Goal: Task Accomplishment & Management: Use online tool/utility

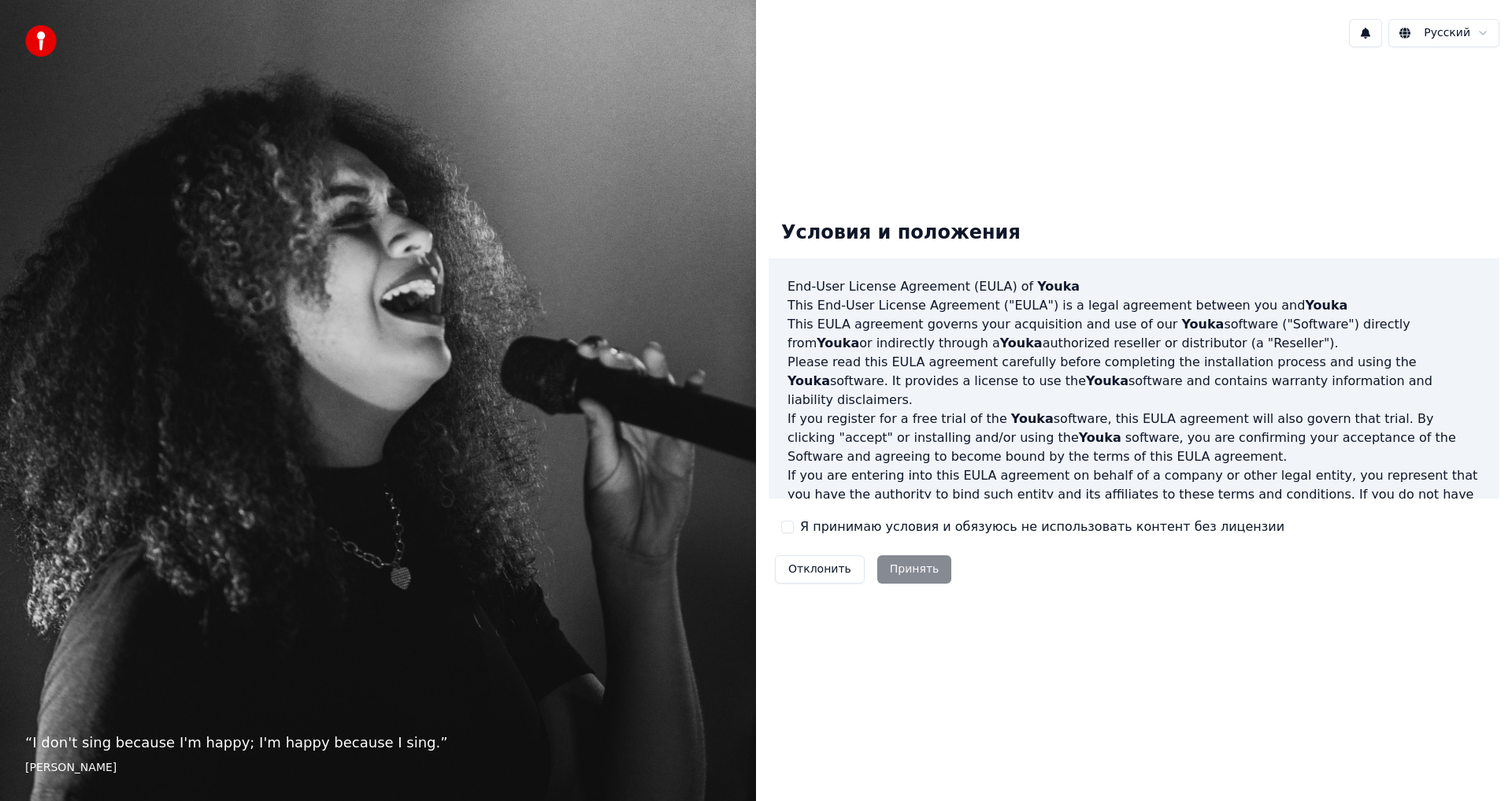
click at [819, 568] on button "Отклонить" at bounding box center [820, 569] width 90 height 28
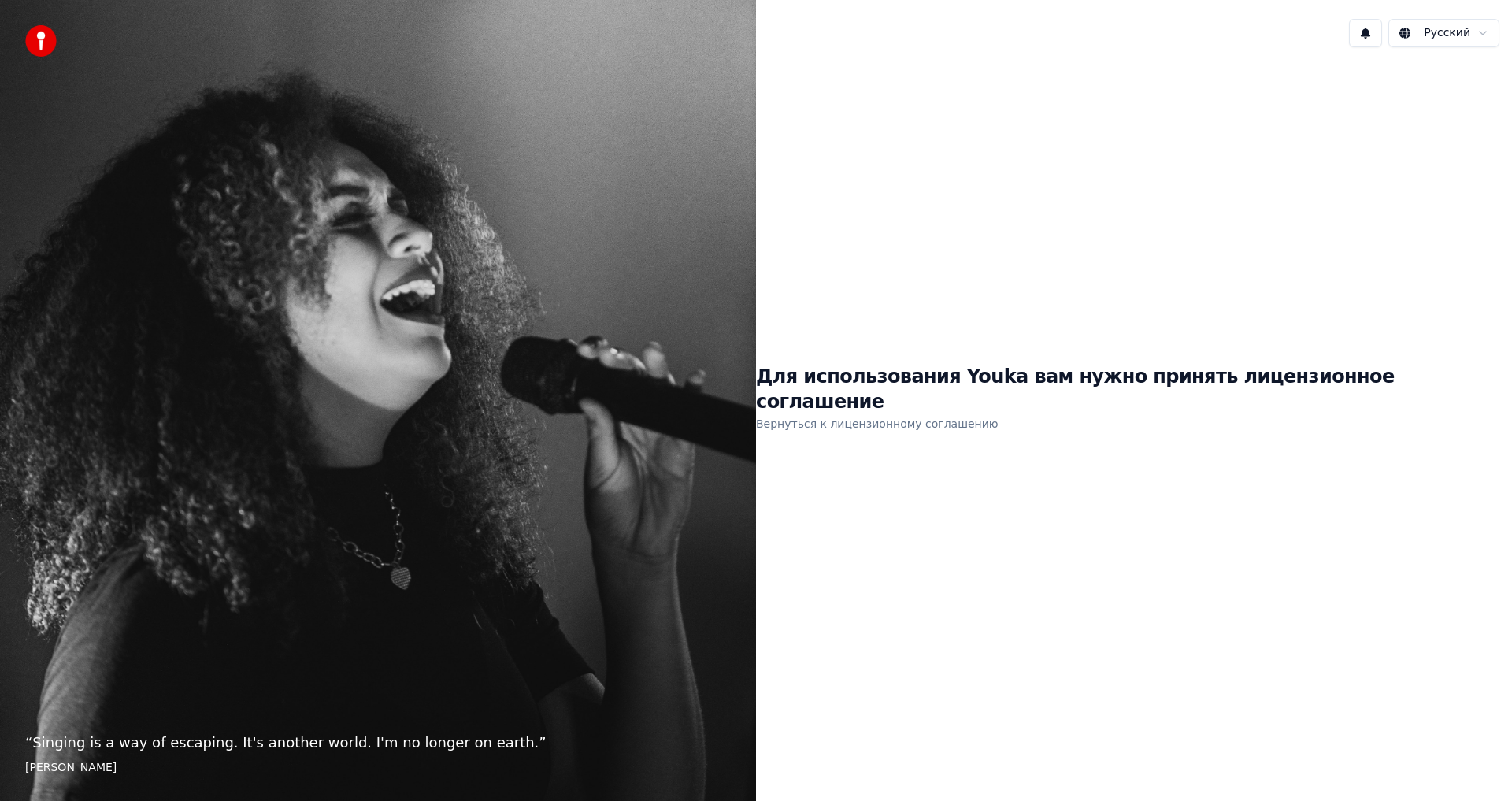
click at [952, 417] on link "Вернуться к лицензионному соглашению" at bounding box center [877, 423] width 243 height 25
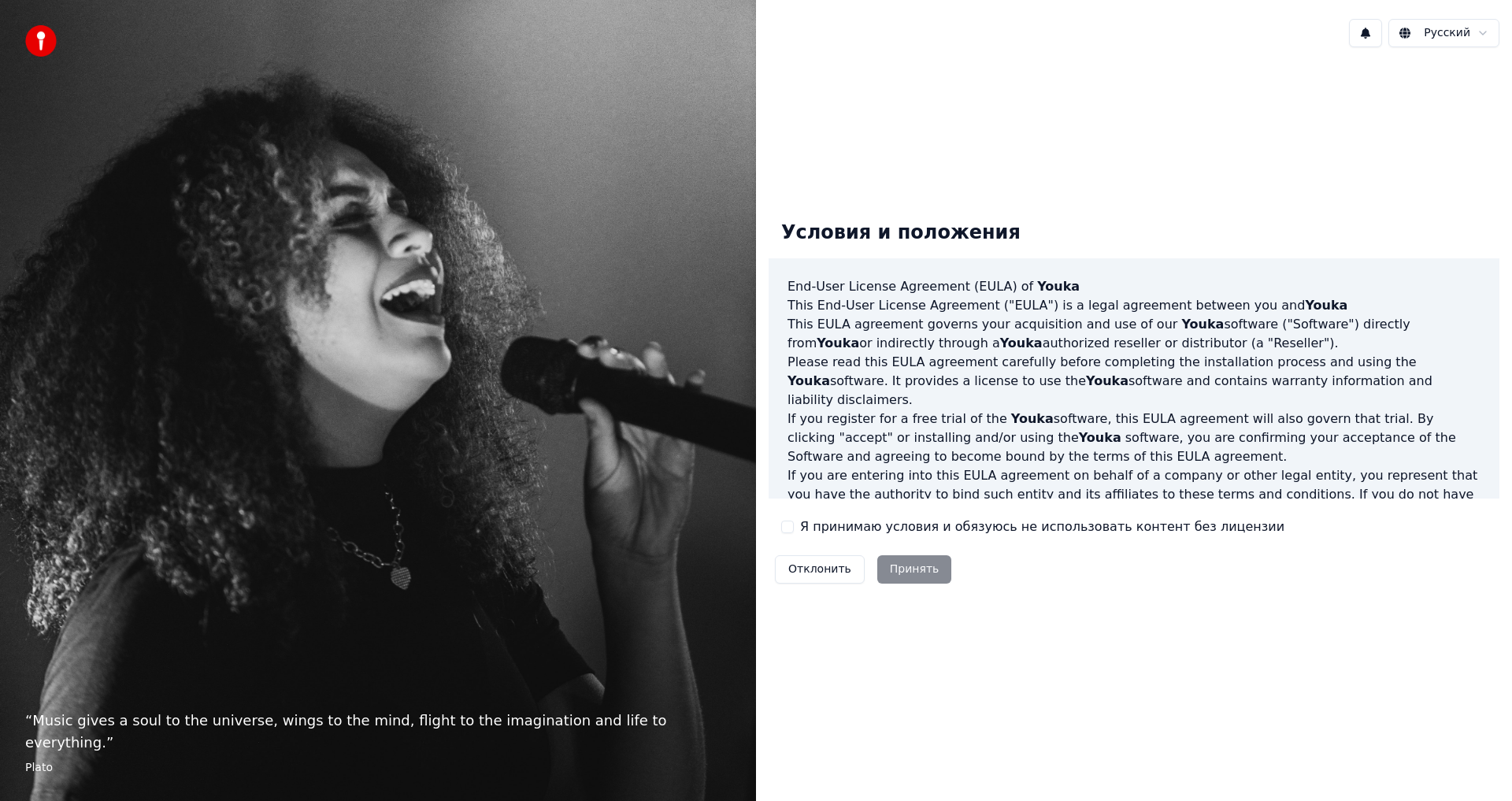
click at [911, 580] on div "Отклонить Принять" at bounding box center [862, 569] width 189 height 41
click at [914, 562] on div "Отклонить Принять" at bounding box center [862, 569] width 189 height 41
click at [828, 524] on label "Я принимаю условия и обязуюсь не использовать контент без лицензии" at bounding box center [1042, 526] width 484 height 18
click at [794, 524] on button "Я принимаю условия и обязуюсь не использовать контент без лицензии" at bounding box center [787, 527] width 13 height 13
click at [913, 554] on div "Отклонить Принять" at bounding box center [862, 569] width 189 height 41
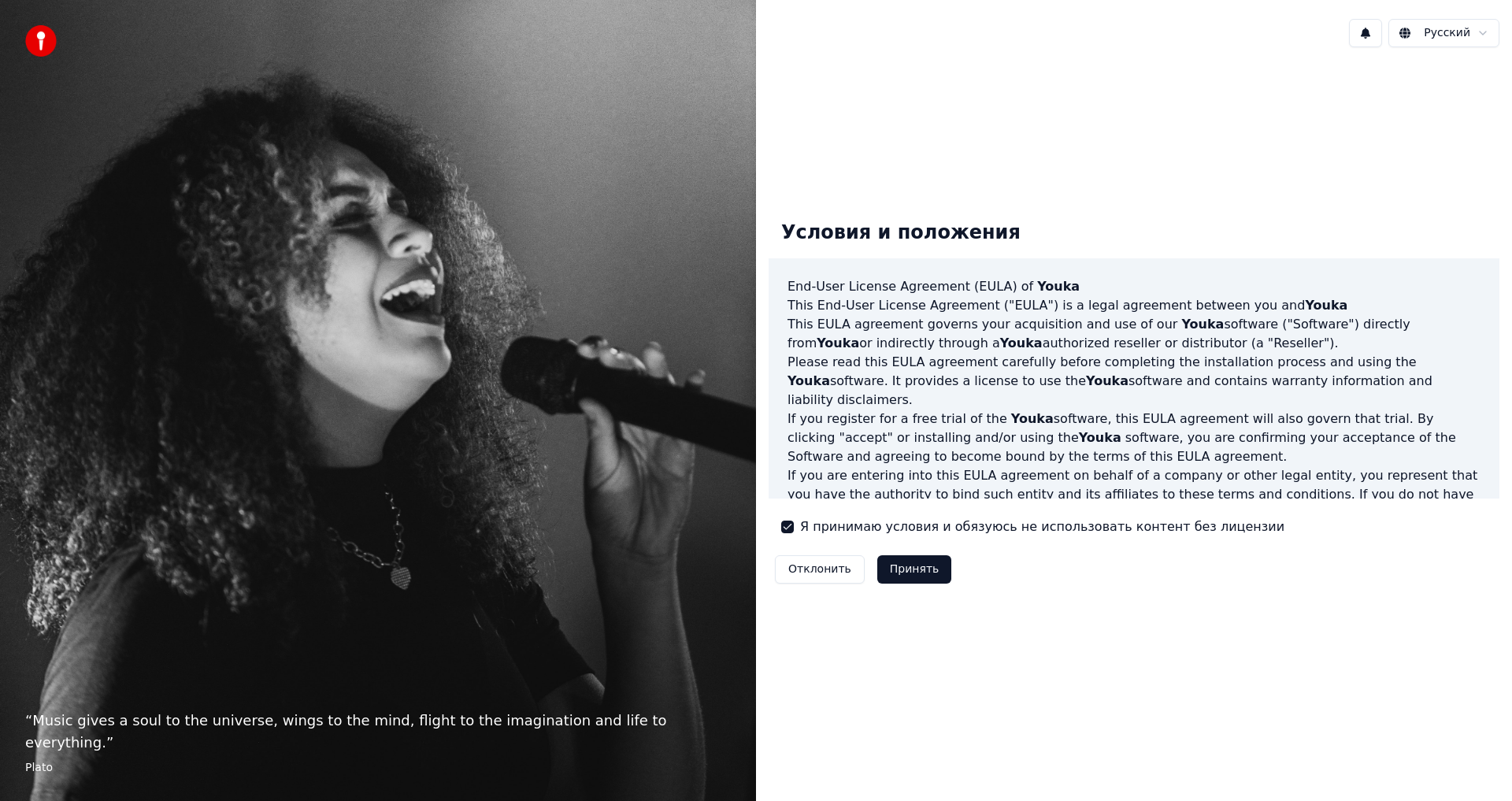
click at [914, 565] on button "Принять" at bounding box center [914, 569] width 75 height 28
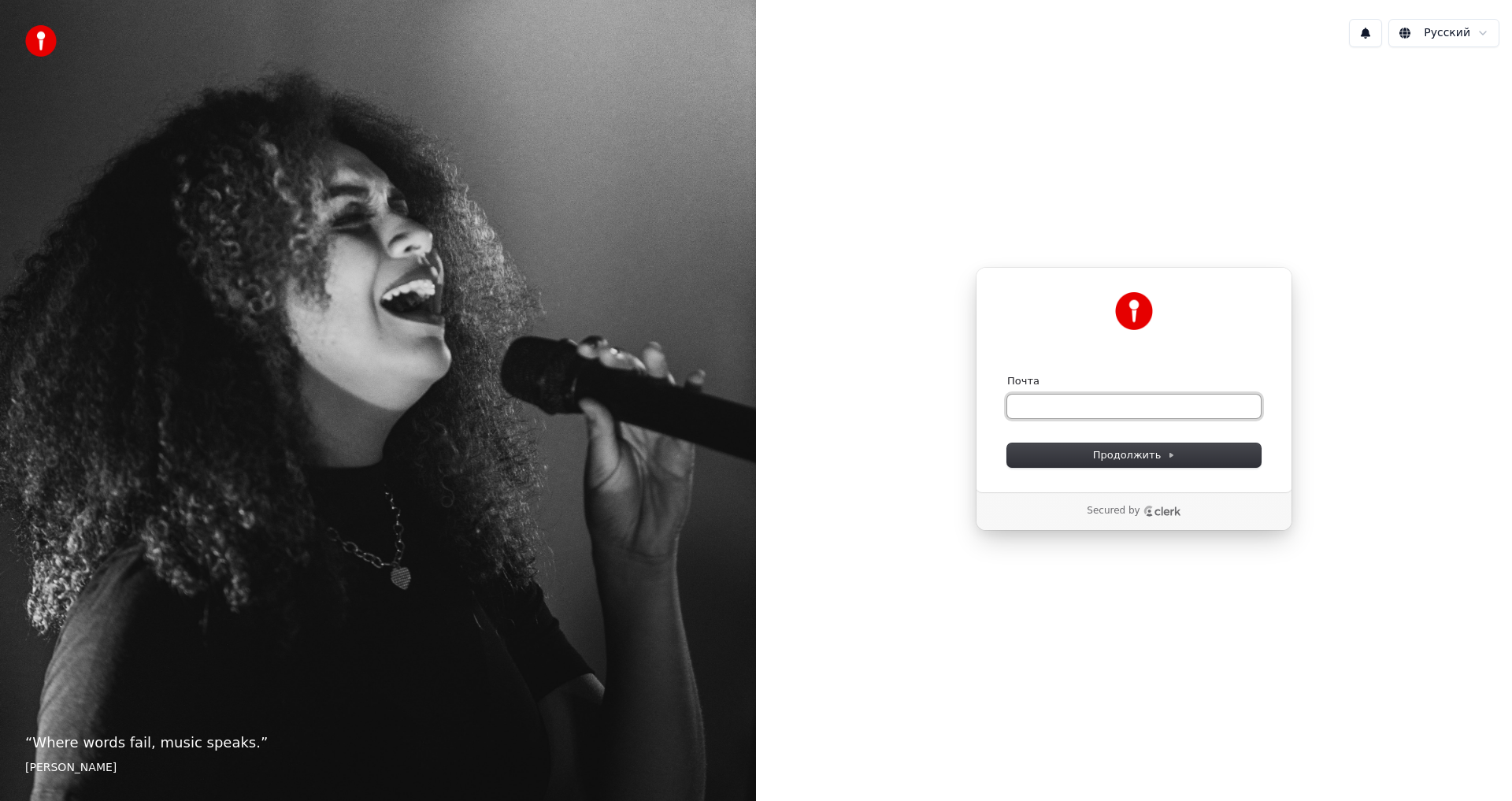
click at [1120, 410] on input "Почта" at bounding box center [1133, 405] width 253 height 23
type input "*"
click at [1007, 374] on button "submit" at bounding box center [1007, 374] width 0 height 0
type input "**********"
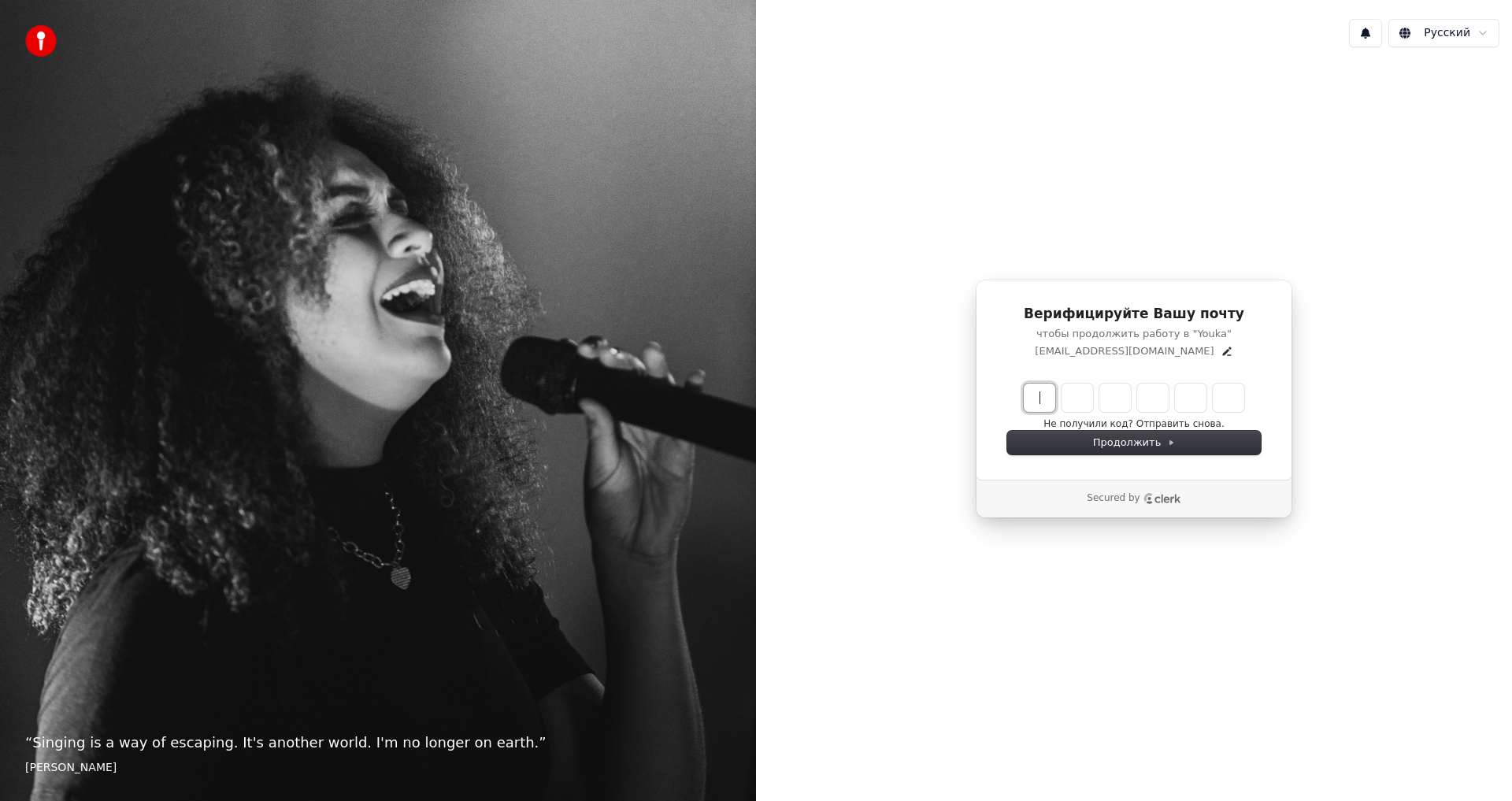
drag, startPoint x: 1070, startPoint y: 392, endPoint x: 1060, endPoint y: 395, distance: 10.4
click at [1065, 393] on input "Enter verification code" at bounding box center [1149, 397] width 252 height 28
type input "******"
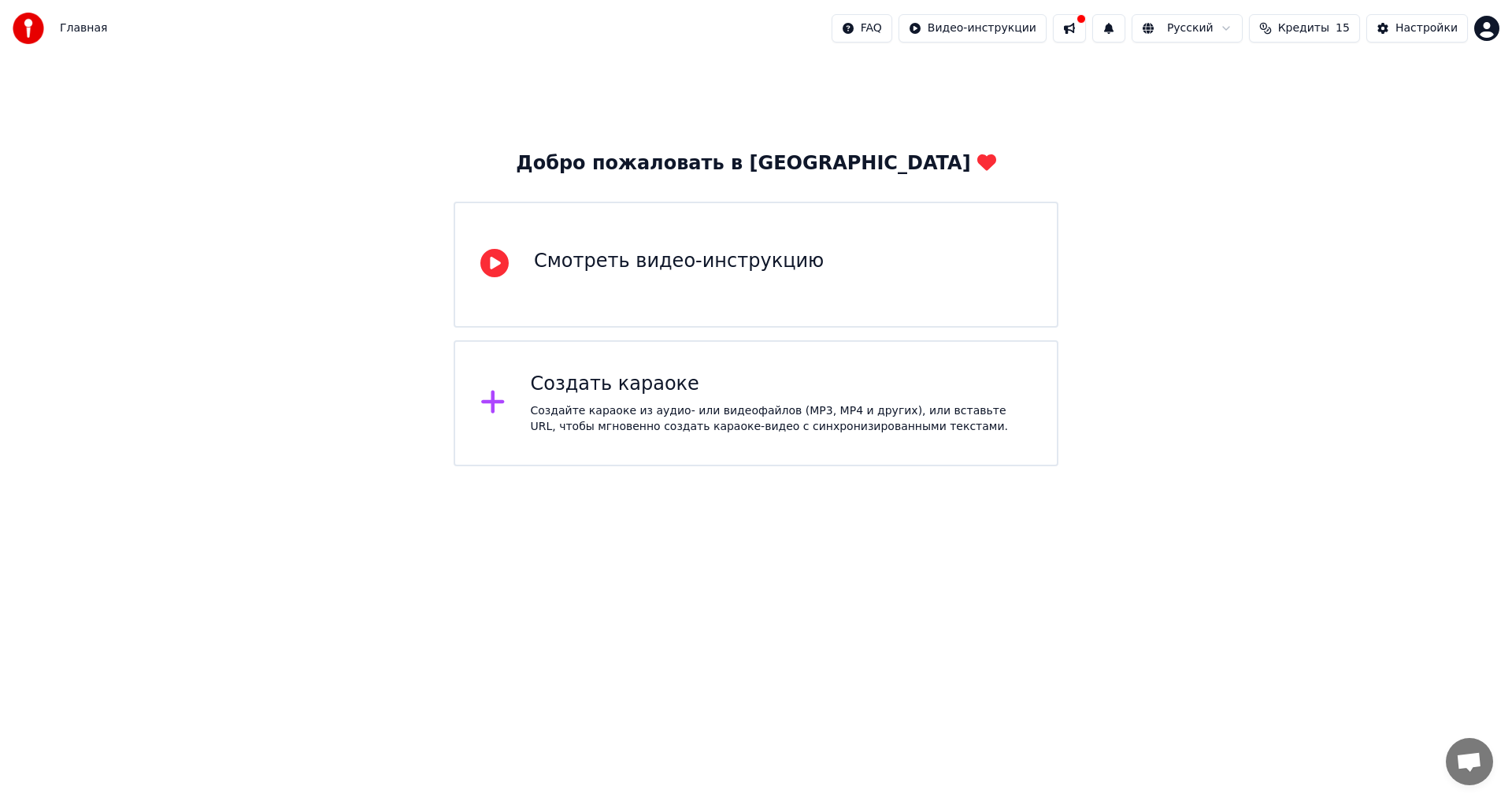
click at [653, 403] on div "Создайте караоке из аудио- или видеофайлов (MP3, MP4 и других), или вставьте UR…" at bounding box center [782, 418] width 502 height 31
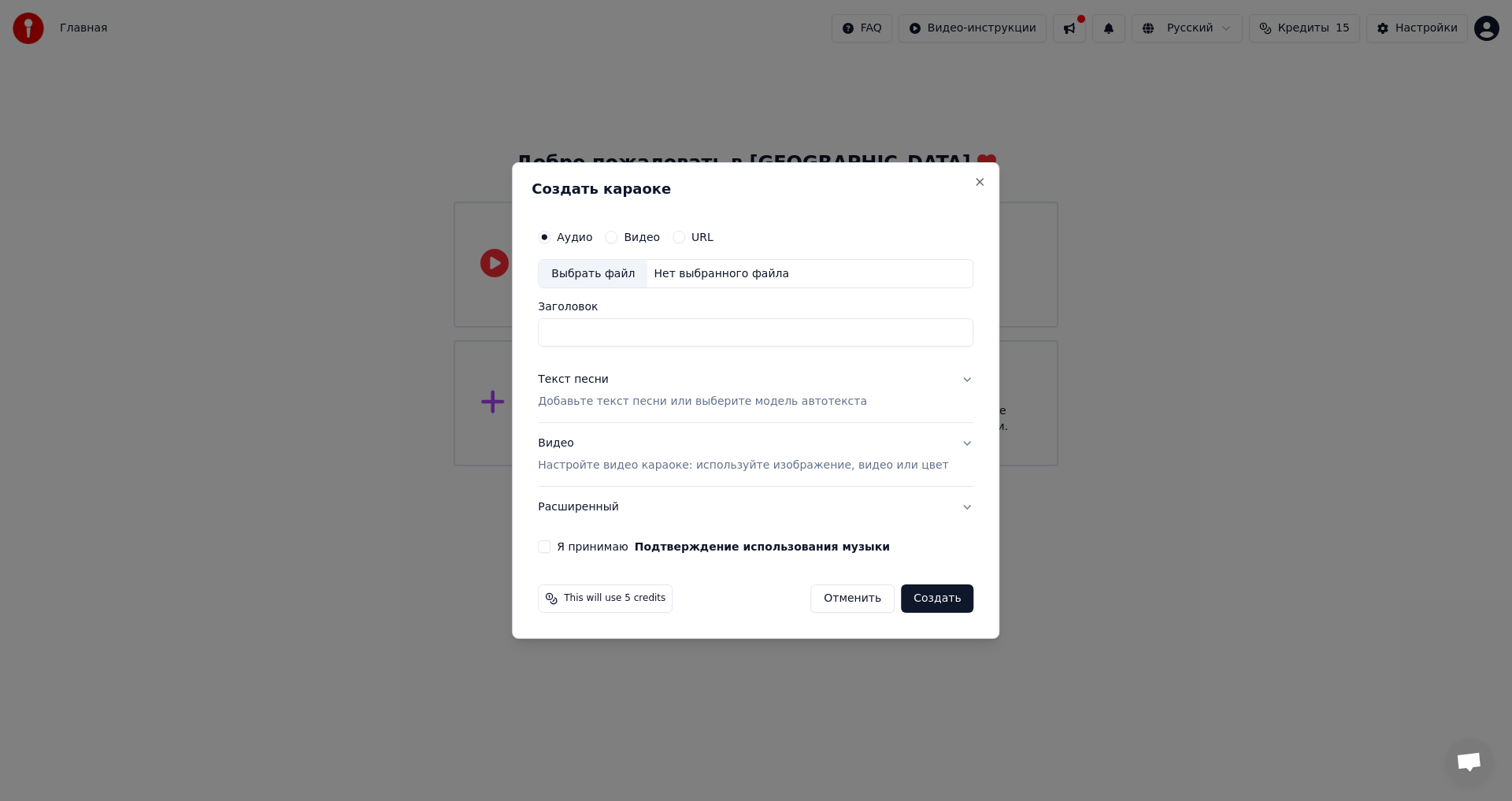
click at [621, 290] on div "Аудио Видео URL Выбрать файл Нет выбранного файла Заголовок" at bounding box center [755, 284] width 435 height 126
click at [621, 285] on div "Выбрать файл" at bounding box center [593, 273] width 109 height 28
type input "**********"
click at [662, 395] on p "Добавьте текст песни или выберите модель автотекста" at bounding box center [702, 402] width 329 height 16
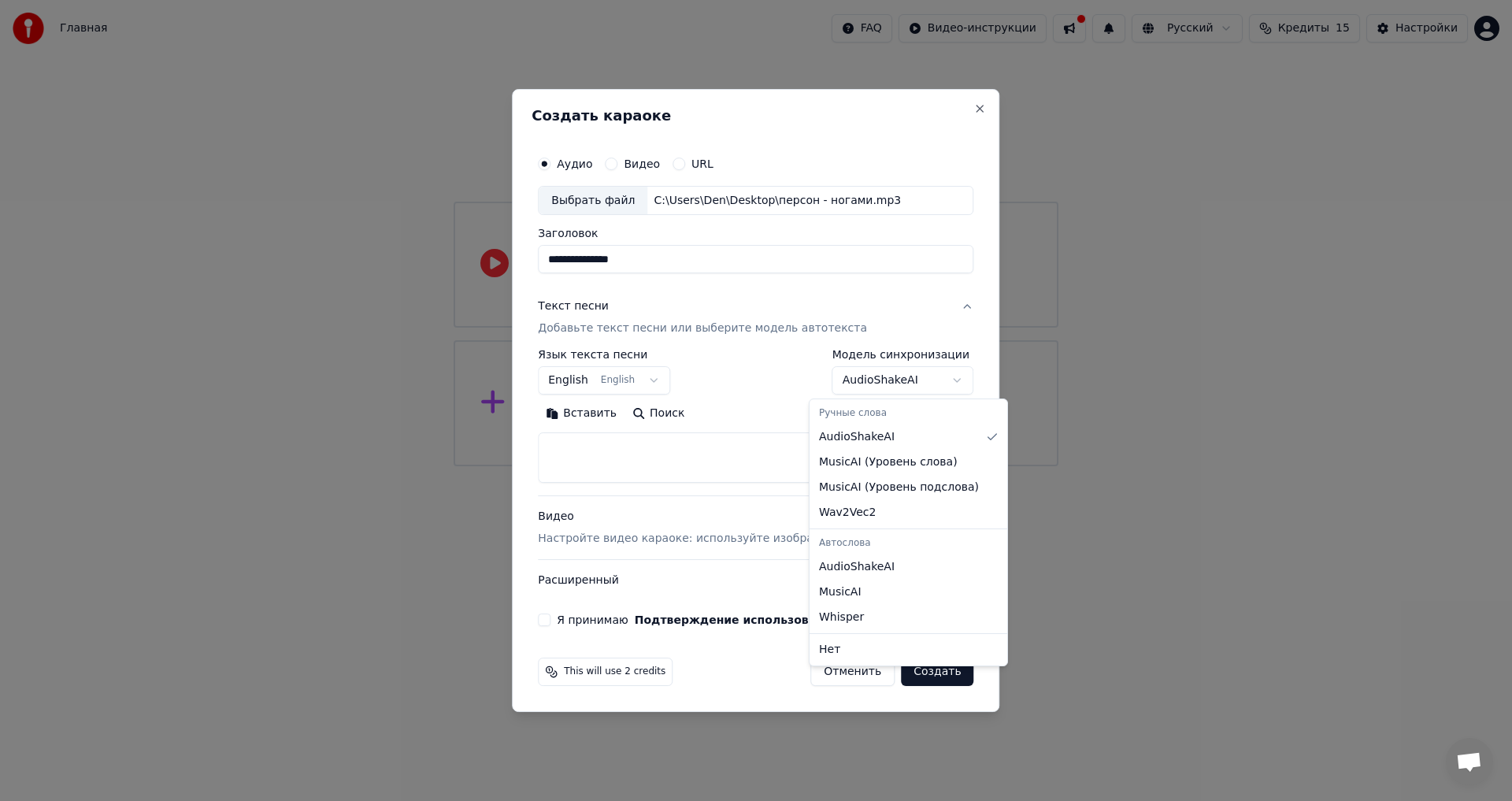
click at [868, 376] on body "**********" at bounding box center [756, 233] width 1512 height 466
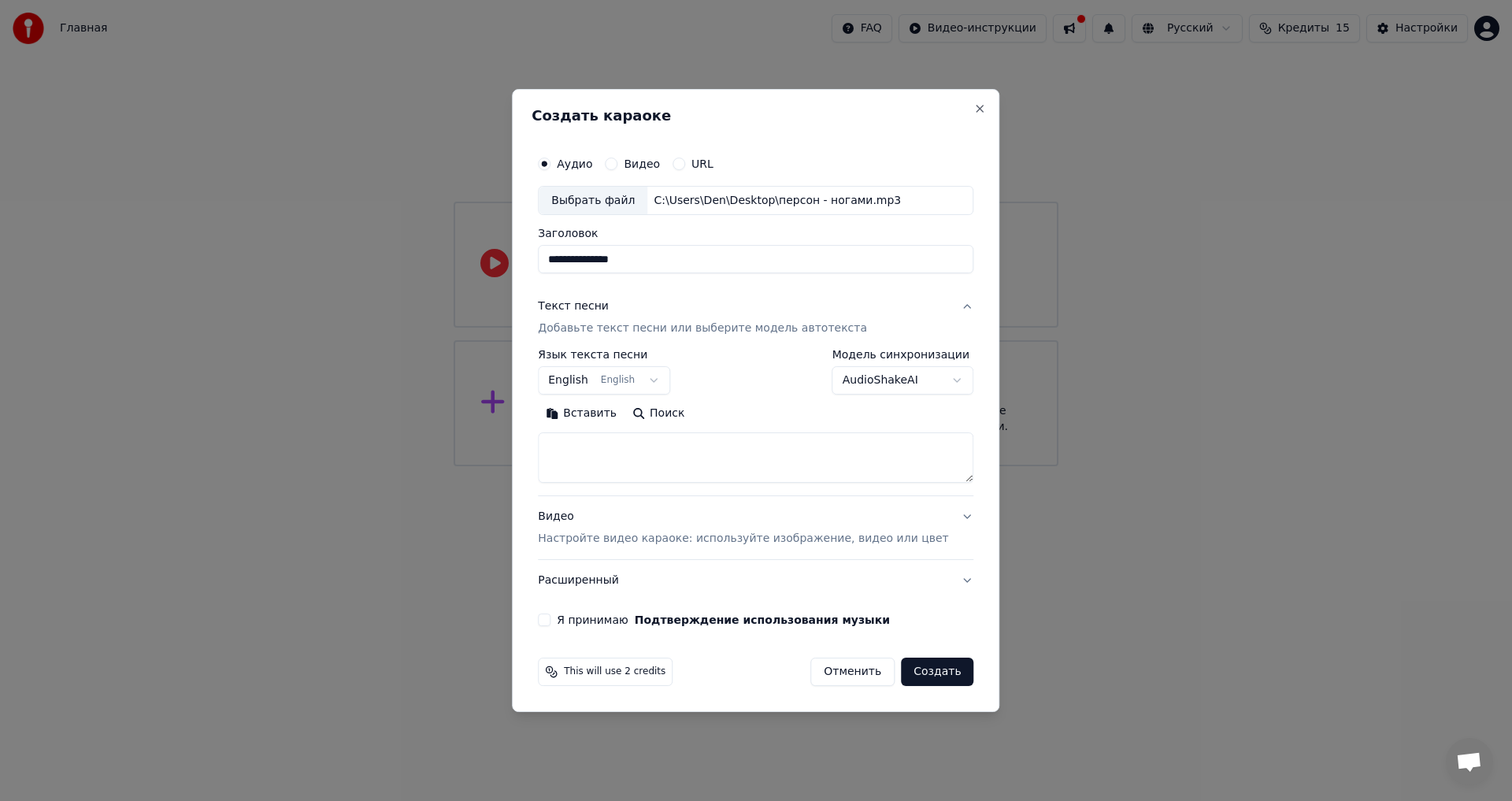
click at [591, 380] on button "English English" at bounding box center [604, 380] width 132 height 28
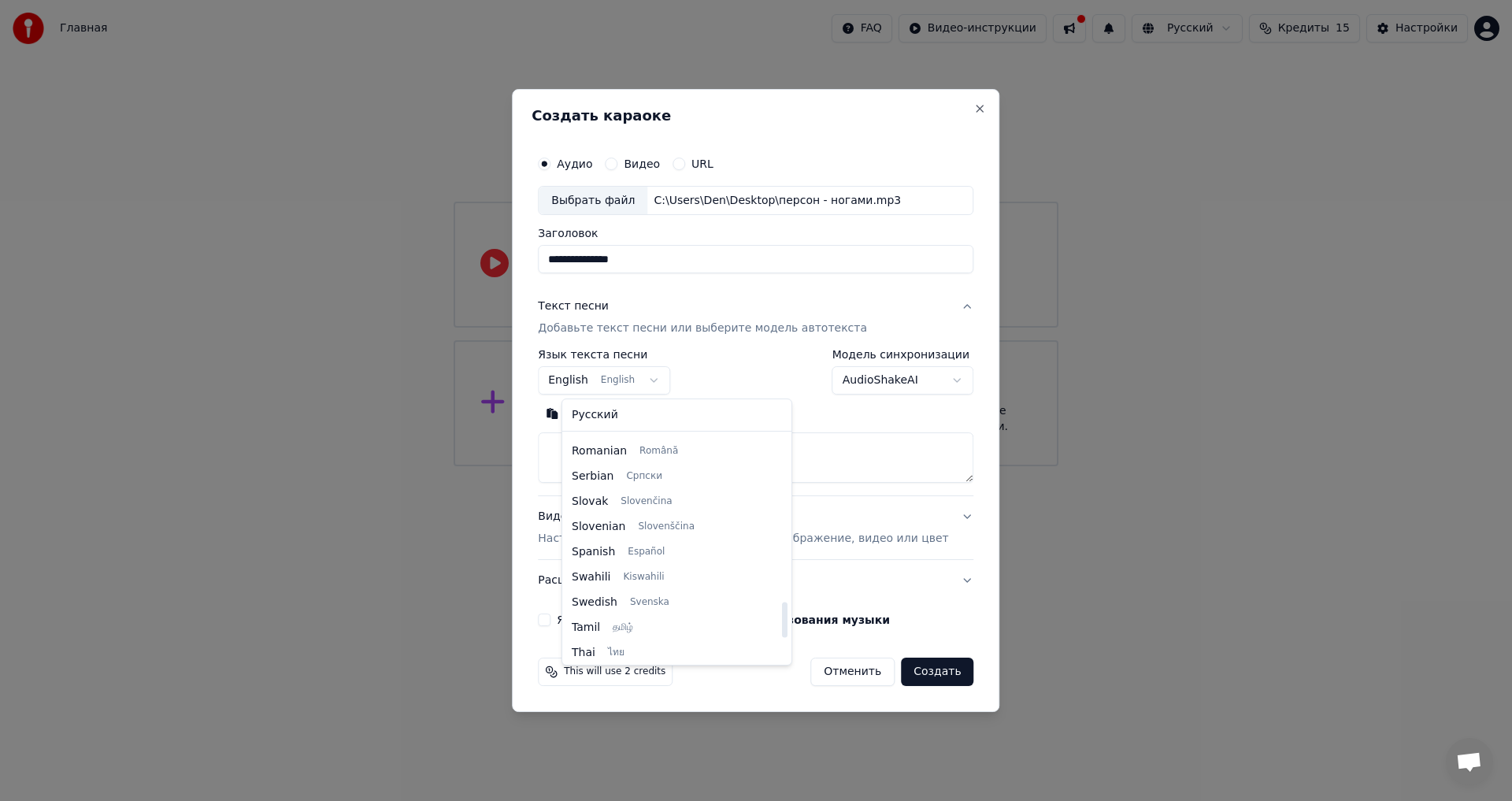
scroll to position [1051, 0]
select select "**"
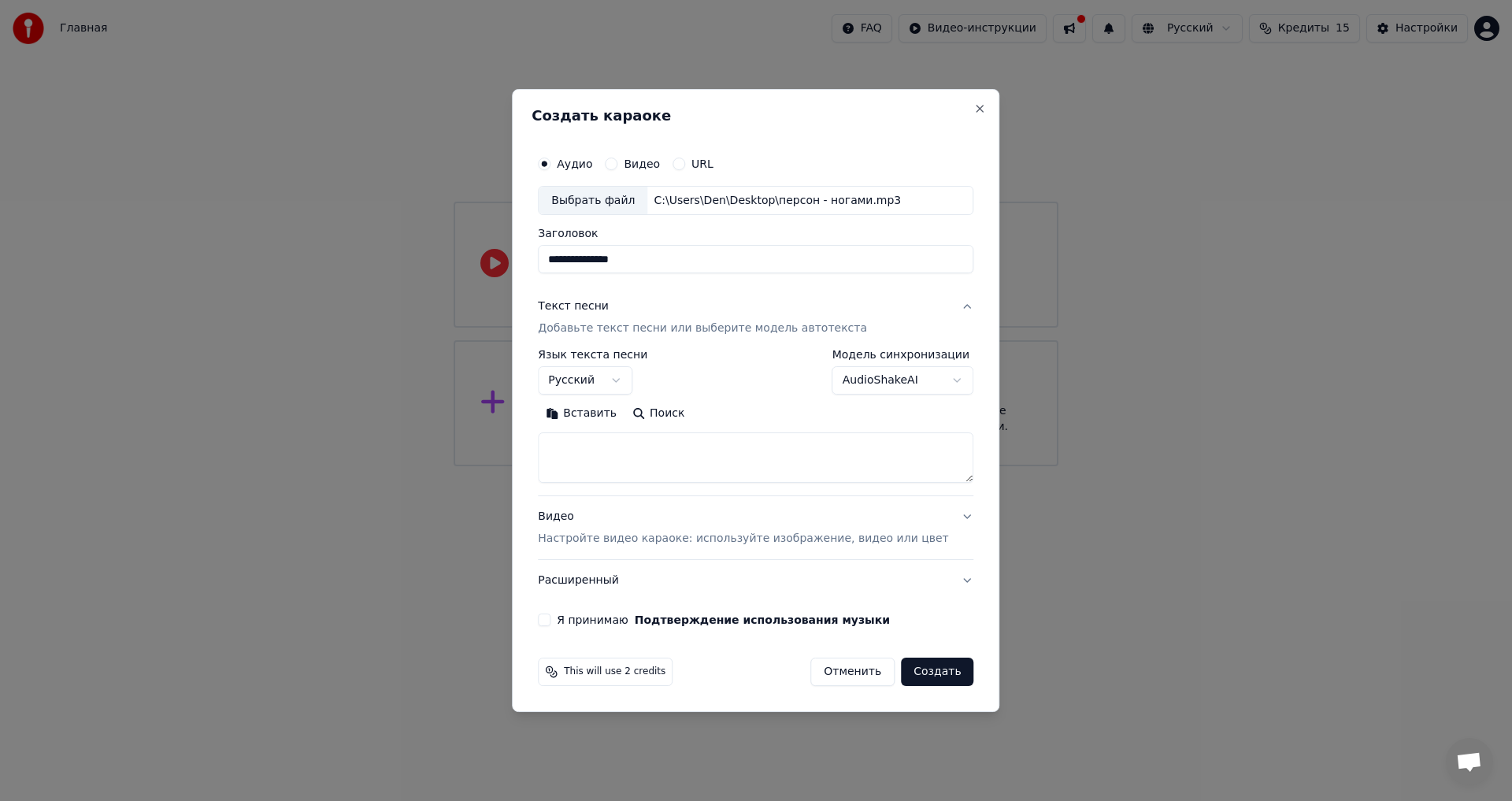
click at [605, 417] on button "Вставить" at bounding box center [581, 413] width 87 height 25
type textarea "**********"
drag, startPoint x: 651, startPoint y: 459, endPoint x: 470, endPoint y: 418, distance: 185.6
click at [470, 418] on body "**********" at bounding box center [756, 233] width 1512 height 466
click at [673, 414] on button "Поиск" at bounding box center [658, 413] width 68 height 25
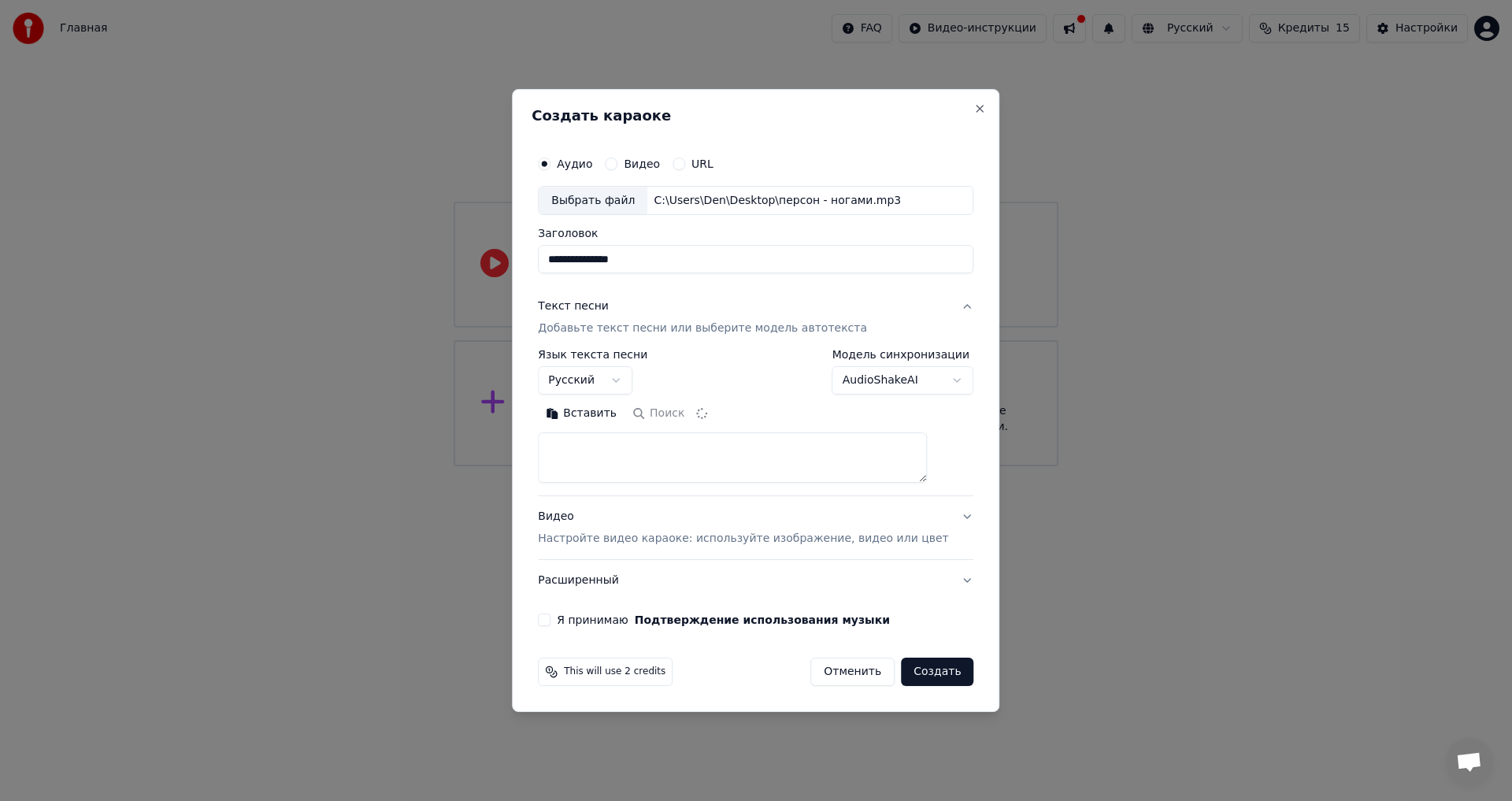
click at [635, 461] on textarea at bounding box center [733, 458] width 389 height 51
click at [762, 331] on p "Добавьте текст песни или выберите модель автотекста" at bounding box center [702, 329] width 329 height 16
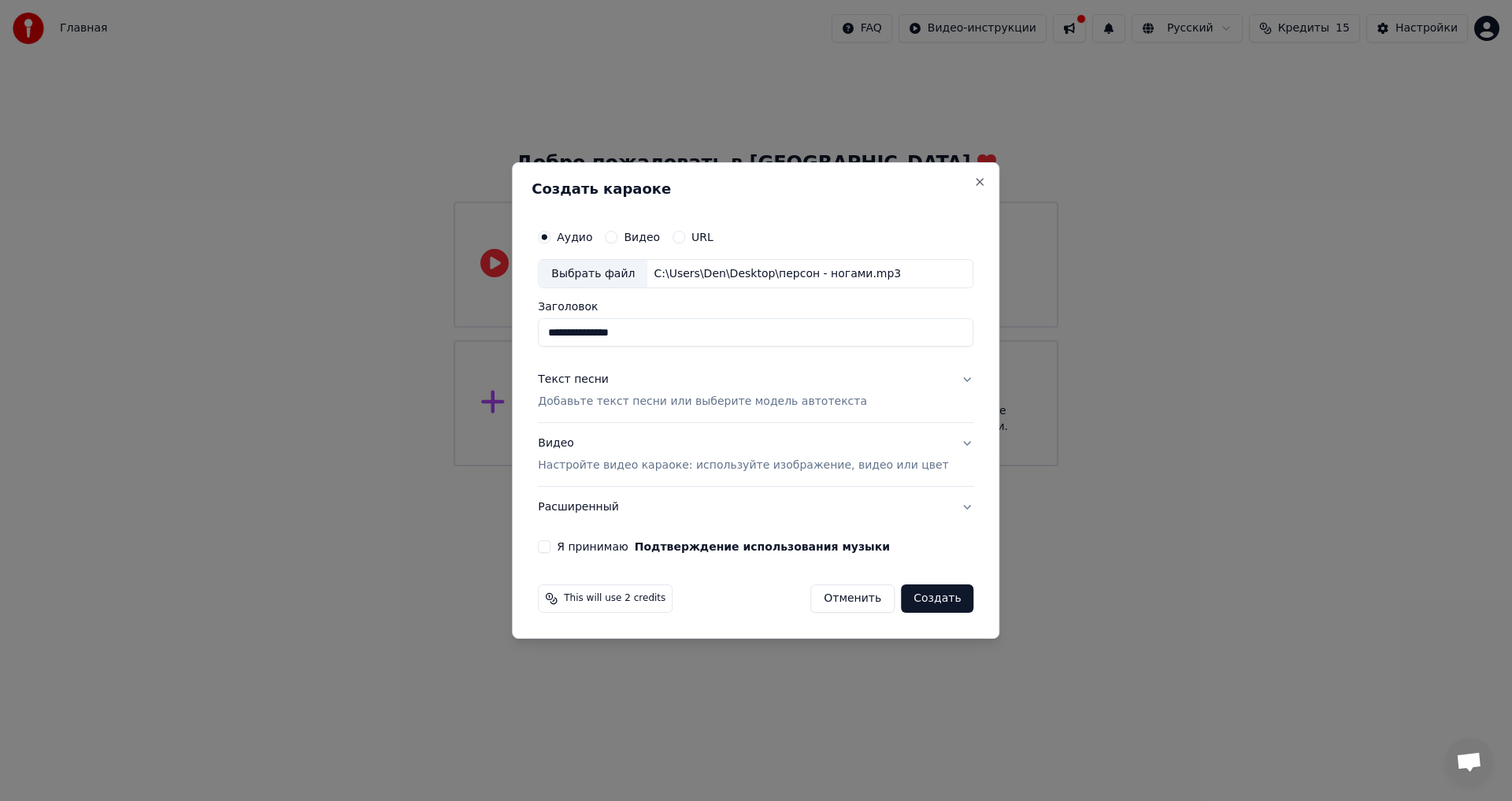
click at [767, 400] on p "Добавьте текст песни или выберите модель автотекста" at bounding box center [702, 402] width 329 height 16
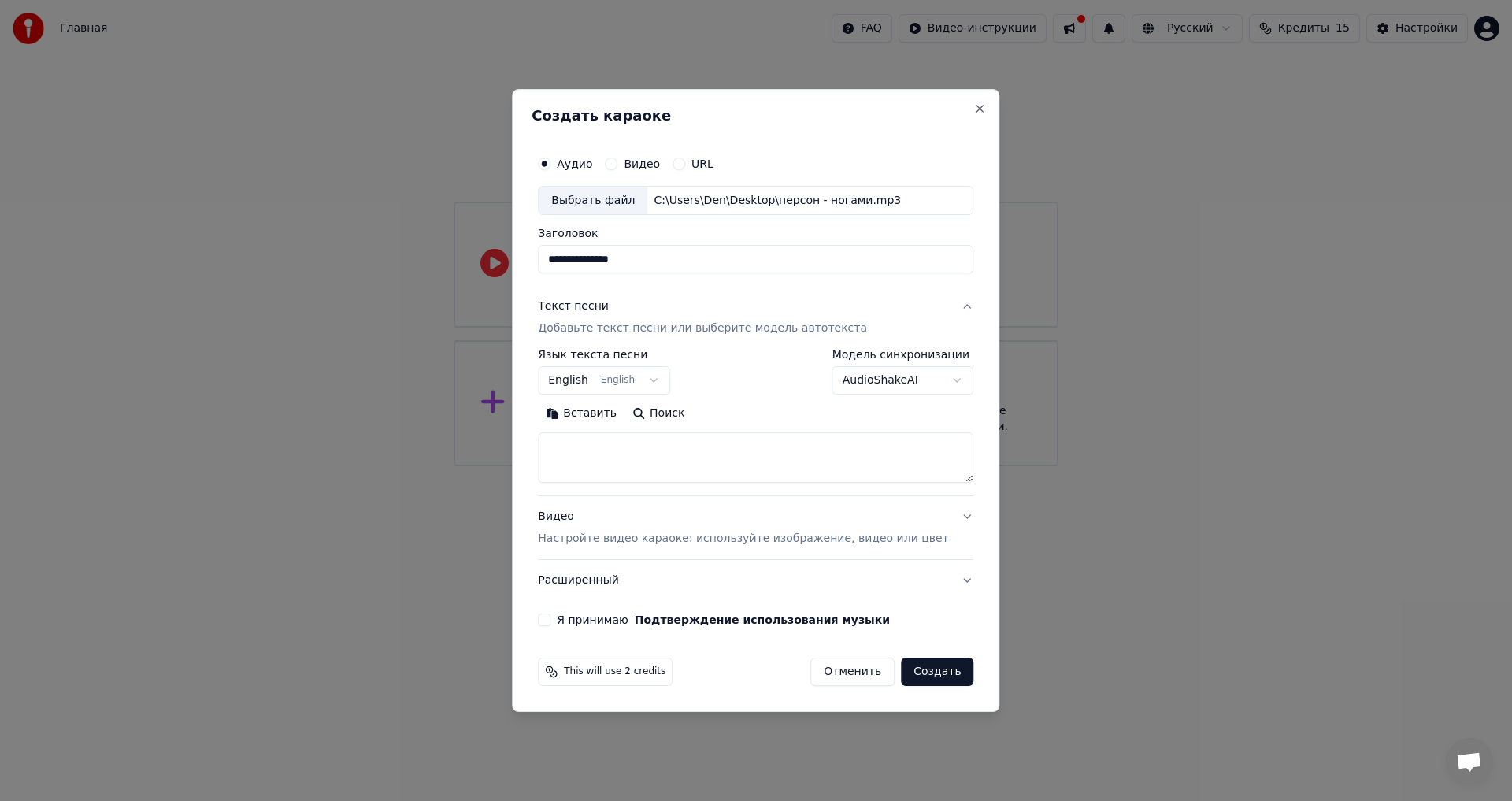
click at [854, 382] on body "**********" at bounding box center [756, 233] width 1512 height 466
click at [676, 388] on body "**********" at bounding box center [756, 233] width 1512 height 466
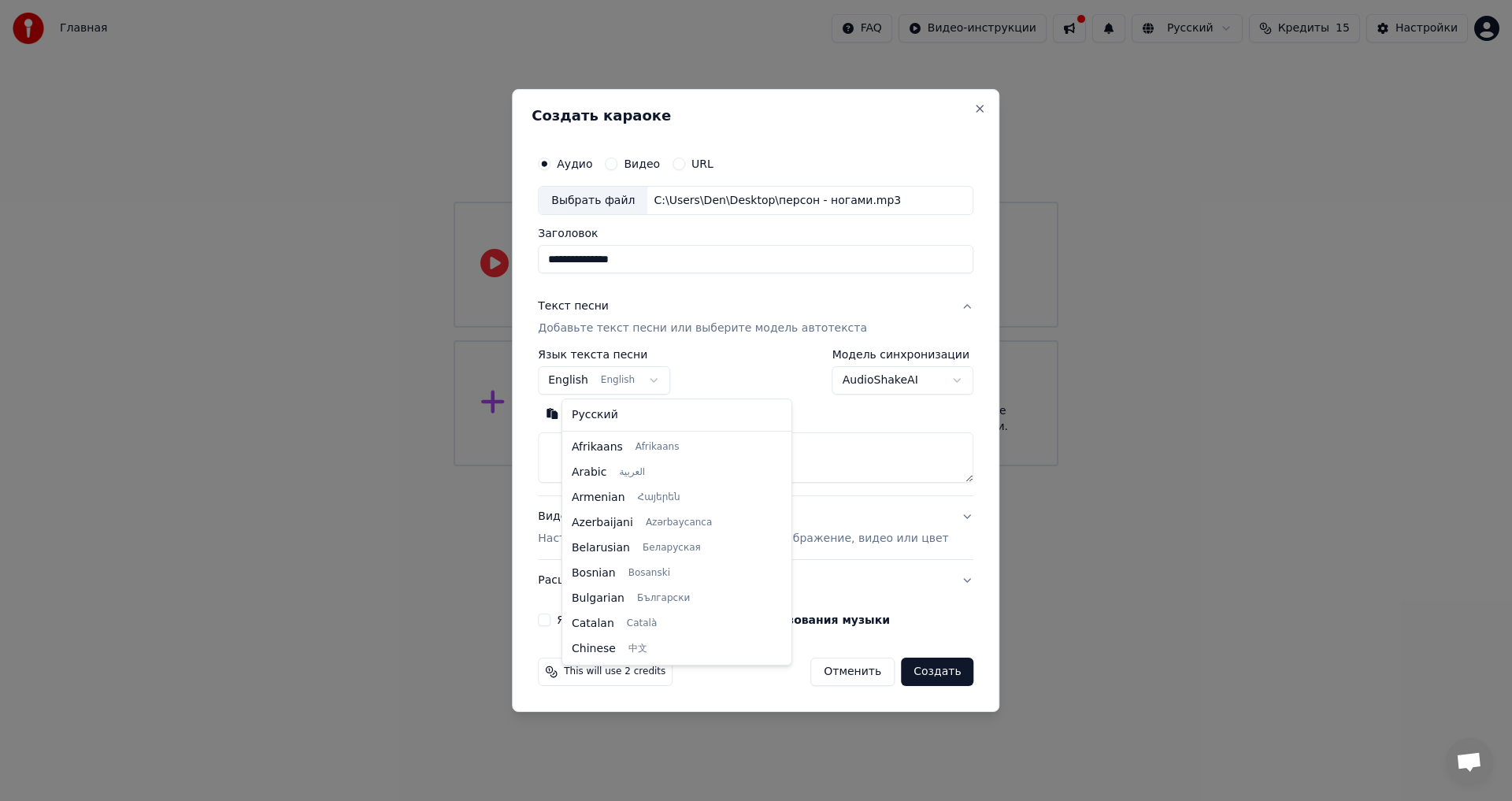
click at [655, 386] on body "**********" at bounding box center [756, 233] width 1512 height 466
select select "**"
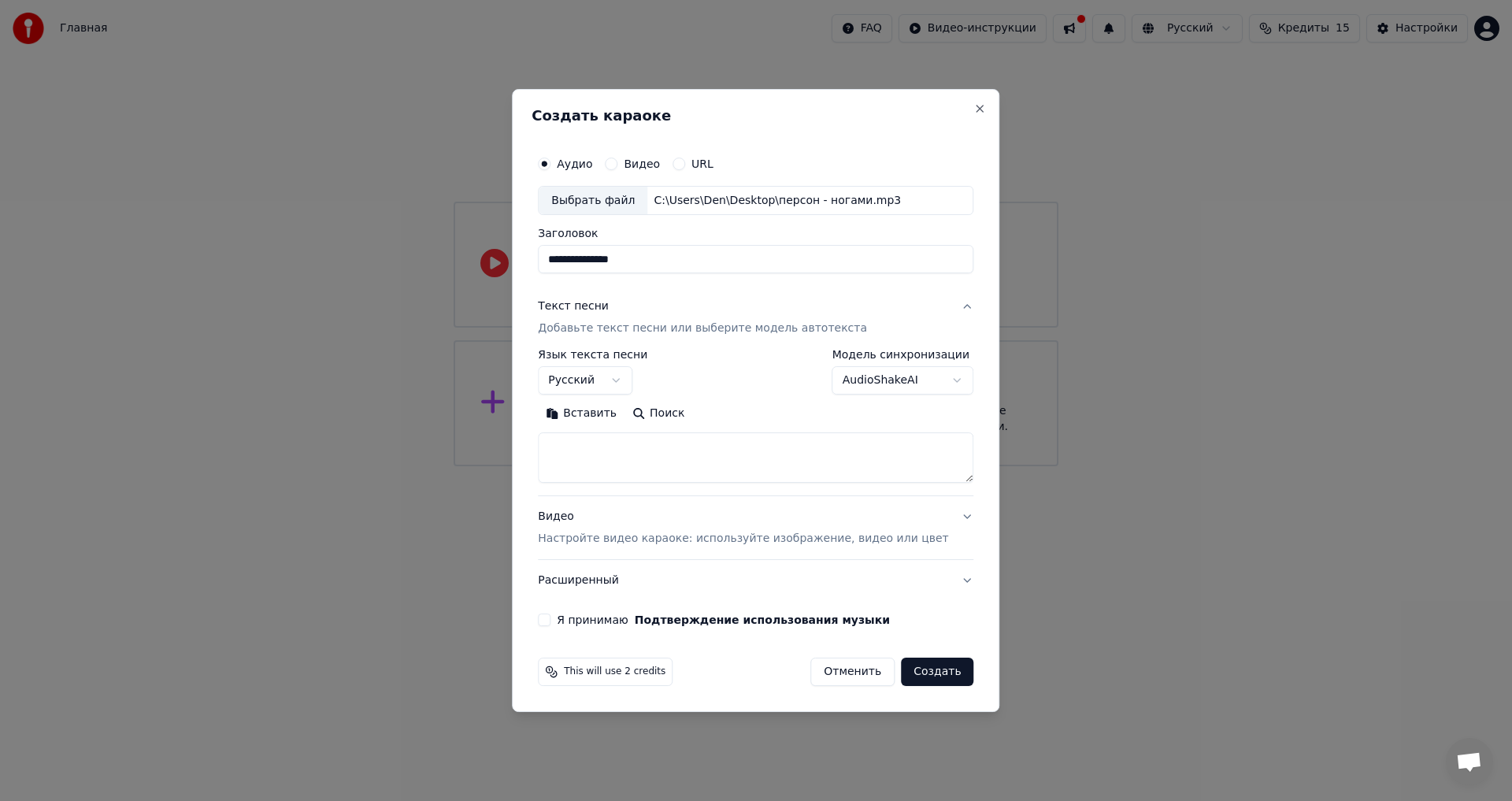
click at [832, 528] on div "Видео Настройте видео караоке: используйте изображение, видео или цвет" at bounding box center [743, 528] width 410 height 38
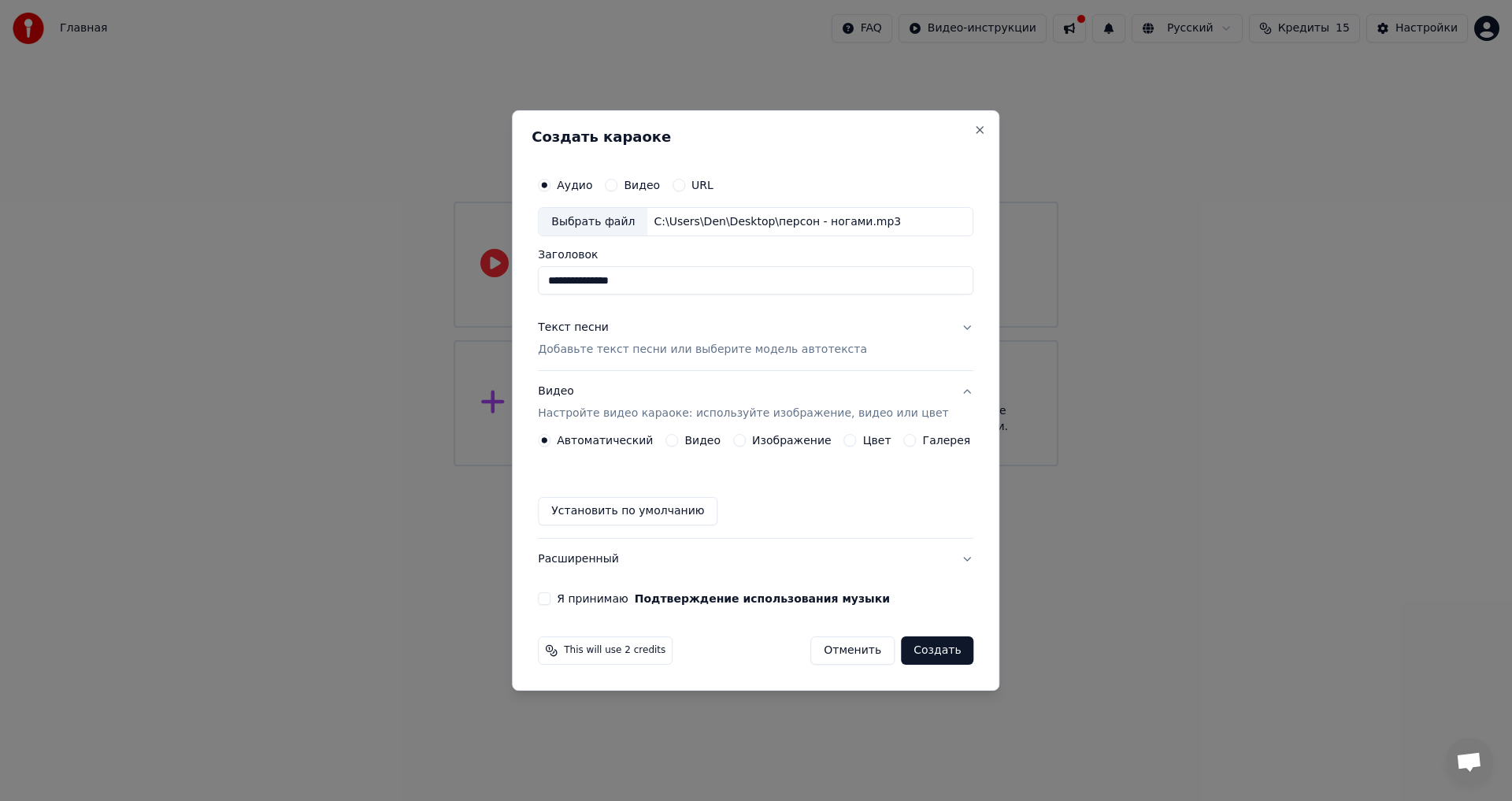
click at [685, 446] on div "Видео" at bounding box center [692, 440] width 55 height 13
click at [678, 438] on button "Видео" at bounding box center [672, 440] width 13 height 13
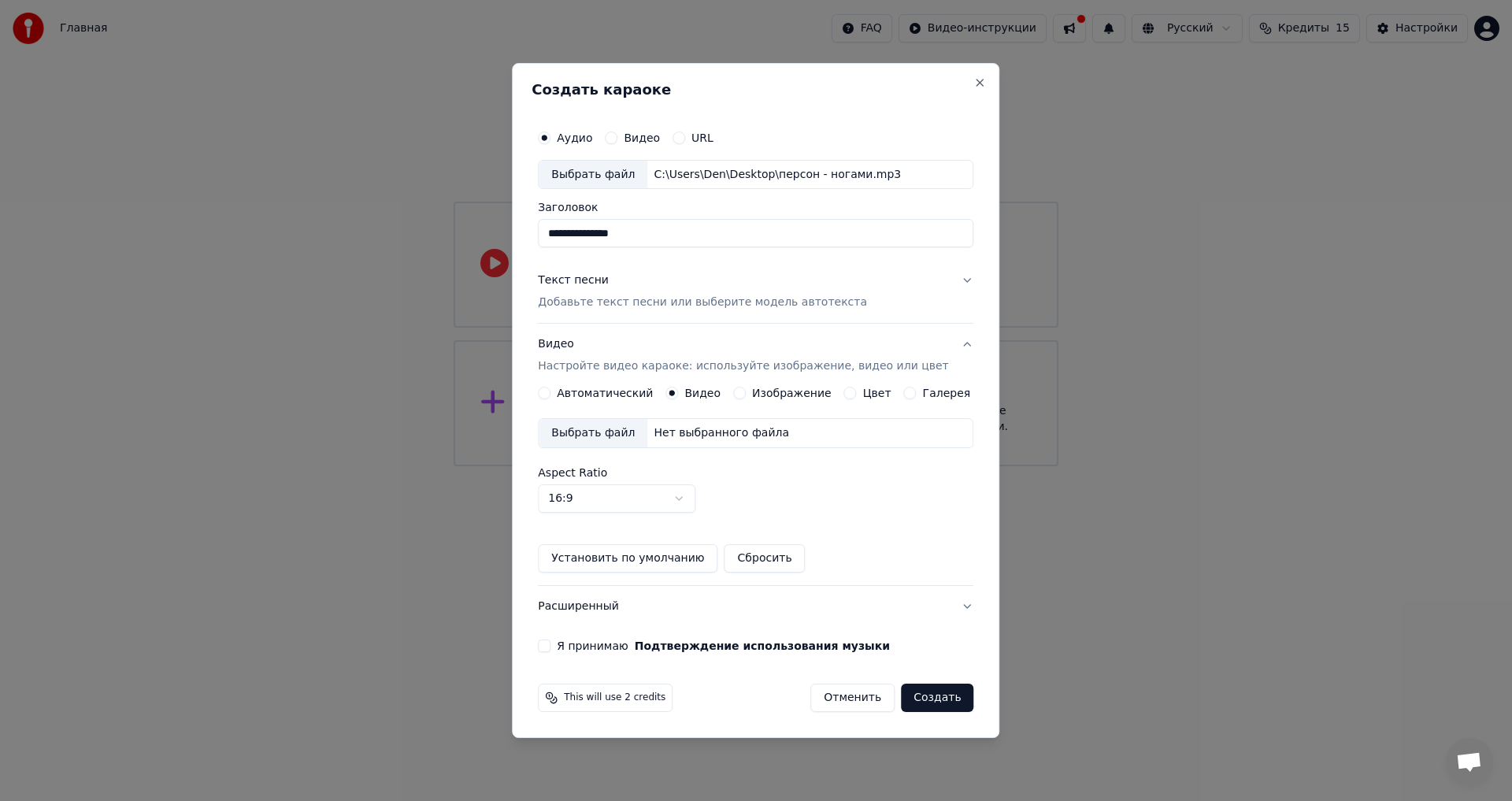
click at [618, 433] on div "Выбрать файл" at bounding box center [593, 433] width 109 height 28
click at [653, 466] on body "**********" at bounding box center [756, 233] width 1512 height 466
select select "****"
click at [932, 618] on button "Расширенный" at bounding box center [755, 606] width 435 height 41
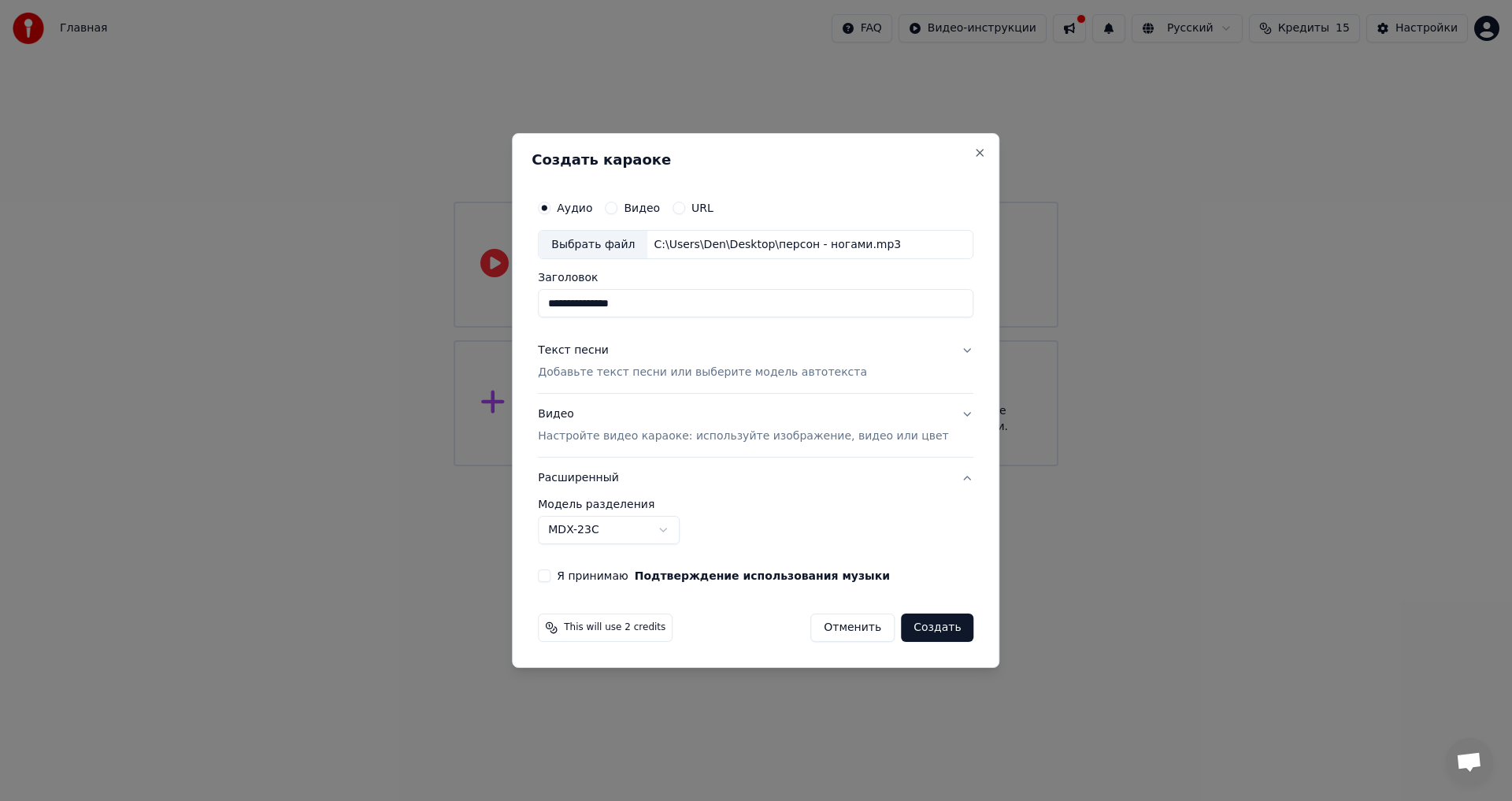
click at [640, 466] on body "**********" at bounding box center [756, 233] width 1512 height 466
click at [550, 580] on button "Я принимаю Подтверждение использования музыки" at bounding box center [544, 576] width 13 height 13
click at [814, 413] on div "Видео Настройте видео караоке: используйте изображение, видео или цвет" at bounding box center [743, 425] width 410 height 38
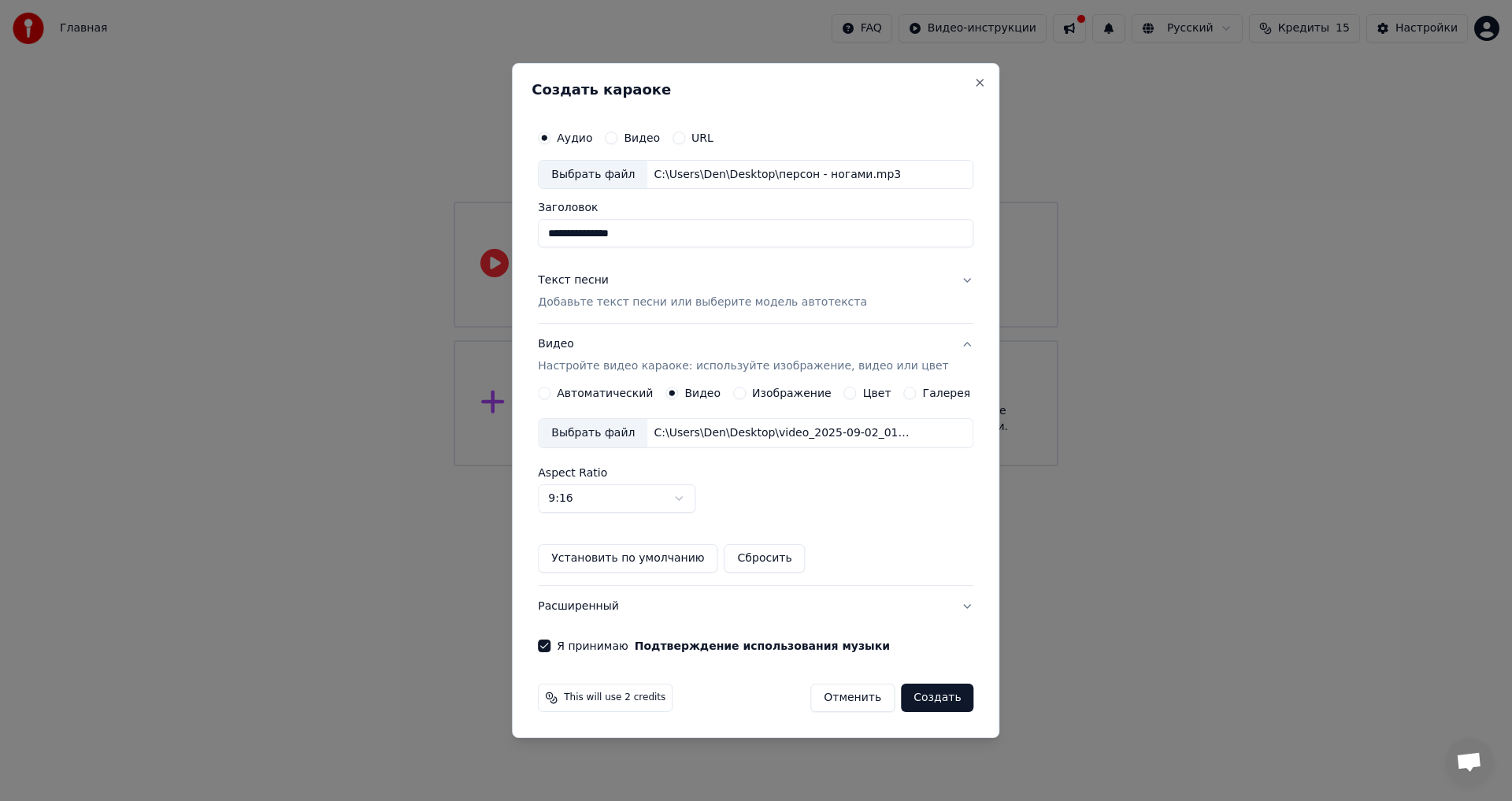
click at [690, 351] on div "Видео Настройте видео караоке: используйте изображение, видео или цвет" at bounding box center [743, 355] width 410 height 38
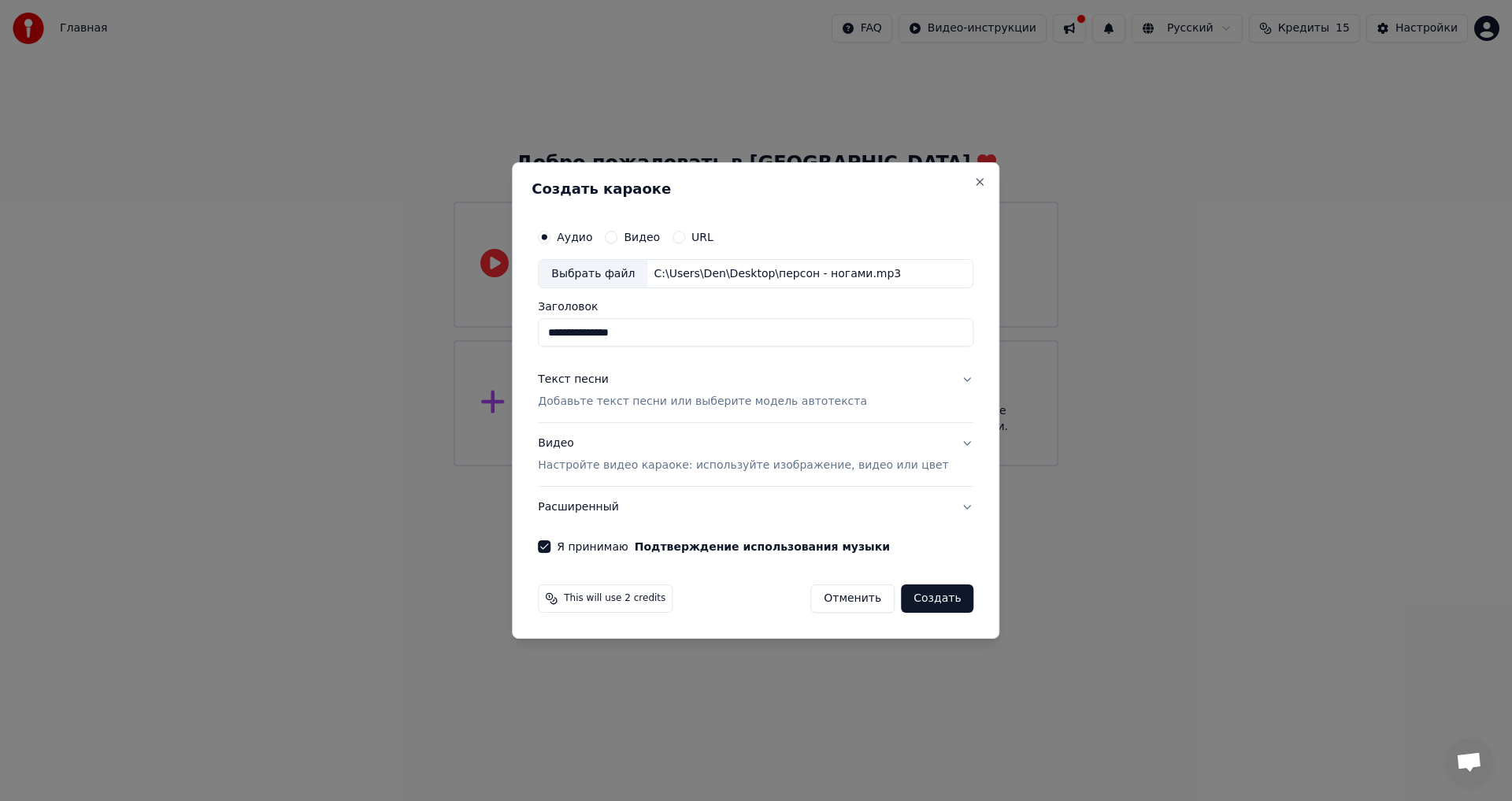
click at [639, 236] on div "Видео" at bounding box center [632, 237] width 55 height 13
click at [617, 236] on button "Видео" at bounding box center [611, 237] width 13 height 13
click at [592, 240] on label "Аудио" at bounding box center [574, 237] width 35 height 11
click at [550, 240] on button "Аудио" at bounding box center [544, 237] width 13 height 13
click at [639, 237] on div "Видео" at bounding box center [632, 237] width 55 height 13
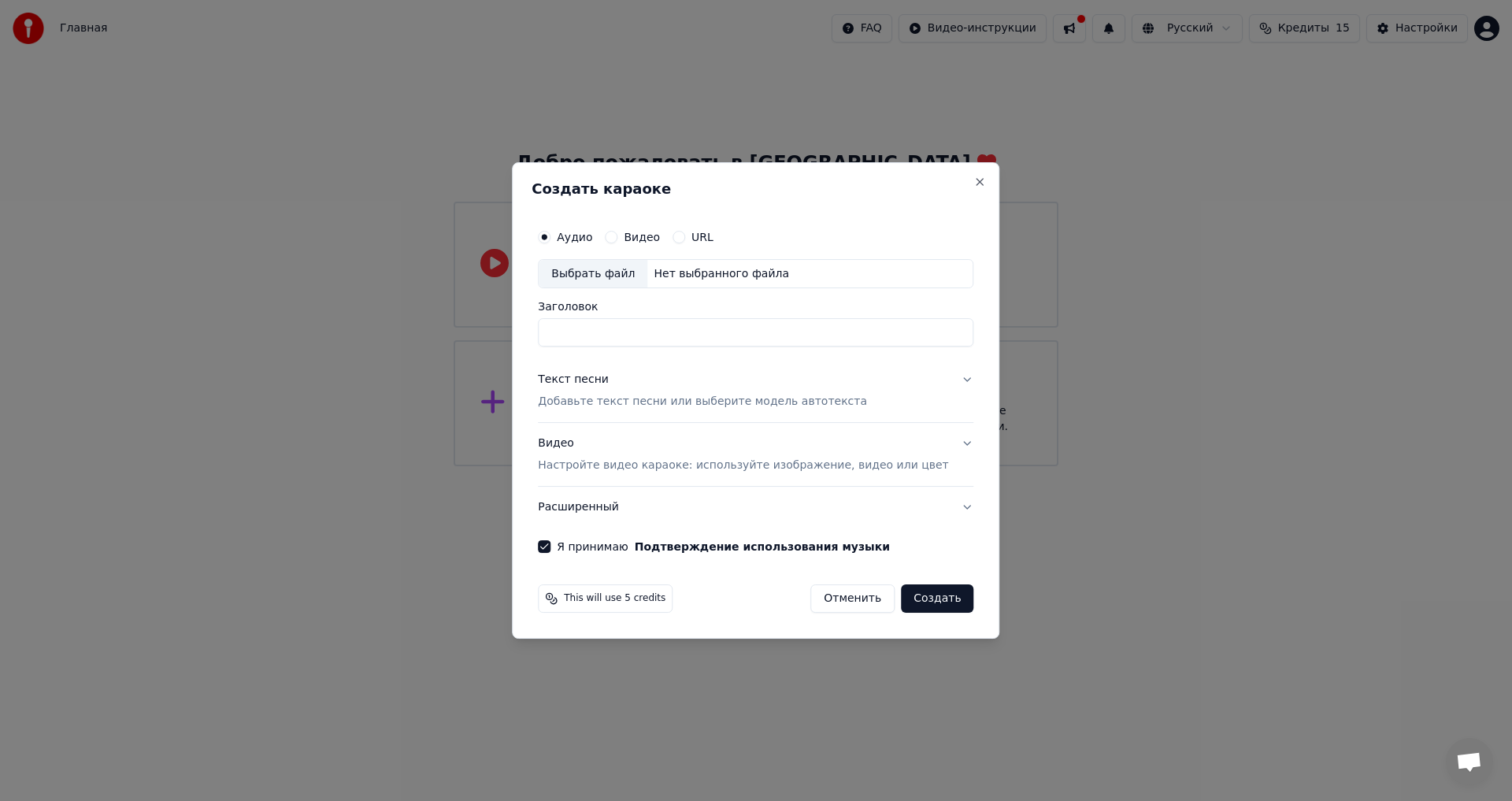
click at [643, 236] on div "Видео" at bounding box center [632, 237] width 55 height 13
click at [651, 236] on label "Видео" at bounding box center [641, 237] width 36 height 11
click at [617, 236] on button "Видео" at bounding box center [611, 237] width 13 height 13
click at [592, 237] on label "Аудио" at bounding box center [574, 237] width 35 height 11
click at [550, 237] on button "Аудио" at bounding box center [544, 237] width 13 height 13
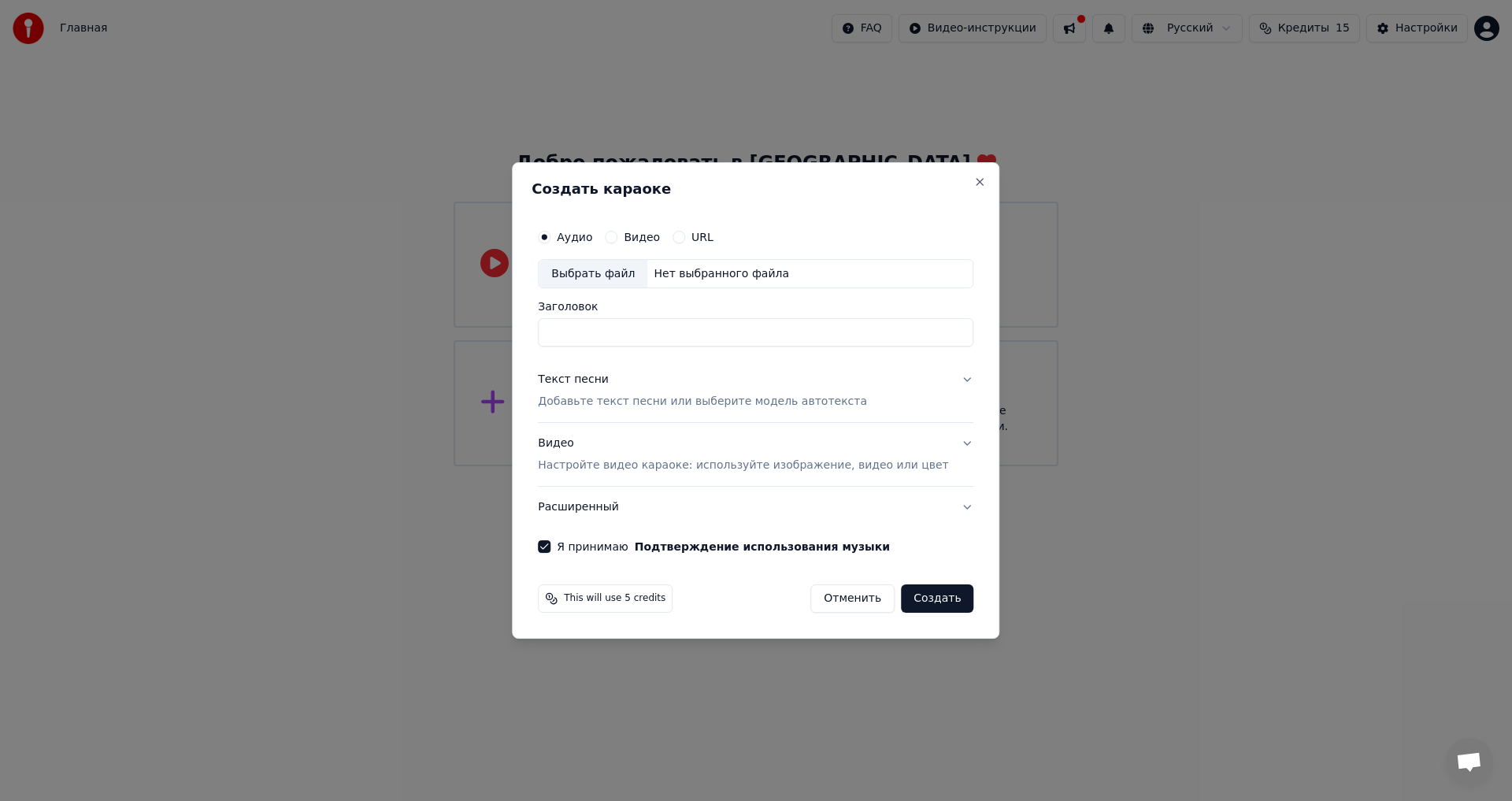
click at [679, 270] on div "Нет выбранного файла" at bounding box center [721, 274] width 148 height 16
type input "**********"
click at [638, 384] on div "Текст песни Добавьте текст песни или выберите модель автотекста" at bounding box center [702, 391] width 329 height 38
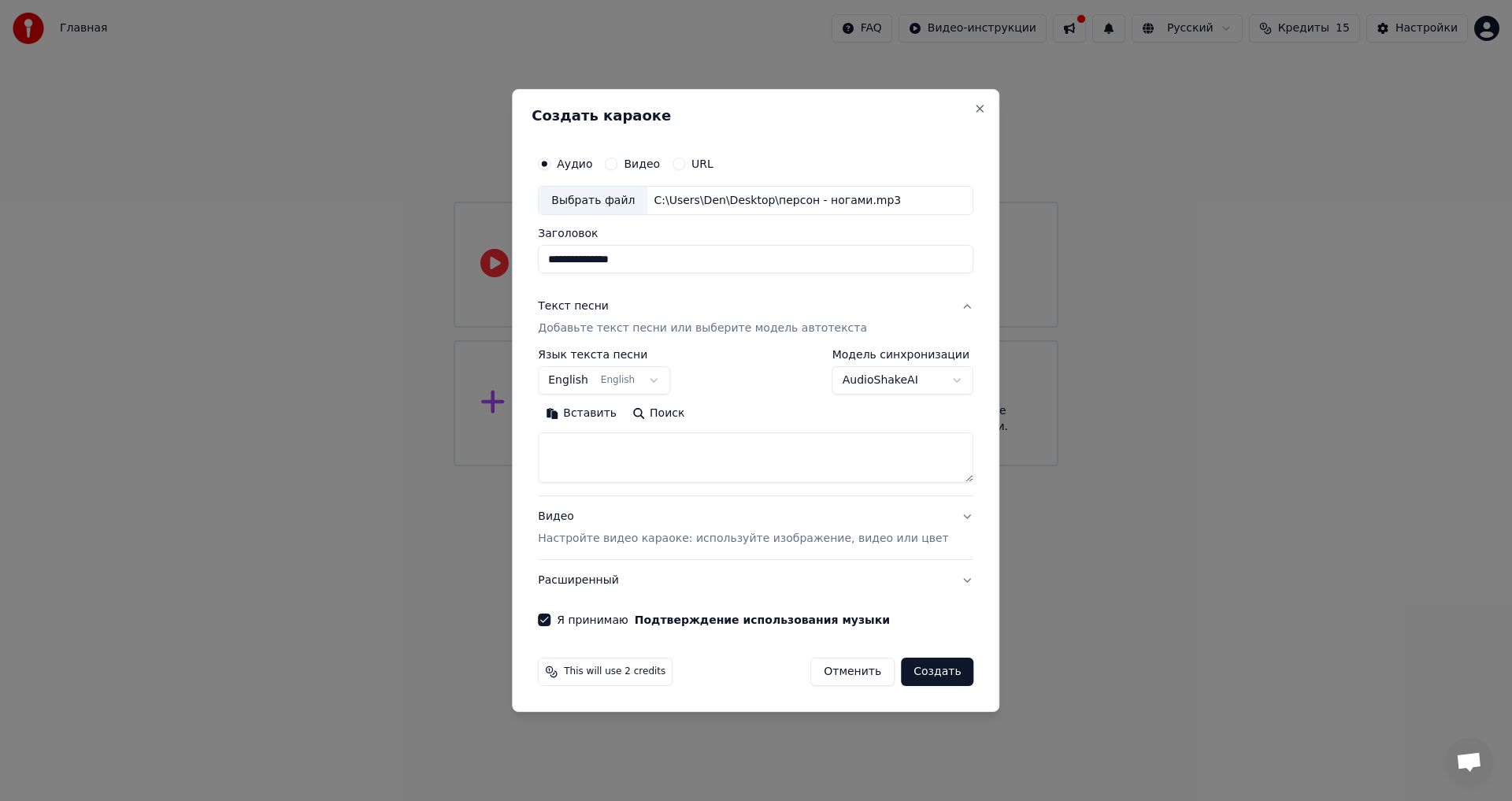
click at [594, 378] on body "**********" at bounding box center [756, 233] width 1512 height 466
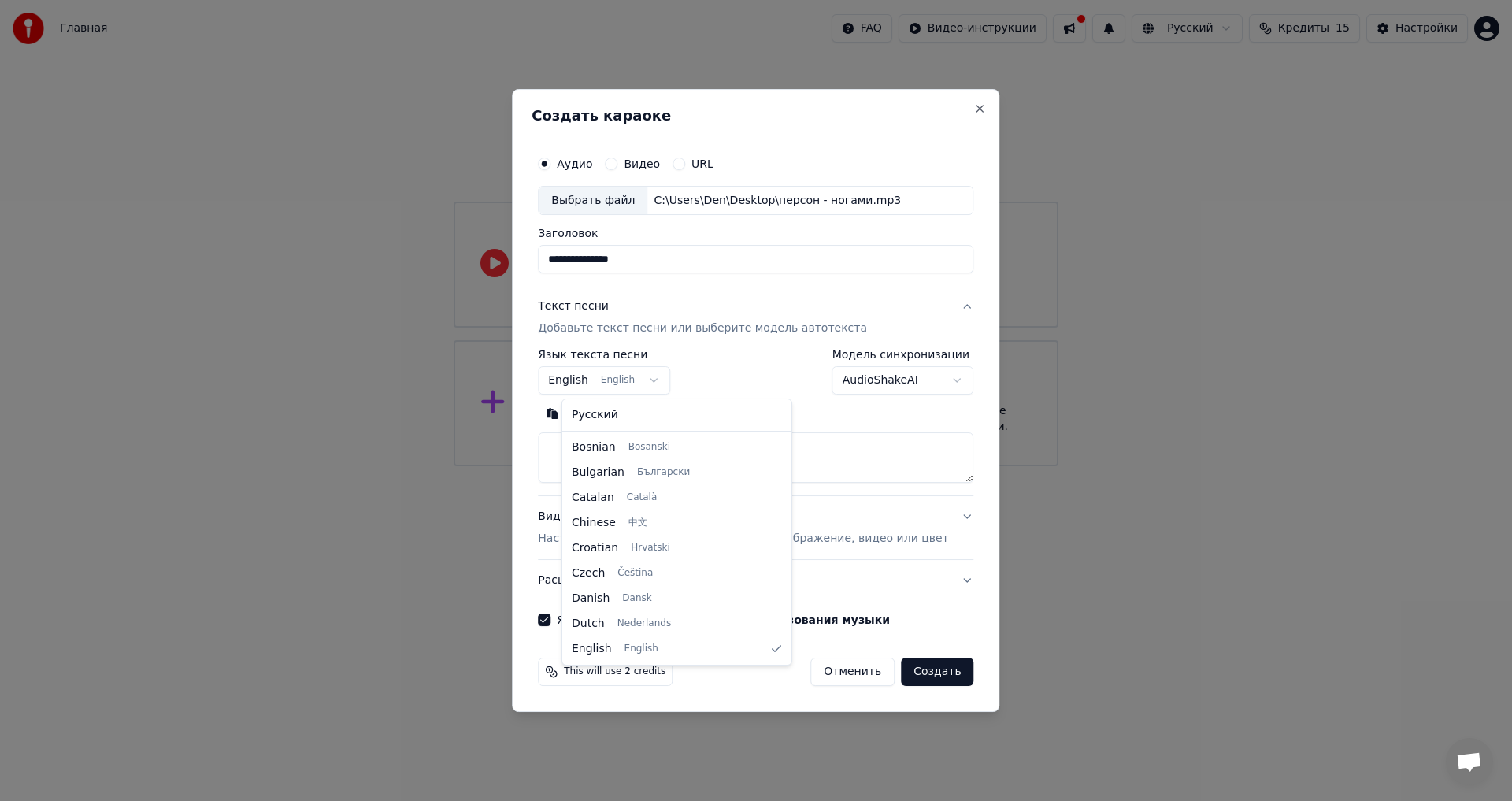
select select "**"
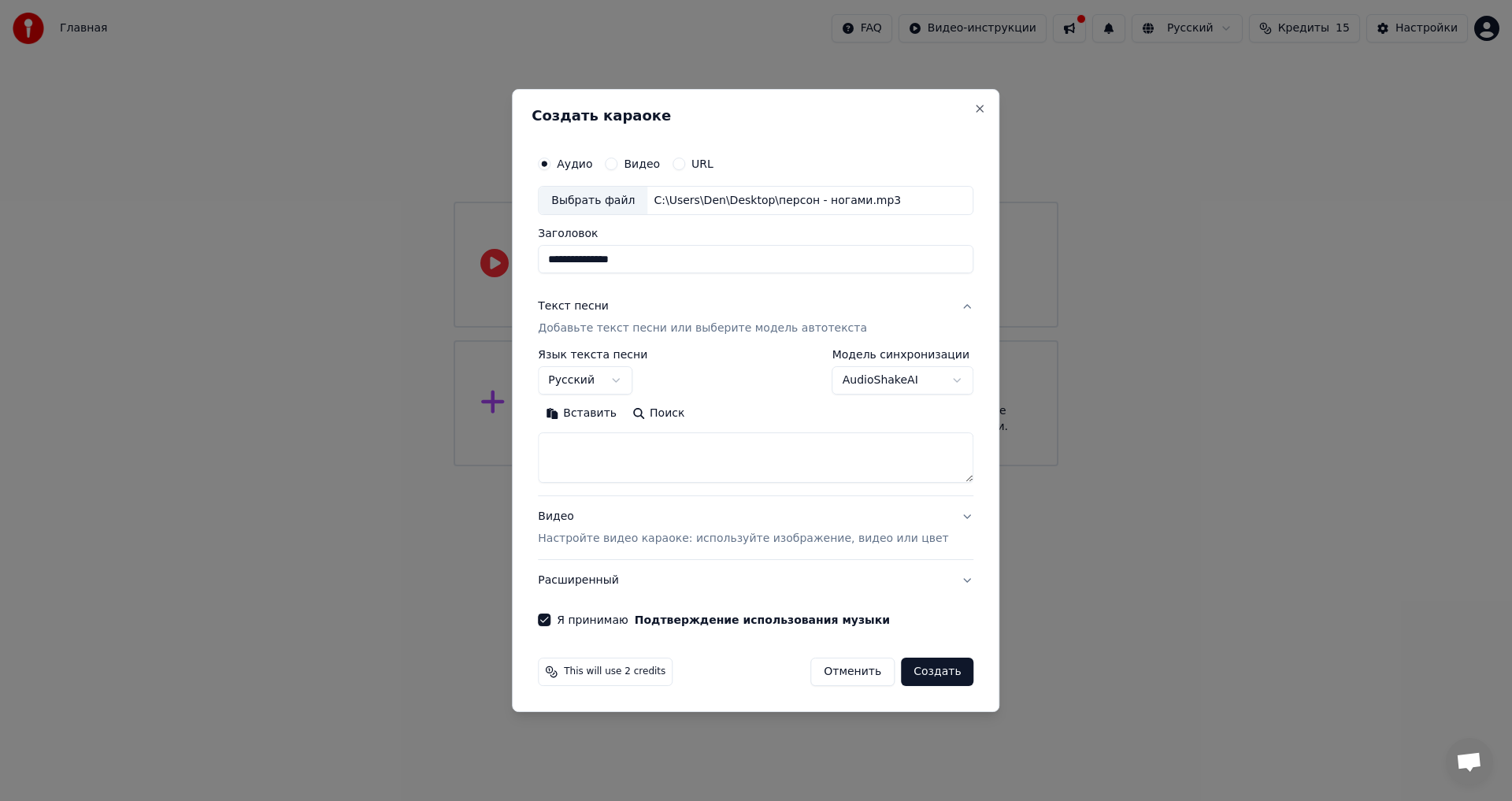
click at [888, 367] on body "**********" at bounding box center [756, 233] width 1512 height 466
click at [884, 369] on body "**********" at bounding box center [756, 233] width 1512 height 466
click at [641, 529] on div "Видео Настройте видео караоке: используйте изображение, видео или цвет" at bounding box center [743, 528] width 410 height 38
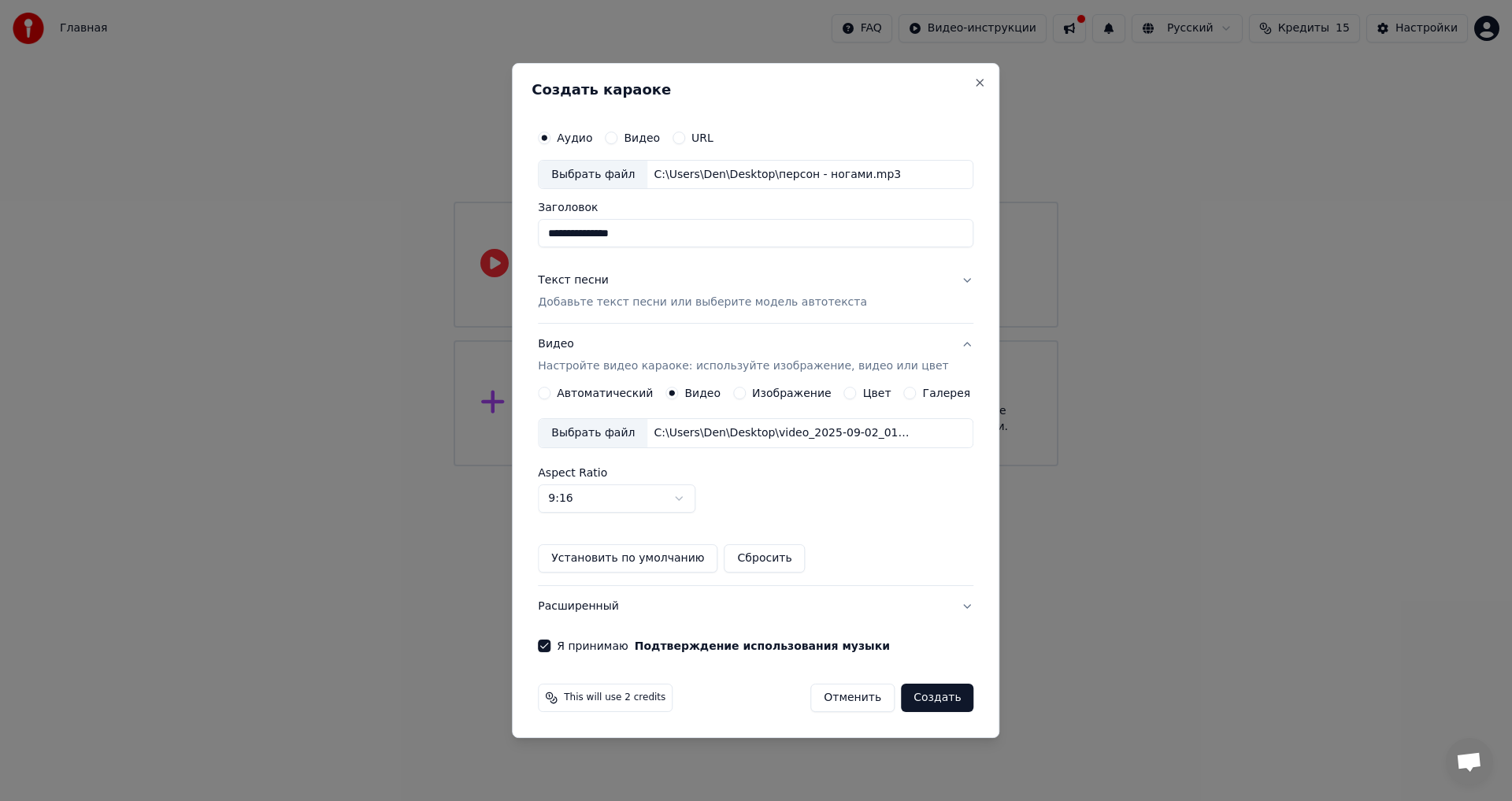
click at [910, 692] on button "Создать" at bounding box center [937, 697] width 72 height 28
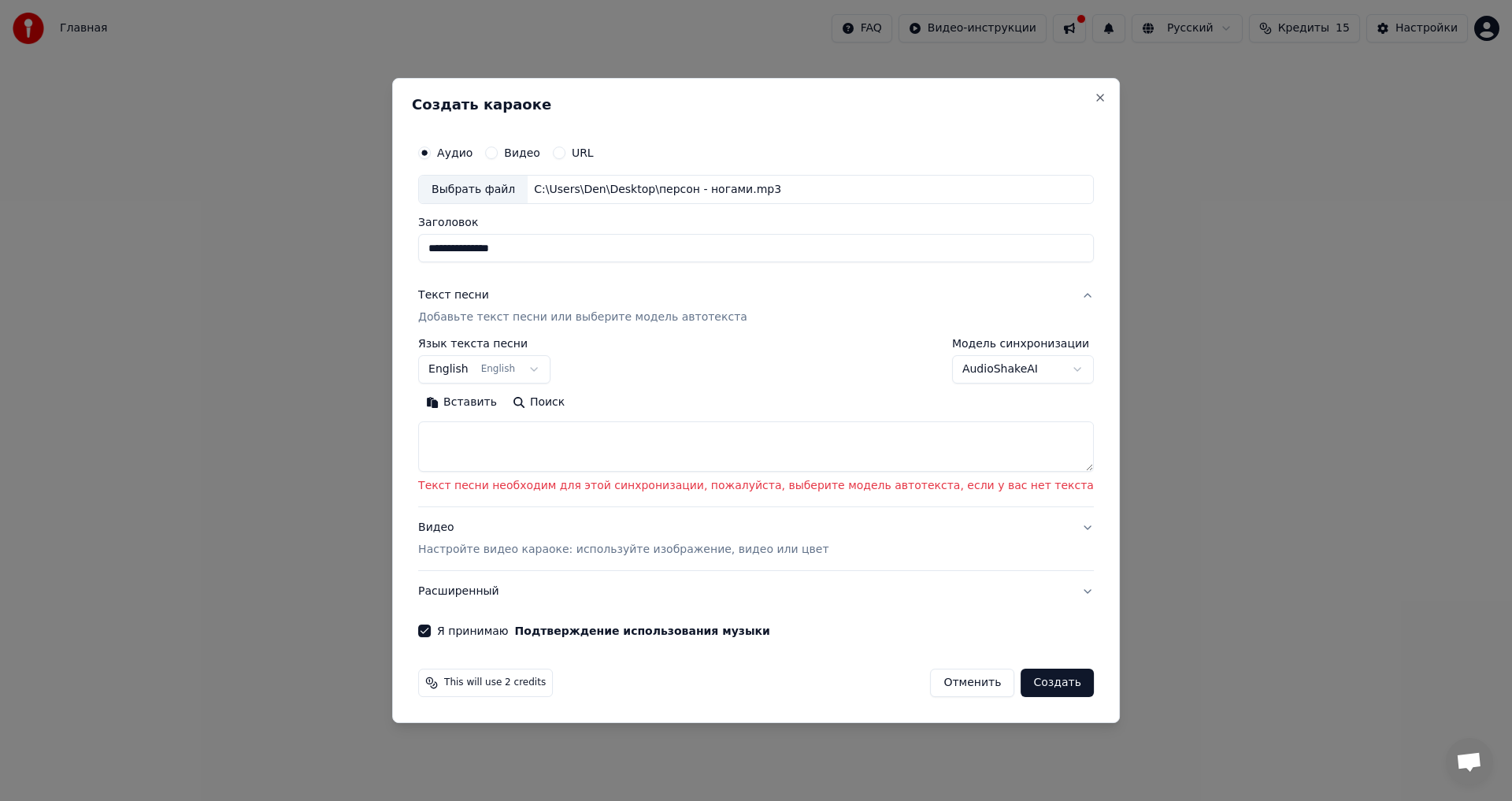
click at [988, 373] on body "**********" at bounding box center [756, 233] width 1512 height 466
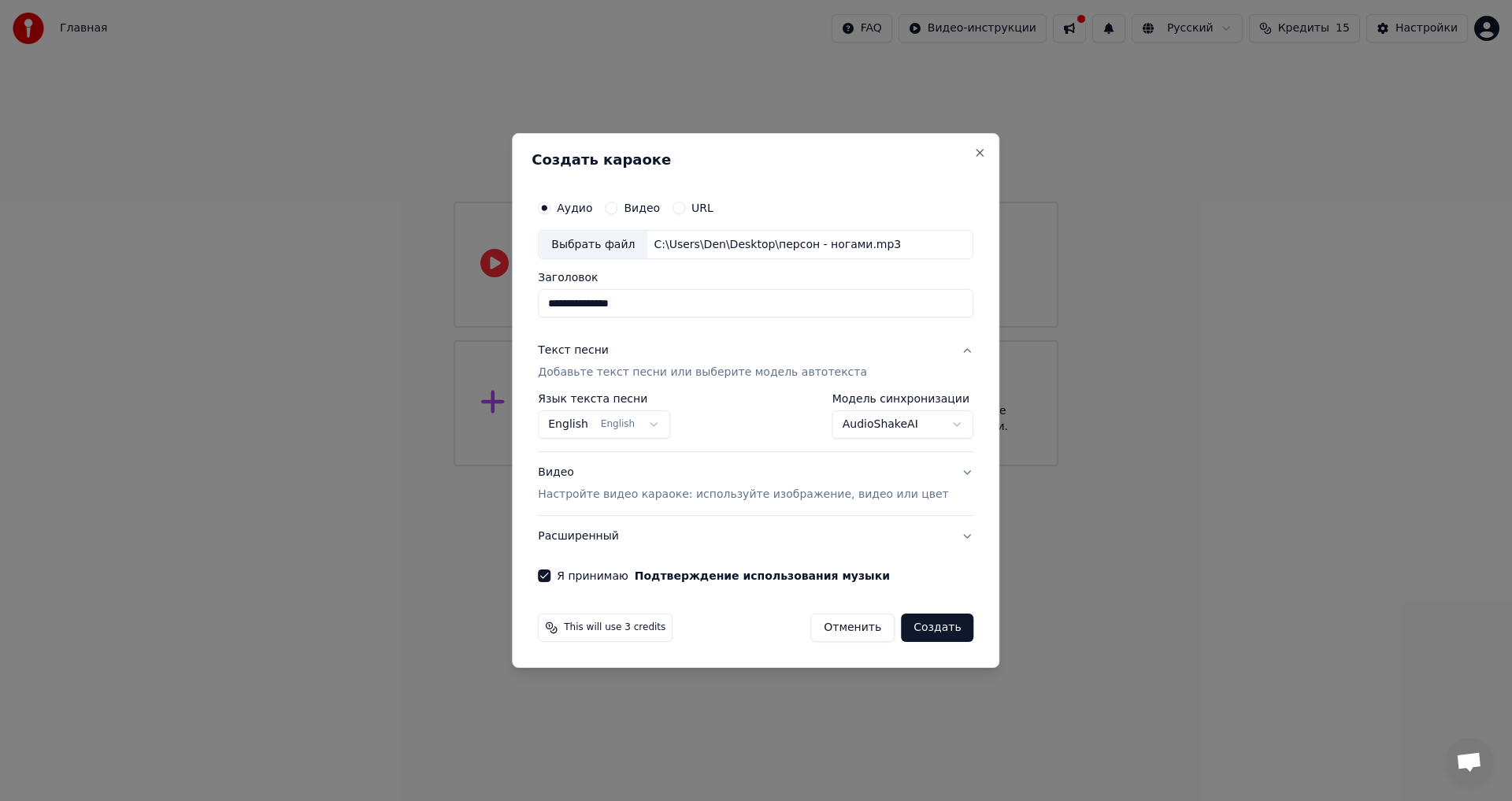
click at [909, 426] on body "**********" at bounding box center [756, 233] width 1512 height 466
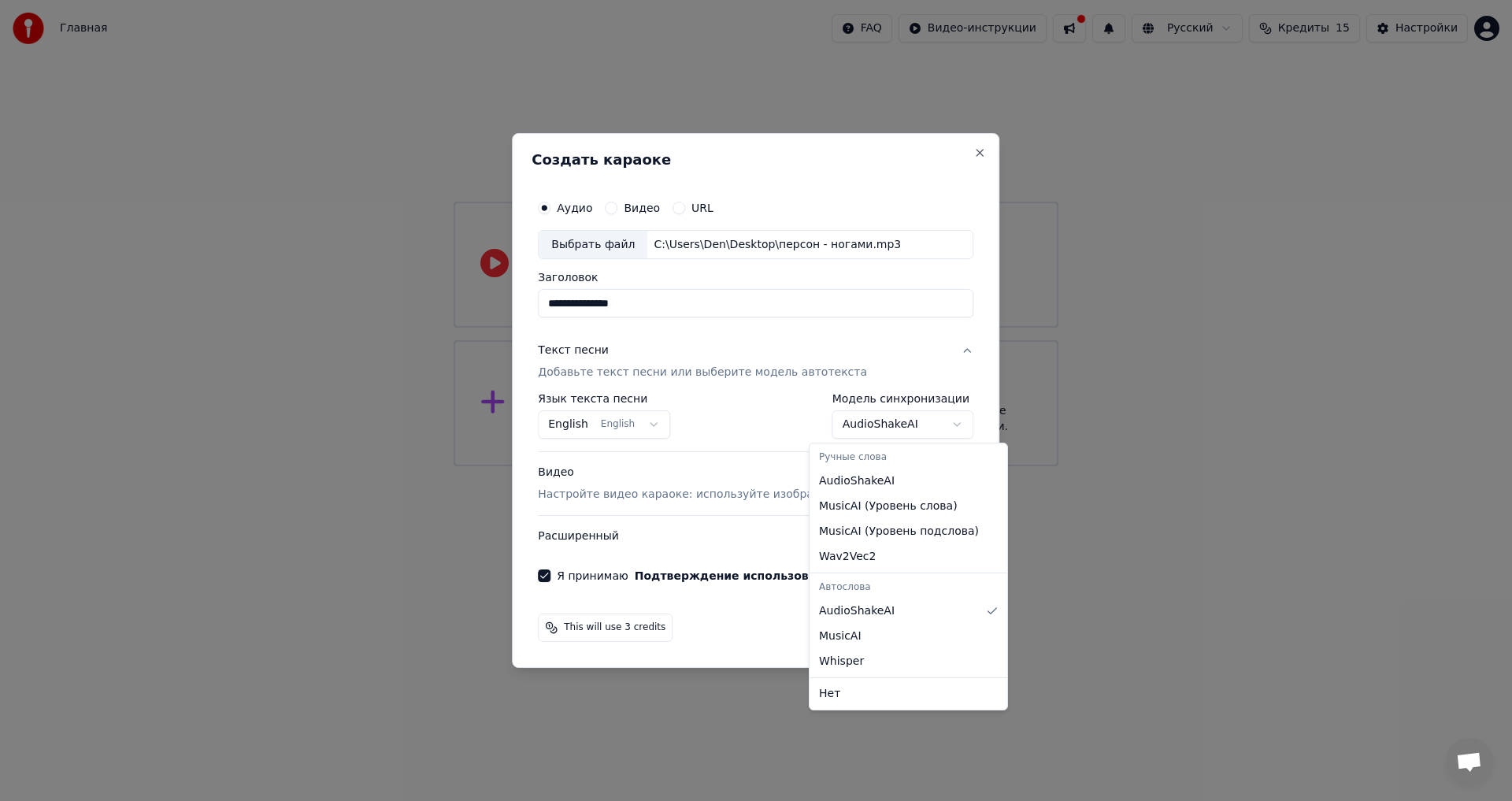
select select "*******"
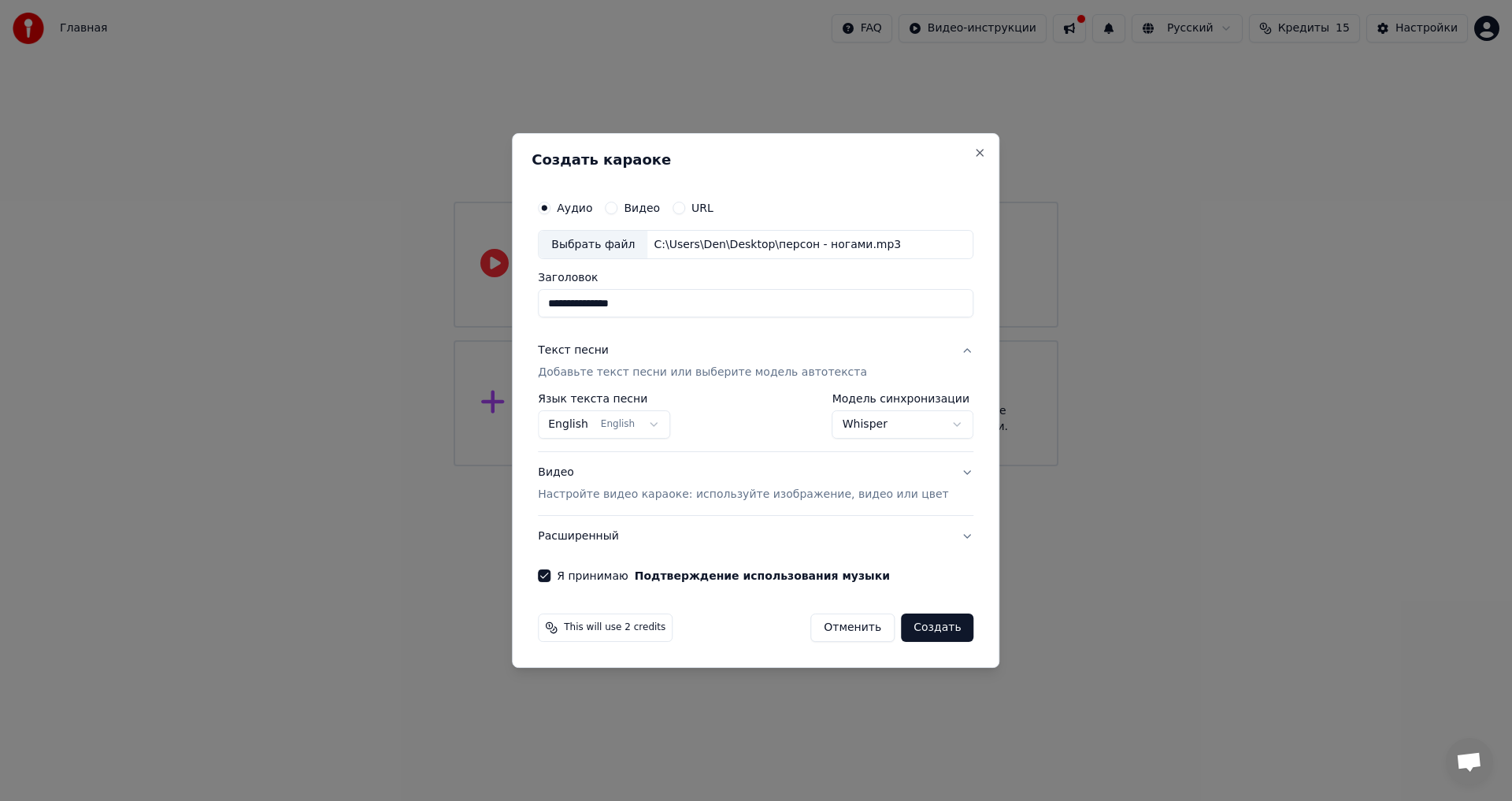
click at [824, 466] on div "Видео Настройте видео караоке: используйте изображение, видео или цвет" at bounding box center [743, 484] width 410 height 38
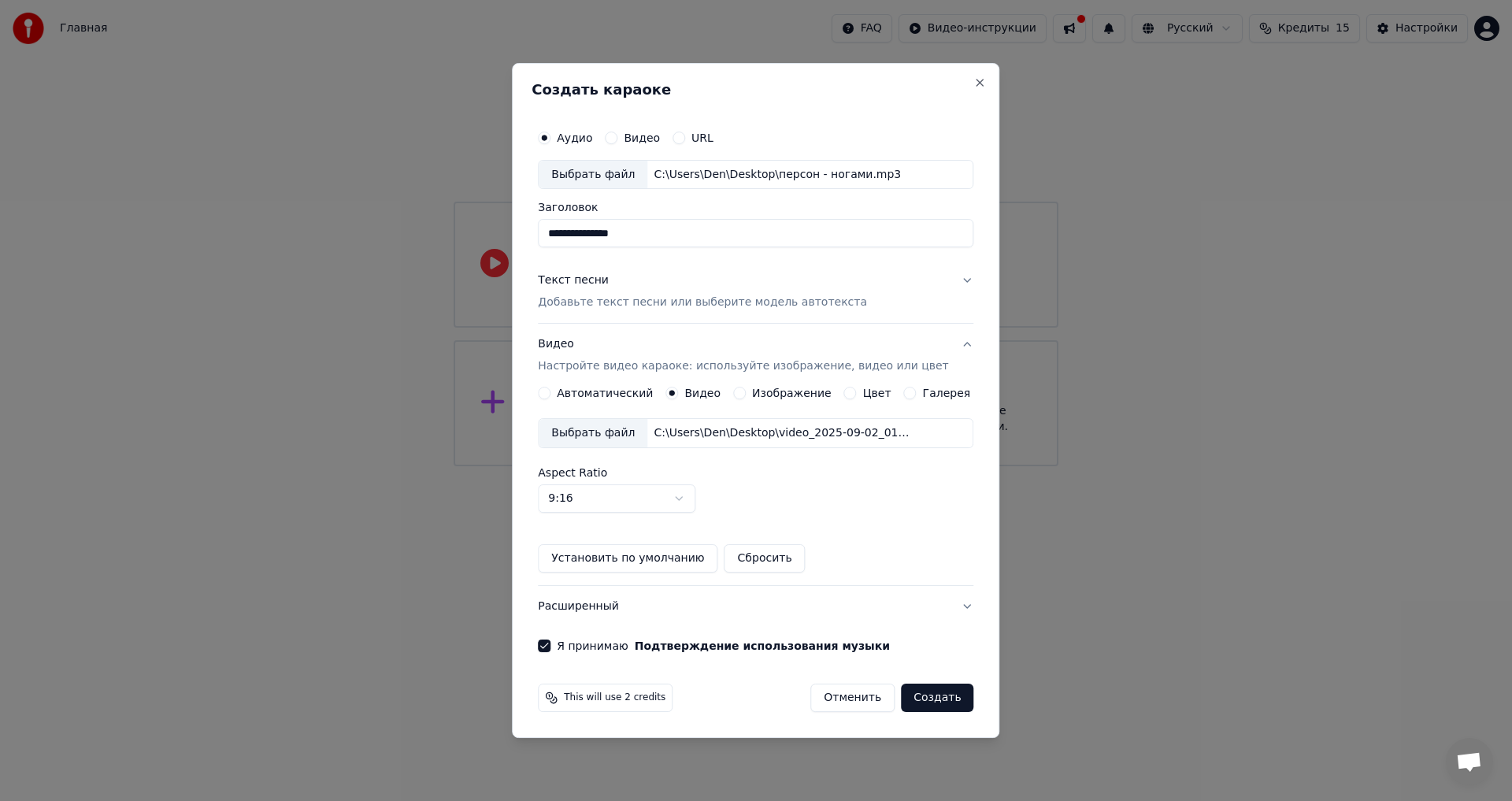
click at [909, 697] on button "Создать" at bounding box center [937, 697] width 72 height 28
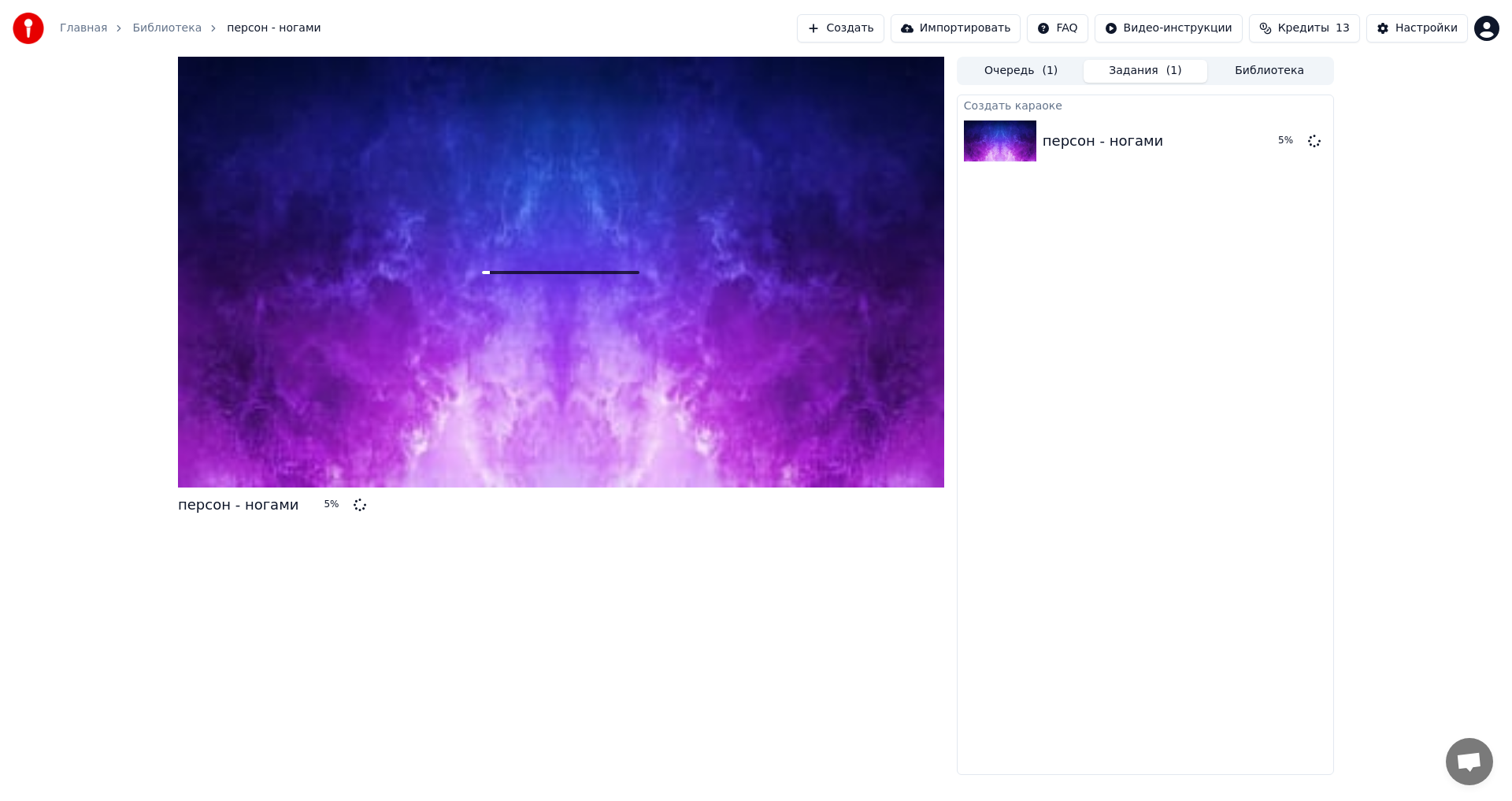
click at [1329, 26] on span "Кредиты" at bounding box center [1304, 28] width 51 height 16
click at [1329, 25] on span "Кредиты" at bounding box center [1304, 28] width 51 height 16
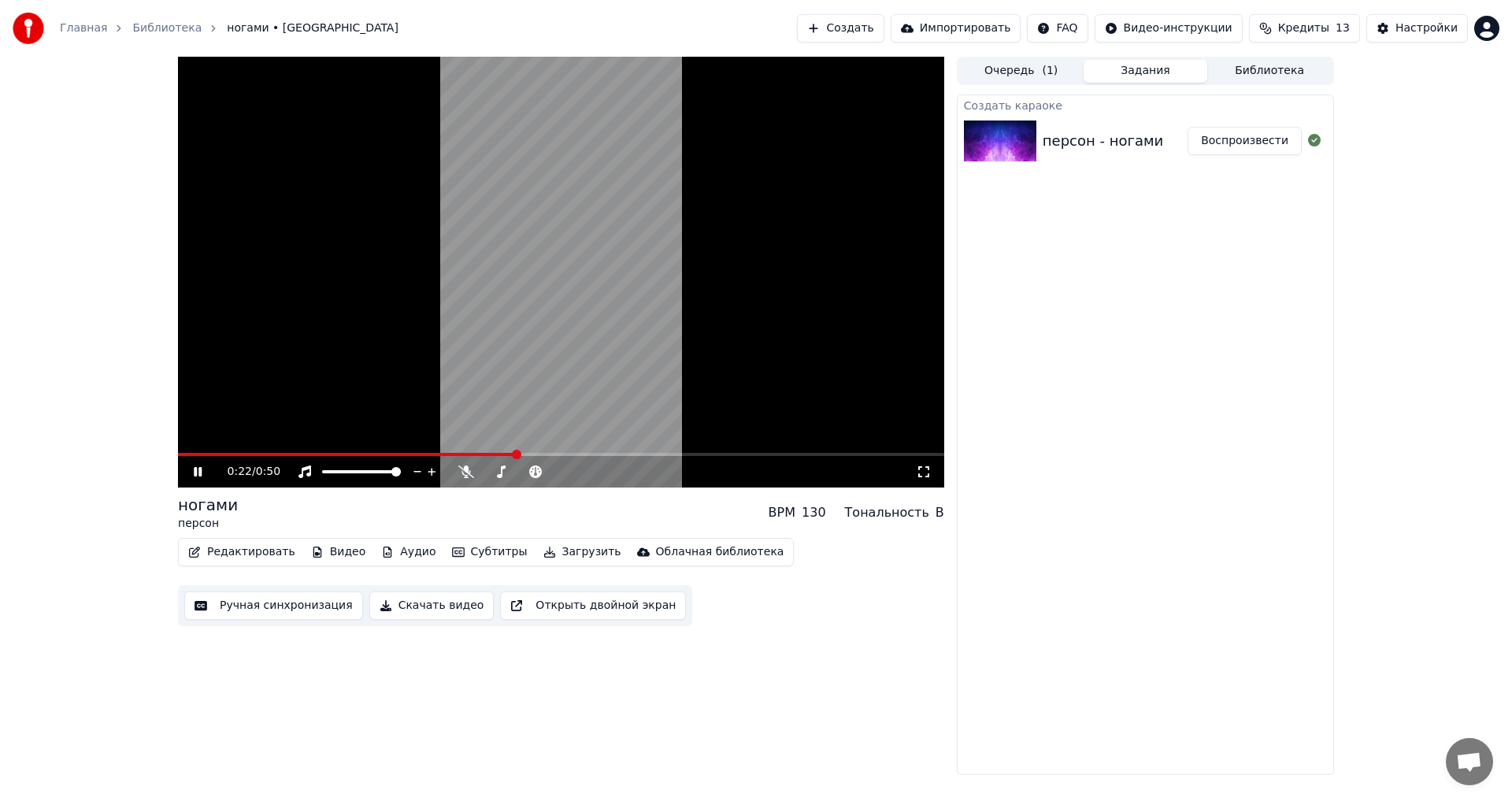
click at [932, 468] on div "0:22 / 0:50" at bounding box center [561, 472] width 754 height 16
click at [928, 471] on icon at bounding box center [924, 472] width 16 height 13
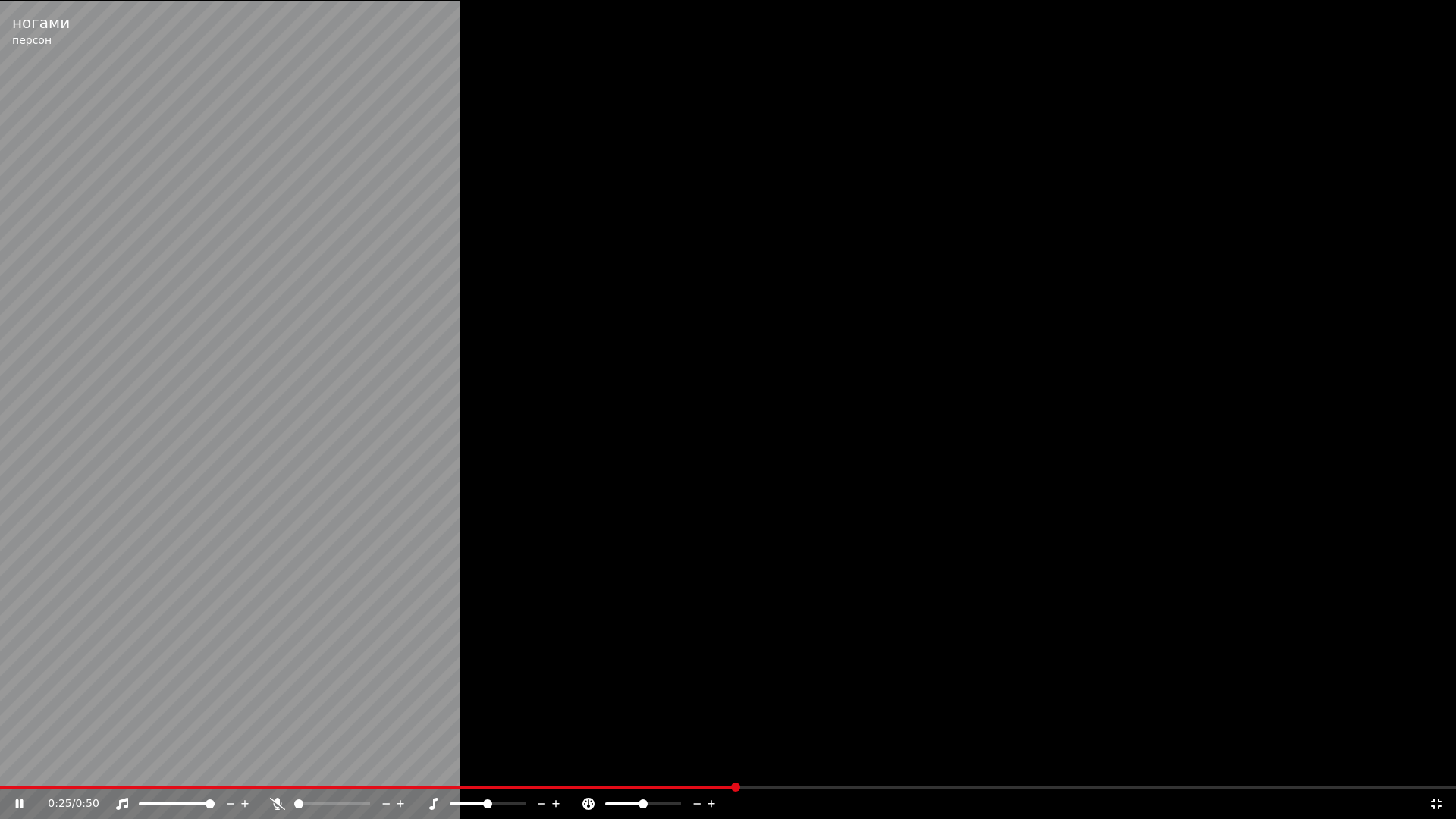
click at [1433, 771] on icon at bounding box center [1436, 804] width 11 height 11
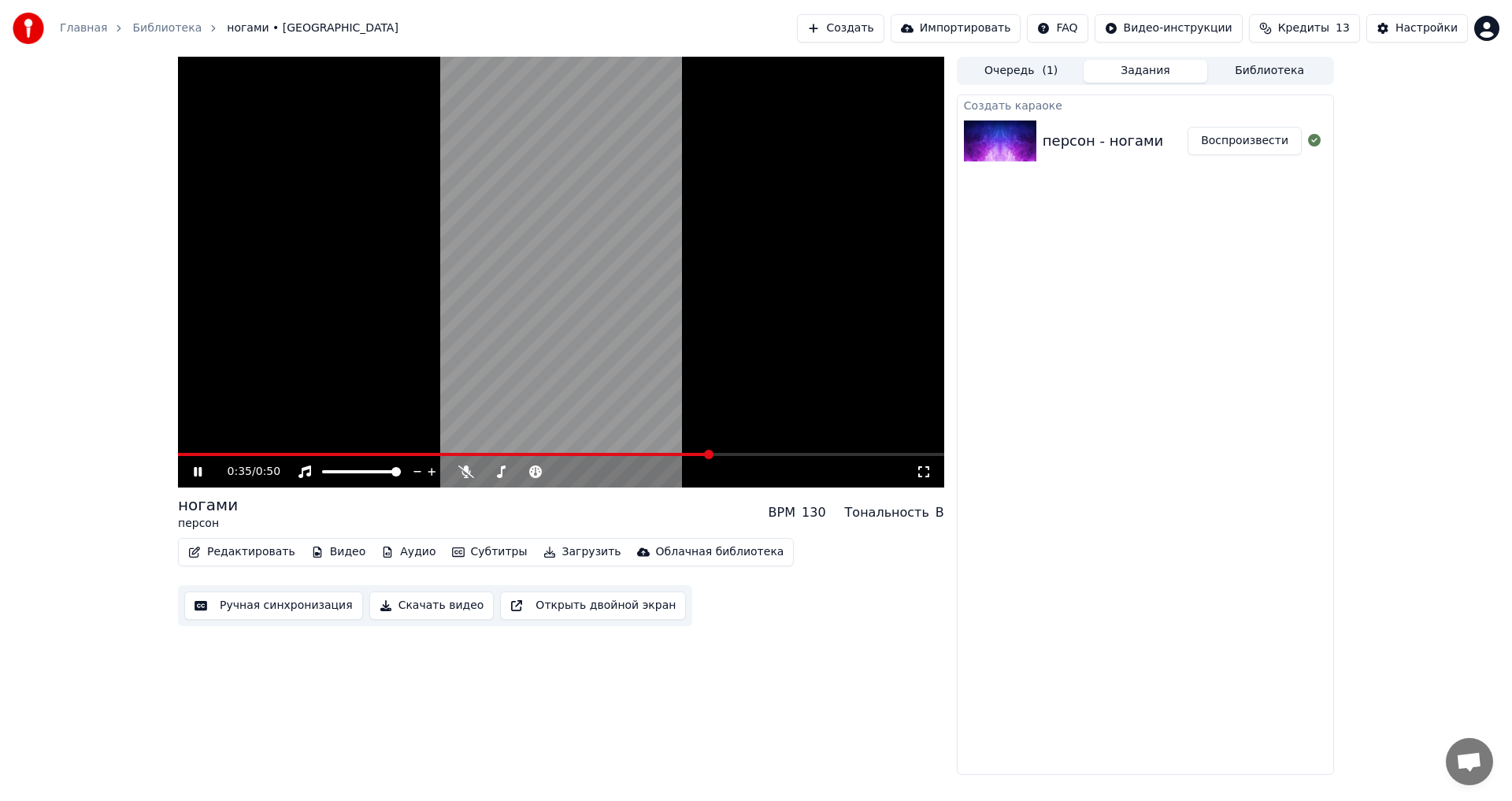
click at [799, 387] on video at bounding box center [561, 271] width 766 height 430
drag, startPoint x: 499, startPoint y: 475, endPoint x: 550, endPoint y: 475, distance: 51.0
click at [550, 475] on div at bounding box center [537, 472] width 127 height 16
click at [552, 474] on div at bounding box center [537, 472] width 127 height 16
click at [542, 473] on div at bounding box center [537, 472] width 127 height 16
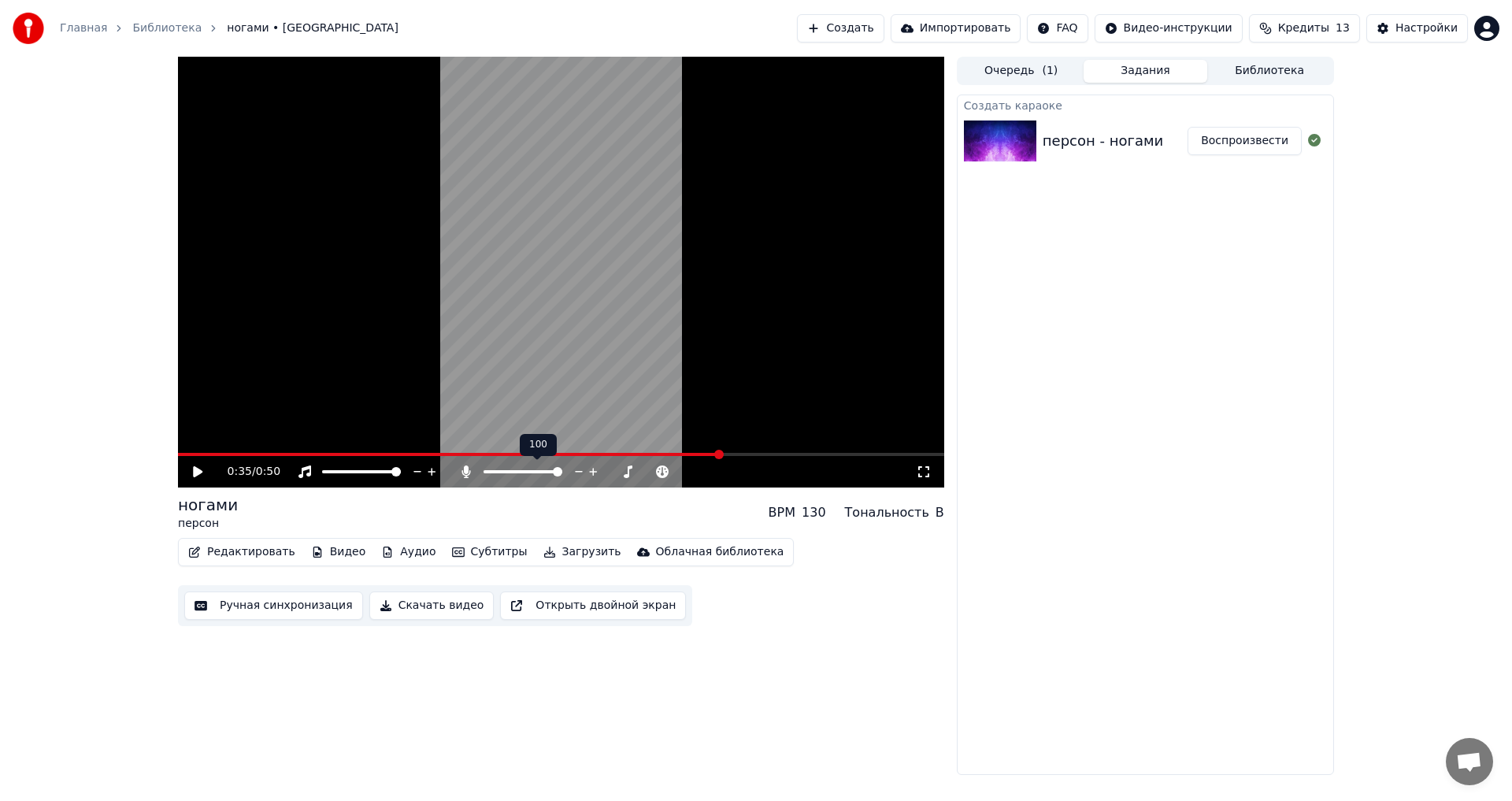
click at [562, 472] on span at bounding box center [557, 472] width 10 height 10
click at [202, 474] on icon at bounding box center [209, 472] width 37 height 13
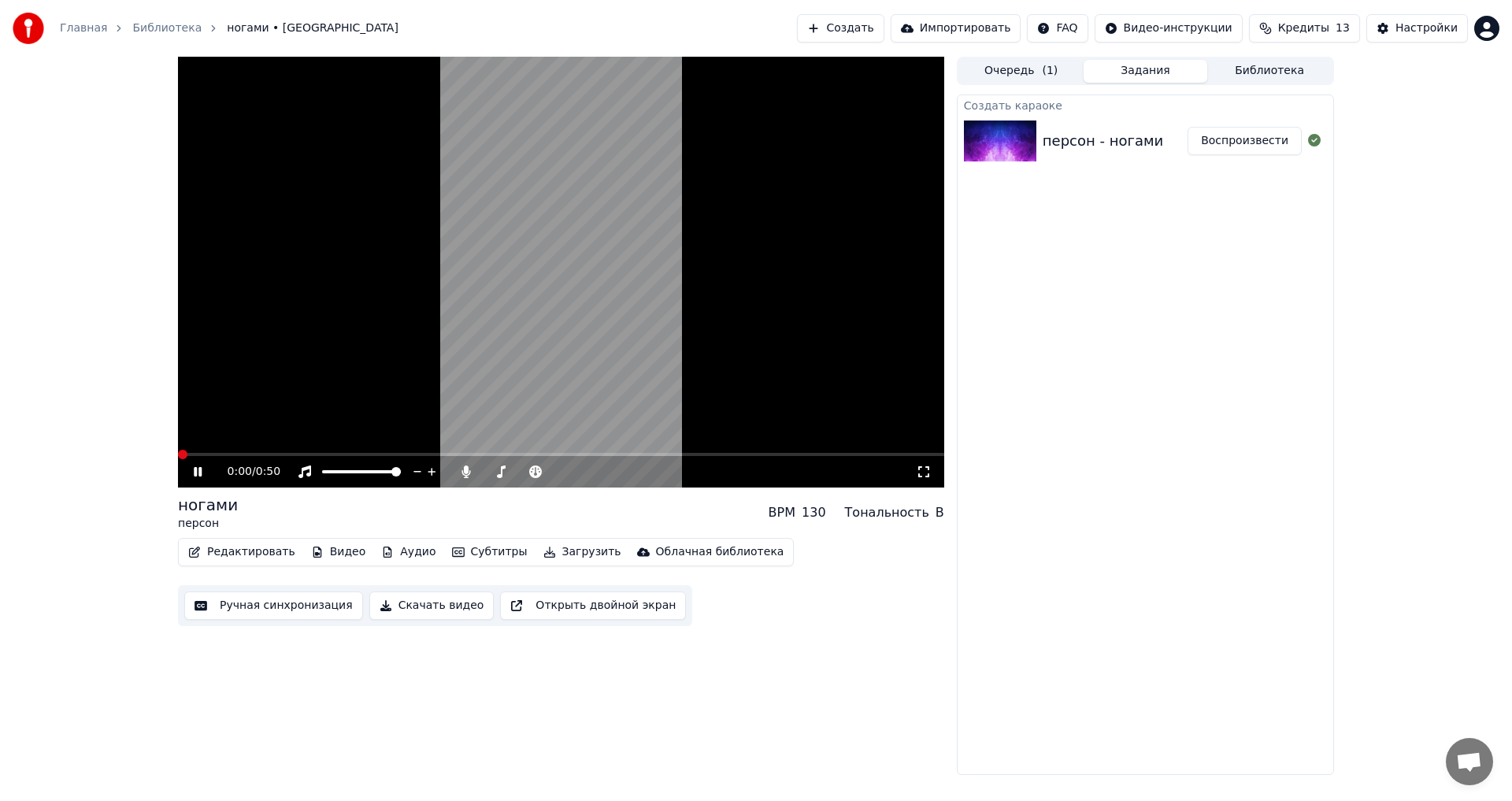
click at [178, 456] on span at bounding box center [178, 454] width 0 height 3
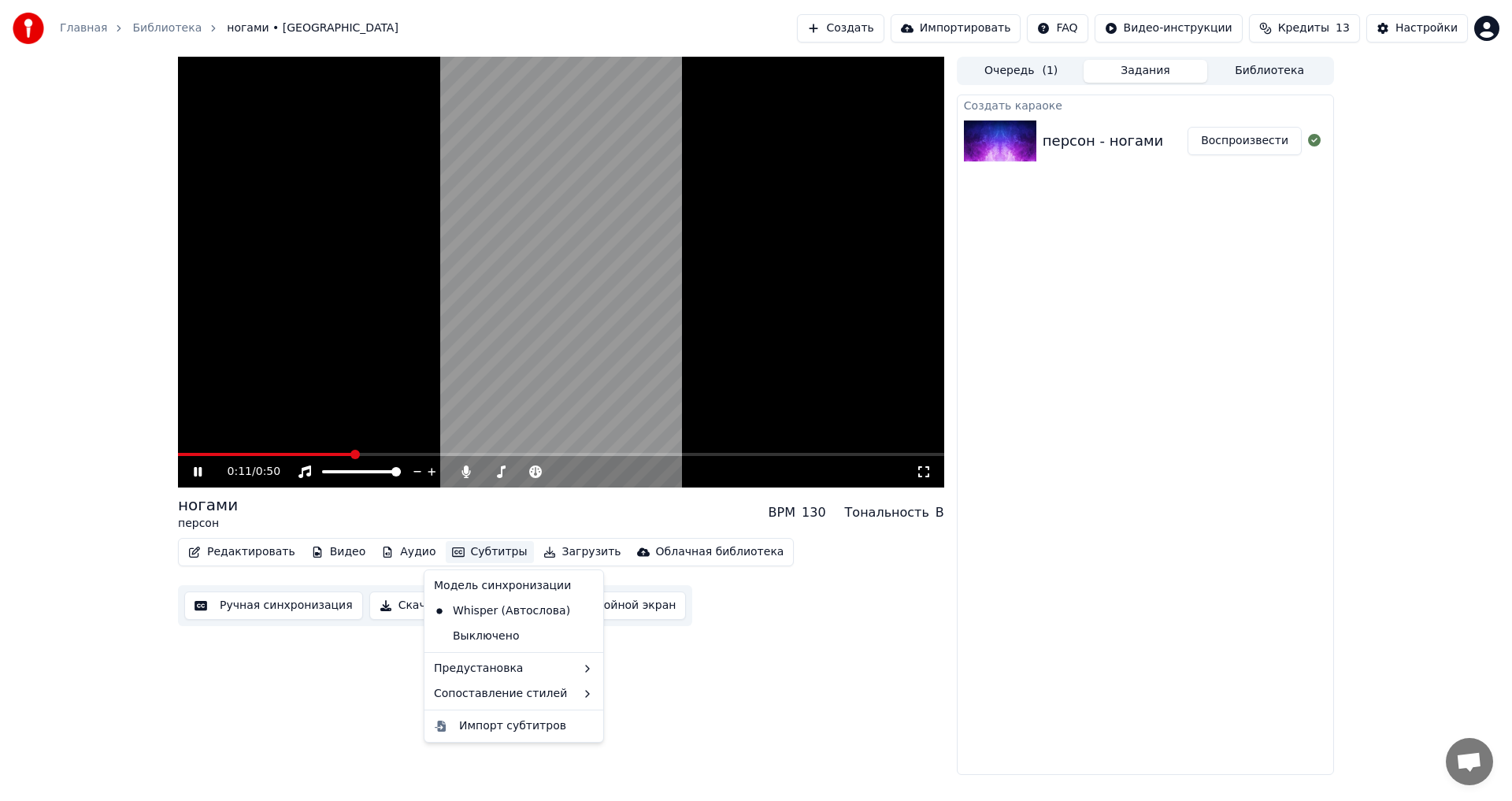
click at [455, 557] on button "Субтитры" at bounding box center [490, 552] width 88 height 22
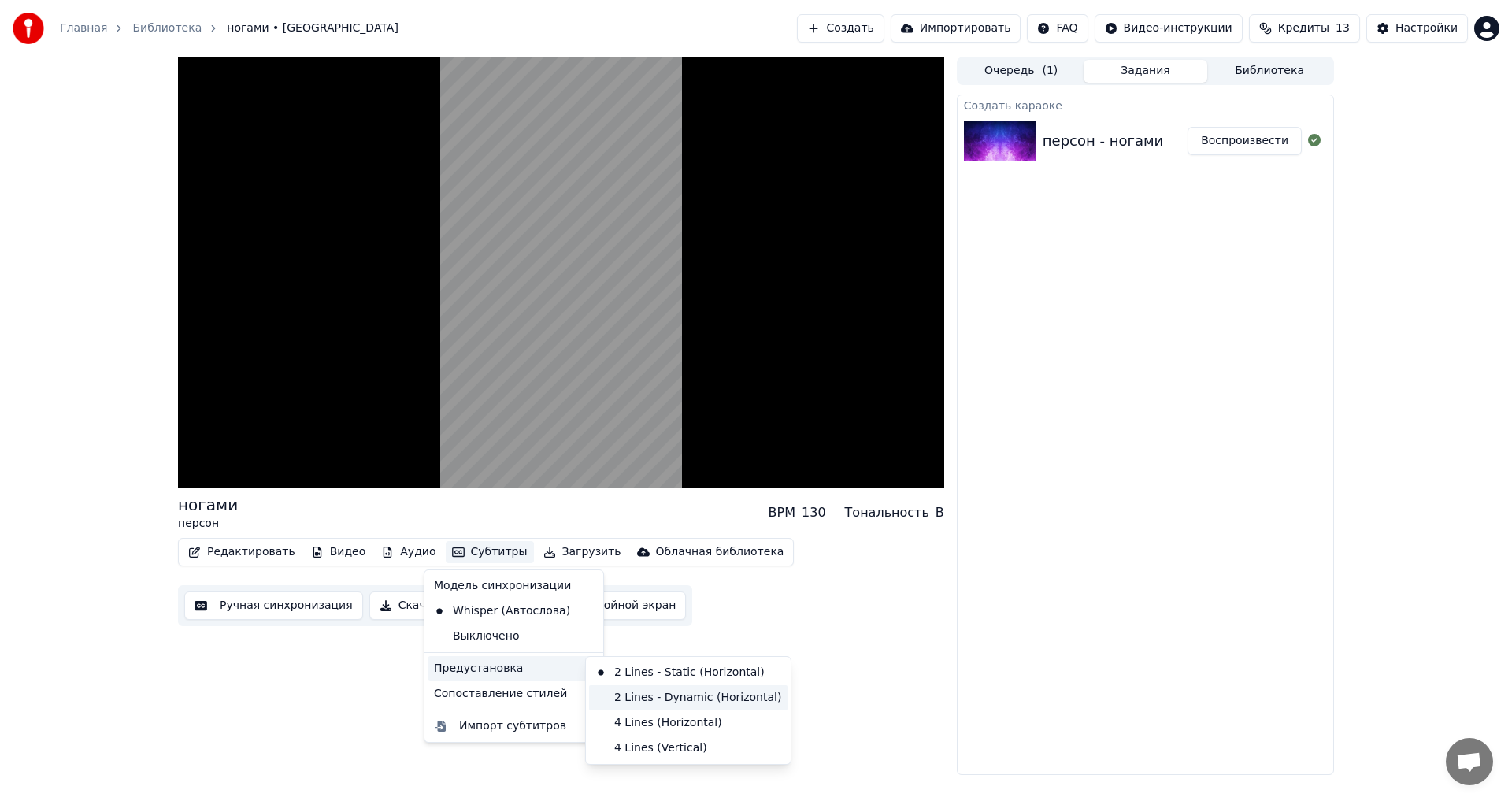
click at [643, 704] on div "2 Lines - Dynamic (Horizontal)" at bounding box center [688, 697] width 199 height 25
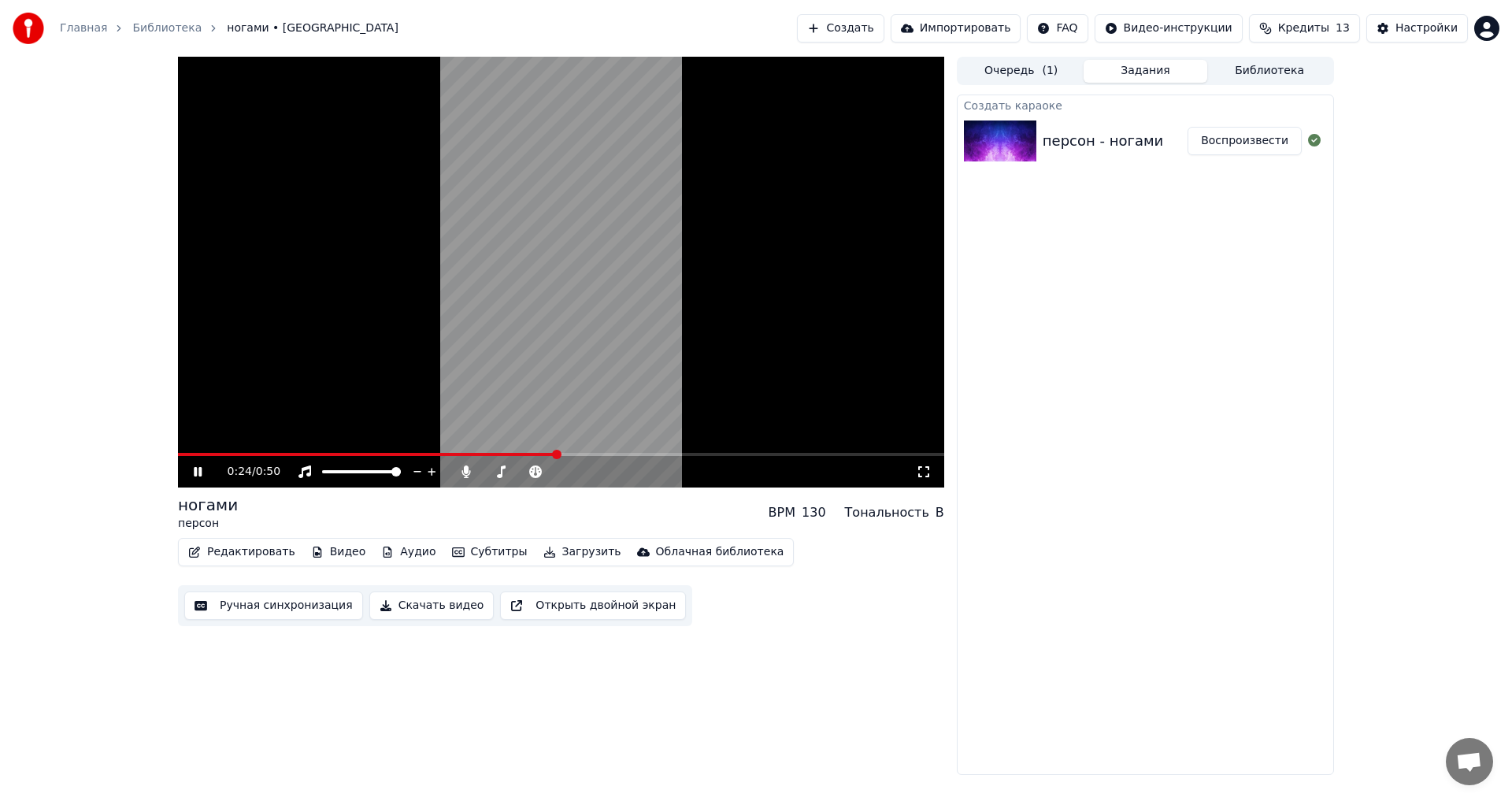
click at [446, 555] on button "Субтитры" at bounding box center [490, 552] width 88 height 22
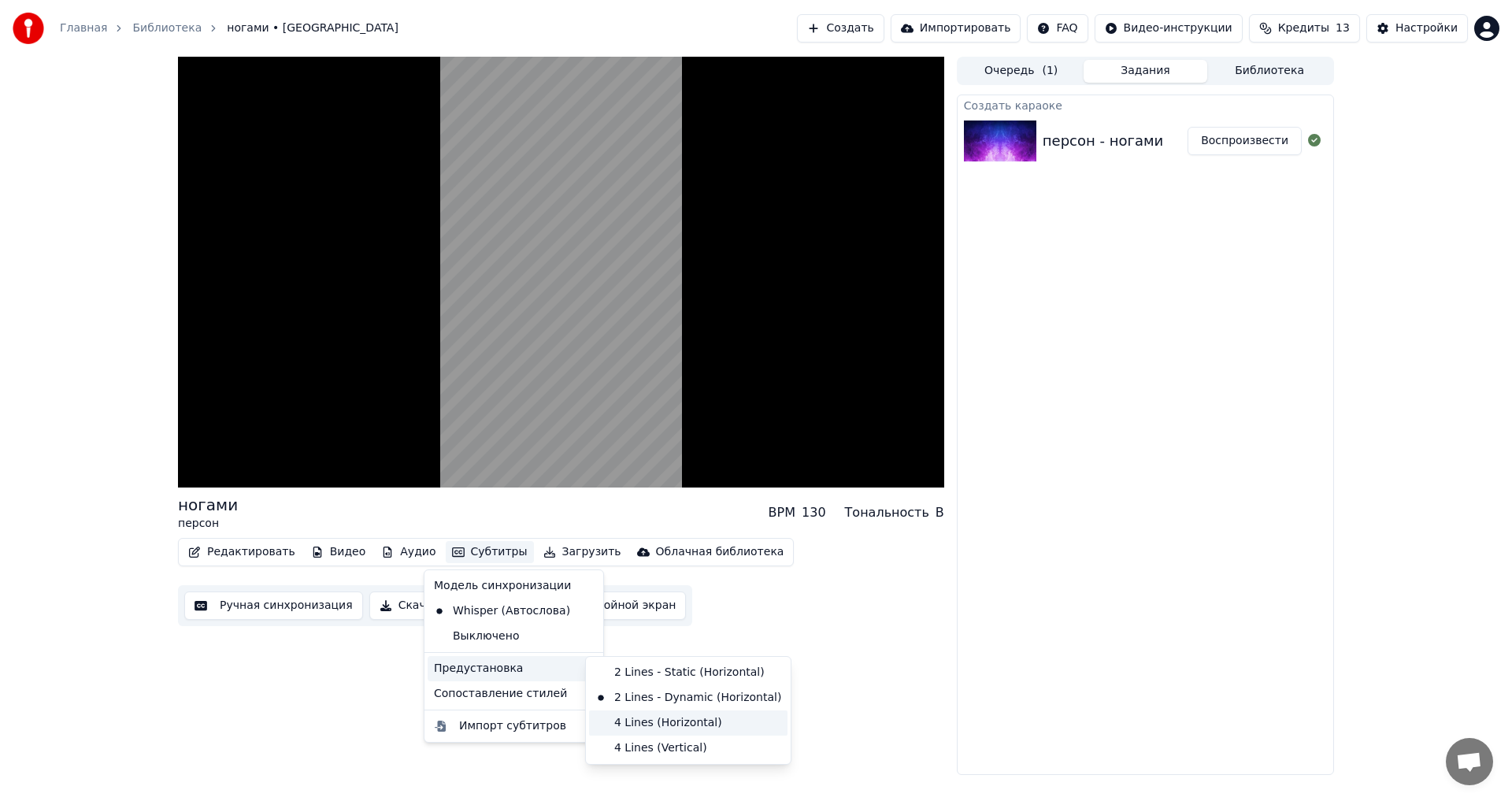
click at [643, 729] on div "4 Lines (Horizontal)" at bounding box center [688, 722] width 199 height 25
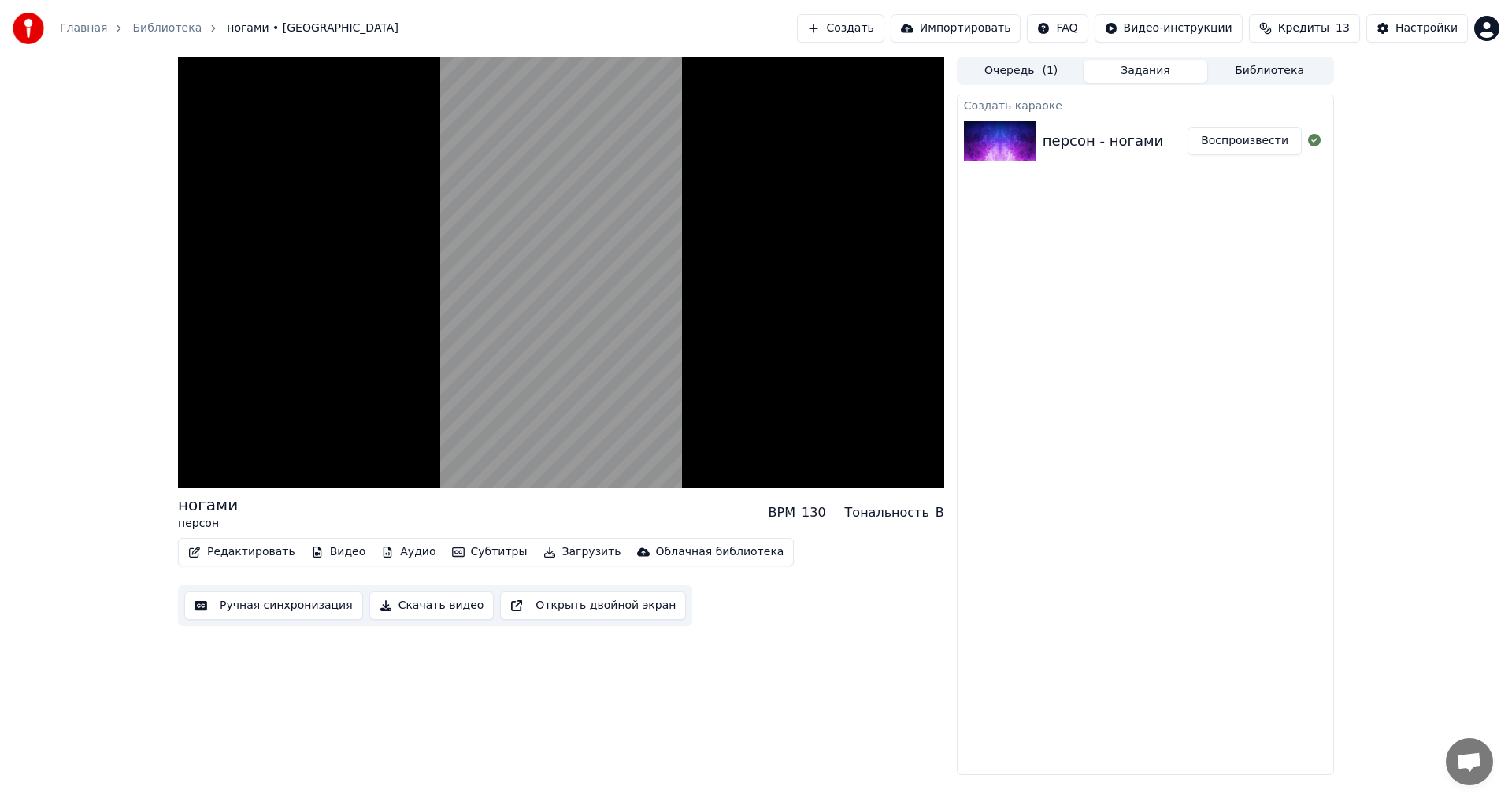
click at [466, 558] on button "Субтитры" at bounding box center [490, 552] width 88 height 22
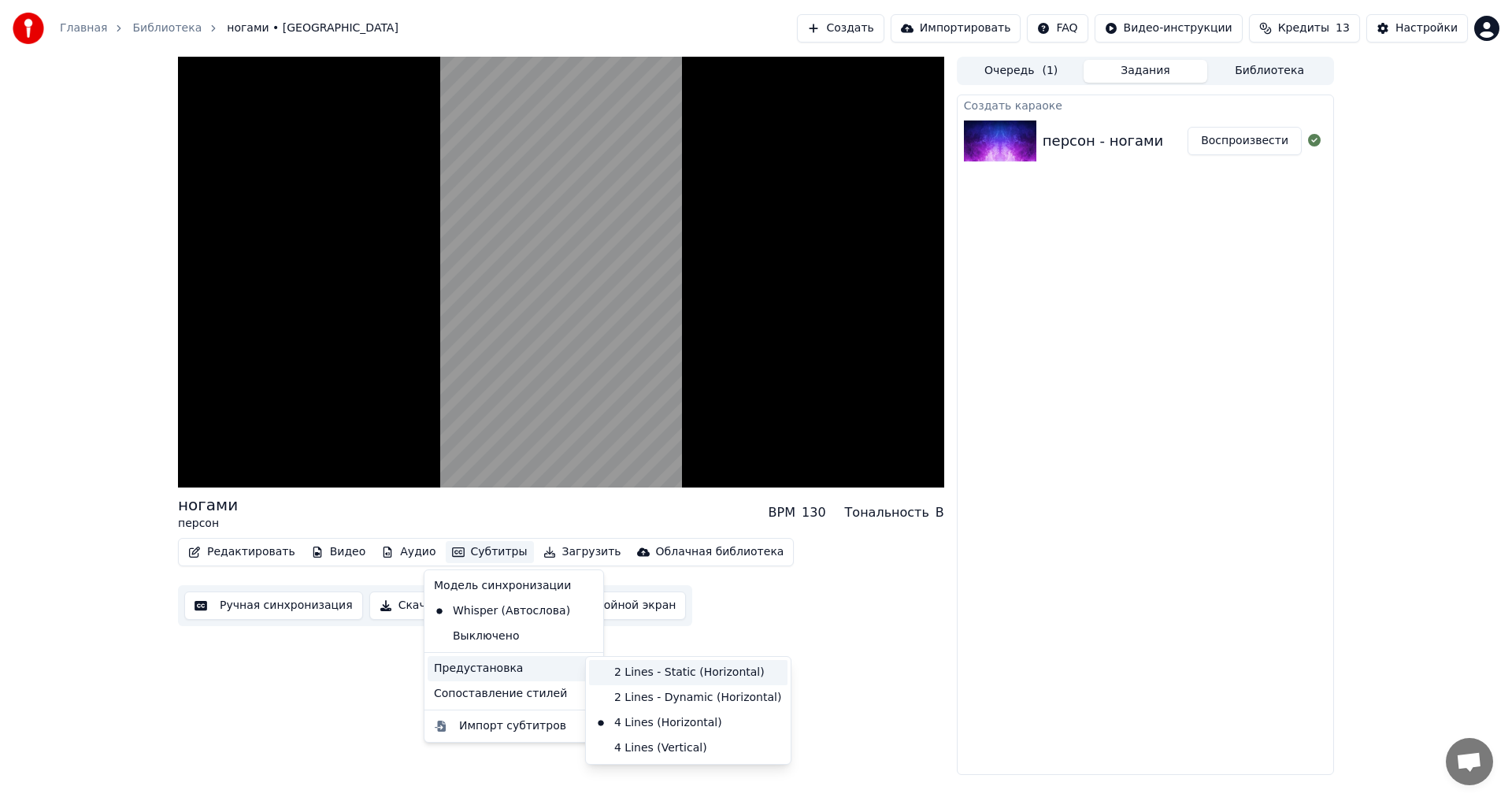
click at [657, 669] on div "2 Lines - Static (Horizontal)" at bounding box center [688, 672] width 199 height 25
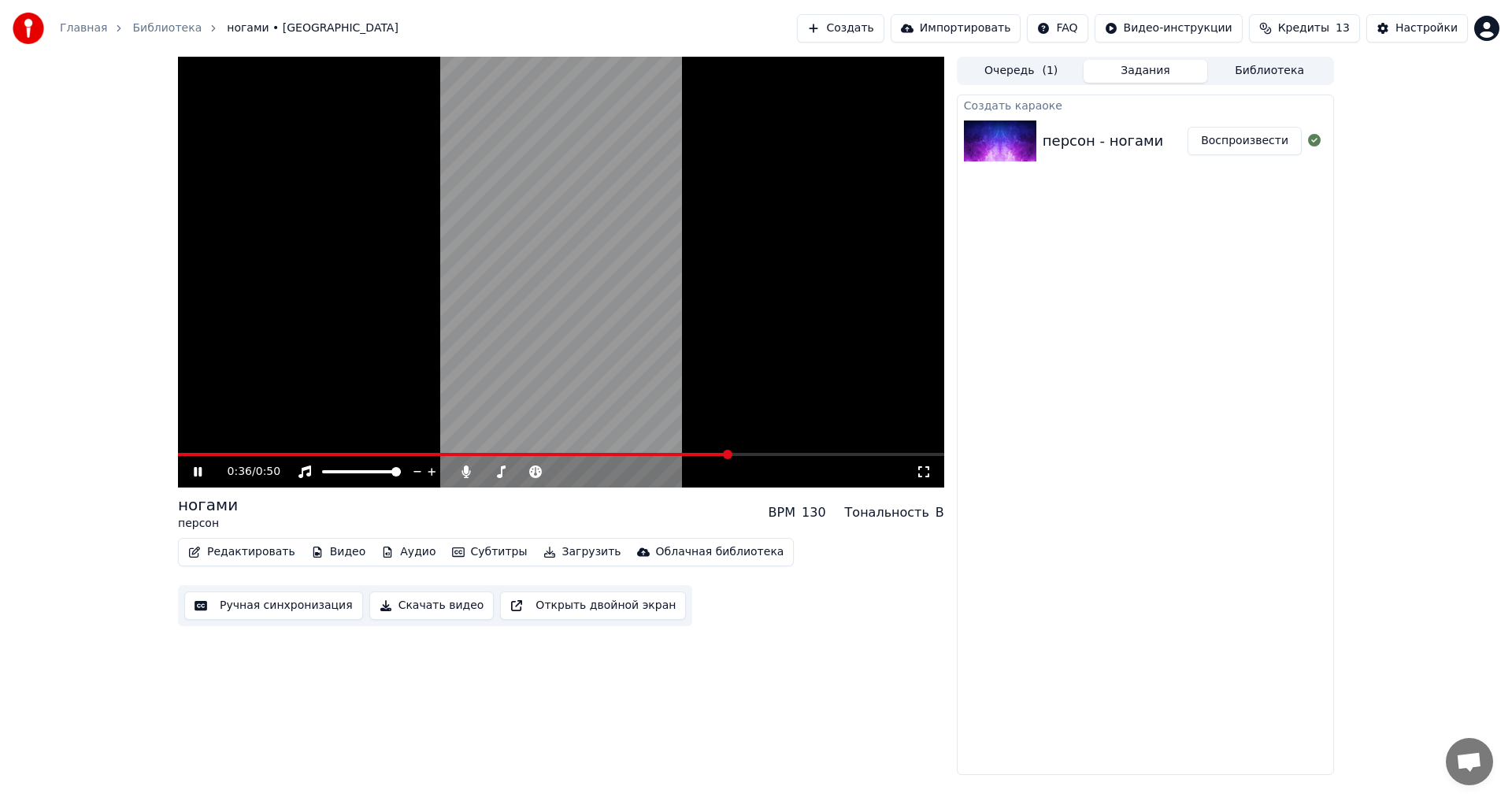
click at [943, 480] on div "0:36 / 0:50" at bounding box center [561, 471] width 766 height 31
click at [930, 474] on icon at bounding box center [924, 472] width 16 height 13
click at [705, 328] on video at bounding box center [561, 271] width 766 height 430
click at [593, 294] on video at bounding box center [561, 271] width 766 height 430
click at [921, 487] on div "0:44 / 0:50" at bounding box center [561, 471] width 766 height 31
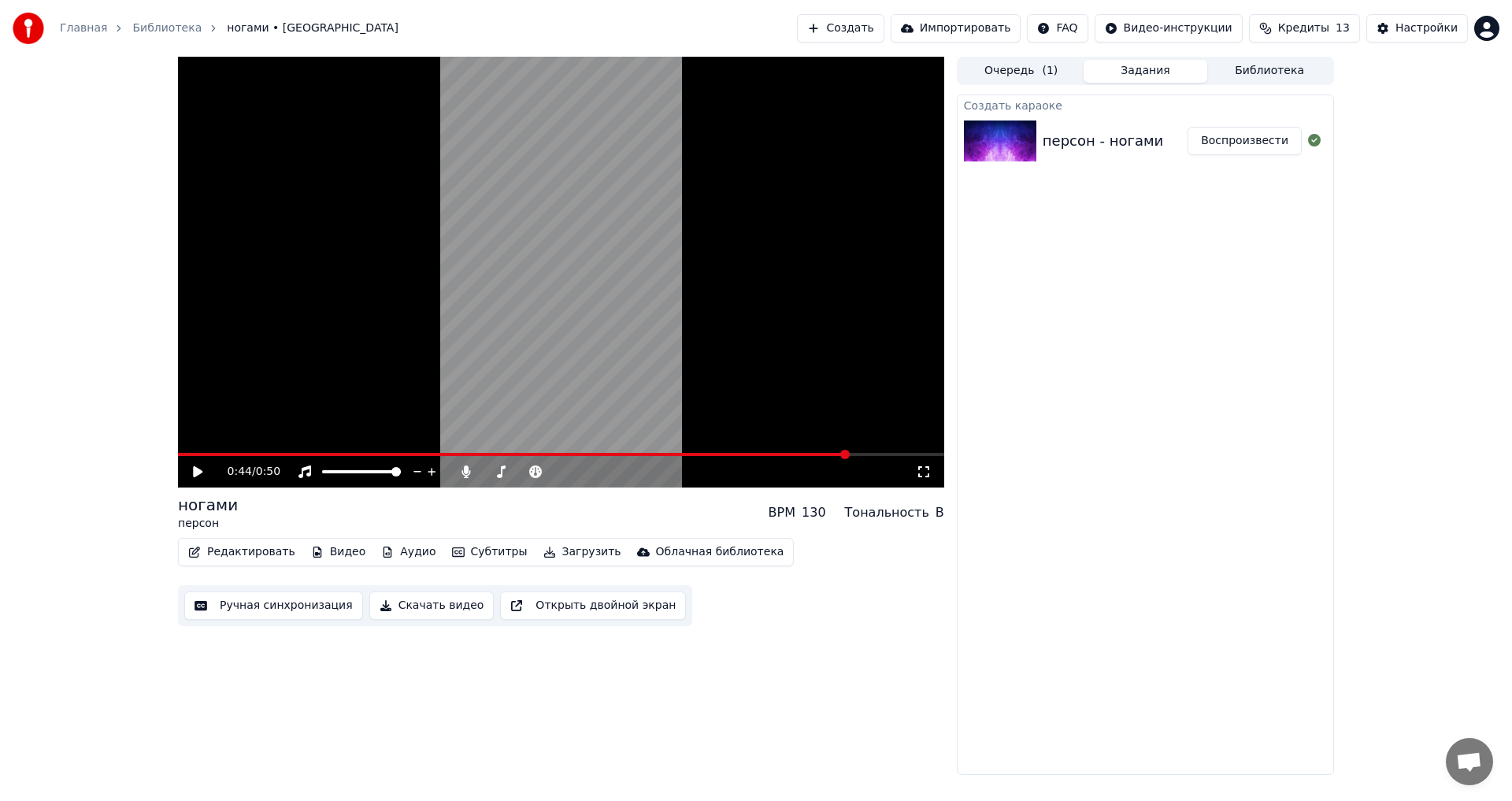
click at [922, 479] on div "0:44 / 0:50" at bounding box center [561, 472] width 754 height 16
click at [923, 473] on icon at bounding box center [924, 472] width 16 height 13
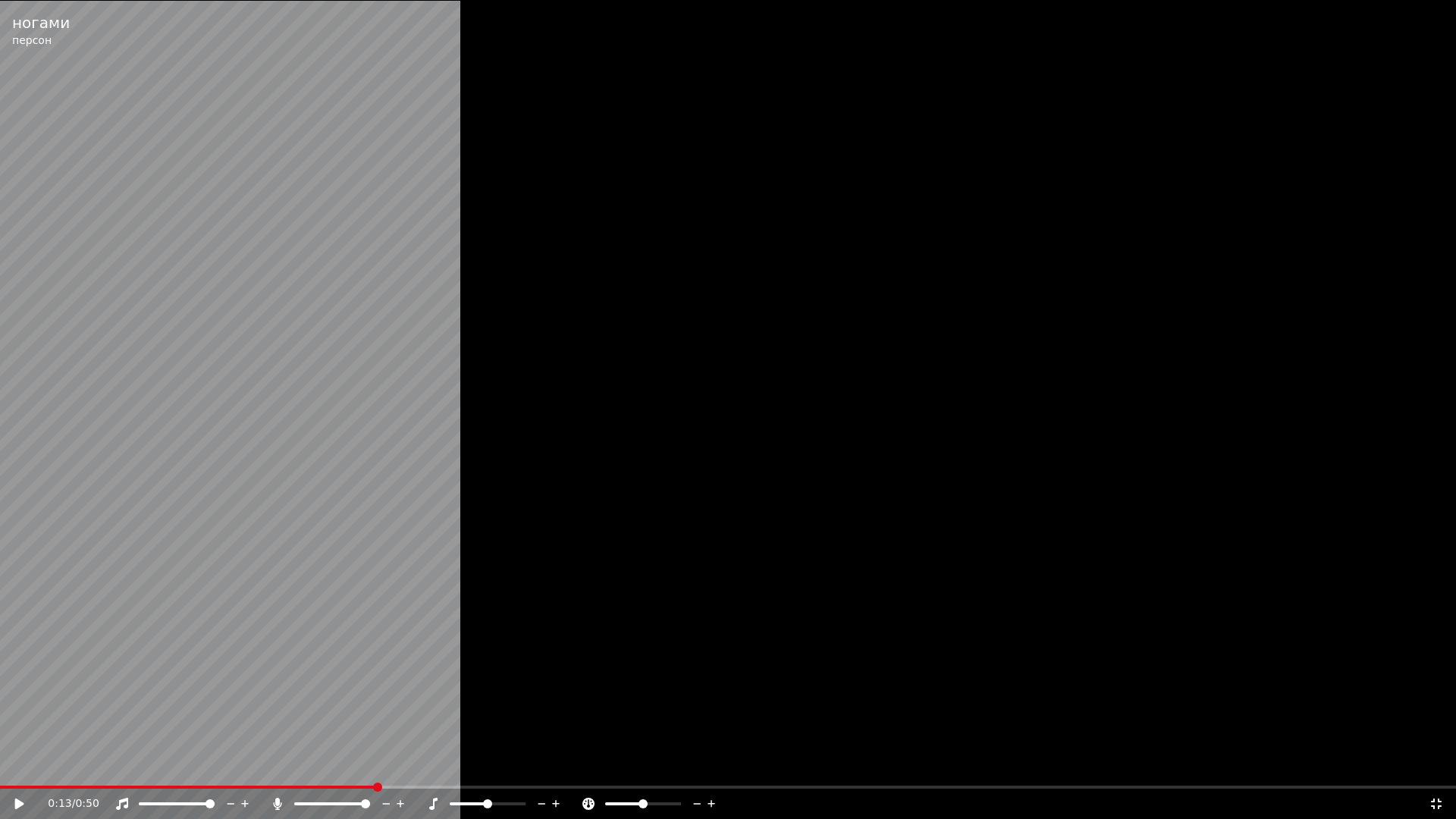
click at [0, 771] on span at bounding box center [188, 787] width 376 height 3
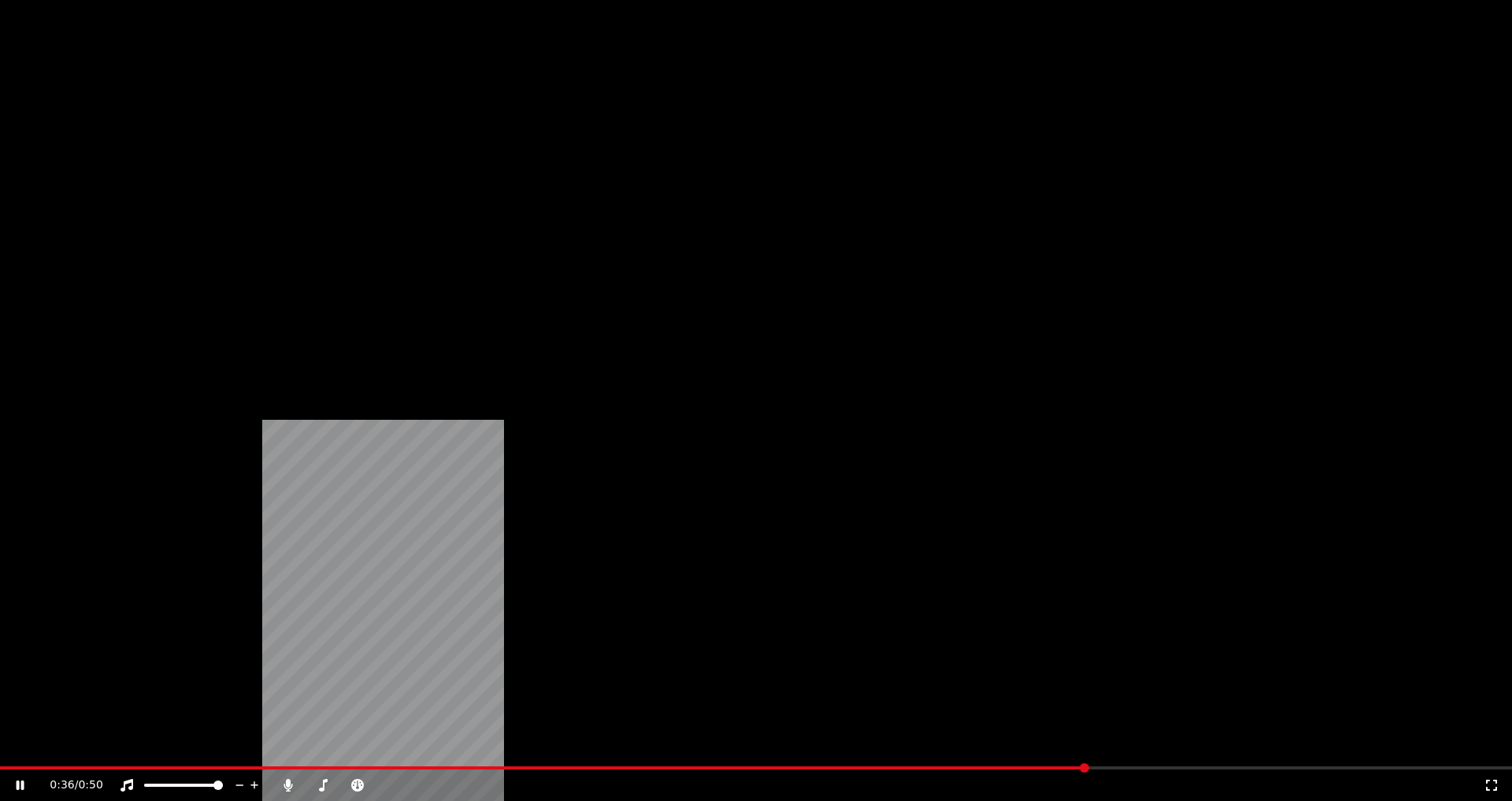
click at [446, 132] on button "Субтитры" at bounding box center [490, 121] width 88 height 22
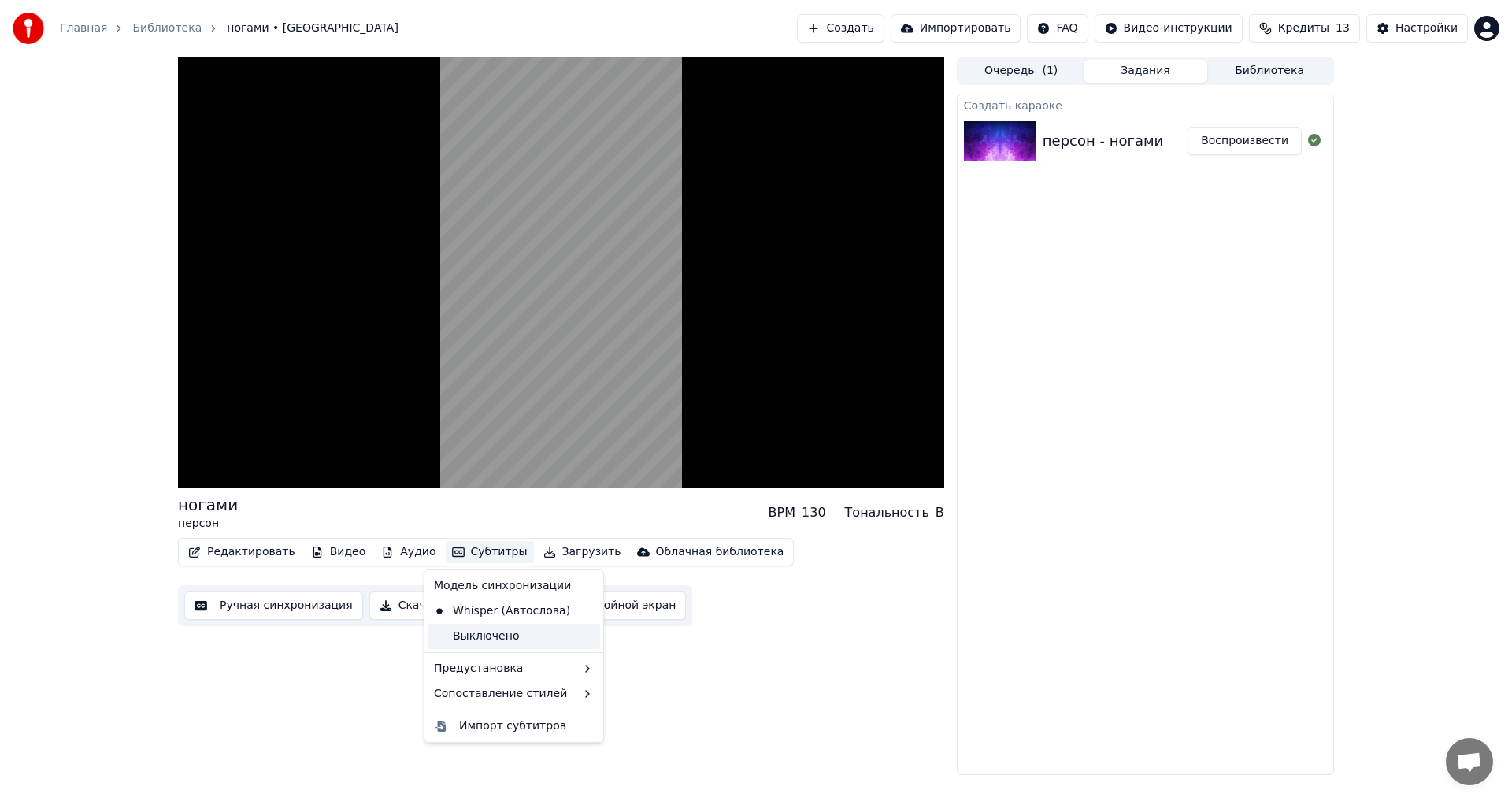
click at [536, 632] on div "Выключено" at bounding box center [514, 635] width 172 height 25
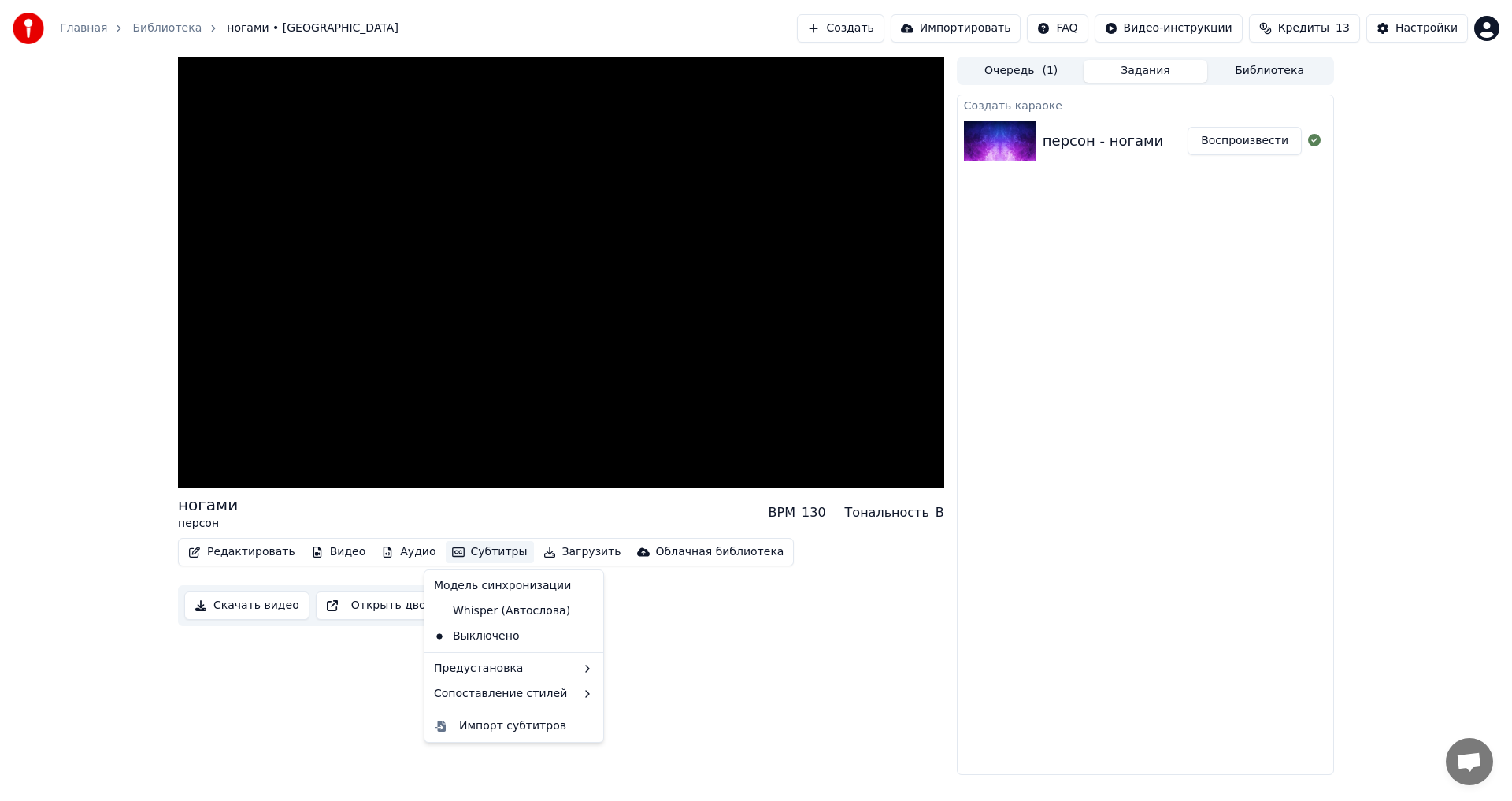
click at [476, 551] on button "Субтитры" at bounding box center [490, 552] width 88 height 22
click at [499, 614] on div "Whisper (Автослова)" at bounding box center [502, 610] width 149 height 25
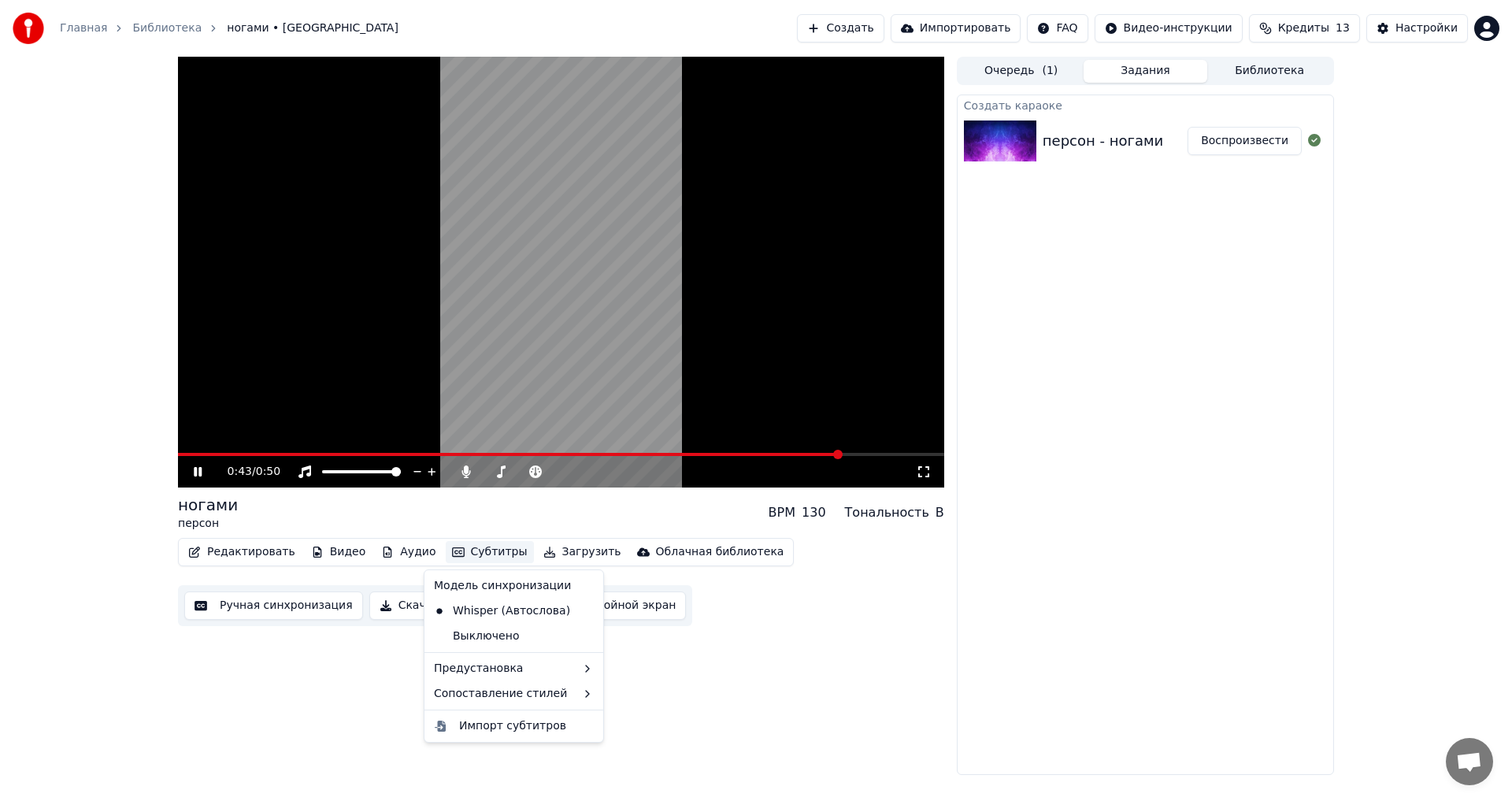
click at [480, 552] on button "Субтитры" at bounding box center [490, 552] width 88 height 22
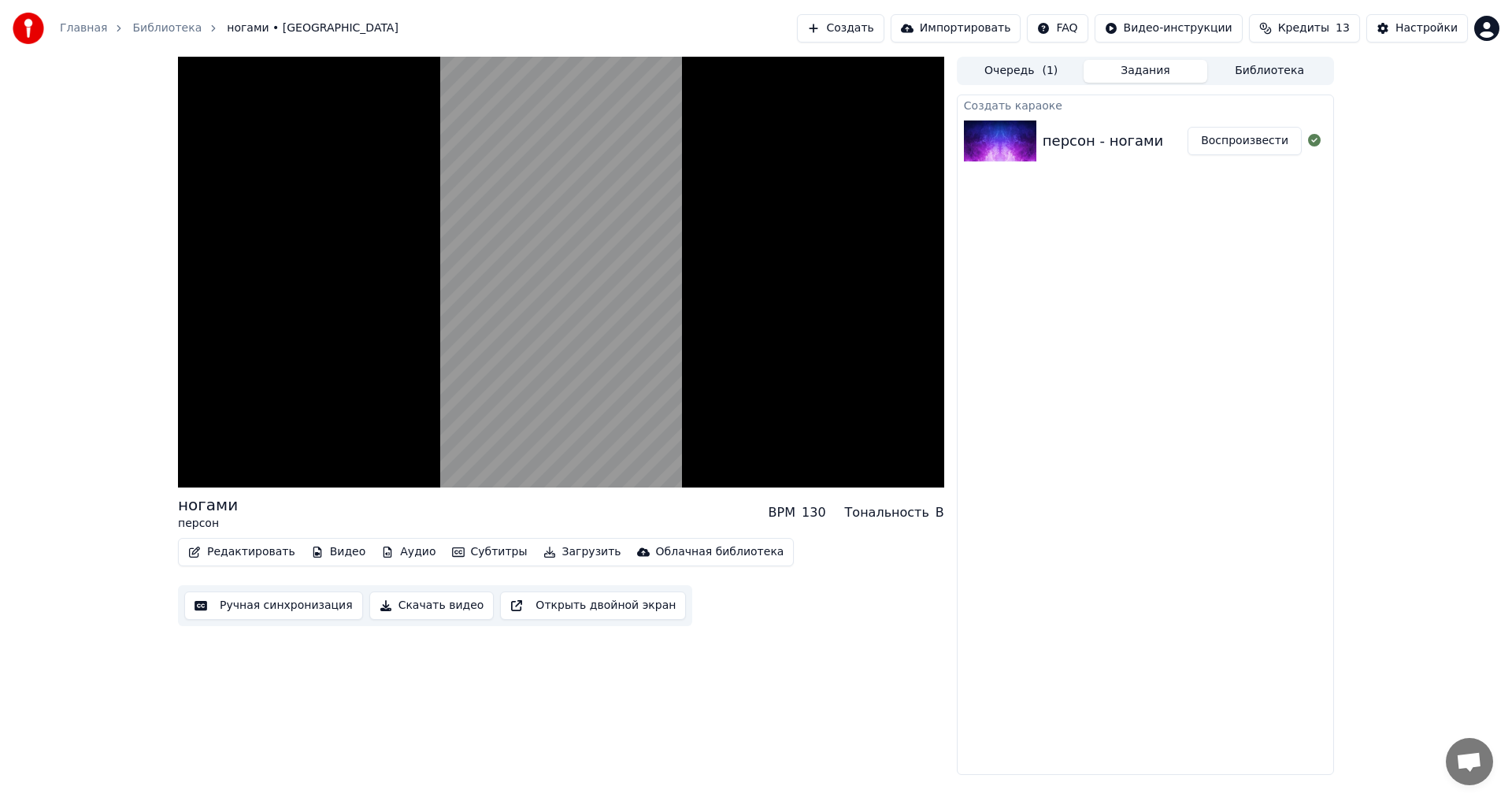
click at [857, 604] on div "Редактировать Видео Аудио Субтитры Загрузить Облачная библиотека Ручная синхрон…" at bounding box center [561, 582] width 766 height 88
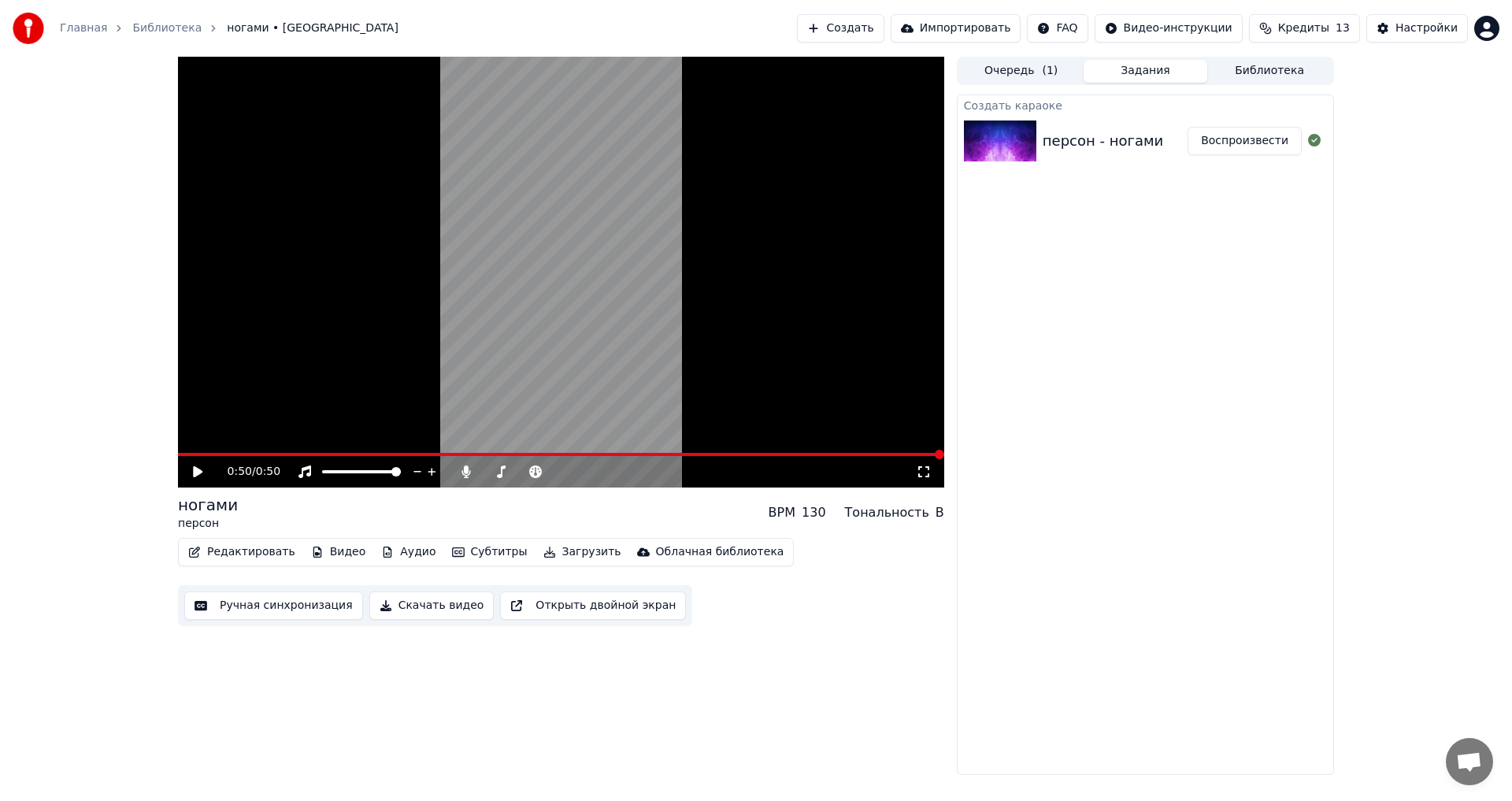
click at [207, 554] on button "Редактировать" at bounding box center [241, 552] width 120 height 22
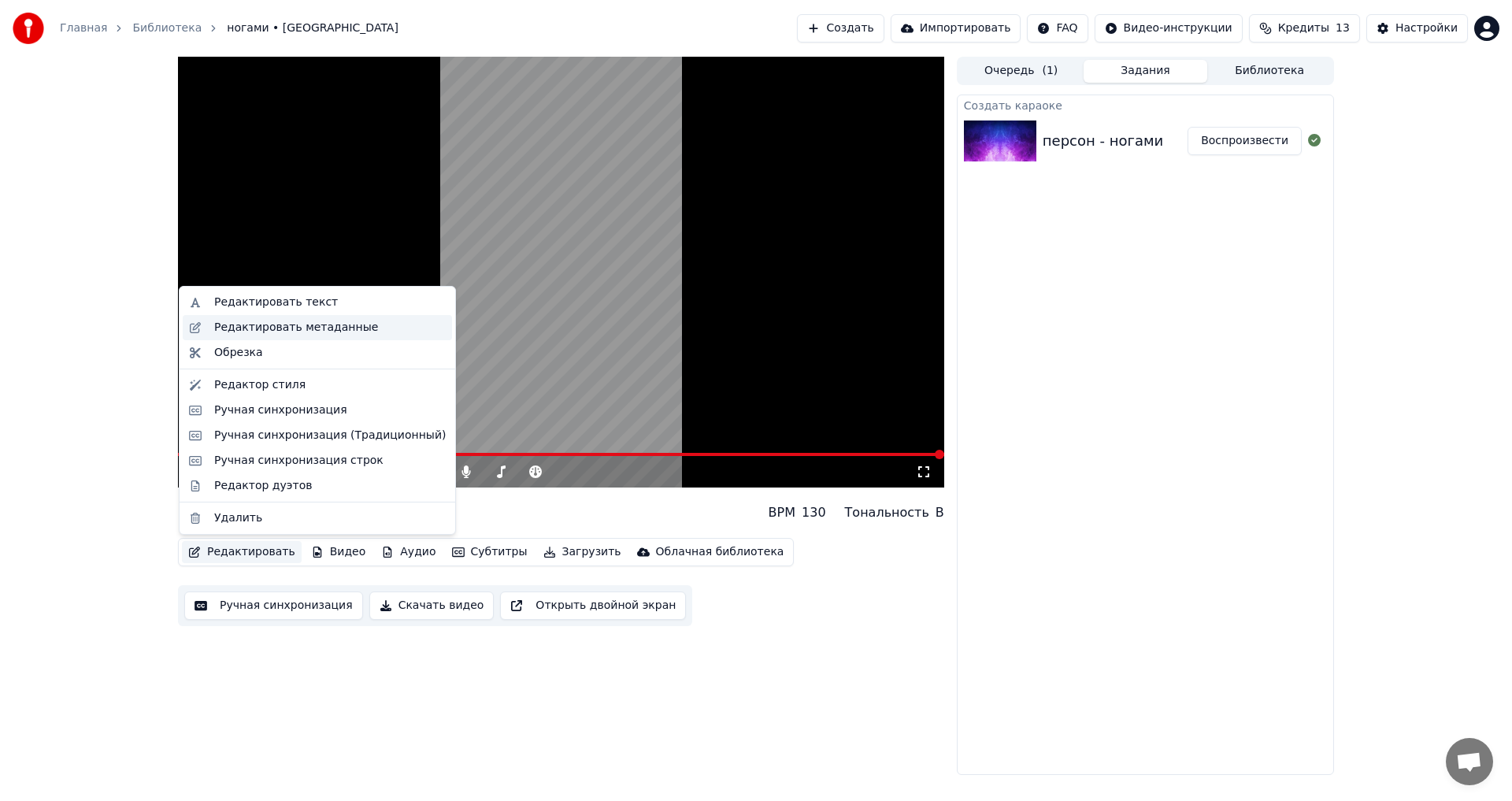
click at [355, 333] on div "Редактировать метаданные" at bounding box center [330, 327] width 232 height 16
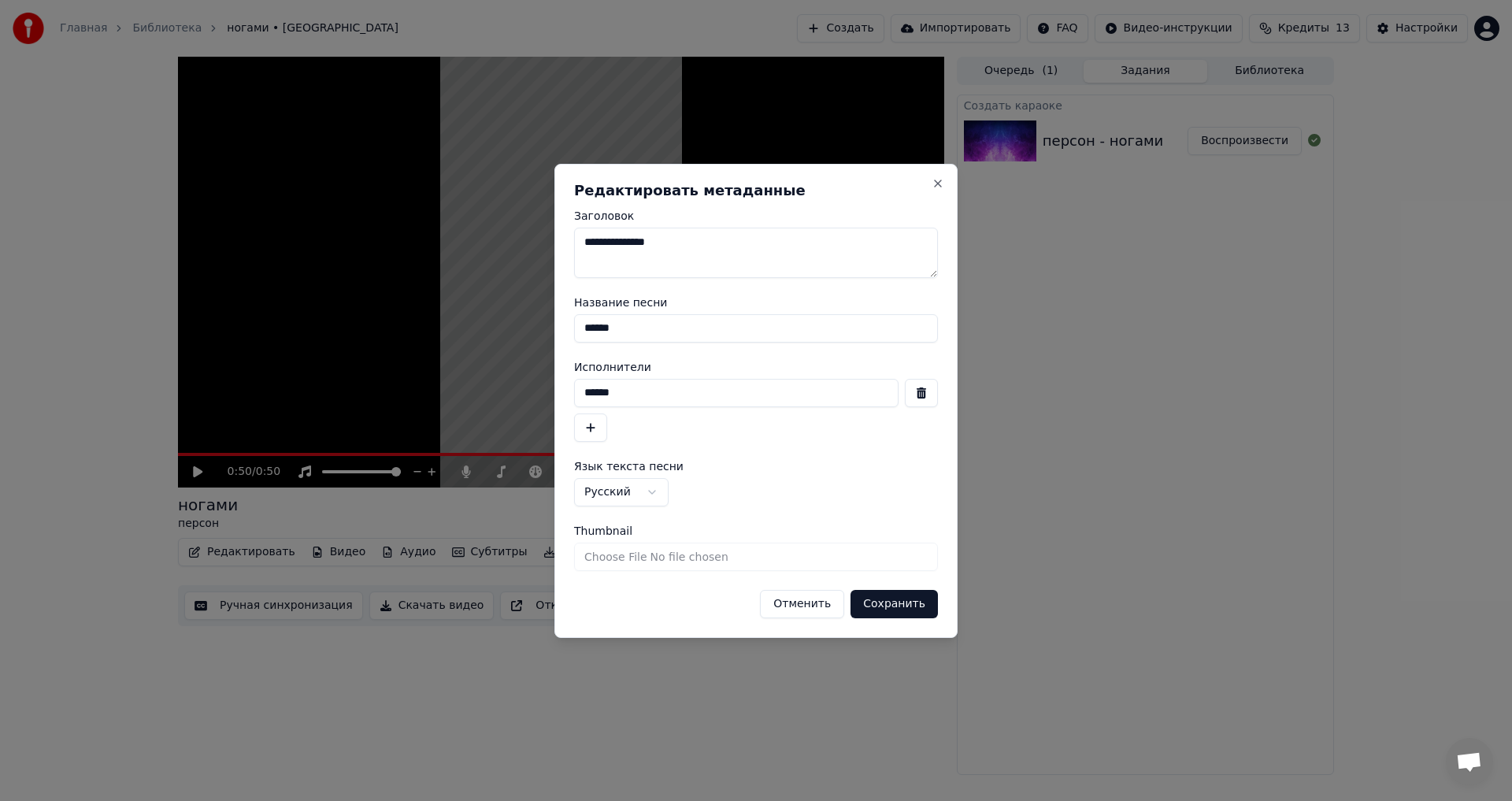
click at [889, 549] on input "Thumbnail" at bounding box center [756, 556] width 364 height 28
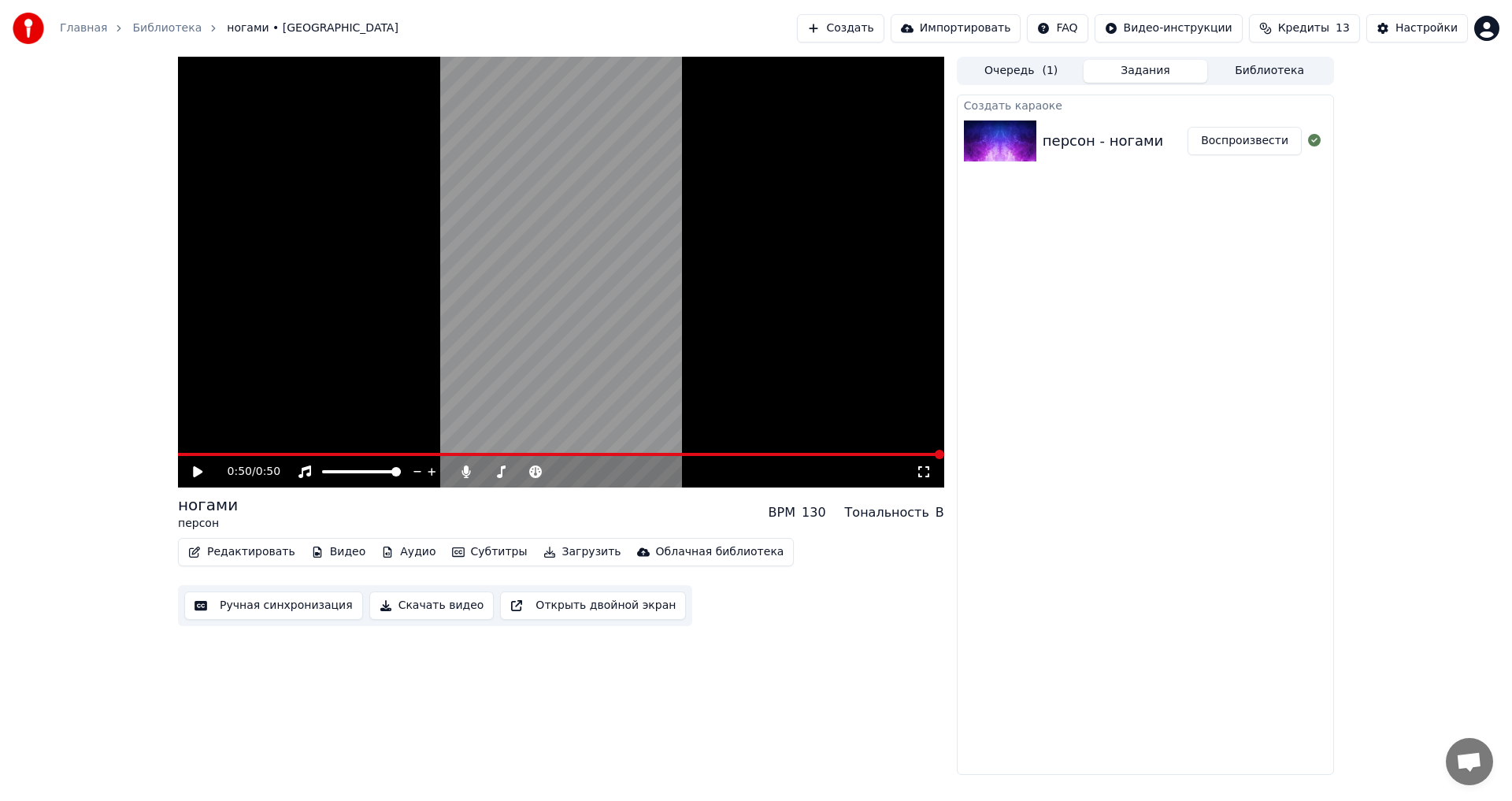
click at [241, 566] on div "Редактировать Видео Аудио Субтитры Загрузить Облачная библиотека" at bounding box center [486, 552] width 616 height 28
click at [244, 560] on button "Редактировать" at bounding box center [241, 552] width 120 height 22
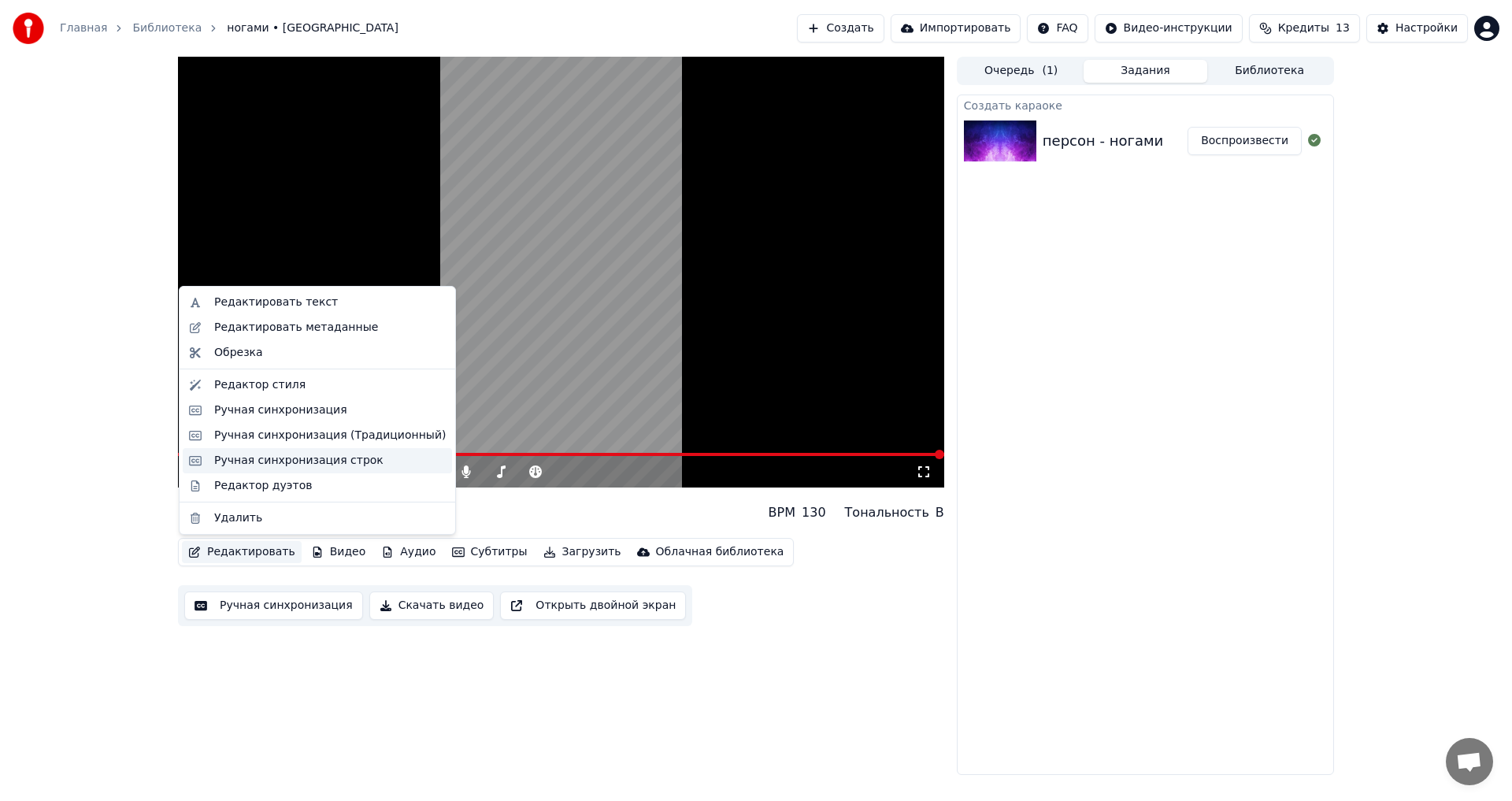
click at [266, 467] on div "Ручная синхронизация строк" at bounding box center [298, 461] width 169 height 16
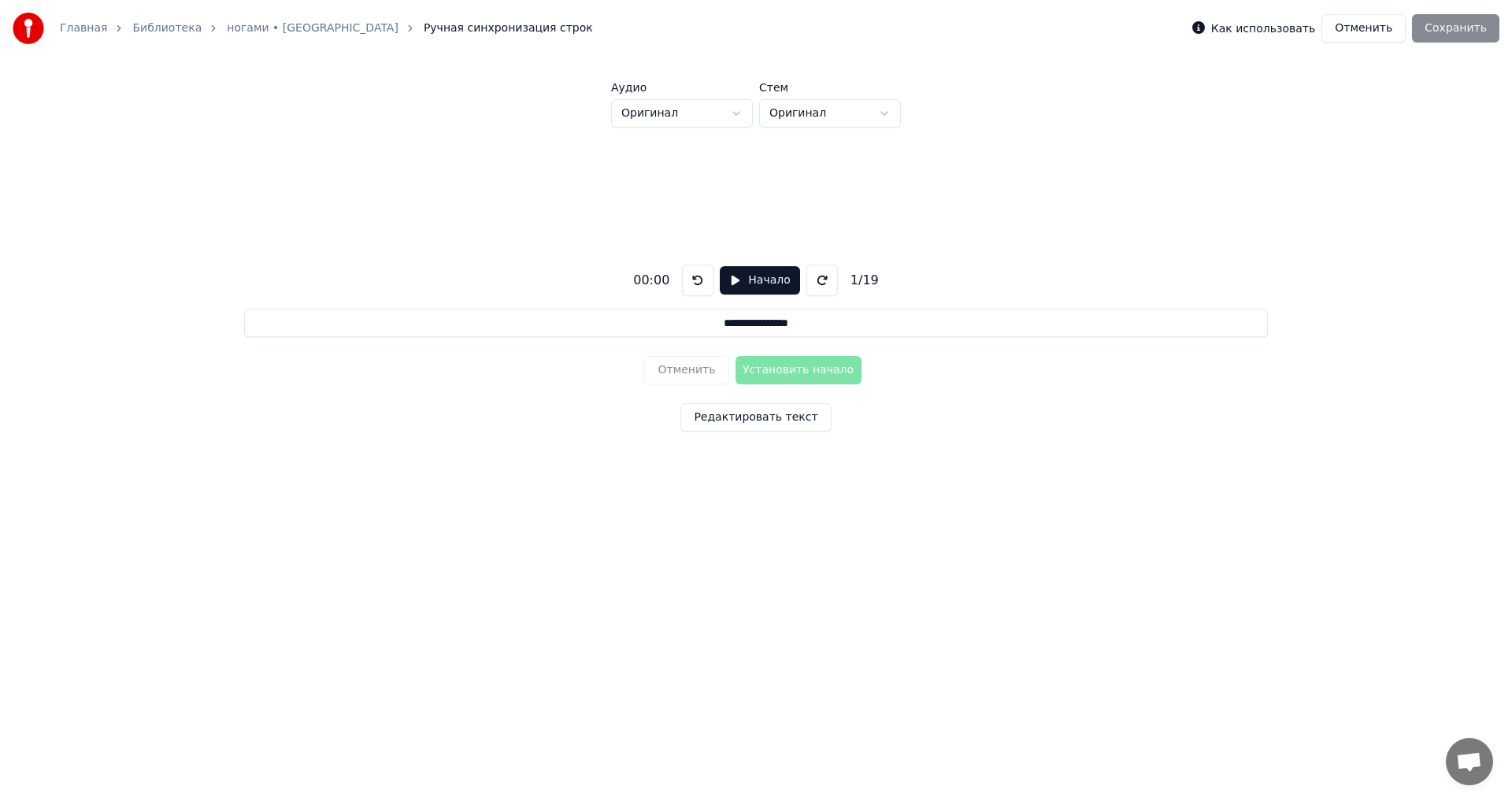
click at [242, 33] on link "ногами • [GEOGRAPHIC_DATA]" at bounding box center [312, 28] width 171 height 16
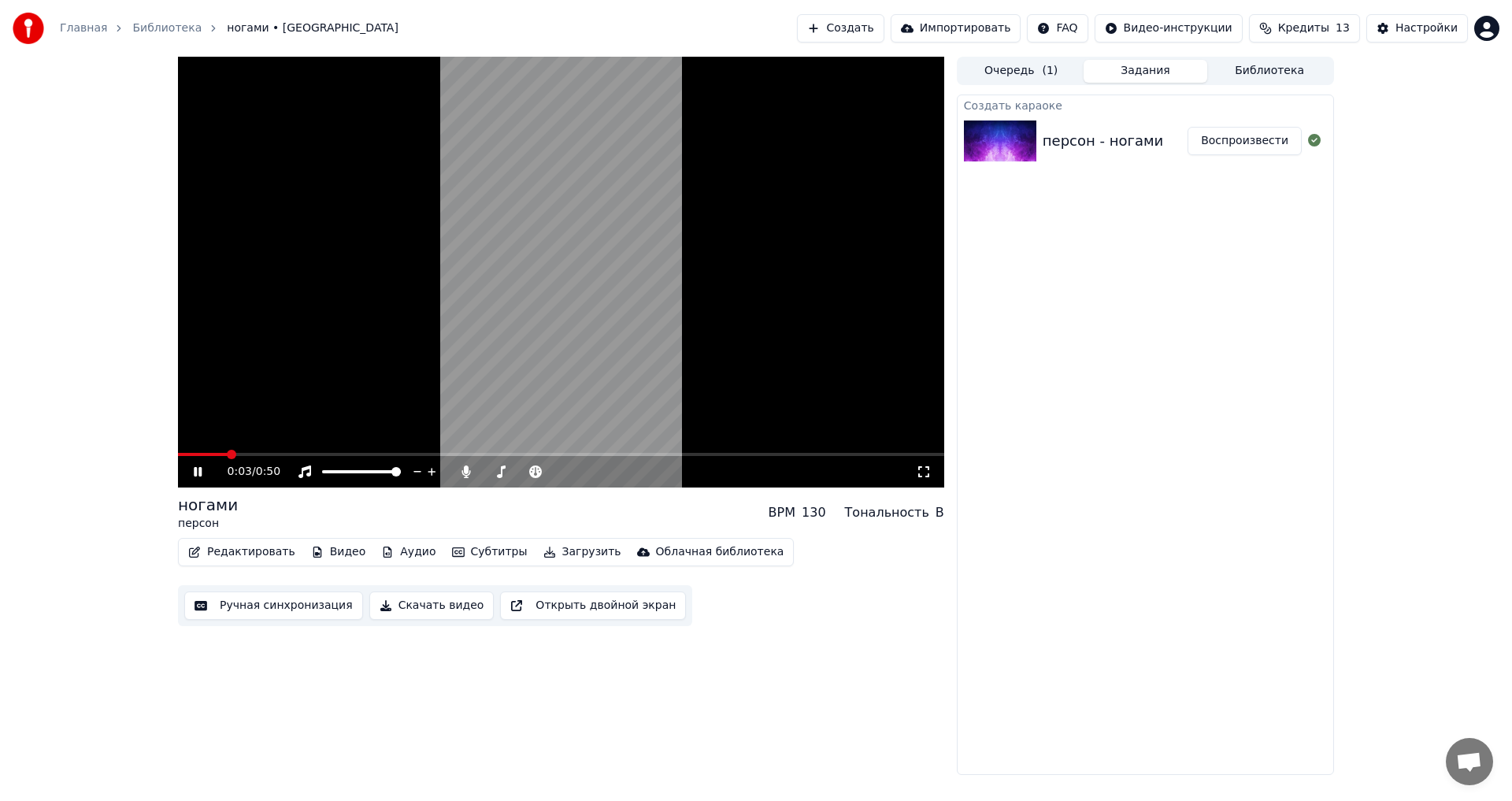
click at [926, 470] on icon at bounding box center [924, 472] width 16 height 13
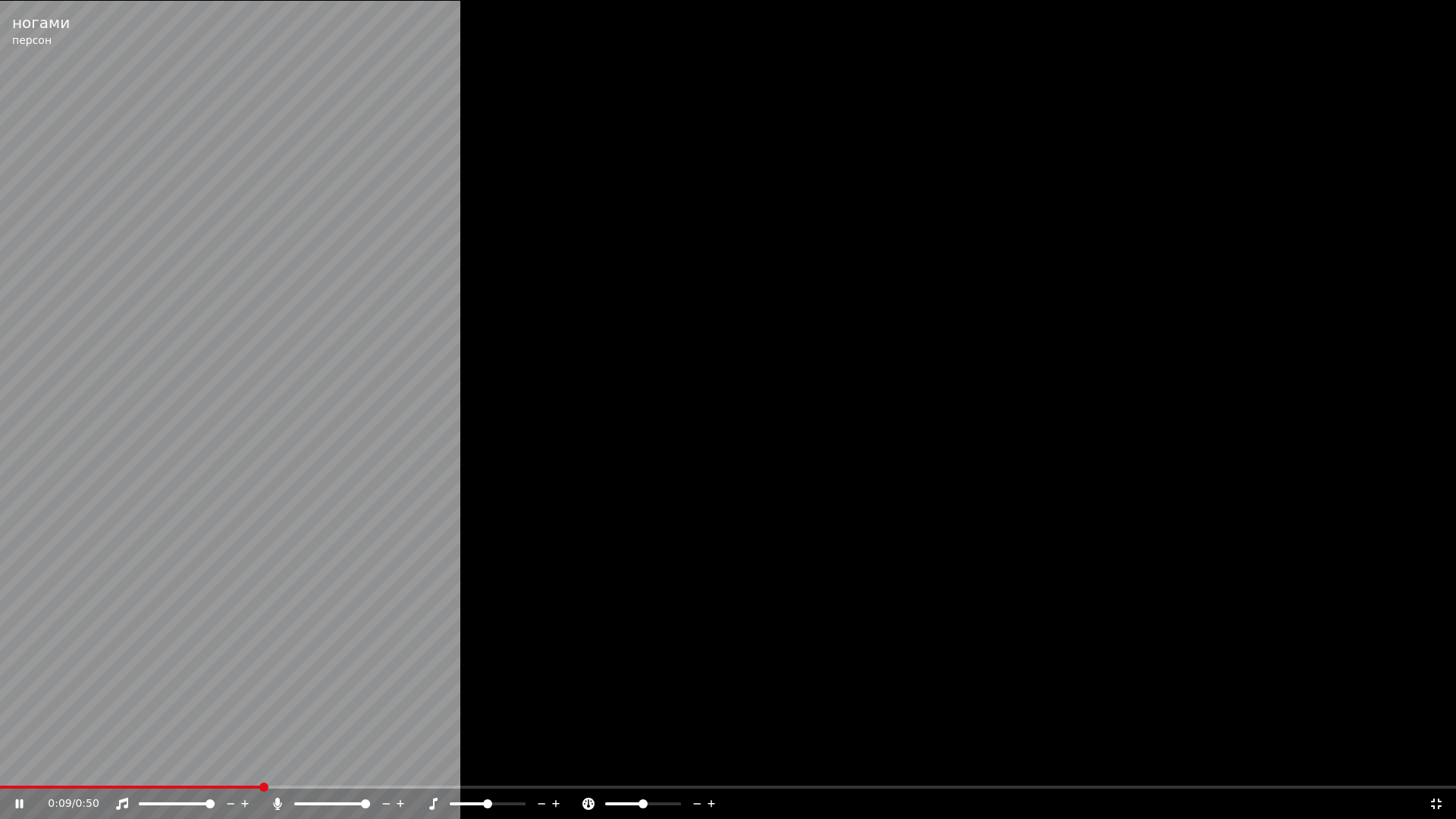
click at [1440, 771] on icon at bounding box center [1436, 804] width 11 height 11
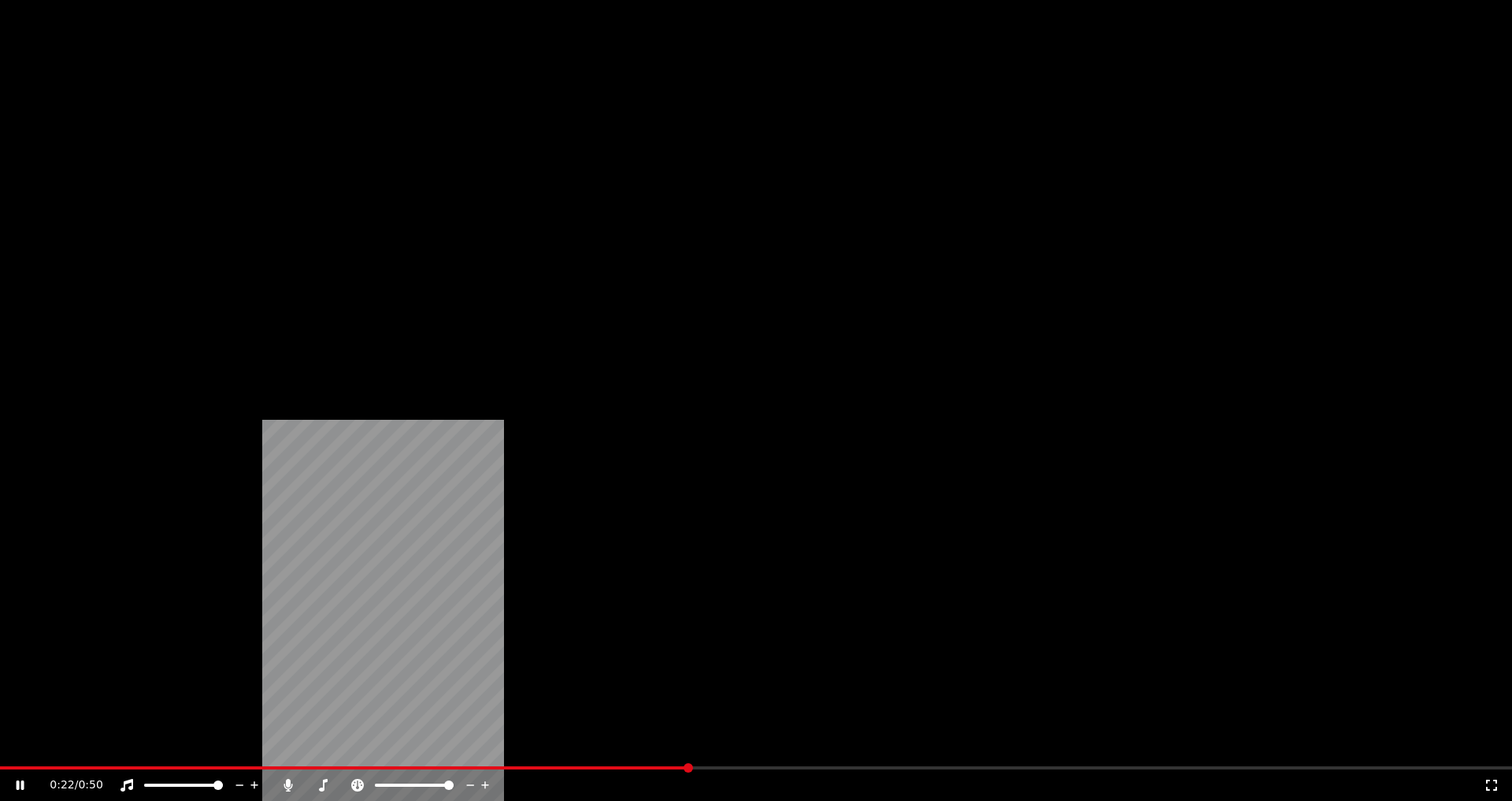
click at [454, 780] on span at bounding box center [449, 785] width 10 height 10
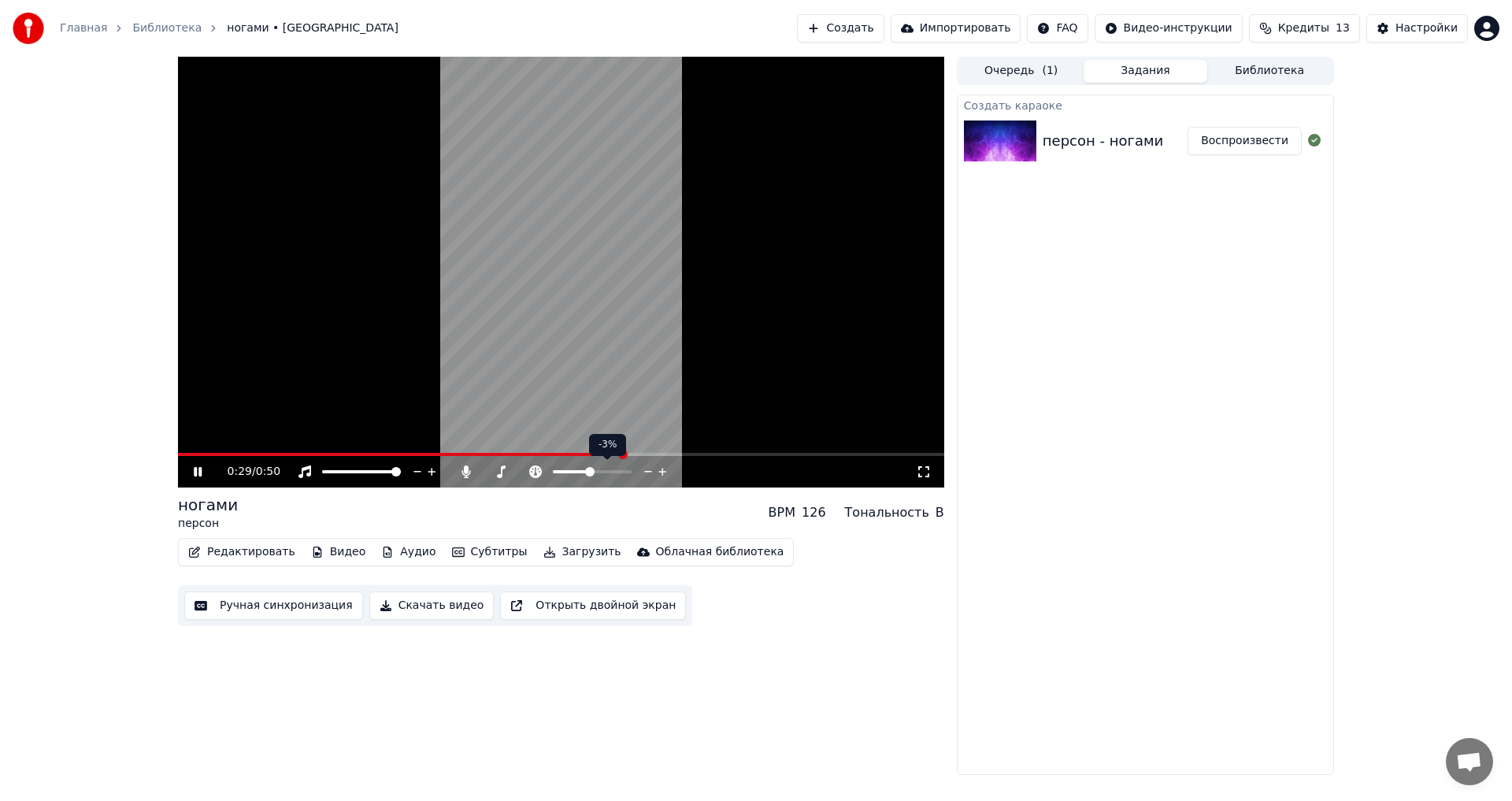
click at [590, 471] on span at bounding box center [590, 472] width 10 height 10
click at [578, 471] on span at bounding box center [580, 472] width 10 height 10
click at [577, 471] on span at bounding box center [578, 472] width 10 height 10
click at [178, 456] on span at bounding box center [193, 454] width 31 height 3
click at [562, 468] on span at bounding box center [563, 472] width 10 height 10
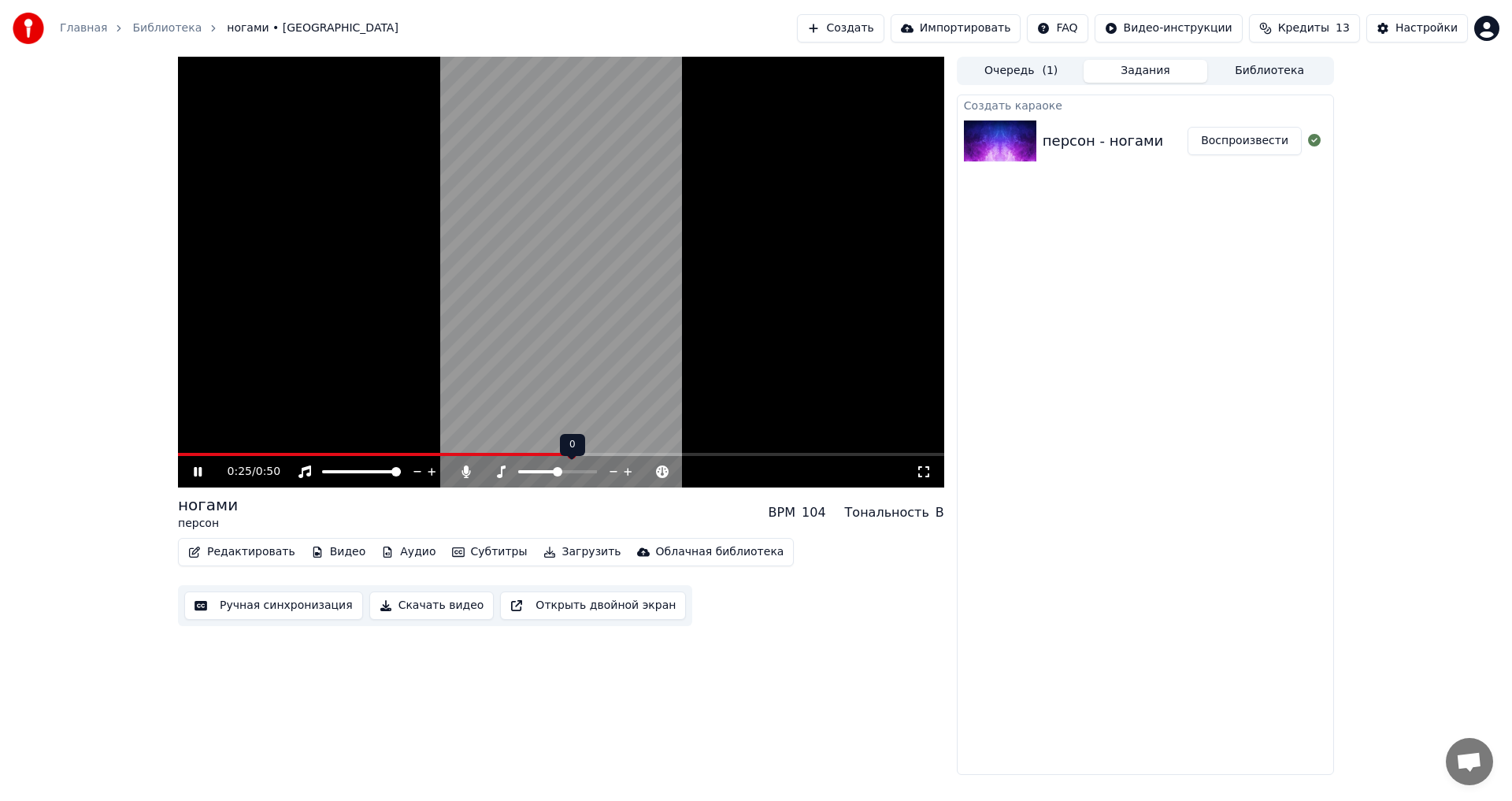
click at [557, 467] on span at bounding box center [557, 472] width 10 height 10
click at [590, 468] on div at bounding box center [606, 472] width 127 height 16
click at [592, 469] on span at bounding box center [592, 472] width 10 height 10
click at [931, 478] on icon at bounding box center [924, 472] width 16 height 13
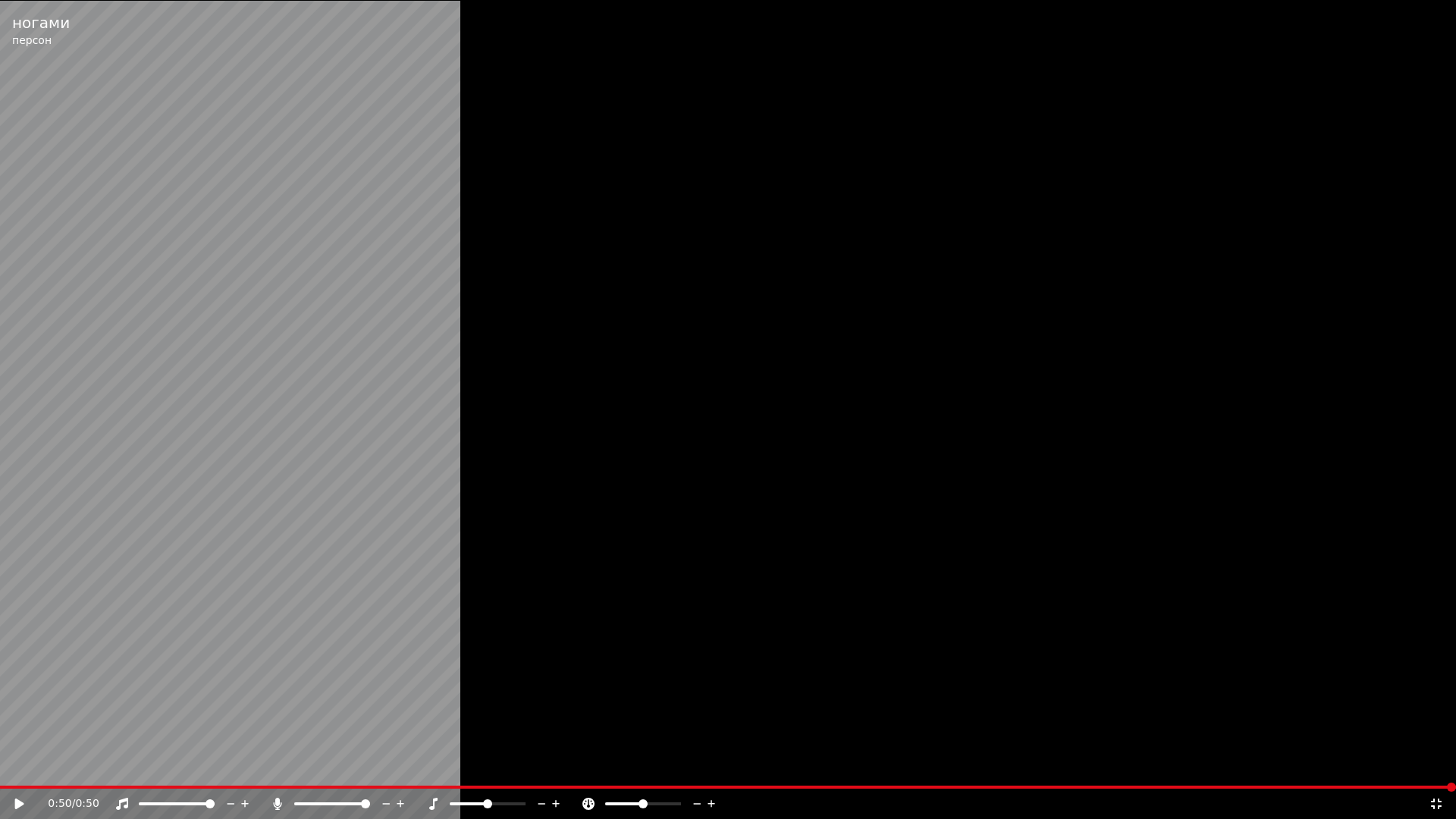
click at [5, 771] on div "0:50 / 0:50" at bounding box center [728, 804] width 1456 height 30
click at [10, 771] on div "0:50 / 0:50" at bounding box center [728, 804] width 1444 height 15
click at [17, 771] on icon at bounding box center [20, 804] width 9 height 11
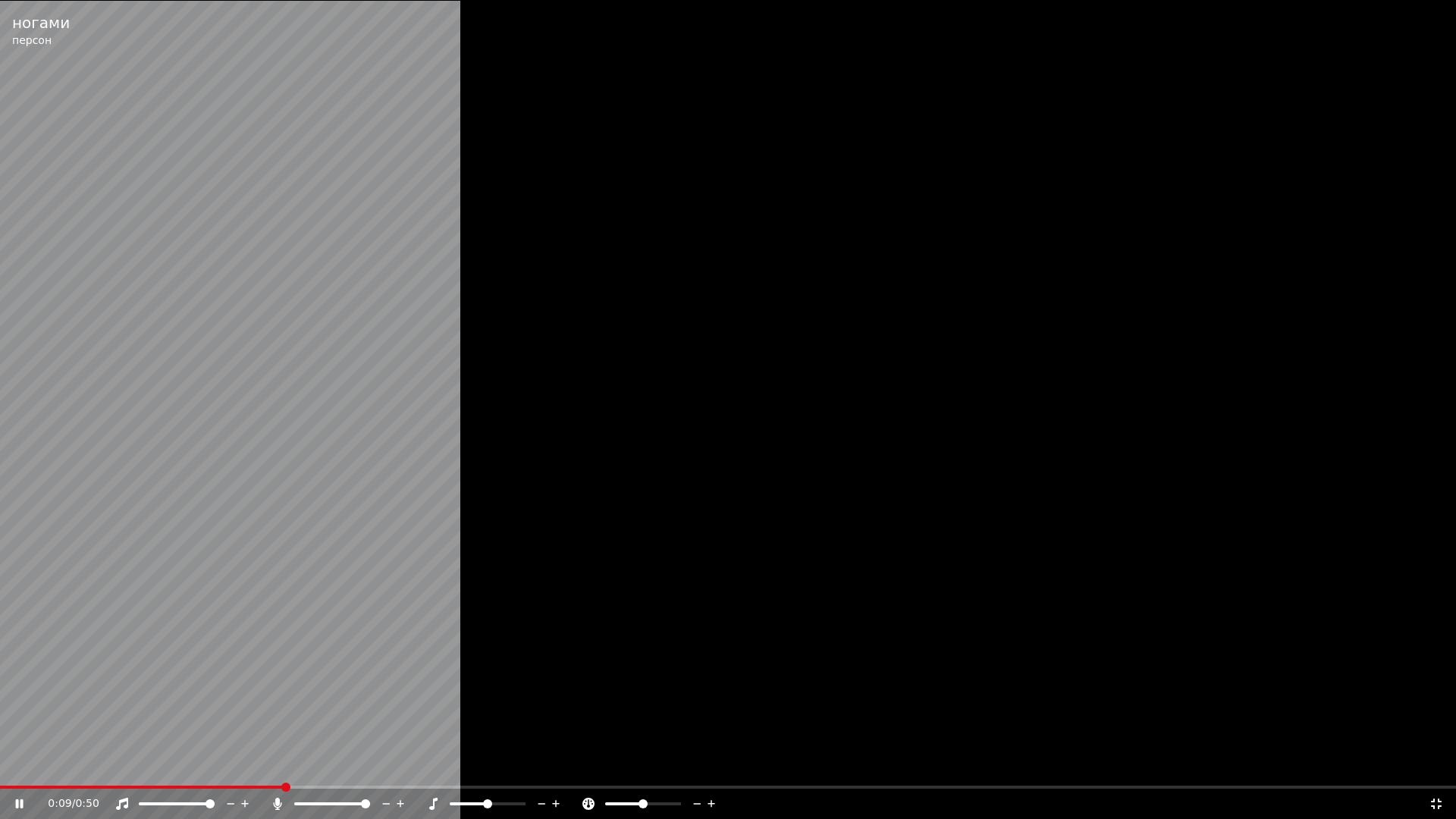
click at [1429, 771] on icon at bounding box center [1436, 804] width 15 height 12
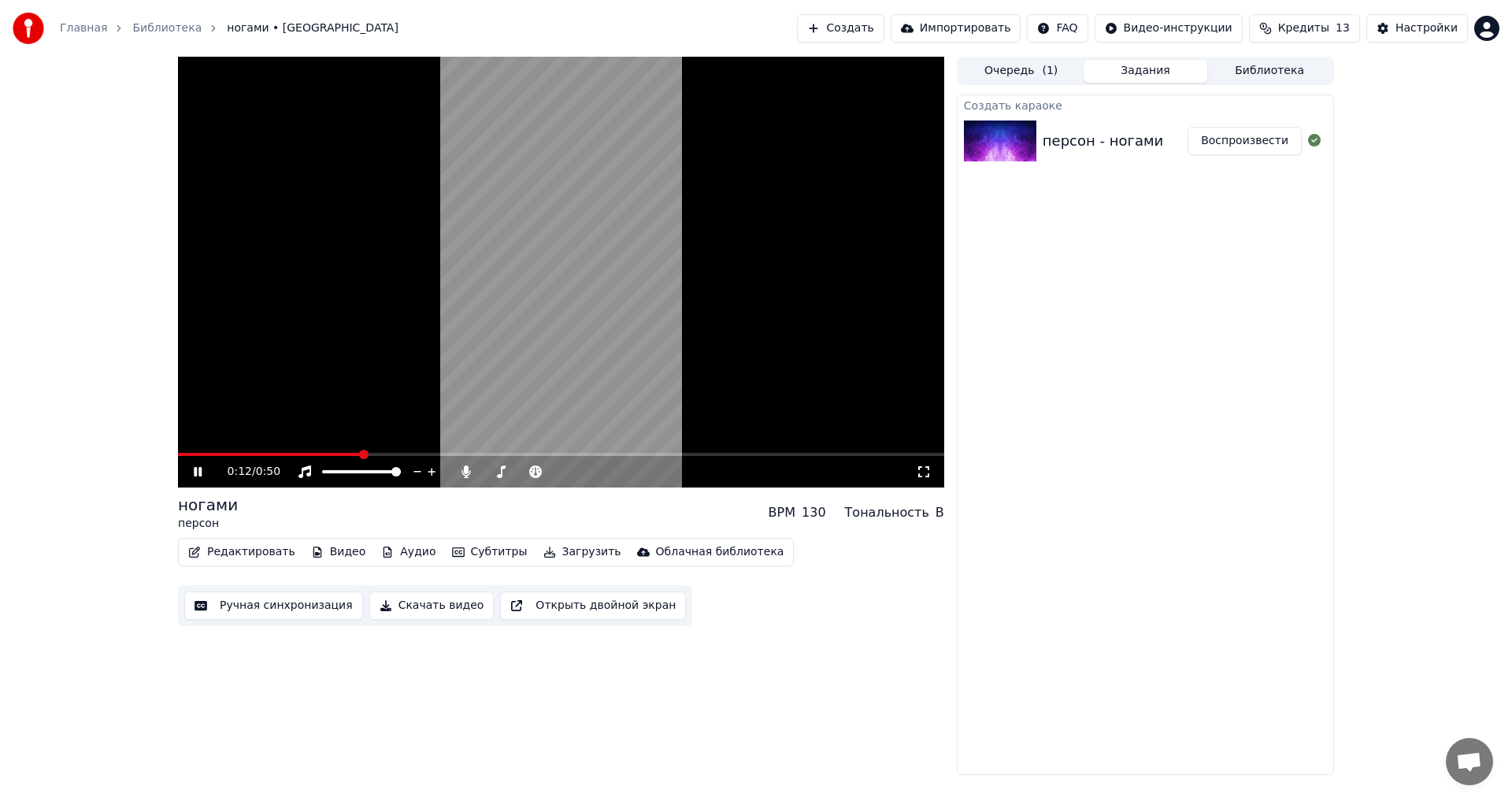
click at [630, 355] on video at bounding box center [561, 271] width 766 height 430
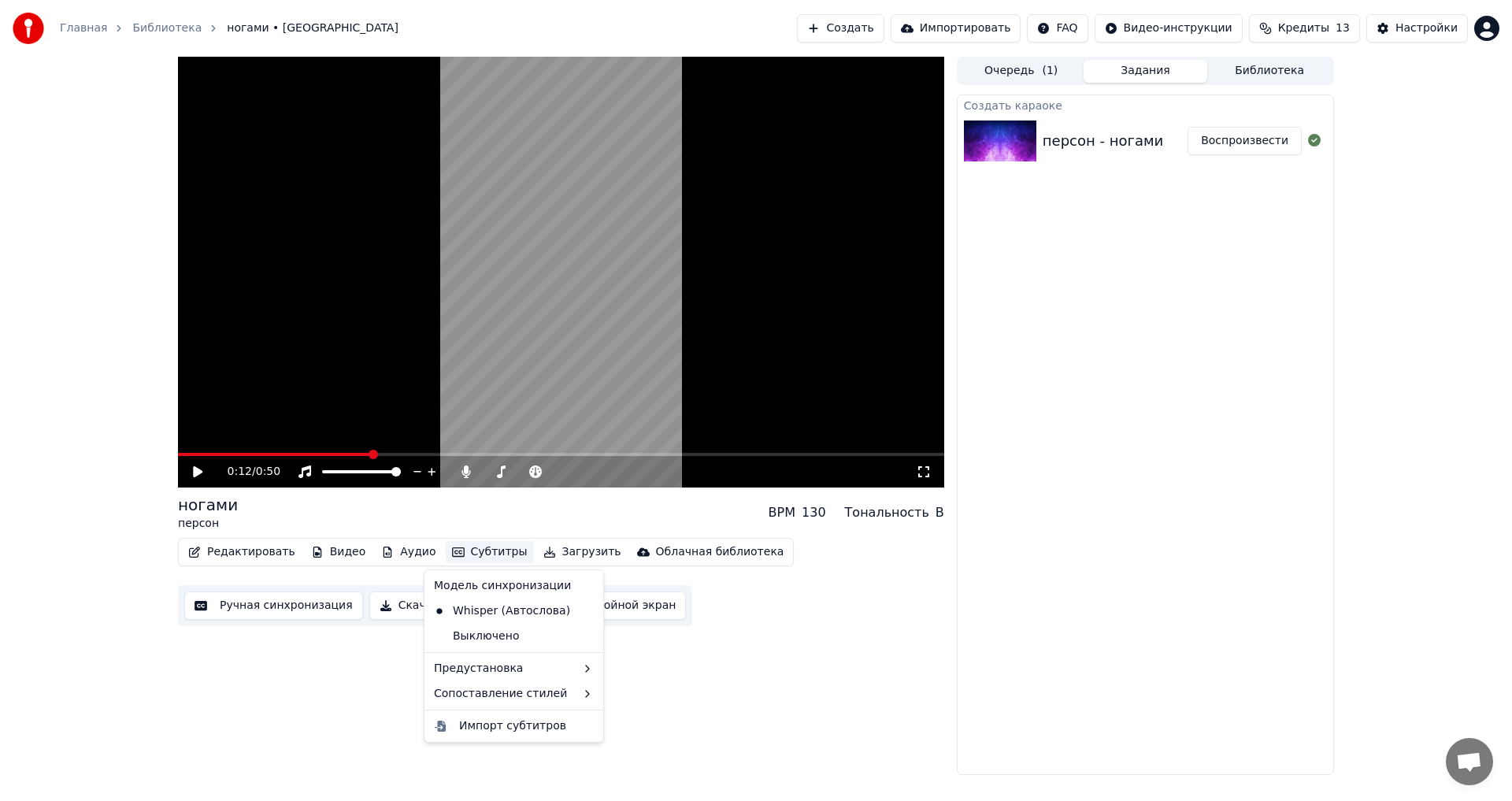
click at [472, 556] on button "Субтитры" at bounding box center [490, 552] width 88 height 22
click at [668, 692] on div "2 Lines - Dynamic (Horizontal)" at bounding box center [688, 697] width 199 height 25
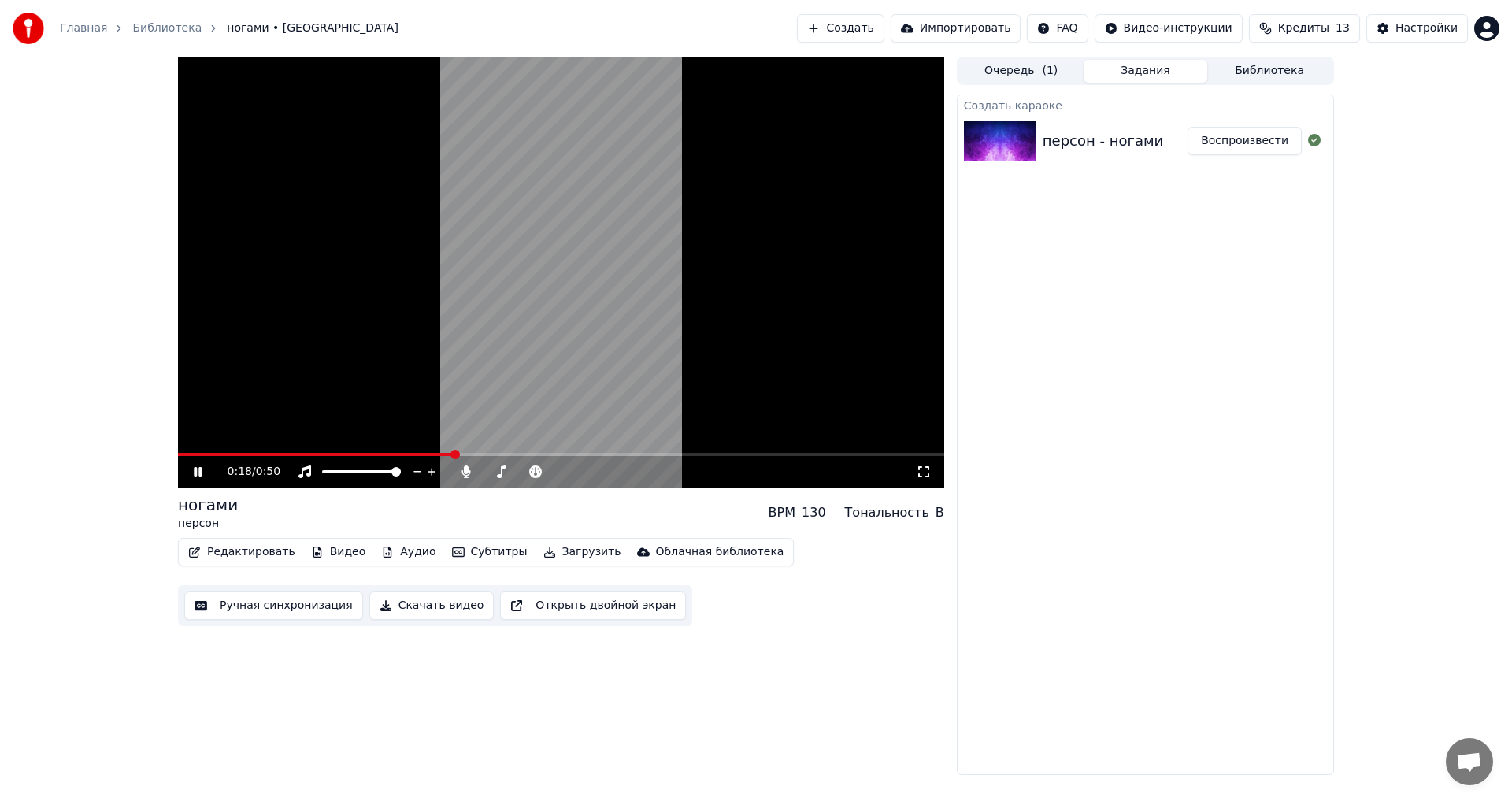
click at [910, 475] on div "0:18 / 0:50" at bounding box center [572, 472] width 688 height 16
click at [919, 475] on icon at bounding box center [924, 472] width 16 height 13
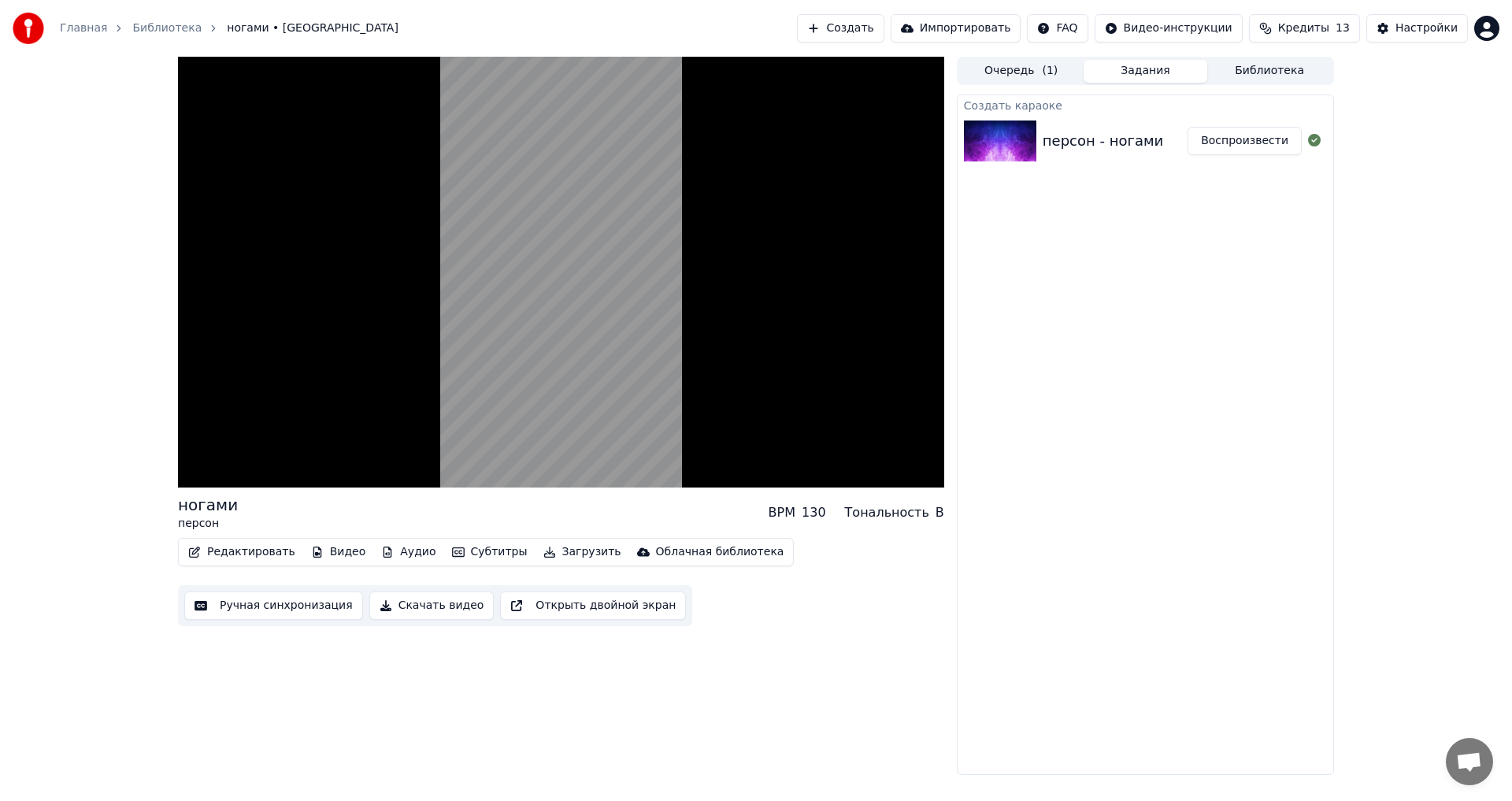
click at [458, 548] on button "Субтитры" at bounding box center [490, 552] width 88 height 22
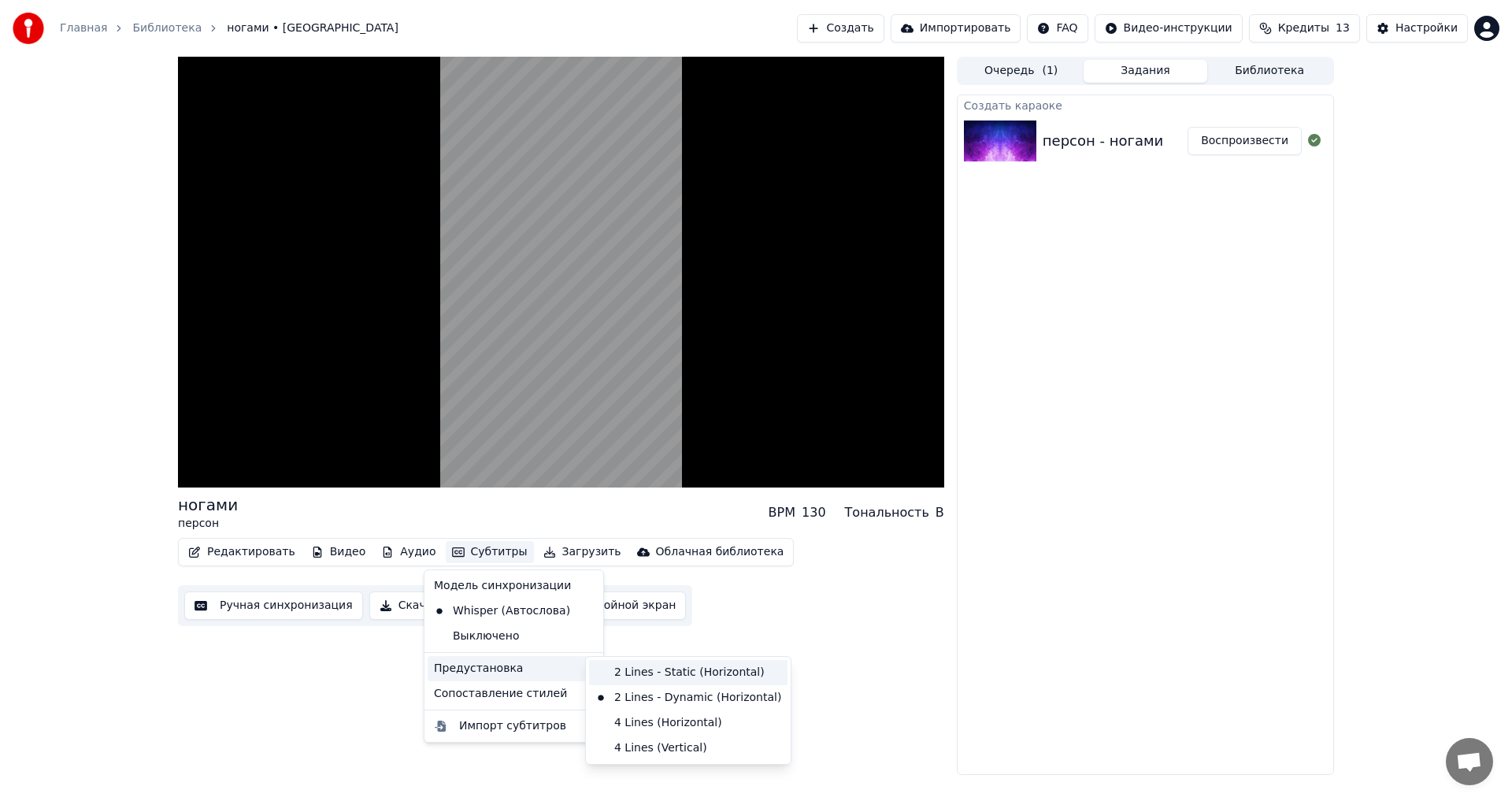
click at [638, 676] on div "2 Lines - Static (Horizontal)" at bounding box center [688, 672] width 199 height 25
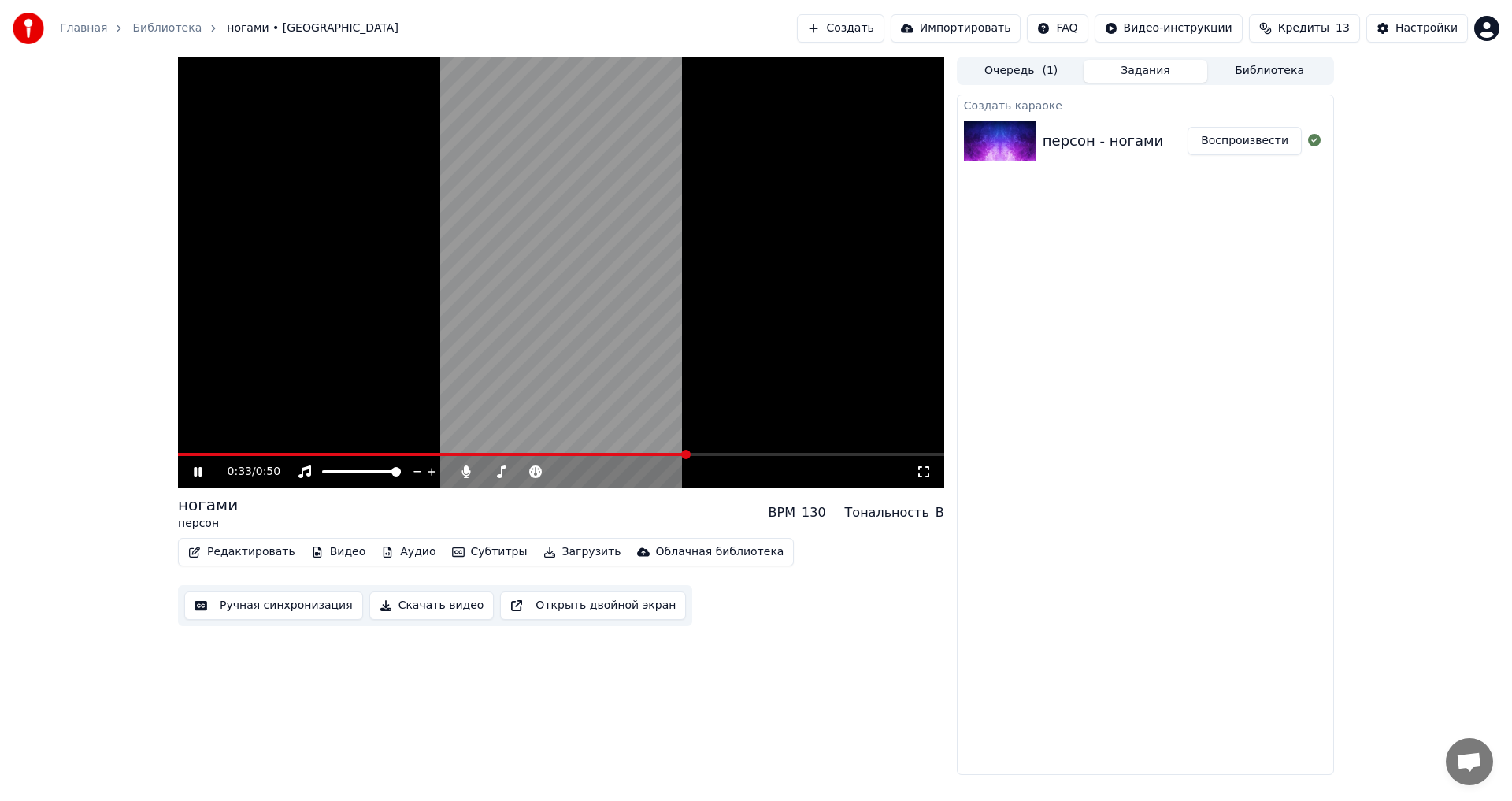
drag, startPoint x: 558, startPoint y: 395, endPoint x: 639, endPoint y: 393, distance: 81.0
click at [639, 393] on video at bounding box center [561, 271] width 766 height 430
click at [580, 380] on video at bounding box center [561, 271] width 766 height 430
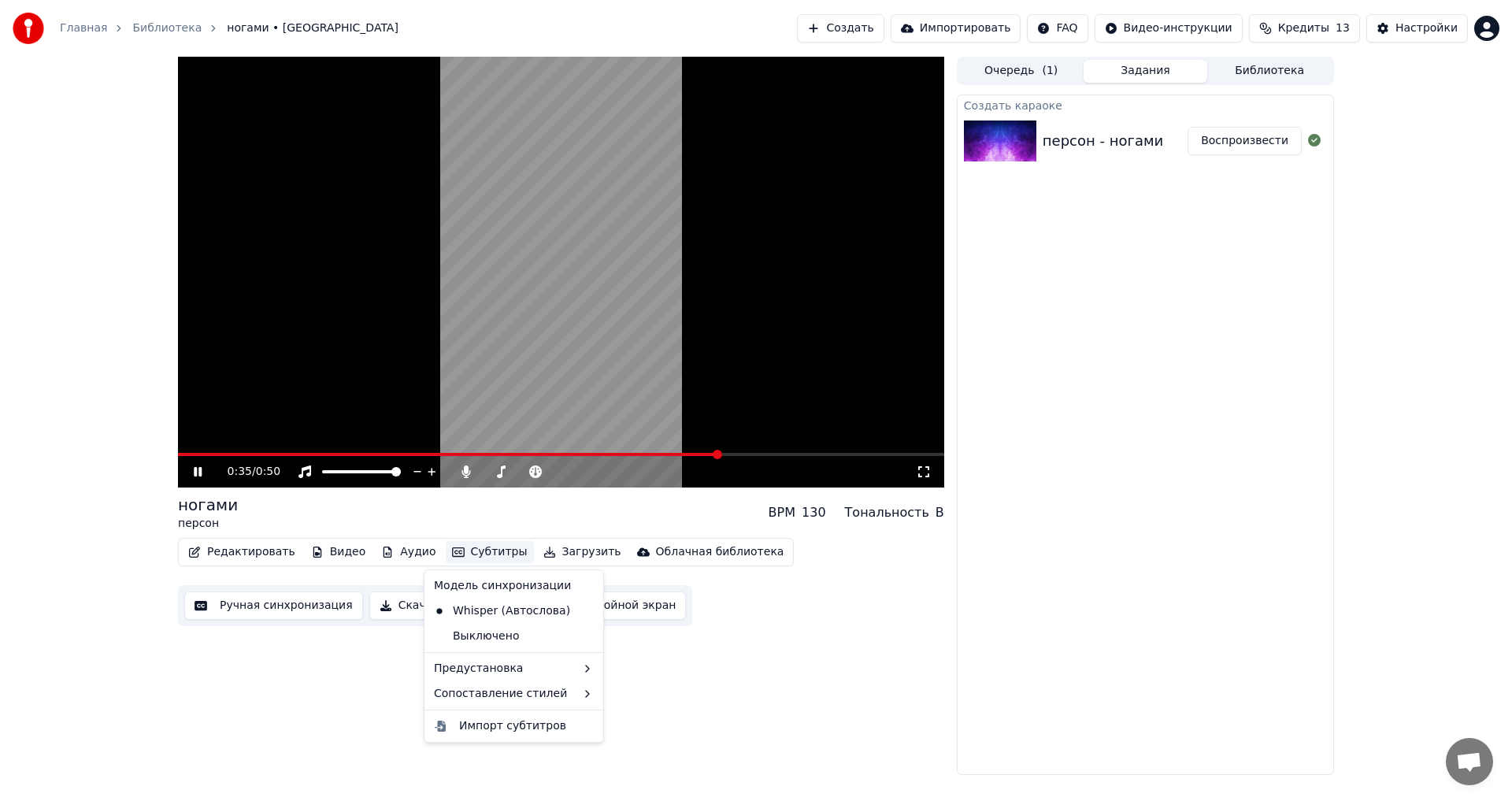
click at [454, 545] on button "Субтитры" at bounding box center [490, 552] width 88 height 22
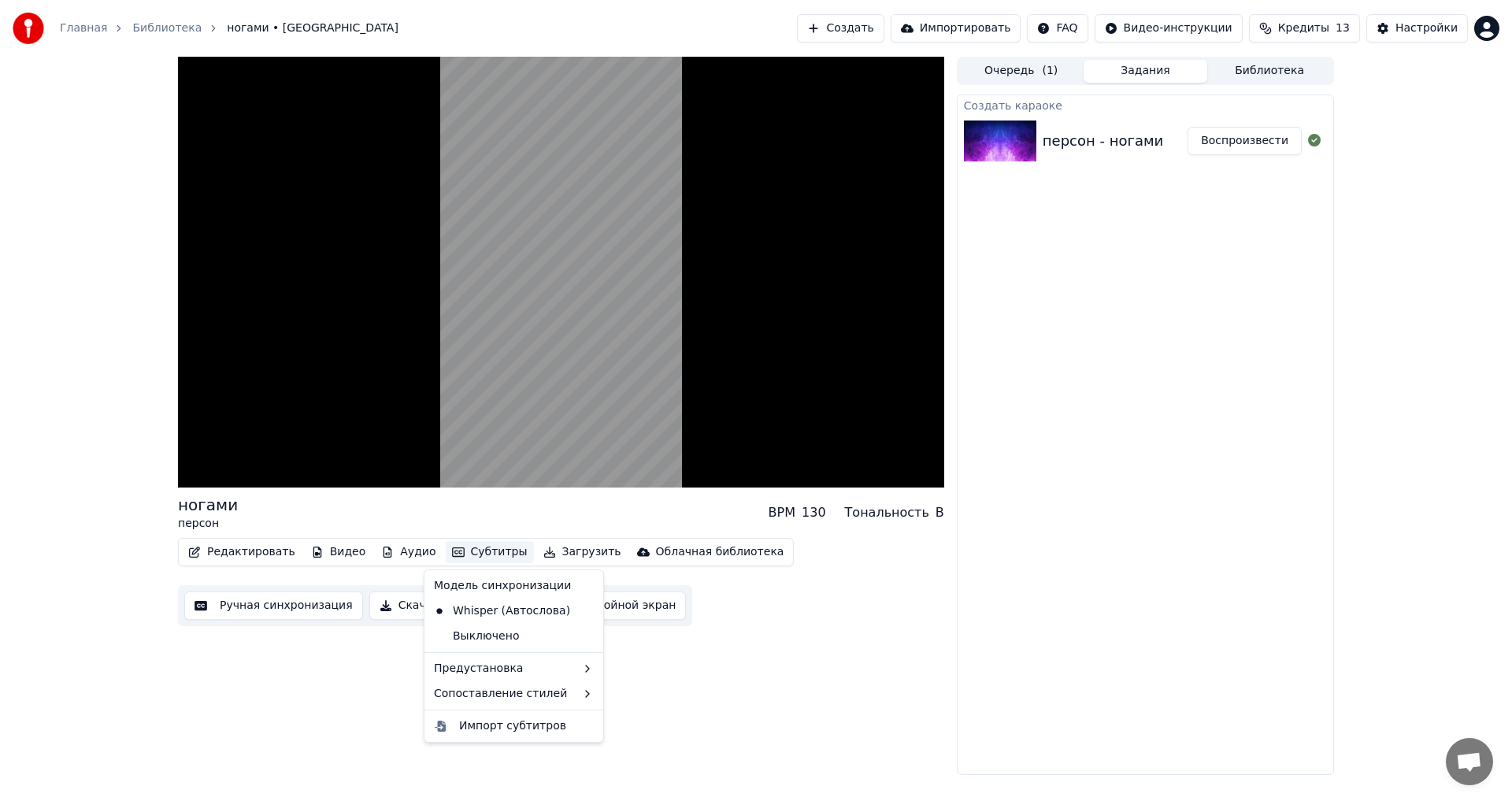
click at [890, 635] on div "ногами персон BPM 130 Тональность B Редактировать Видео Аудио Субтитры Загрузит…" at bounding box center [561, 415] width 766 height 718
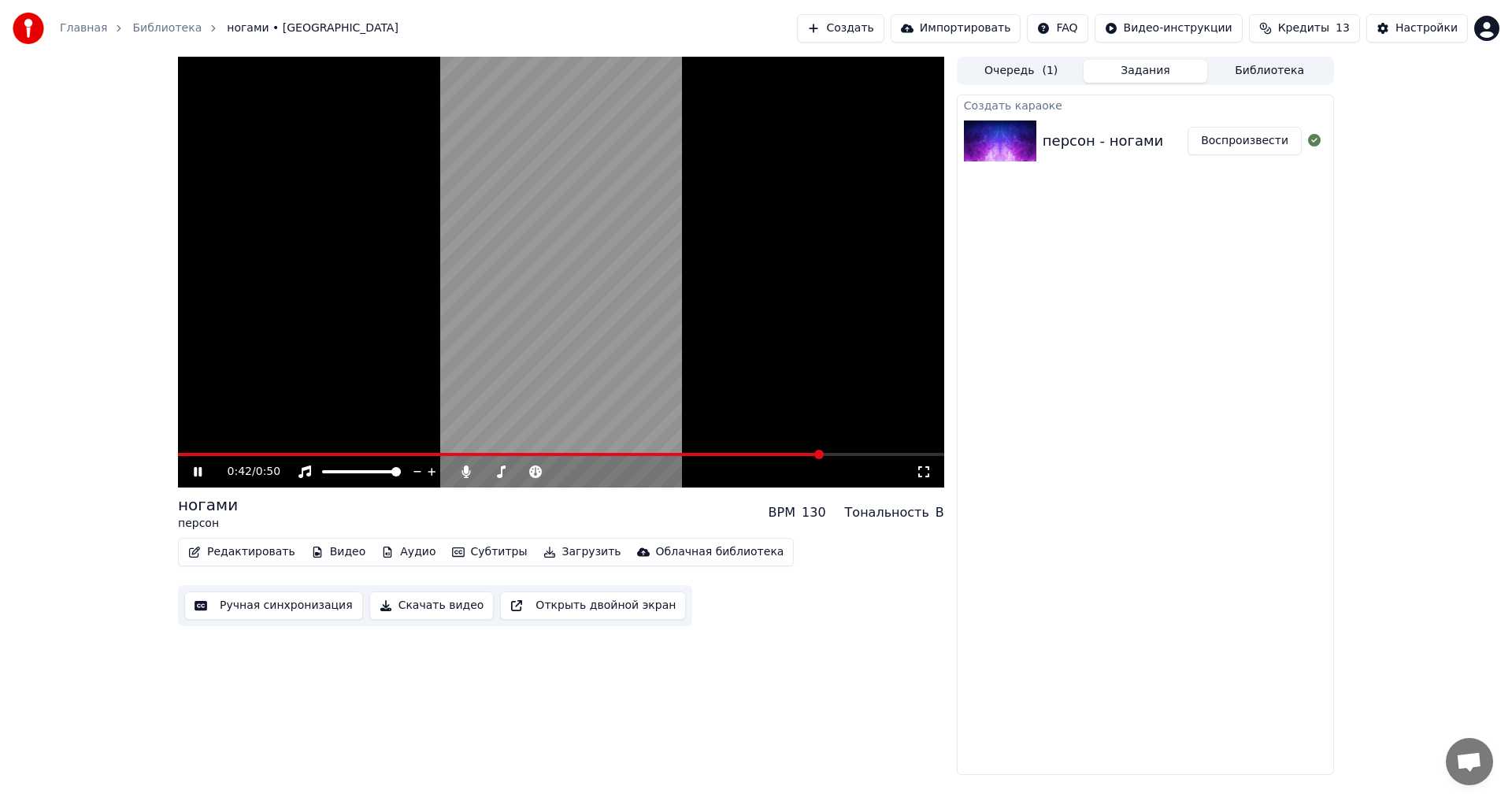
click at [917, 471] on icon at bounding box center [924, 472] width 16 height 13
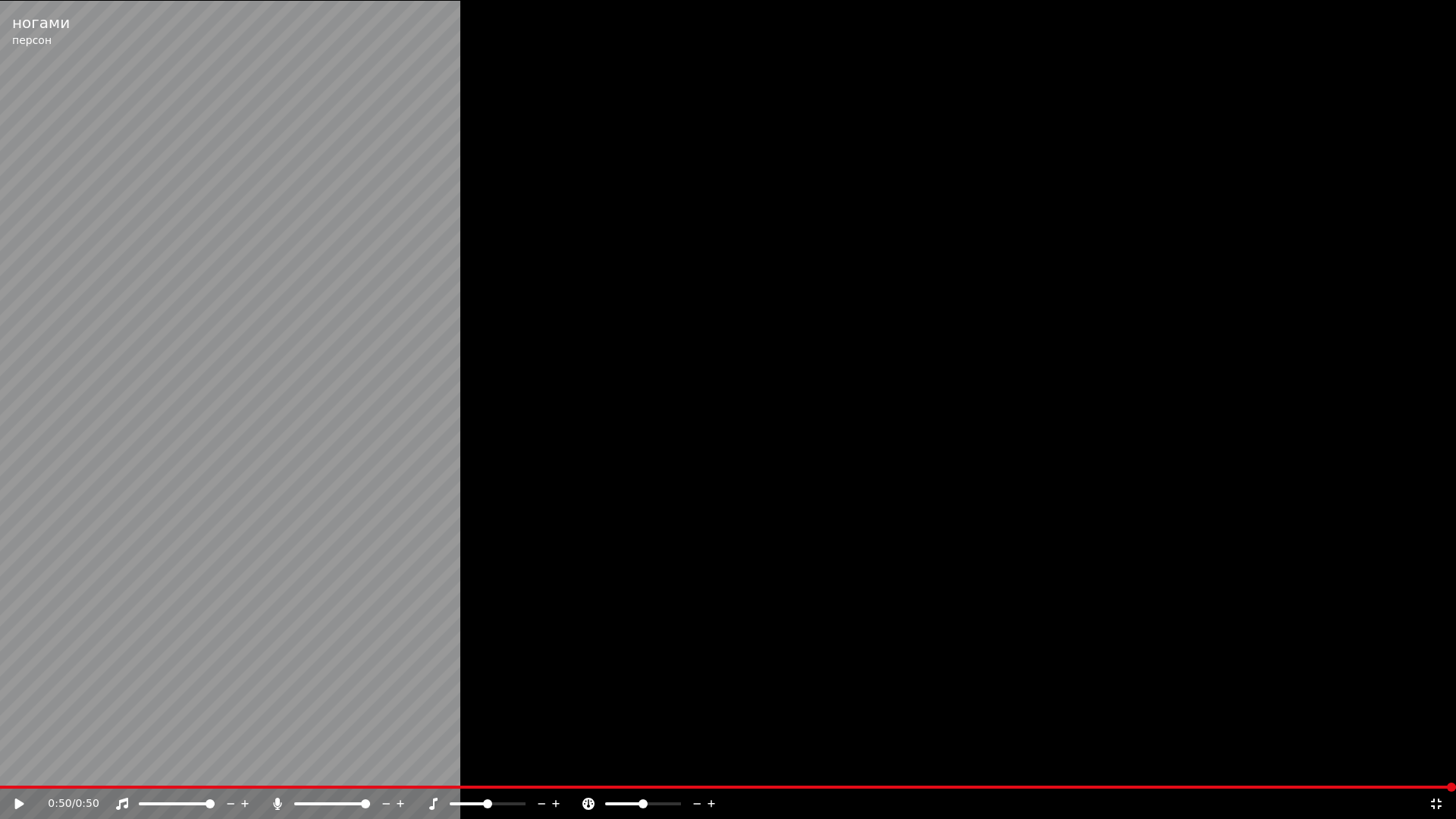
click at [1443, 771] on icon at bounding box center [1436, 804] width 15 height 12
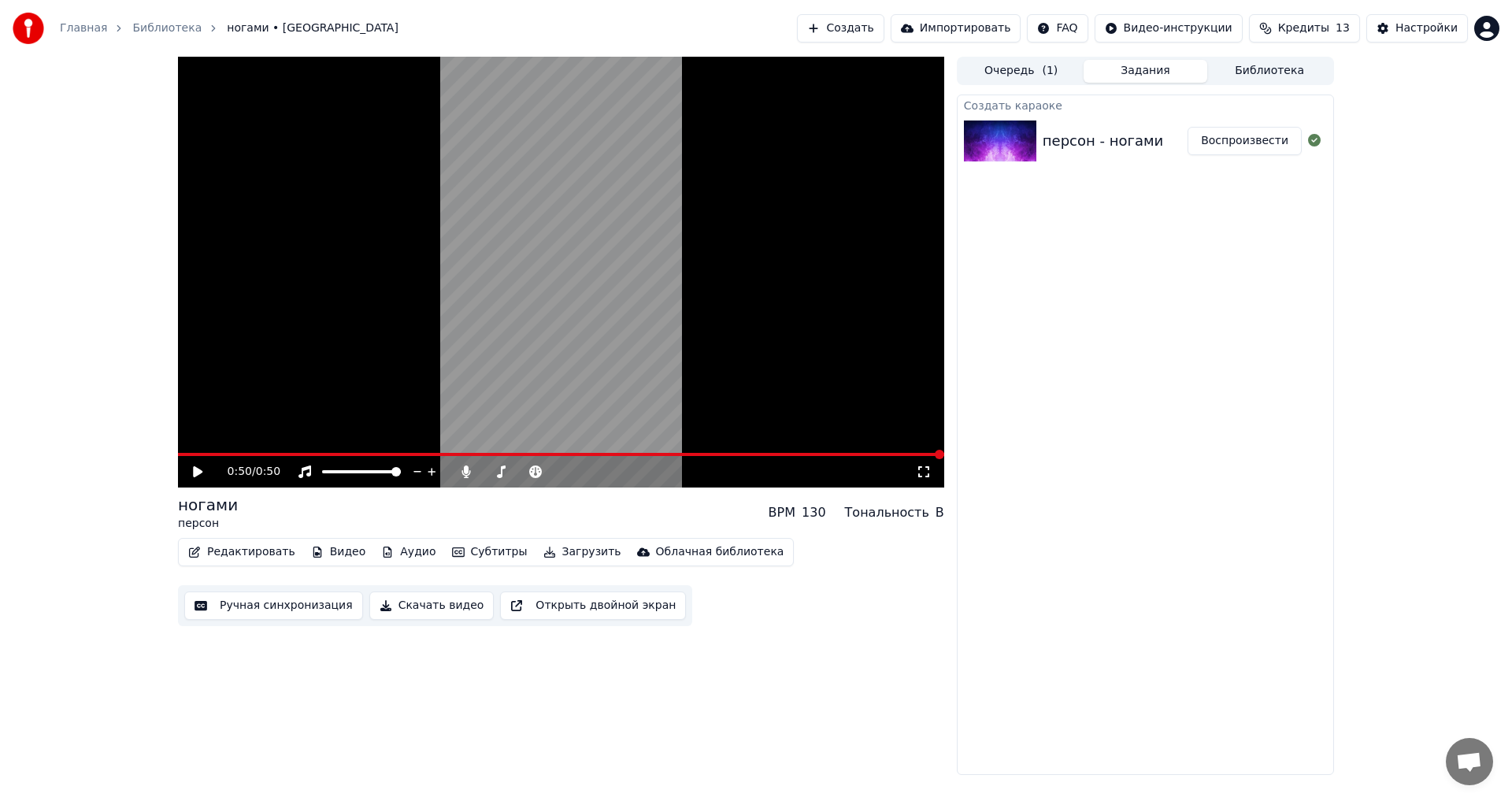
click at [434, 598] on button "Скачать видео" at bounding box center [432, 605] width 125 height 28
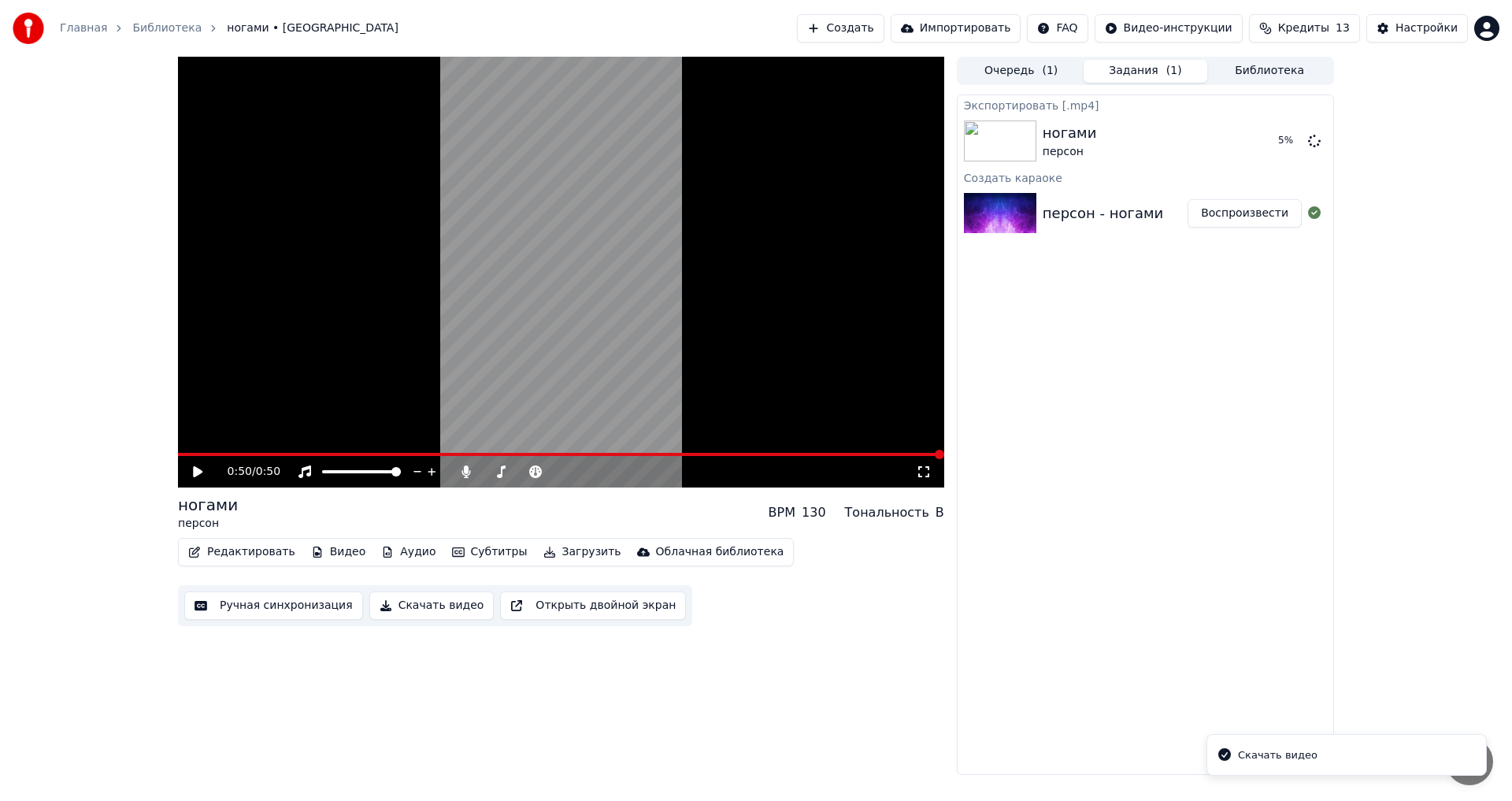
click at [1275, 758] on div "Скачать видео" at bounding box center [1277, 755] width 80 height 16
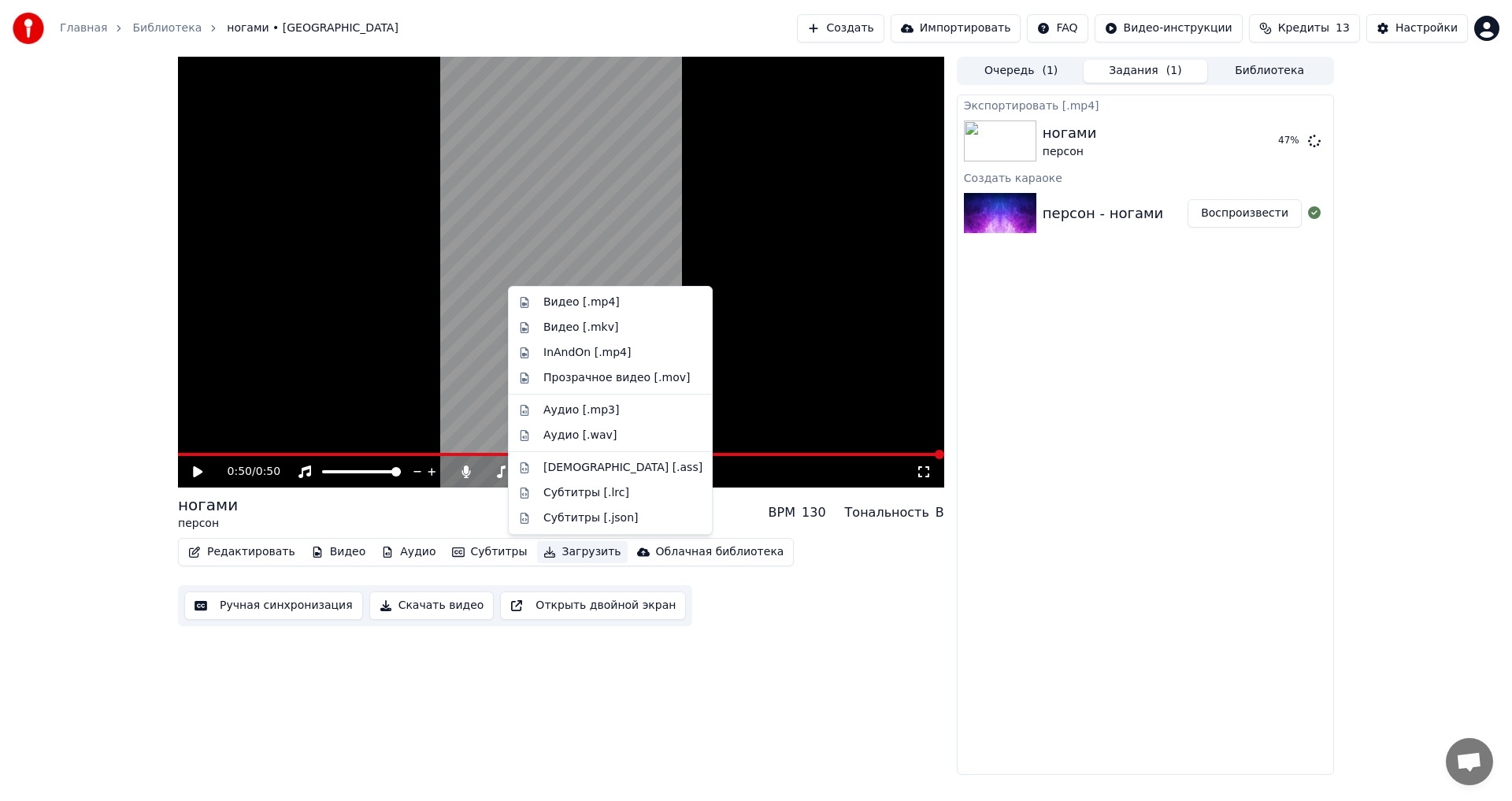
click at [544, 548] on button "Загрузить" at bounding box center [582, 552] width 91 height 22
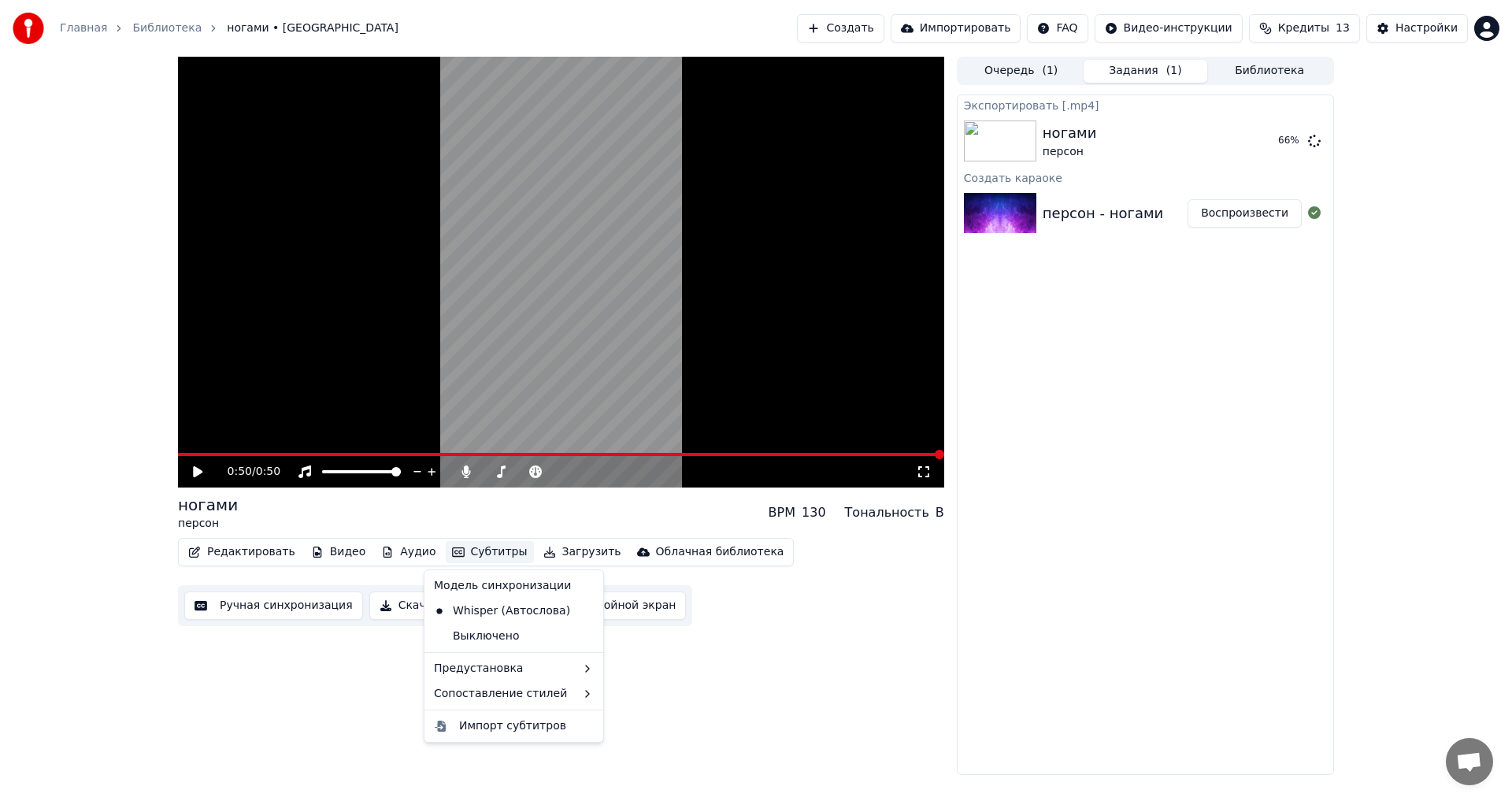
click at [446, 557] on button "Субтитры" at bounding box center [490, 552] width 88 height 22
click at [561, 635] on div "Выключено" at bounding box center [514, 635] width 172 height 25
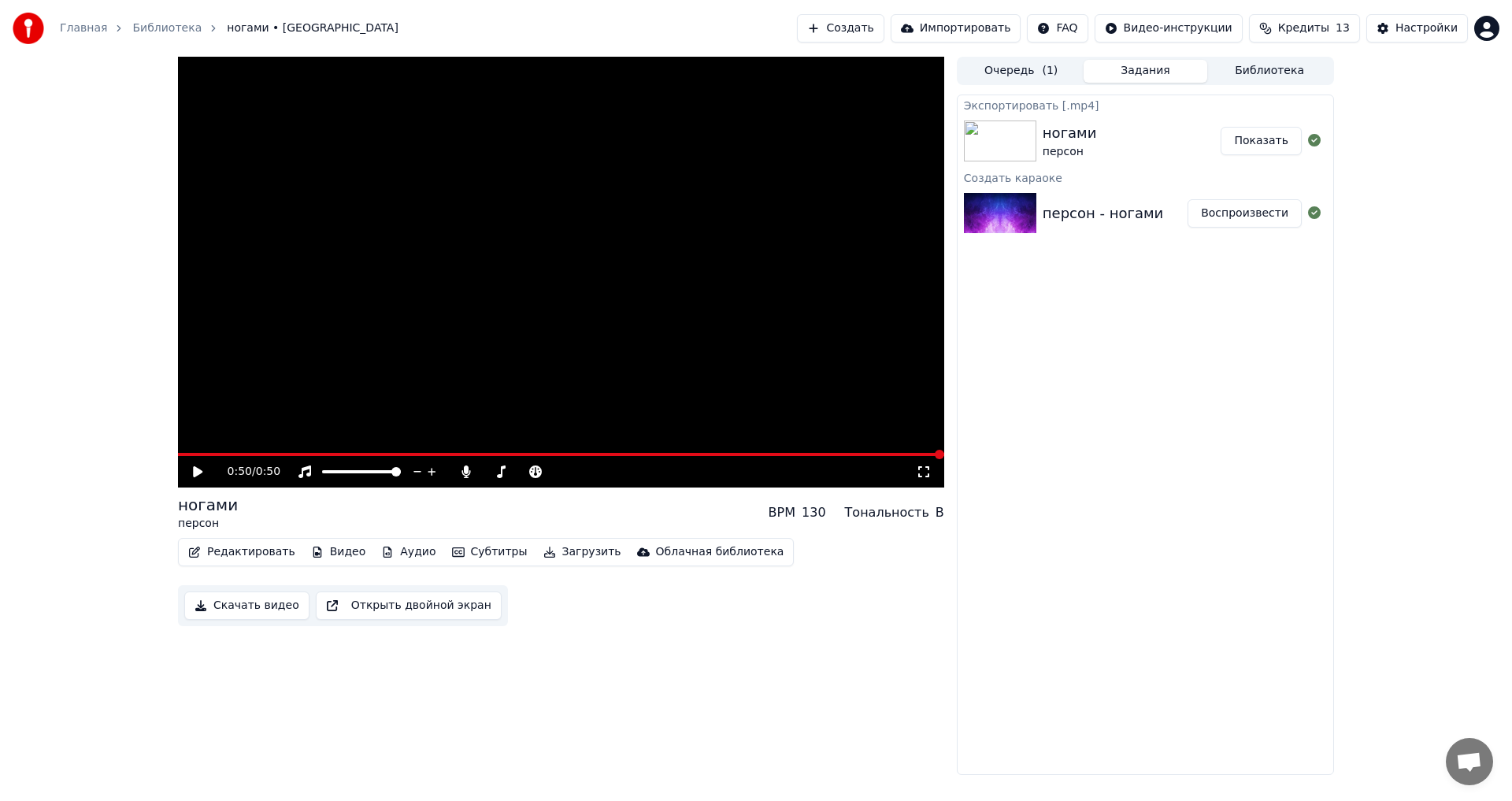
click at [480, 543] on button "Субтитры" at bounding box center [490, 552] width 88 height 22
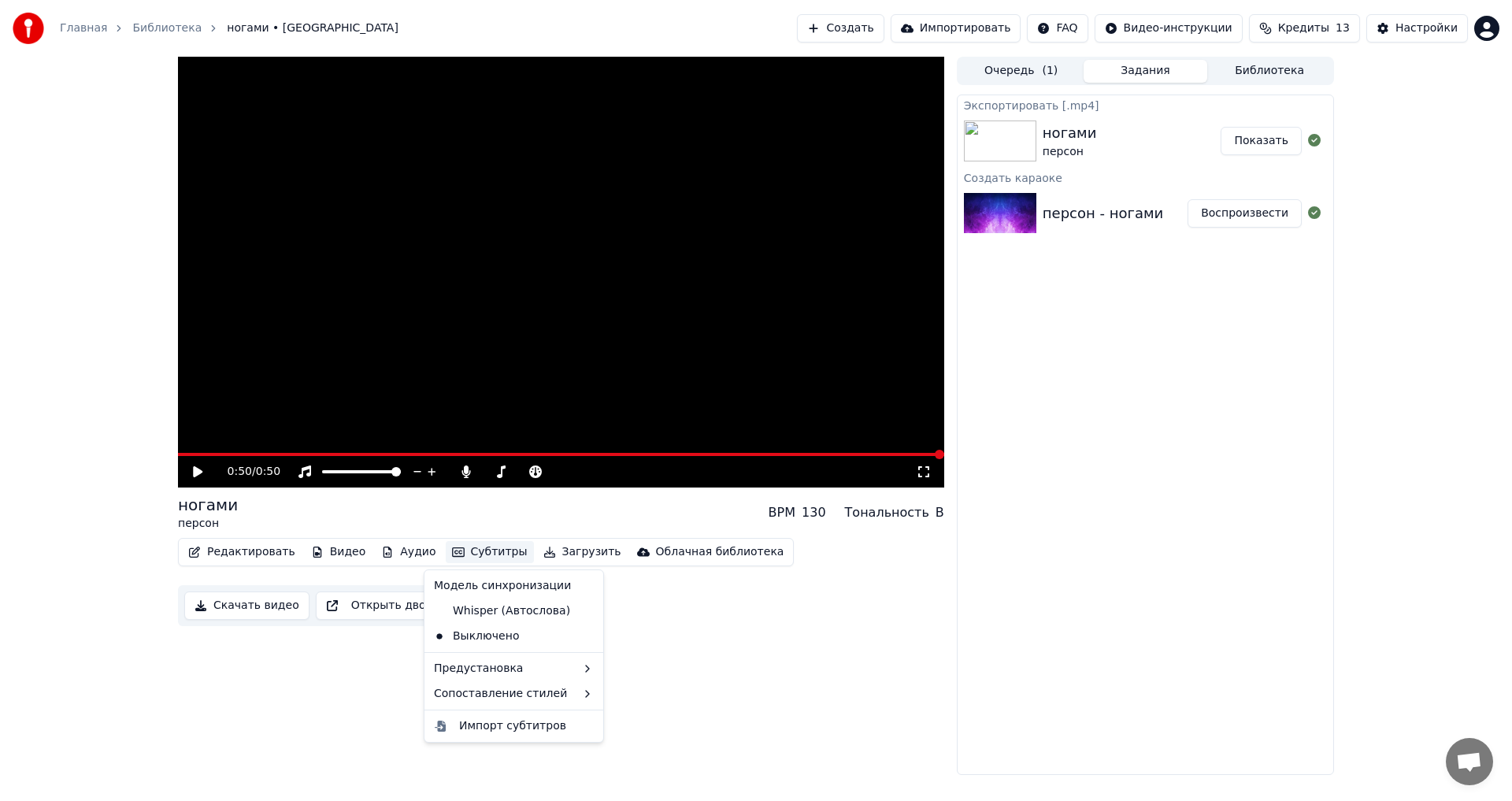
click at [532, 585] on div "Модель синхронизации" at bounding box center [514, 585] width 172 height 25
click at [582, 609] on icon at bounding box center [591, 611] width 18 height 13
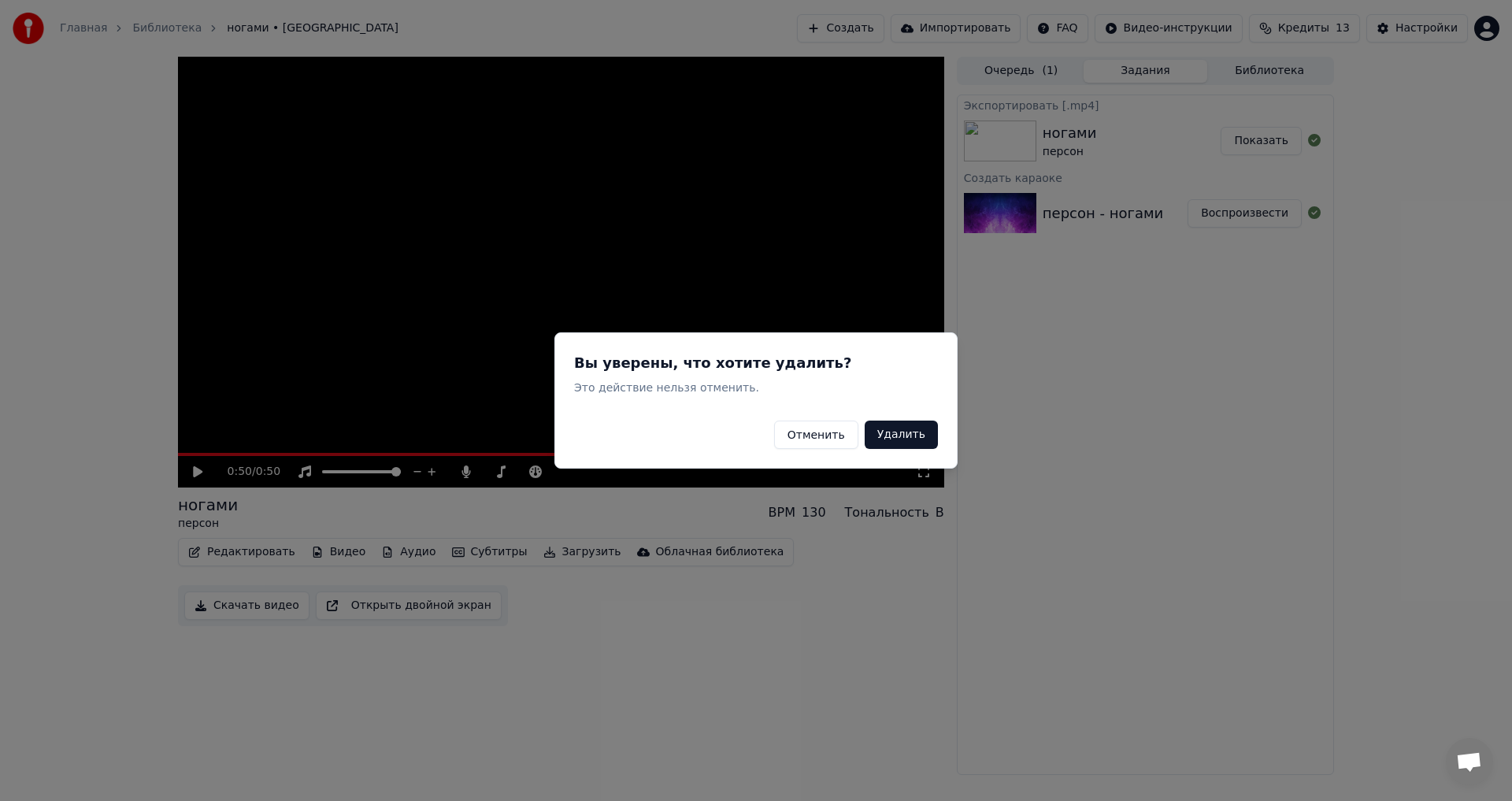
click at [844, 440] on button "Отменить" at bounding box center [816, 434] width 84 height 28
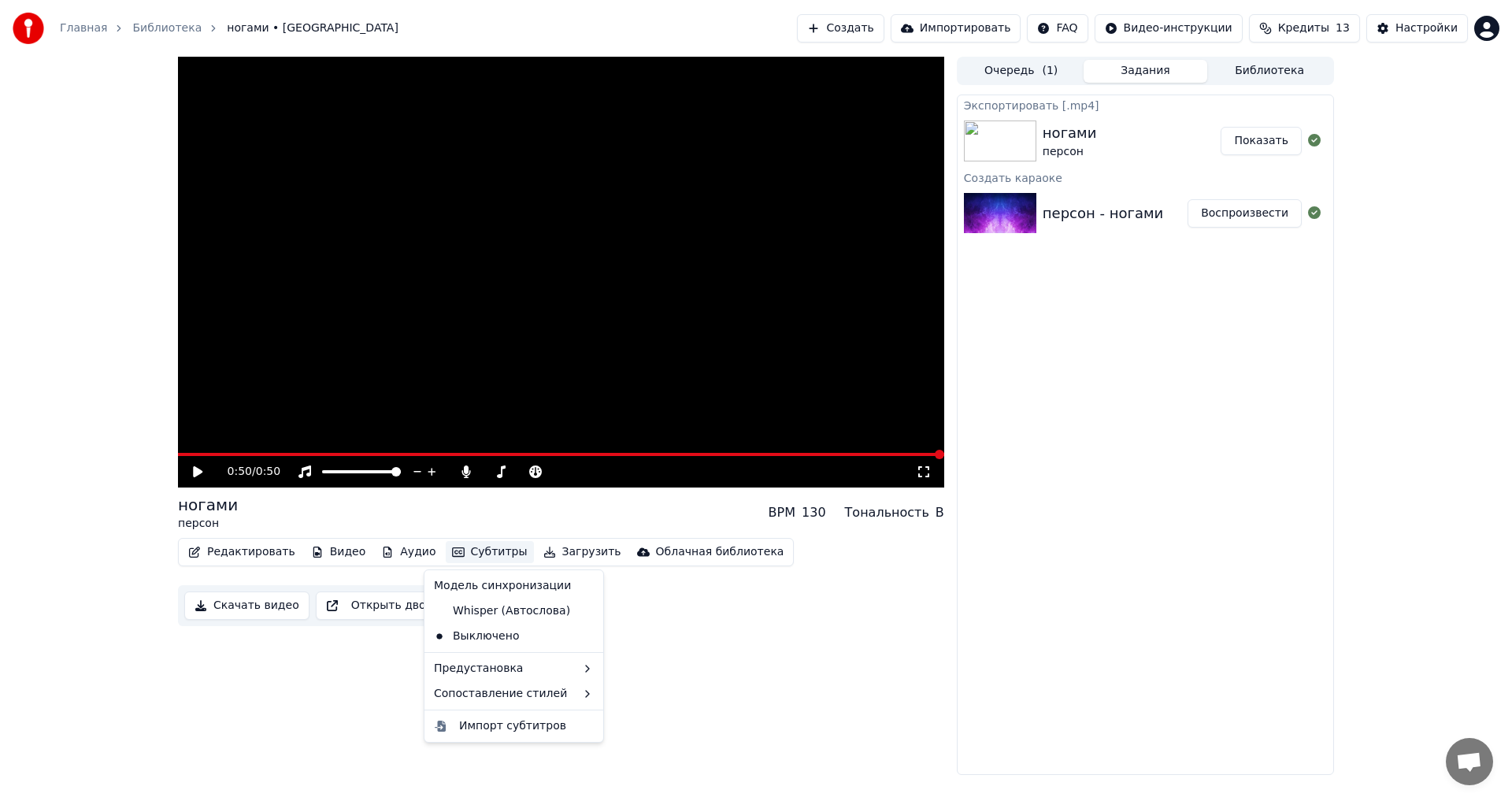
click at [474, 547] on button "Субтитры" at bounding box center [490, 552] width 88 height 22
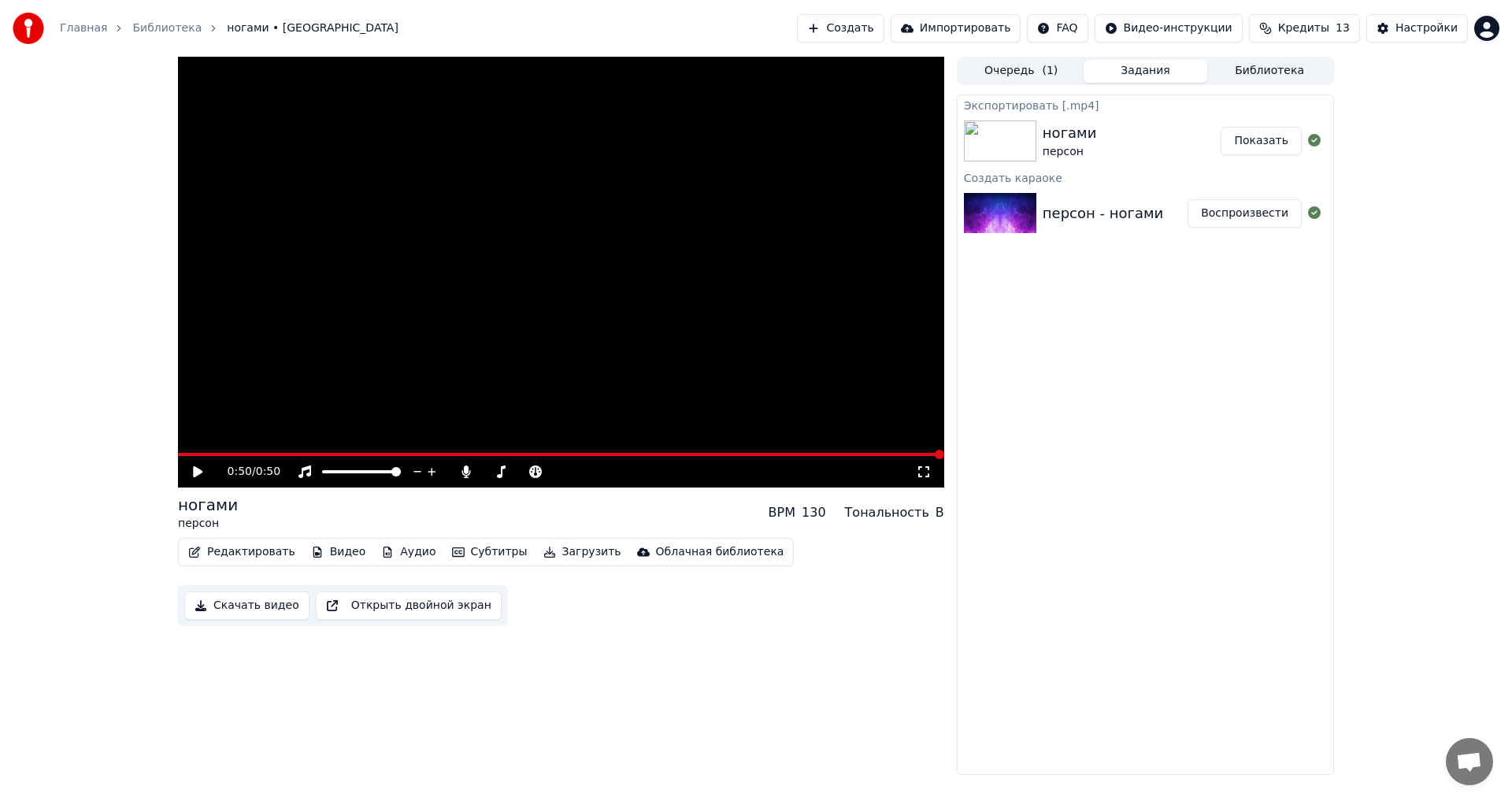
click at [1264, 132] on button "Показать" at bounding box center [1260, 141] width 81 height 28
click at [1477, 407] on div "0:50 / 0:50 ногами персон BPM 130 Тональность B Редактировать Видео Аудио Субти…" at bounding box center [756, 415] width 1512 height 718
click at [452, 549] on icon "button" at bounding box center [458, 552] width 13 height 10
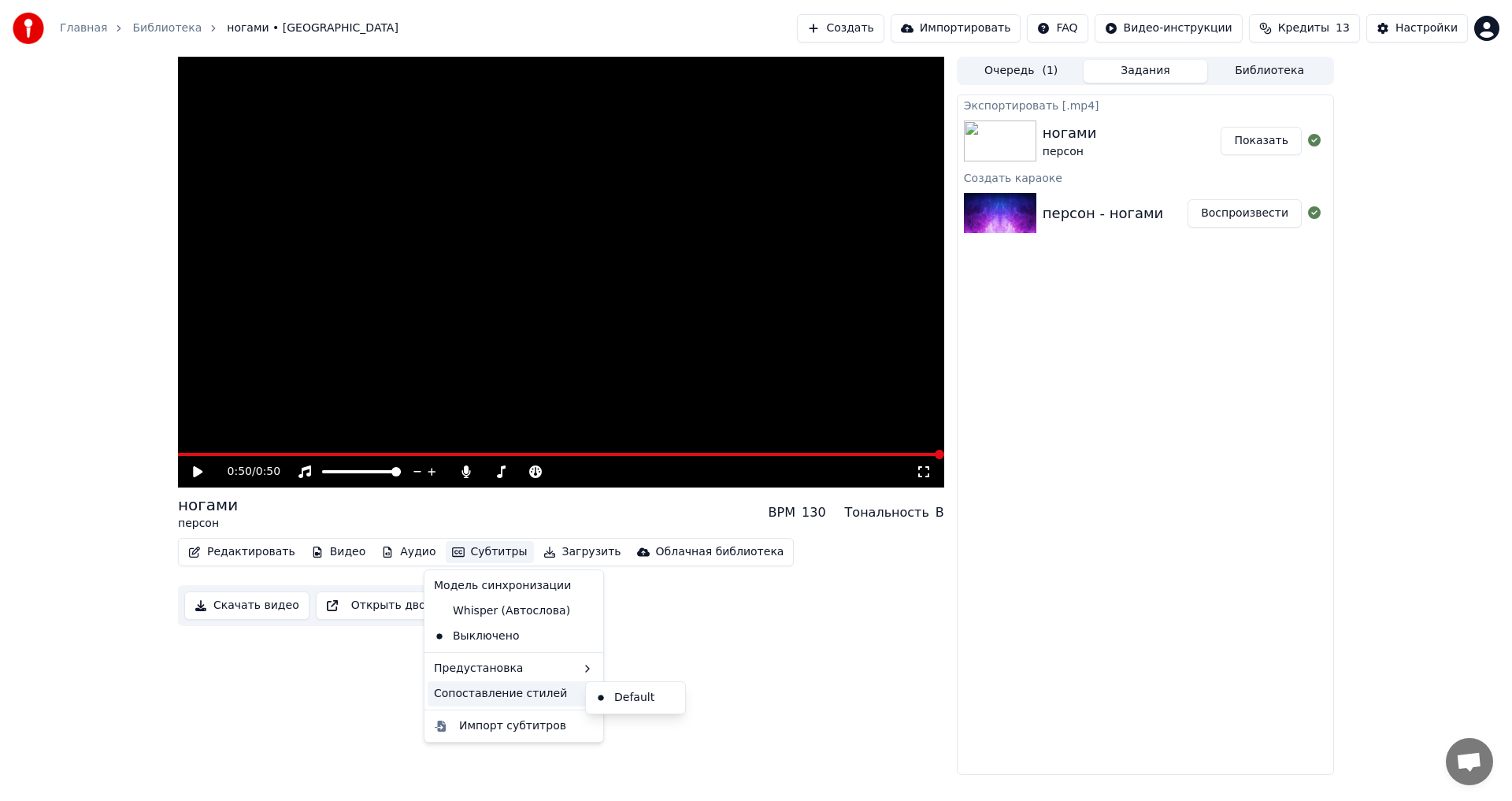
click at [545, 699] on div "Сопоставление стилей" at bounding box center [514, 693] width 172 height 25
click at [232, 560] on button "Редактировать" at bounding box center [241, 552] width 120 height 22
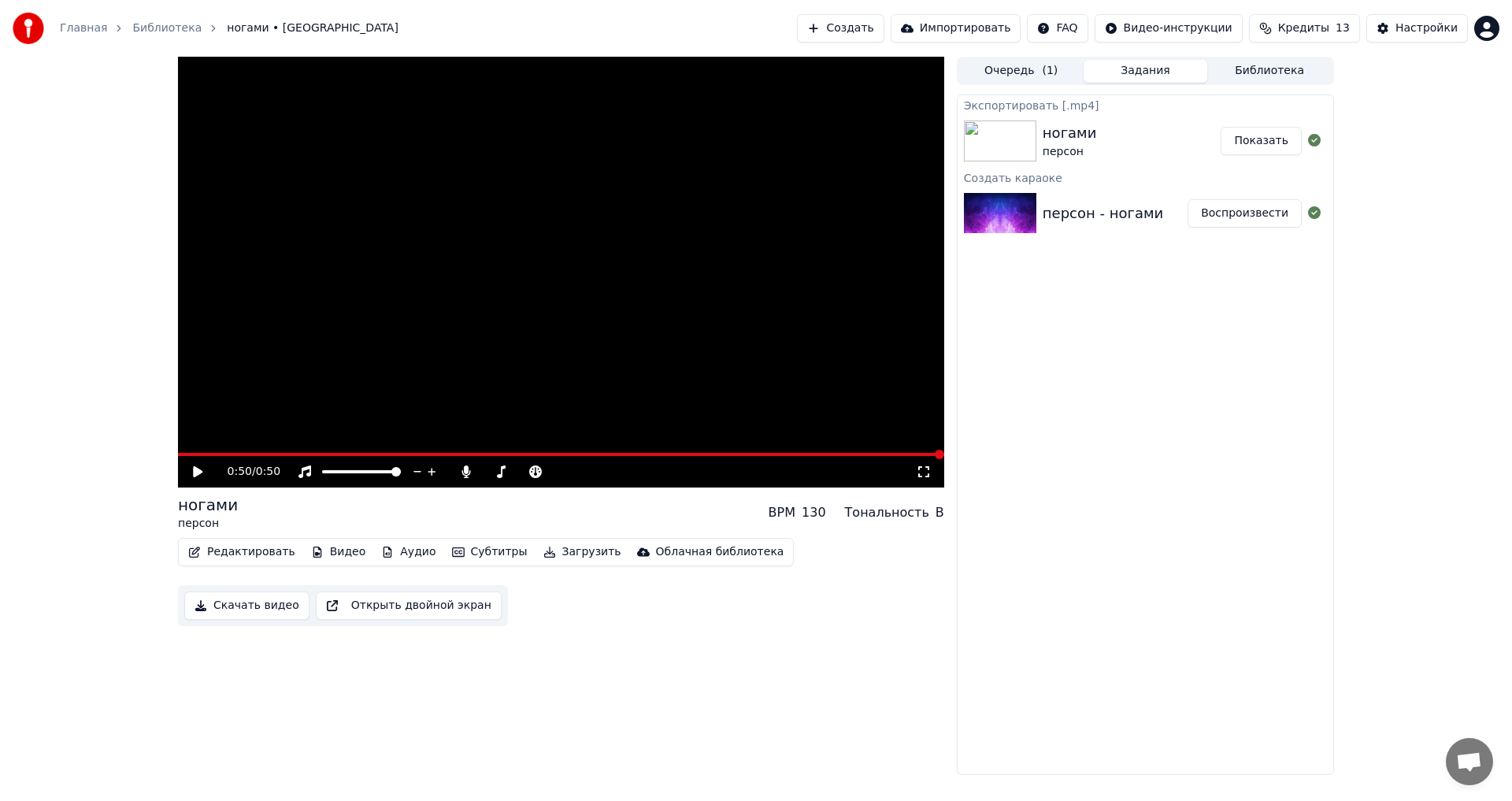
click at [243, 552] on button "Редактировать" at bounding box center [241, 552] width 120 height 22
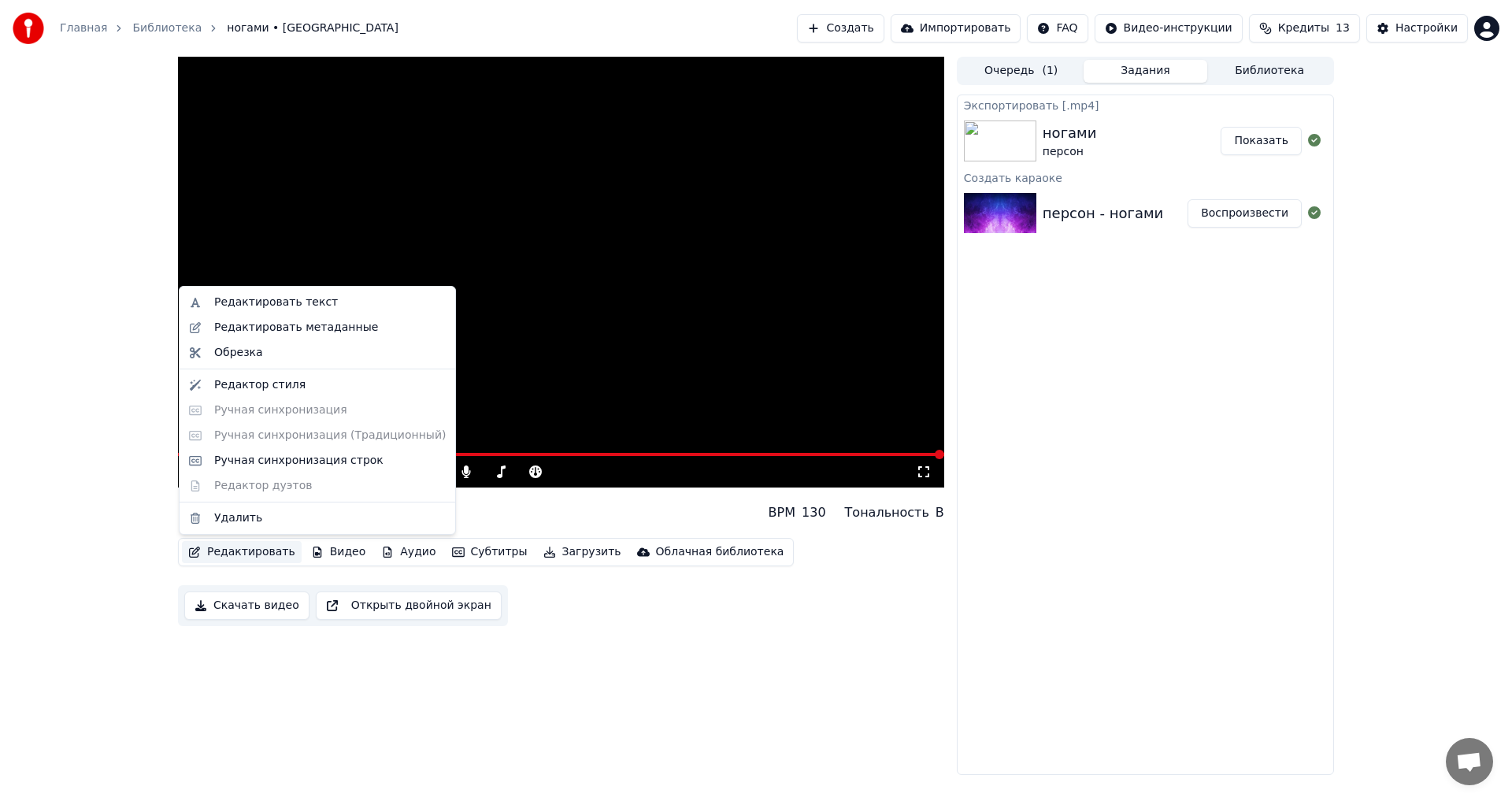
click at [277, 417] on div "Редактировать текст Редактировать метаданные Обрезка Редактор стиля Ручная синх…" at bounding box center [317, 409] width 277 height 249
click at [301, 384] on div "Редактор стиля" at bounding box center [330, 385] width 232 height 16
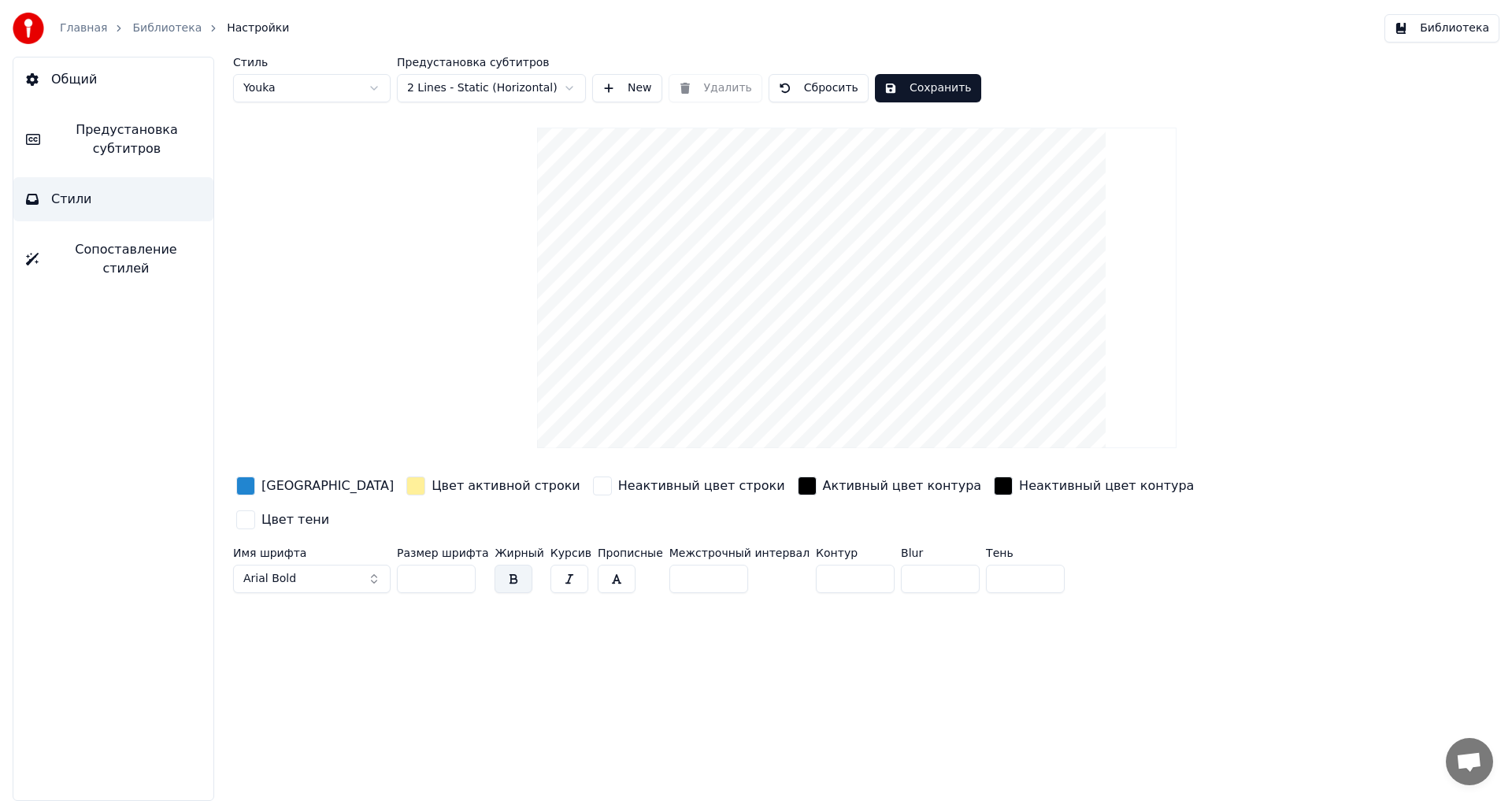
drag, startPoint x: 887, startPoint y: 370, endPoint x: 886, endPoint y: 398, distance: 28.0
click at [886, 398] on video at bounding box center [857, 288] width 639 height 320
click at [525, 86] on html "Главная Библиотека Настройки Библиотека Общий Предустановка субтитров Стили Соп…" at bounding box center [756, 400] width 1512 height 801
click at [526, 86] on html "Главная Библиотека Настройки Библиотека Общий Предустановка субтитров Стили Соп…" at bounding box center [756, 400] width 1512 height 801
click at [624, 86] on button "New" at bounding box center [627, 88] width 70 height 28
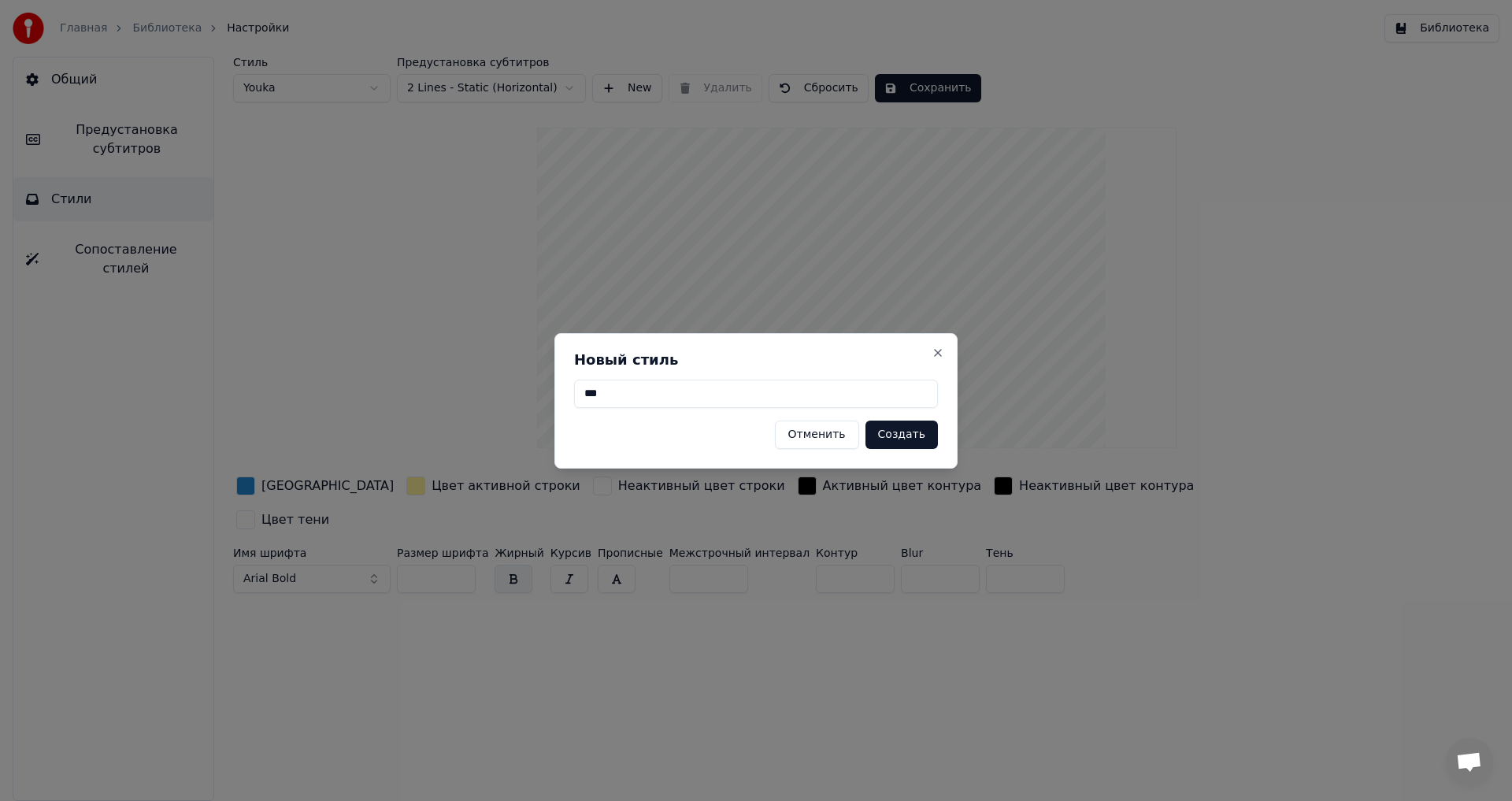
type input "***"
click at [892, 430] on button "Создать" at bounding box center [902, 434] width 72 height 28
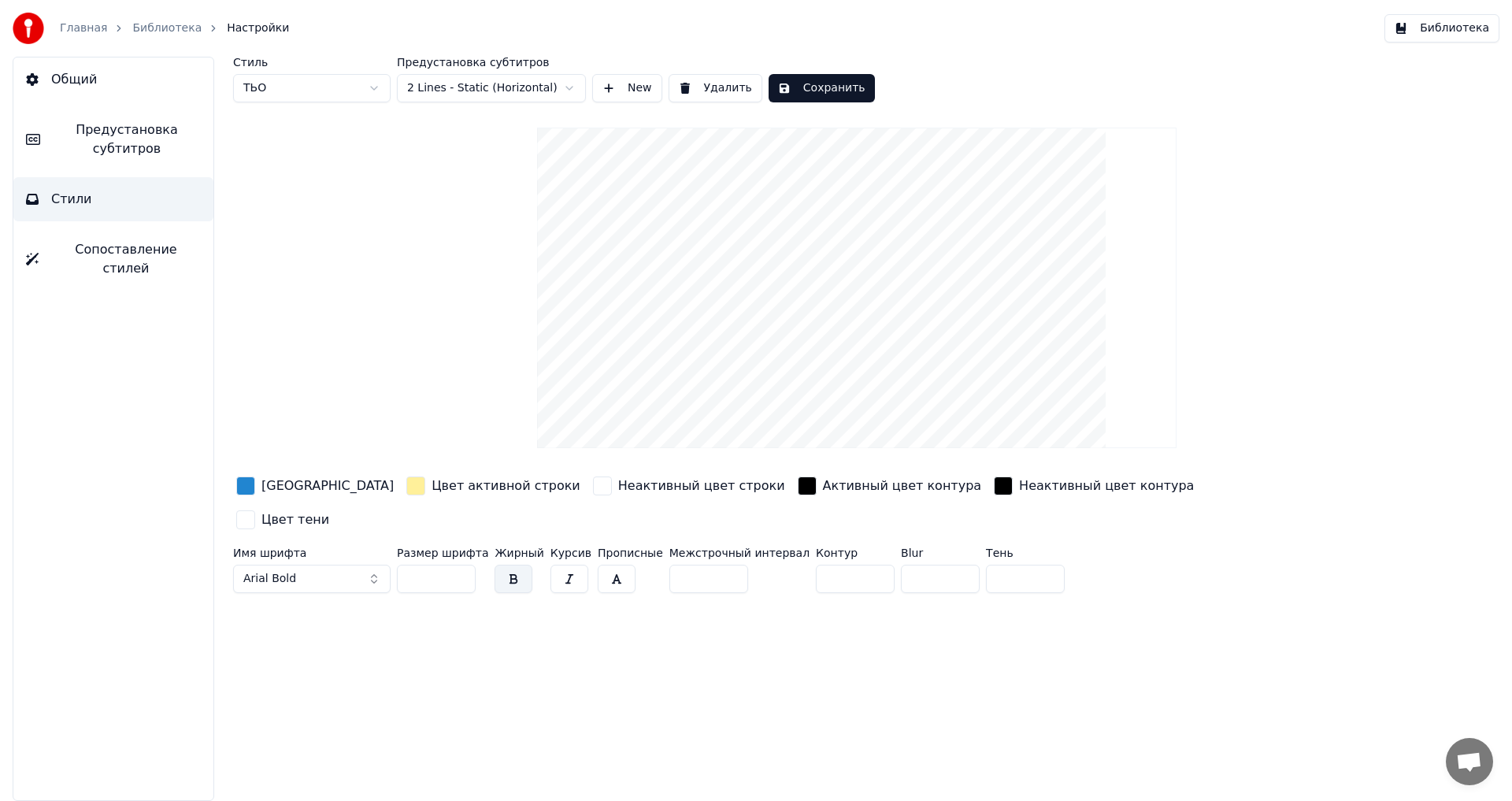
click at [544, 71] on div "Предустановка субтитров 2 Lines - Static (Horizontal)" at bounding box center [491, 79] width 189 height 46
click at [543, 87] on html "Главная Библиотека Настройки Библиотека Общий Предустановка субтитров Стили Соп…" at bounding box center [756, 400] width 1512 height 801
click at [551, 90] on html "Главная Библиотека Настройки Библиотека Общий Предустановка субтитров Стили Соп…" at bounding box center [756, 400] width 1512 height 801
click at [366, 88] on html "Главная Библиотека Настройки Библиотека Общий Предустановка субтитров Стили Соп…" at bounding box center [756, 400] width 1512 height 801
click at [323, 93] on html "Главная Библиотека Настройки Библиотека Общий Предустановка субтитров Стили Соп…" at bounding box center [756, 400] width 1512 height 801
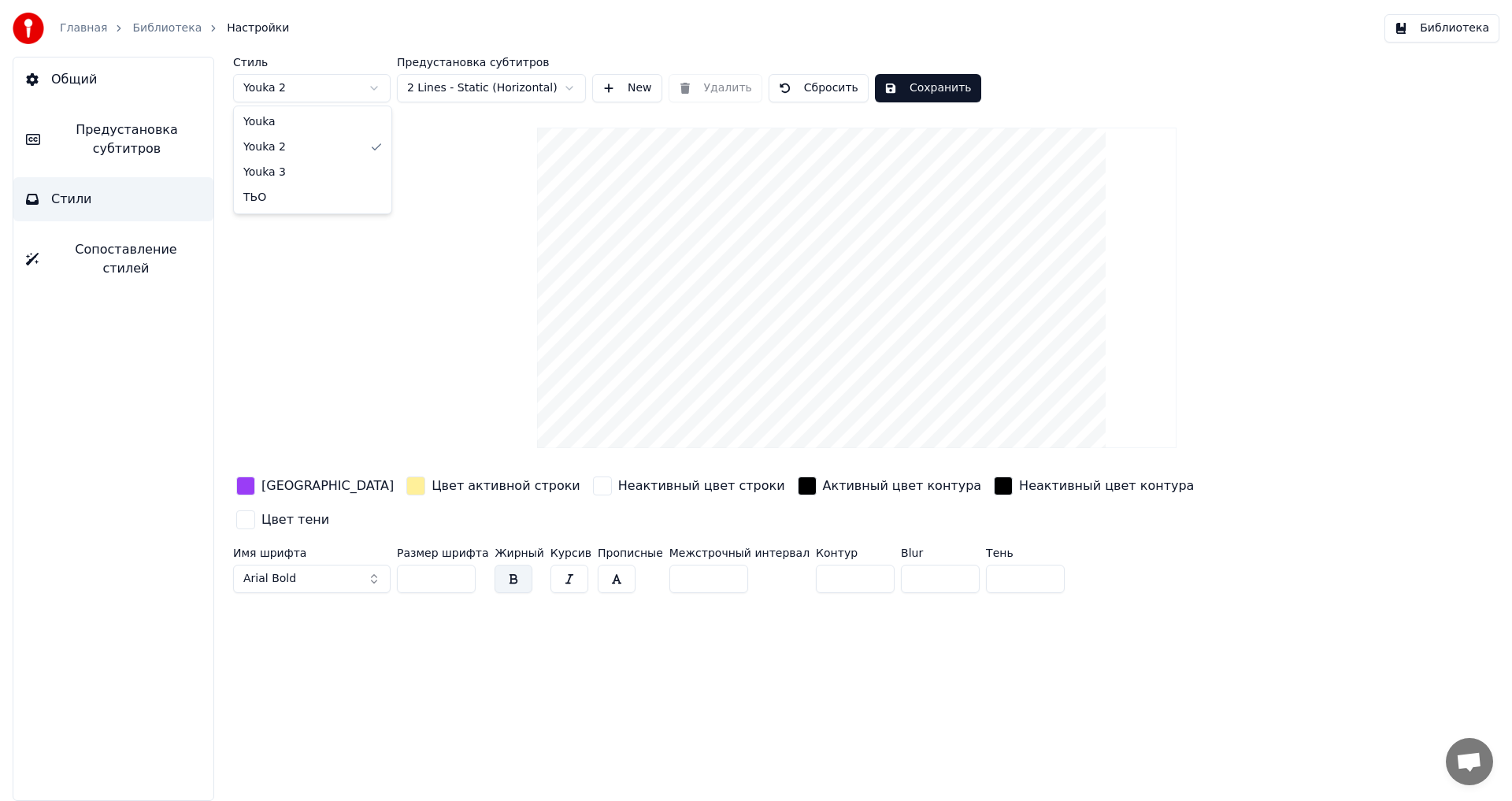
click at [322, 88] on html "Главная Библиотека Настройки Библиотека Общий Предустановка субтитров Стили Соп…" at bounding box center [756, 400] width 1512 height 801
click at [339, 90] on html "Главная Библиотека Настройки Библиотека Общий Предустановка субтитров Стили Соп…" at bounding box center [756, 400] width 1512 height 801
click at [323, 96] on html "Главная Библиотека Настройки Библиотека Общий Предустановка субтитров Стили Соп…" at bounding box center [756, 400] width 1512 height 801
click at [442, 91] on html "Главная Библиотека Настройки Библиотека Общий Предустановка субтитров Стили Соп…" at bounding box center [756, 400] width 1512 height 801
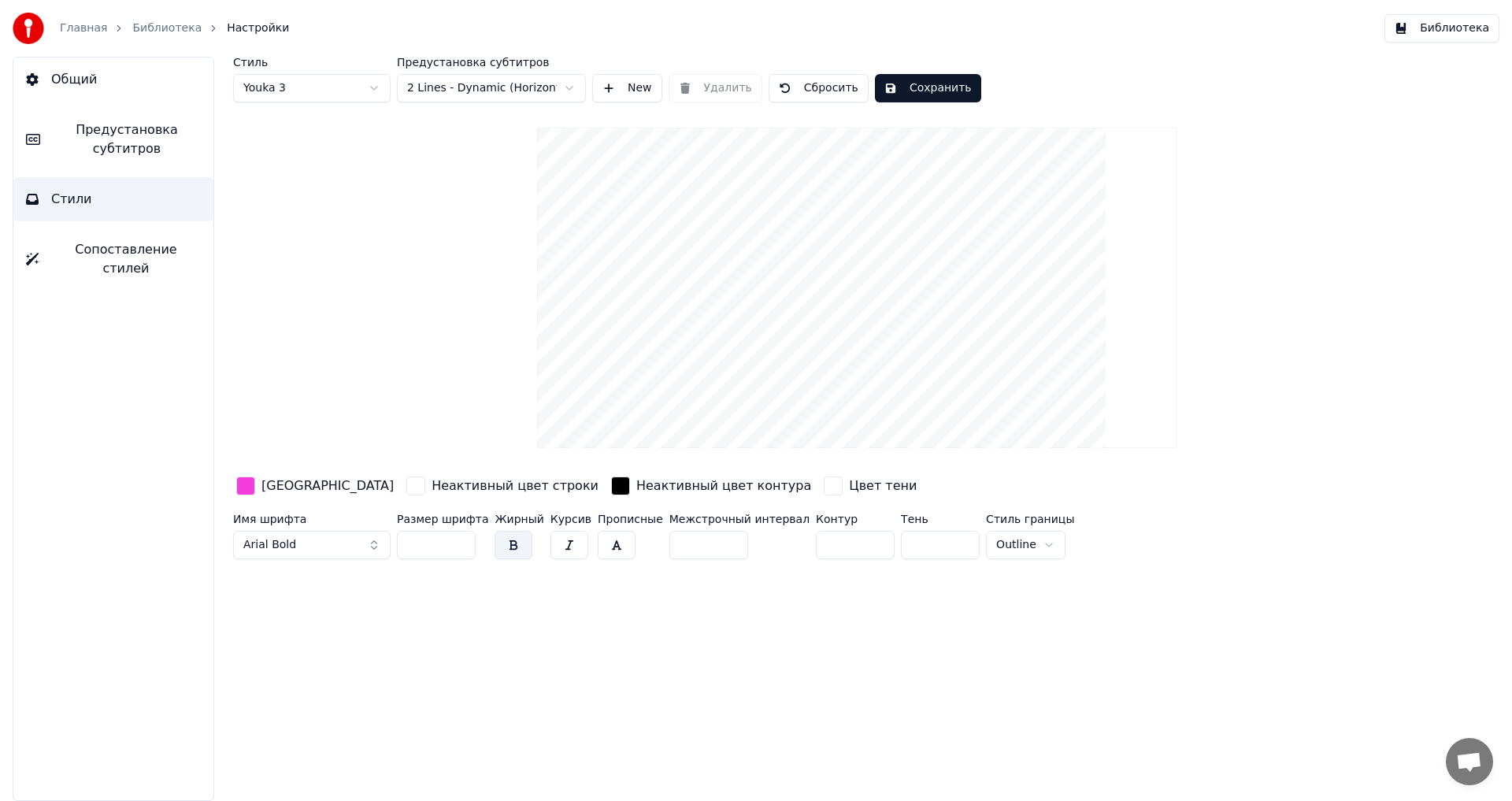
click at [938, 90] on button "Сохранить" at bounding box center [928, 88] width 106 height 28
click at [926, 91] on button "Готово" at bounding box center [917, 88] width 84 height 28
click at [1415, 413] on div "Стиль Youka 3 Предустановка субтитров 2 Lines - Dynamic (Horizontal) New Удалит…" at bounding box center [857, 310] width 1247 height 508
click at [164, 30] on link "Библиотека" at bounding box center [166, 28] width 69 height 16
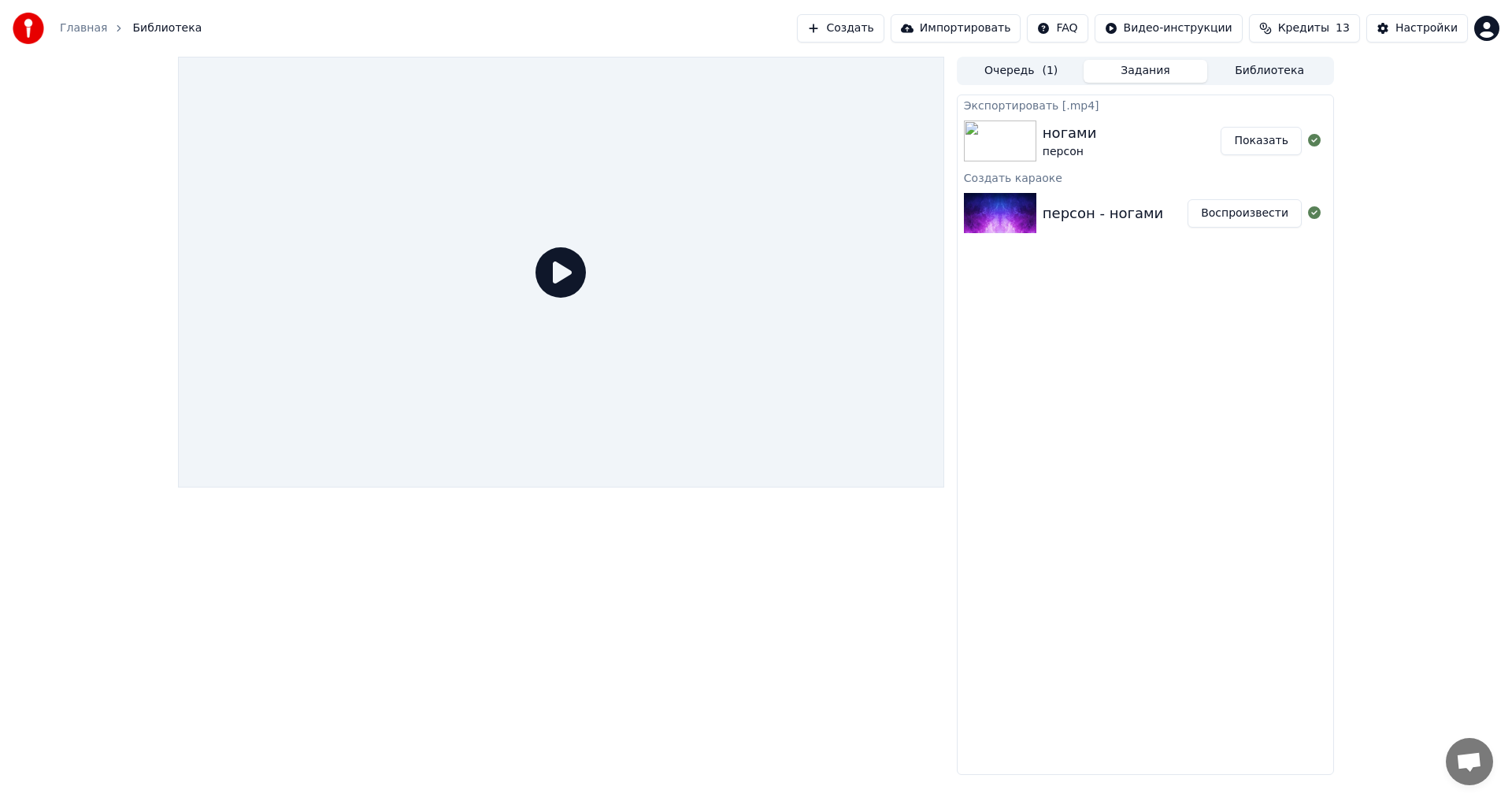
click at [621, 243] on div at bounding box center [561, 271] width 766 height 430
click at [559, 275] on icon at bounding box center [561, 272] width 51 height 51
click at [1002, 212] on img at bounding box center [1000, 213] width 72 height 41
click at [1095, 215] on div "персон - ногами" at bounding box center [1103, 213] width 121 height 22
click at [1216, 212] on button "Воспроизвести" at bounding box center [1244, 213] width 114 height 28
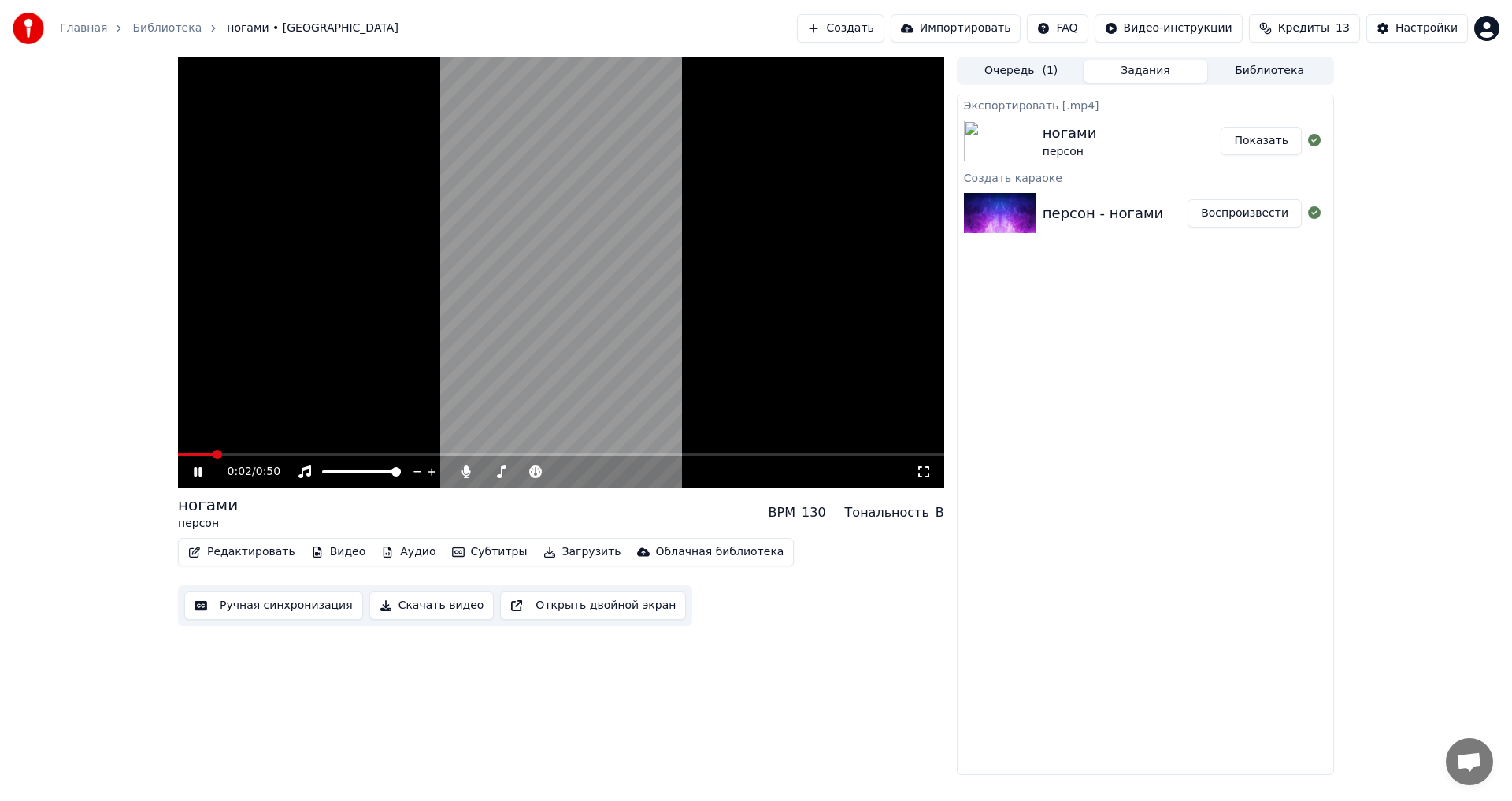
click at [452, 552] on icon "button" at bounding box center [458, 552] width 13 height 11
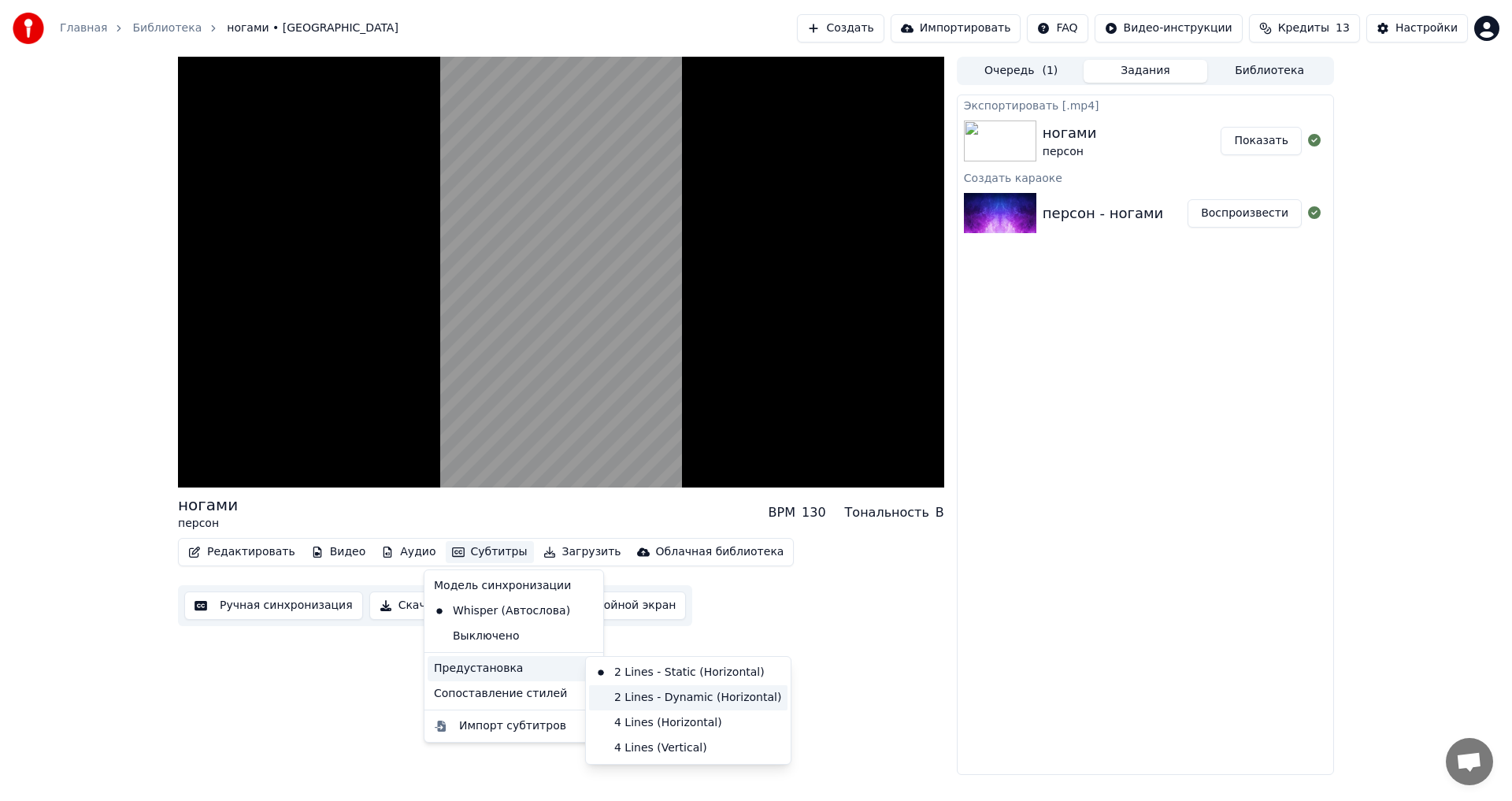
click at [659, 693] on div "2 Lines - Dynamic (Horizontal)" at bounding box center [688, 697] width 199 height 25
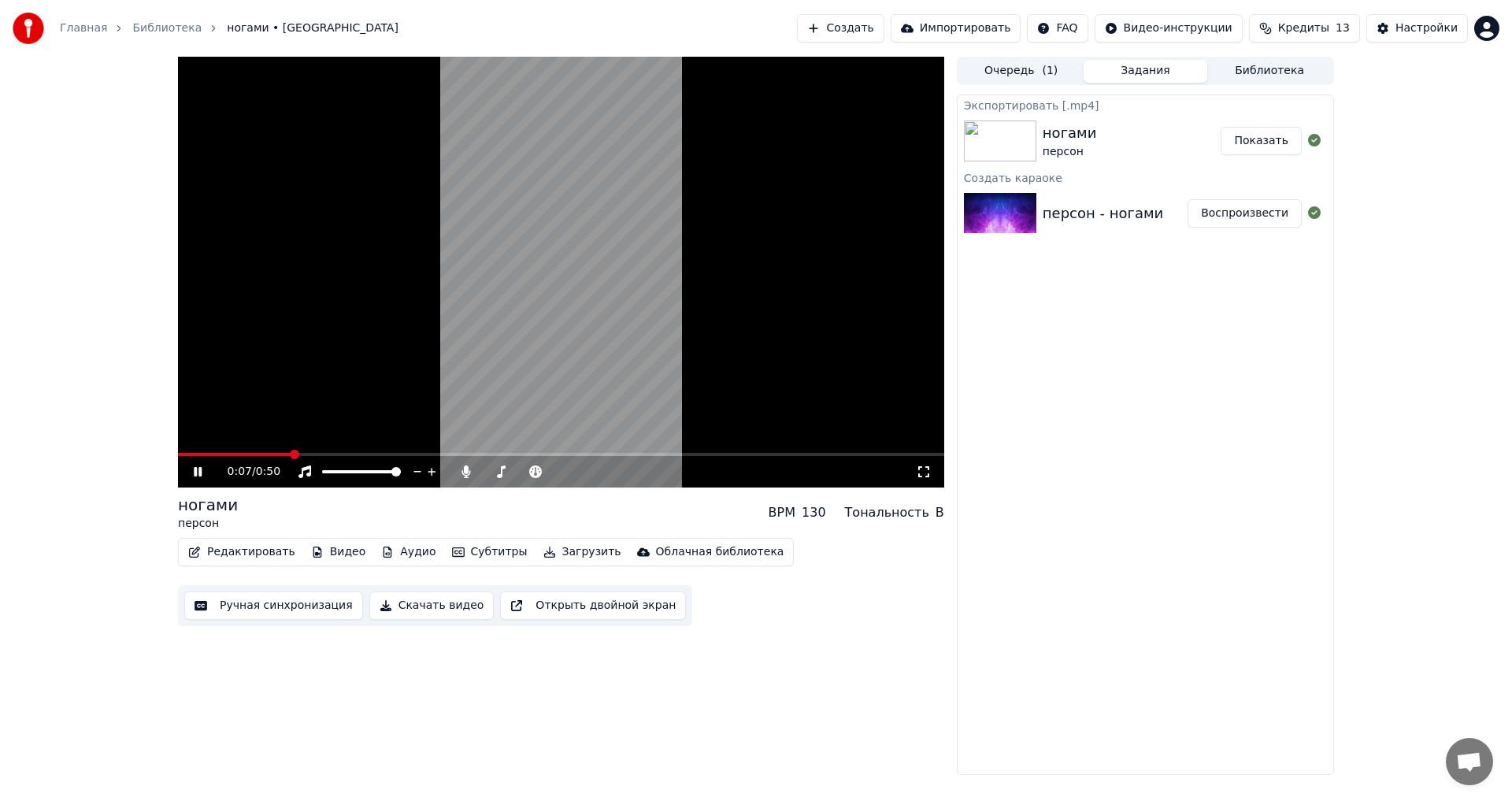
drag, startPoint x: 565, startPoint y: 344, endPoint x: 678, endPoint y: 346, distance: 113.0
click at [596, 343] on video at bounding box center [561, 271] width 766 height 430
click at [857, 403] on video at bounding box center [561, 271] width 766 height 430
drag, startPoint x: 577, startPoint y: 281, endPoint x: 666, endPoint y: 247, distance: 95.3
click at [665, 247] on video at bounding box center [561, 271] width 766 height 430
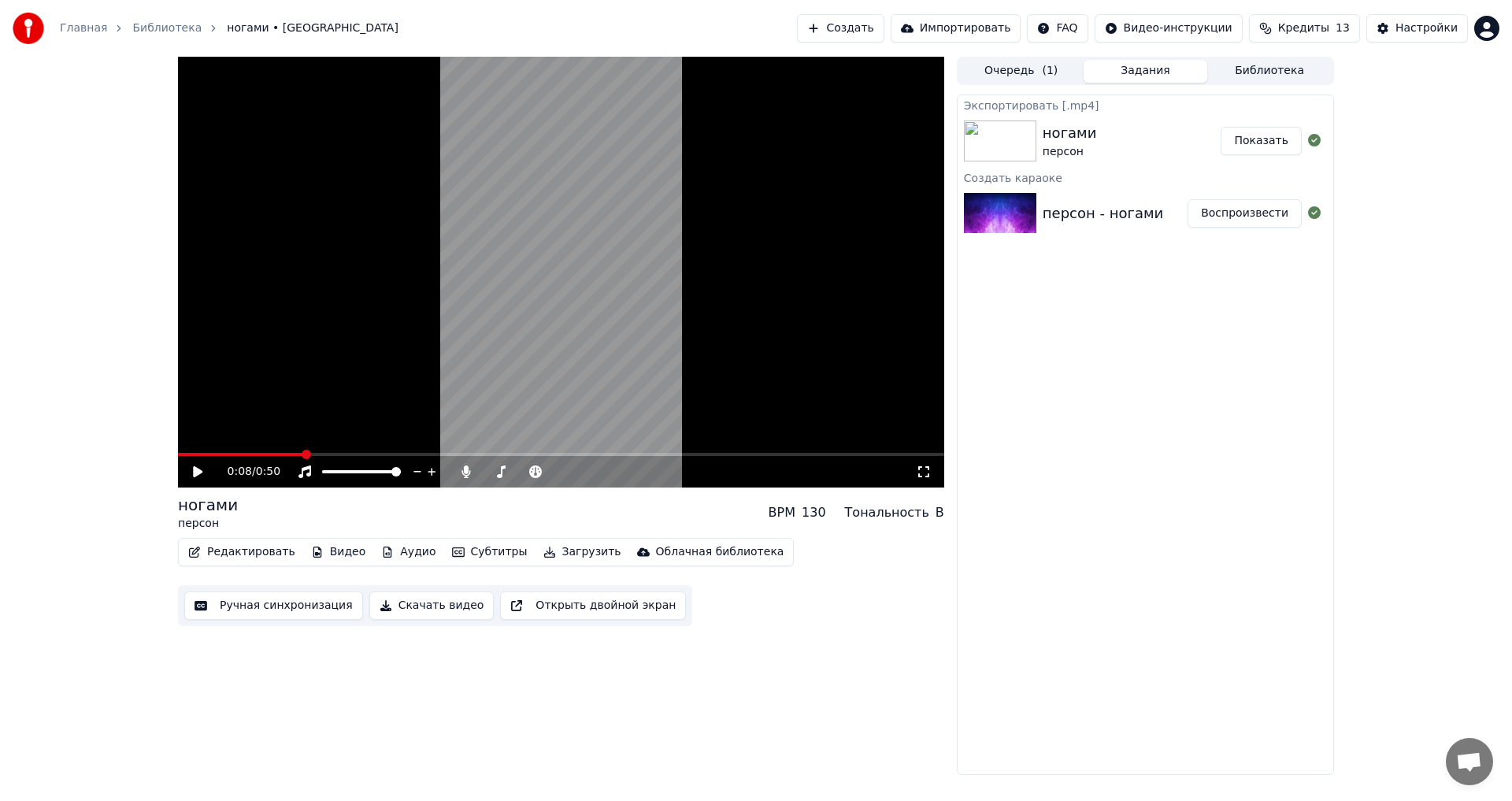
click at [666, 252] on video at bounding box center [561, 271] width 766 height 430
click at [632, 310] on video at bounding box center [561, 271] width 766 height 430
click at [118, 27] on ol "Главная Библиотека ногами • персон" at bounding box center [228, 28] width 339 height 16
click at [132, 23] on link "Библиотека" at bounding box center [166, 28] width 69 height 16
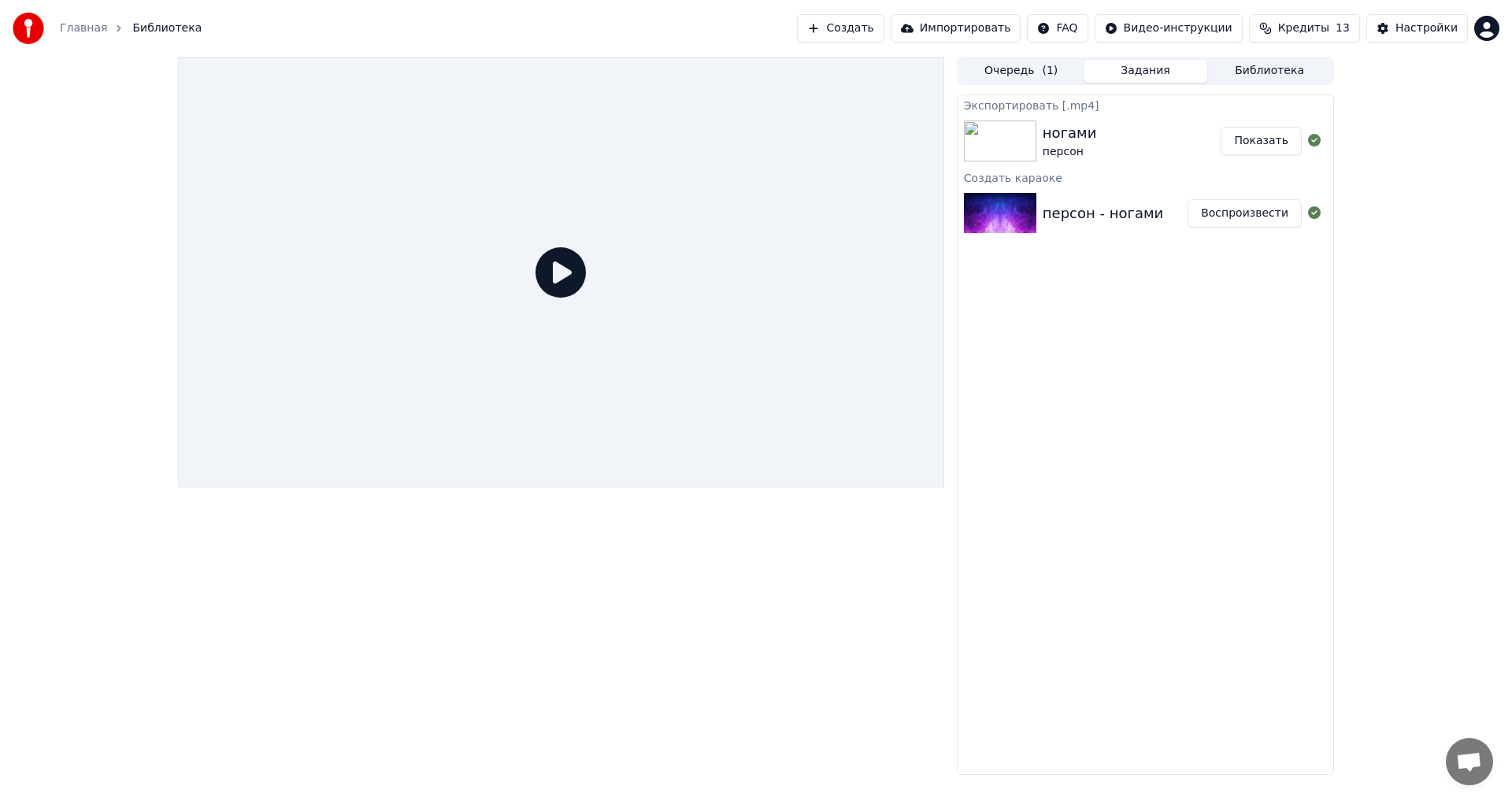
click at [1152, 211] on div "персон - ногами" at bounding box center [1115, 213] width 145 height 22
click at [1242, 212] on button "Воспроизвести" at bounding box center [1244, 213] width 114 height 28
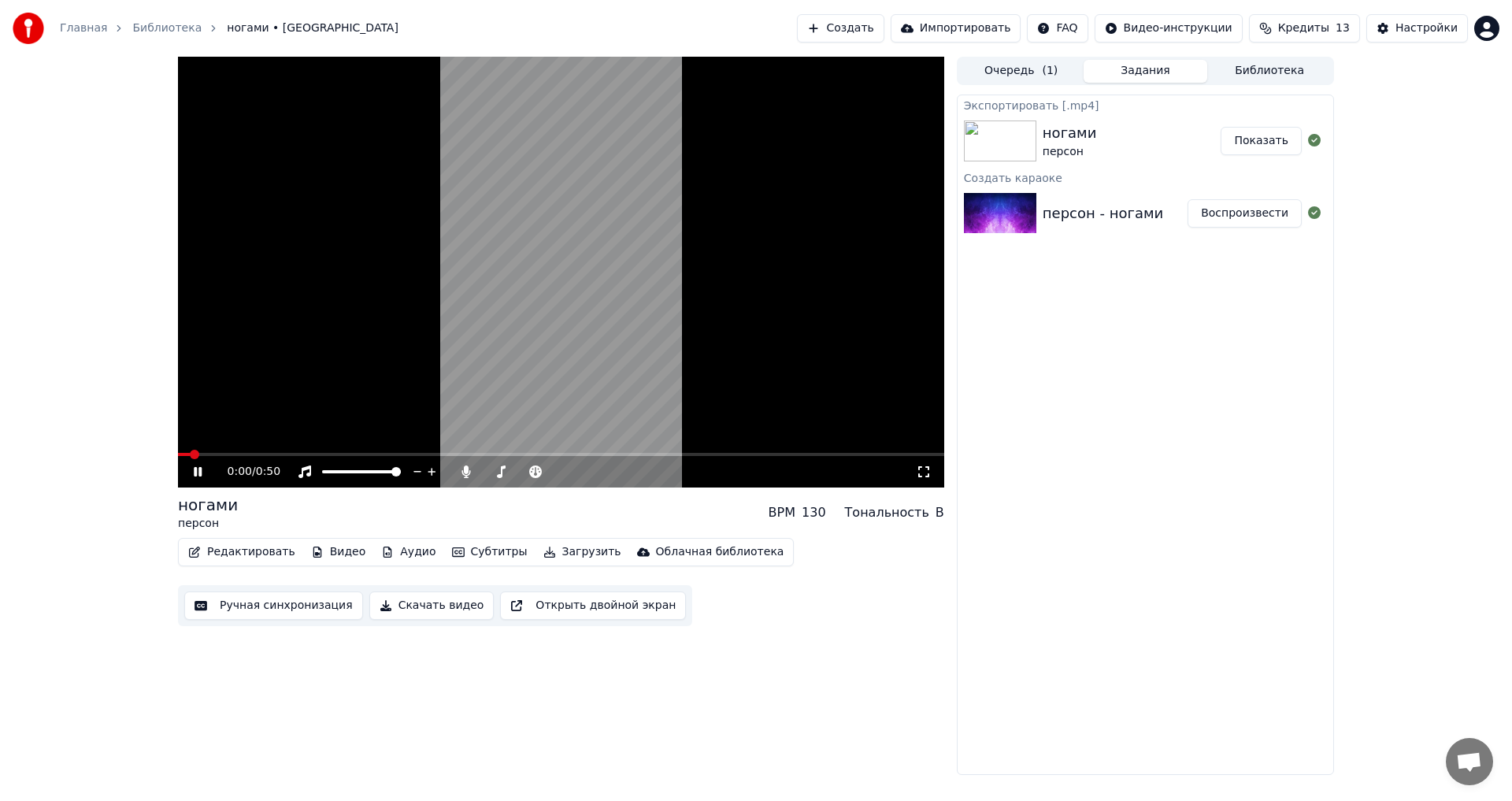
click at [597, 391] on video at bounding box center [561, 271] width 766 height 430
click at [471, 552] on button "Субтитры" at bounding box center [490, 552] width 88 height 22
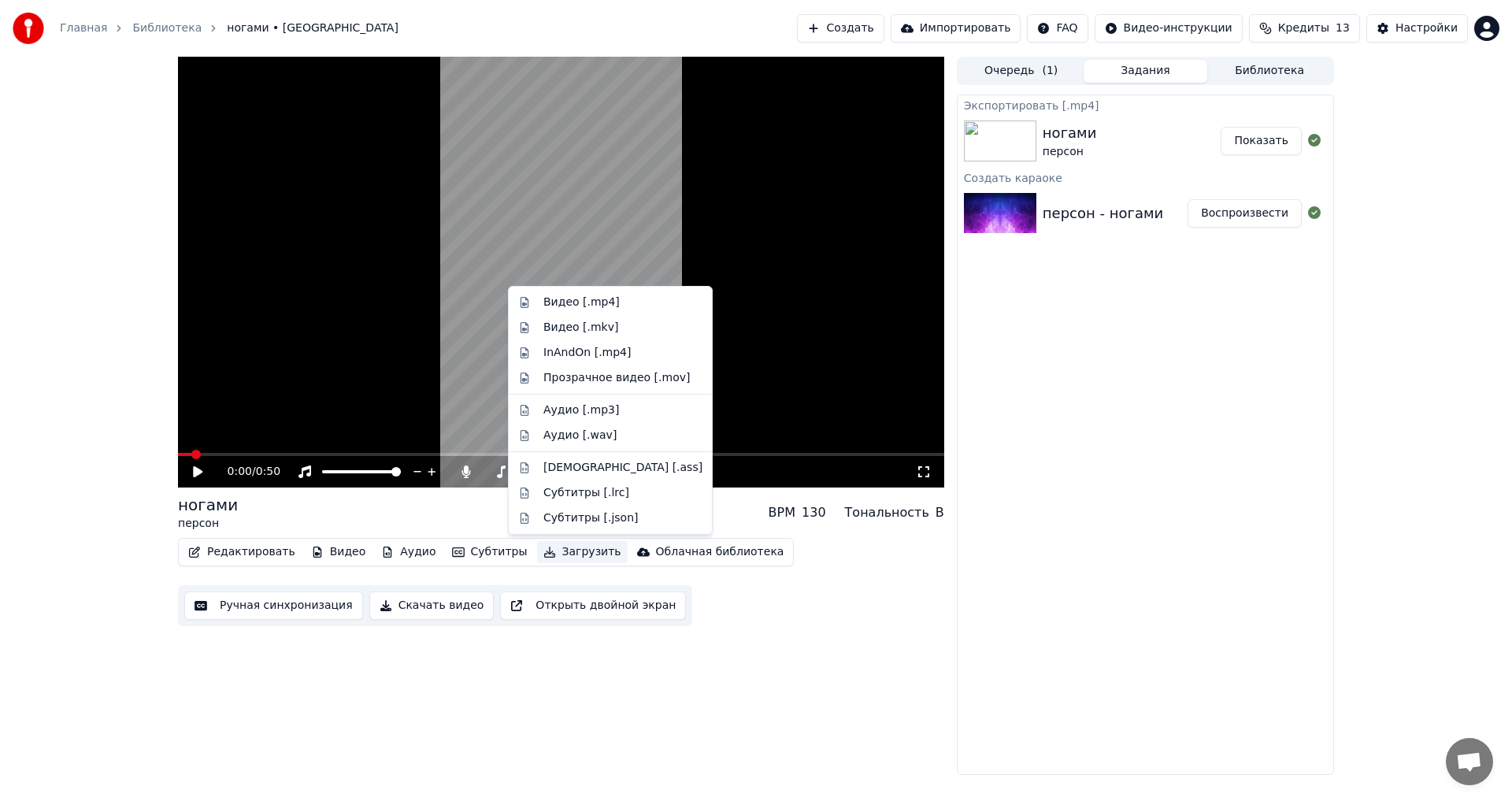
click at [1057, 84] on div "Очередь ( 1 ) Задания Библиотека" at bounding box center [1144, 70] width 377 height 28
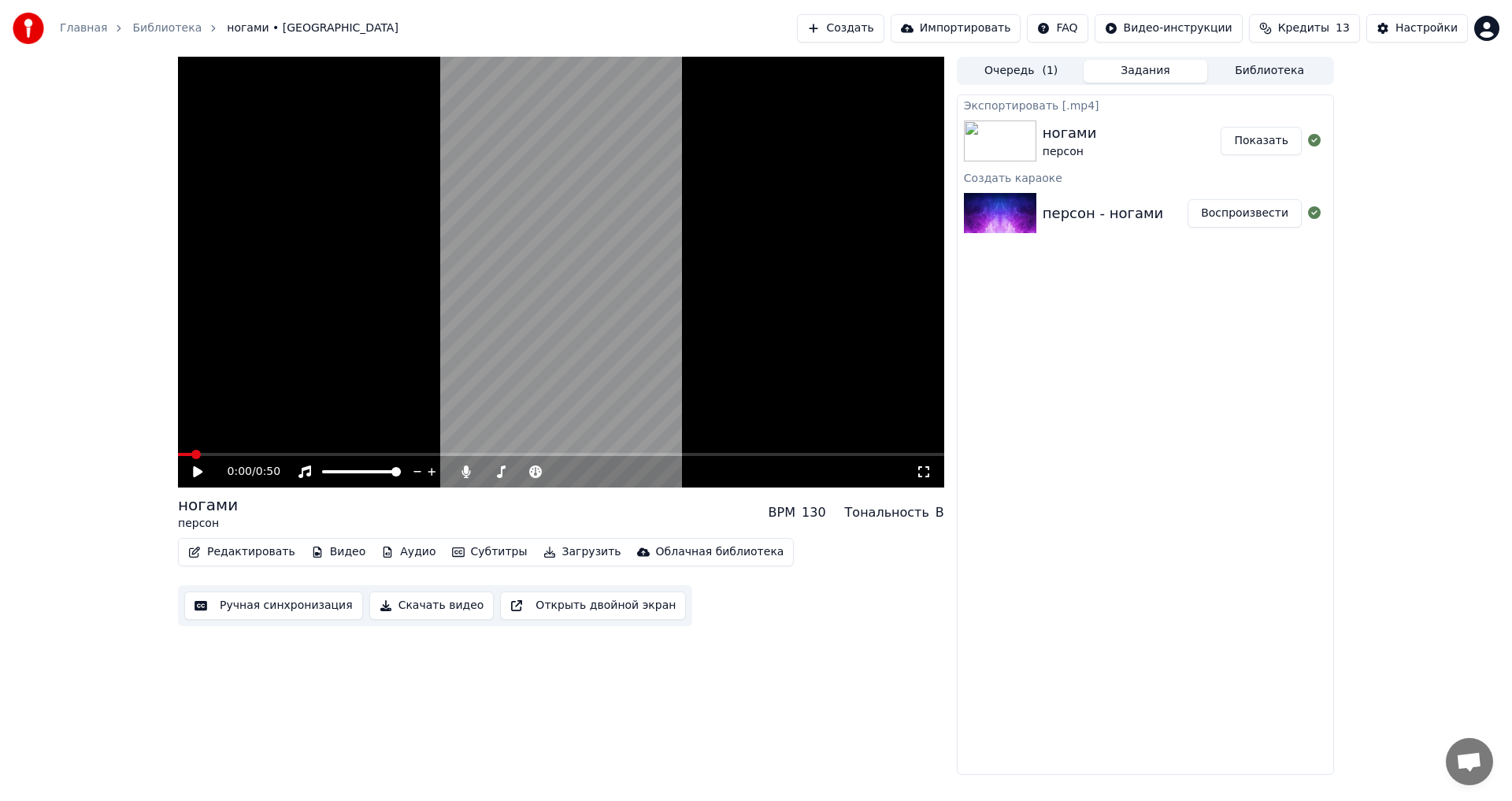
click at [1053, 72] on span "( 1 )" at bounding box center [1050, 71] width 16 height 16
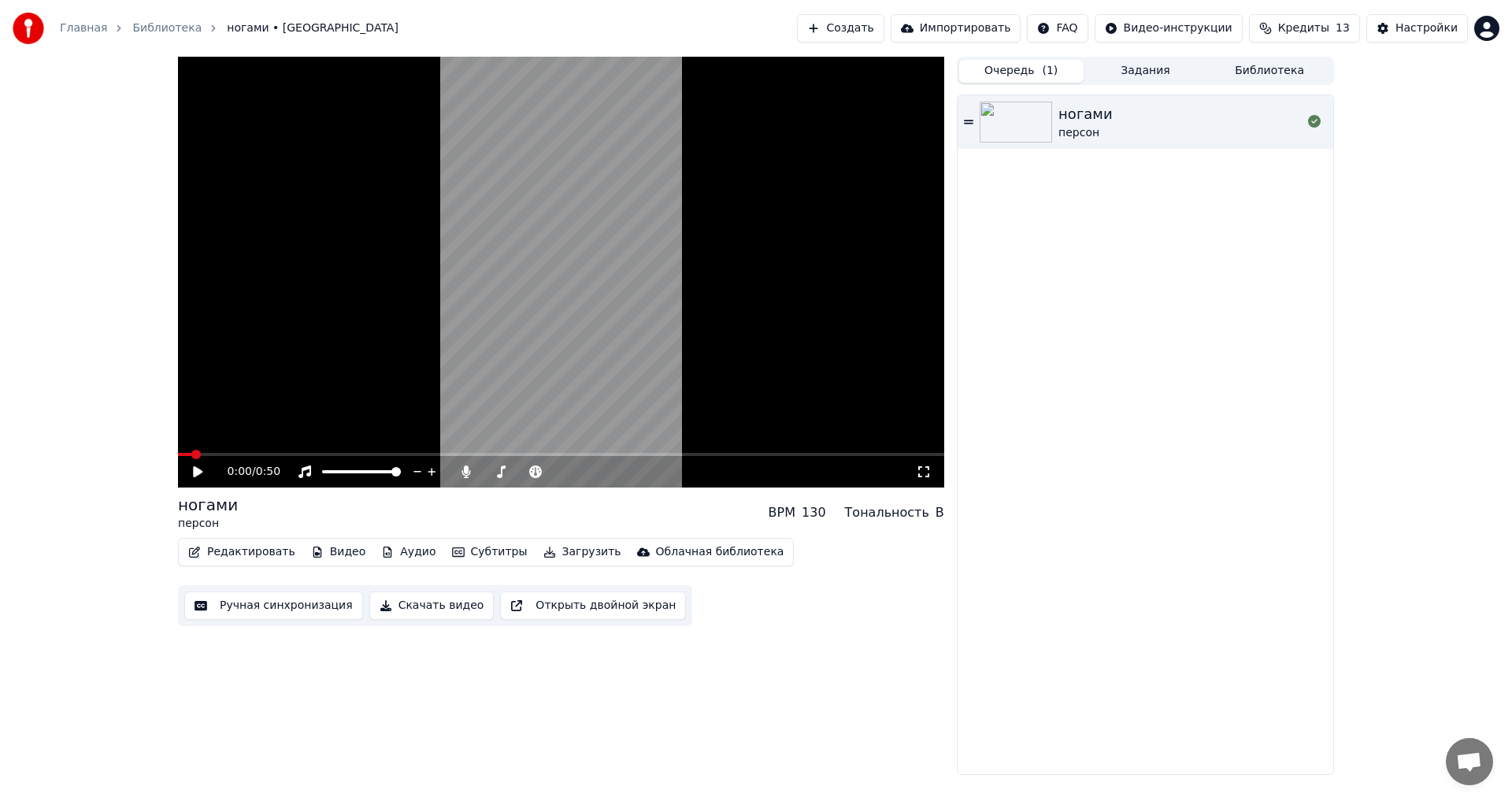
click at [1252, 119] on div "ногами персон" at bounding box center [1180, 121] width 243 height 38
click at [673, 302] on video at bounding box center [561, 271] width 766 height 430
click at [448, 546] on button "Субтитры" at bounding box center [490, 552] width 88 height 22
click at [582, 610] on icon at bounding box center [591, 611] width 18 height 13
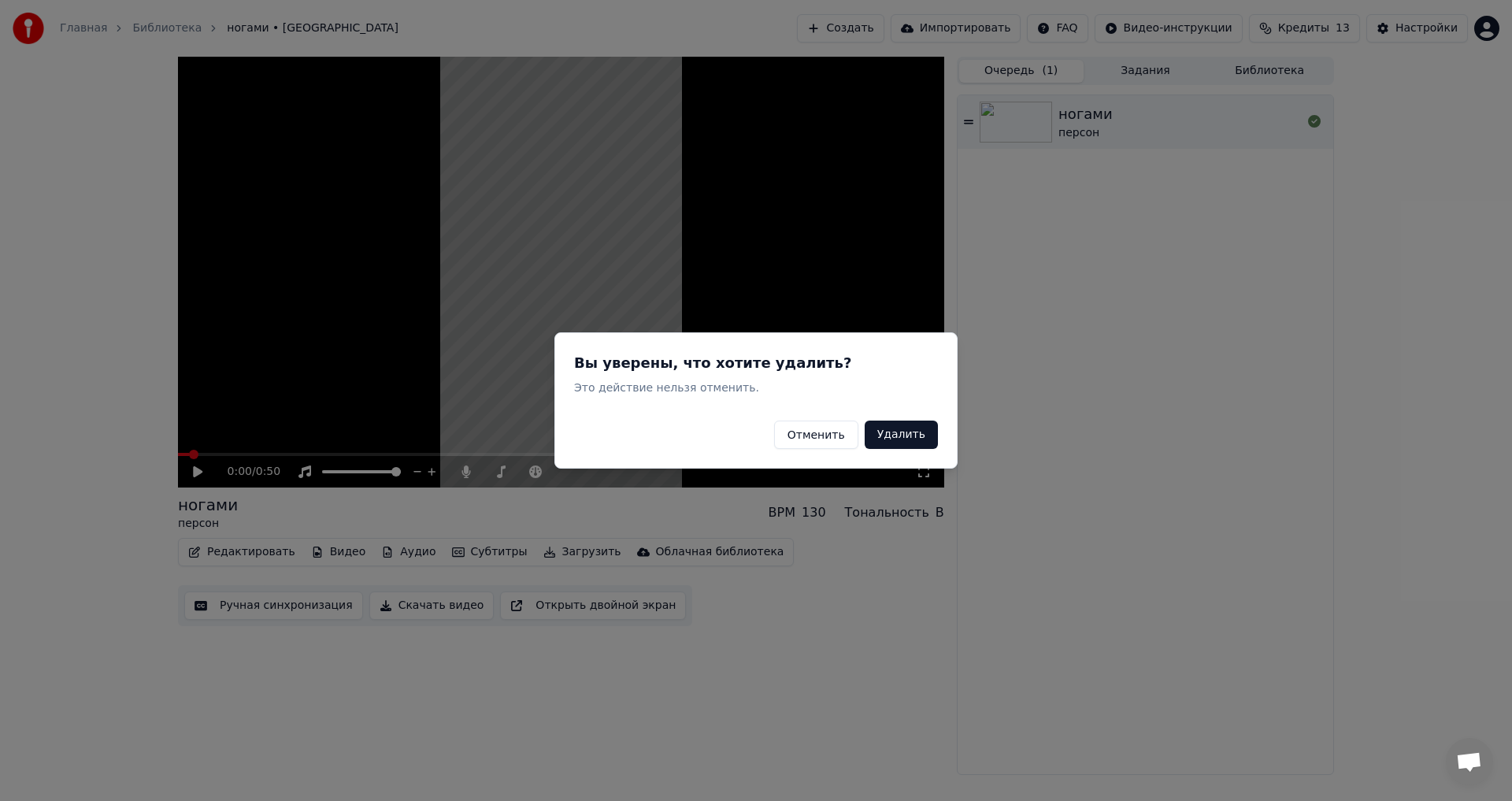
click at [933, 435] on button "Удалить" at bounding box center [901, 434] width 73 height 28
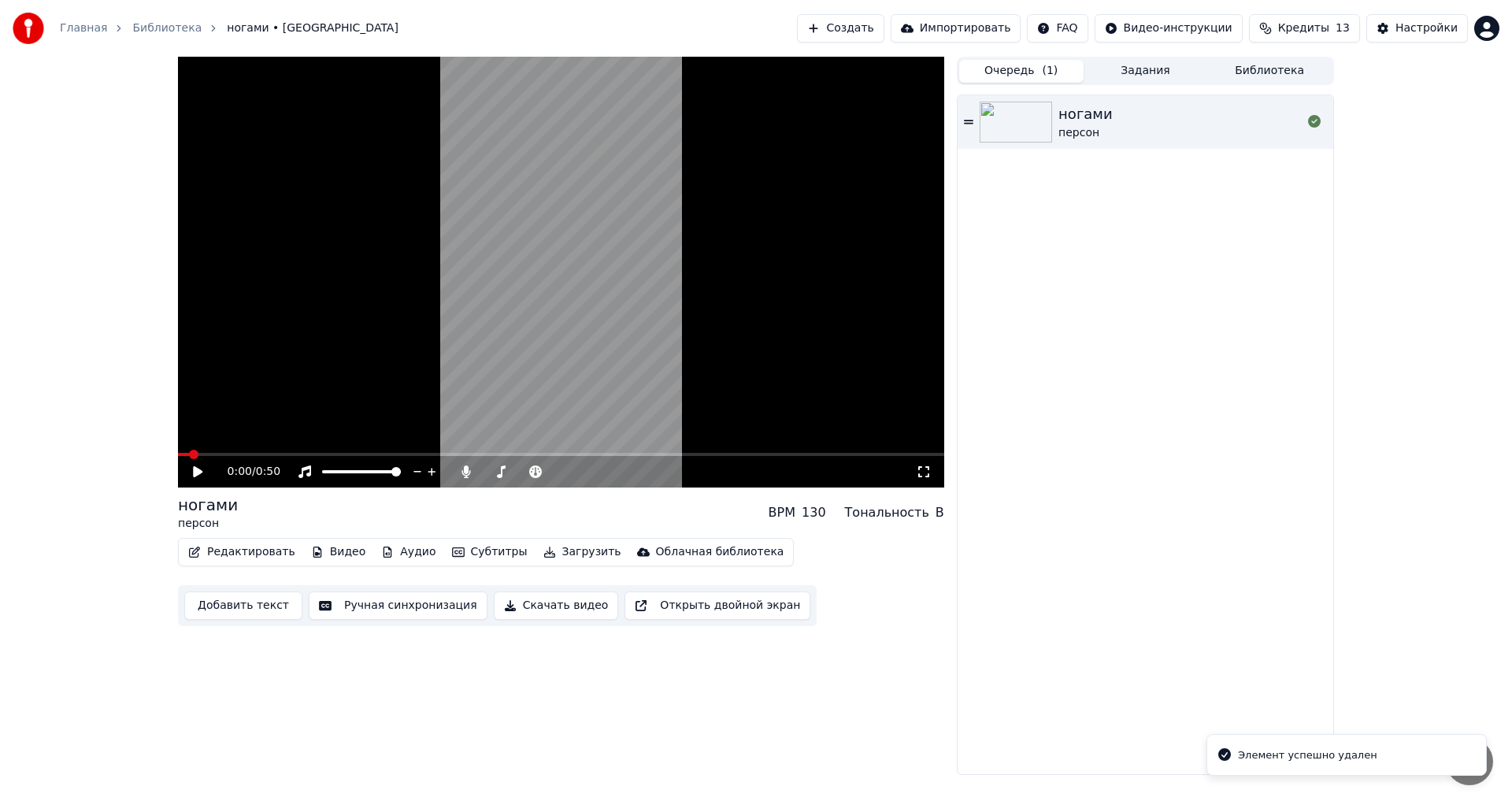
click at [467, 552] on button "Субтитры" at bounding box center [490, 552] width 88 height 22
click at [494, 614] on div "Выключено" at bounding box center [507, 610] width 158 height 25
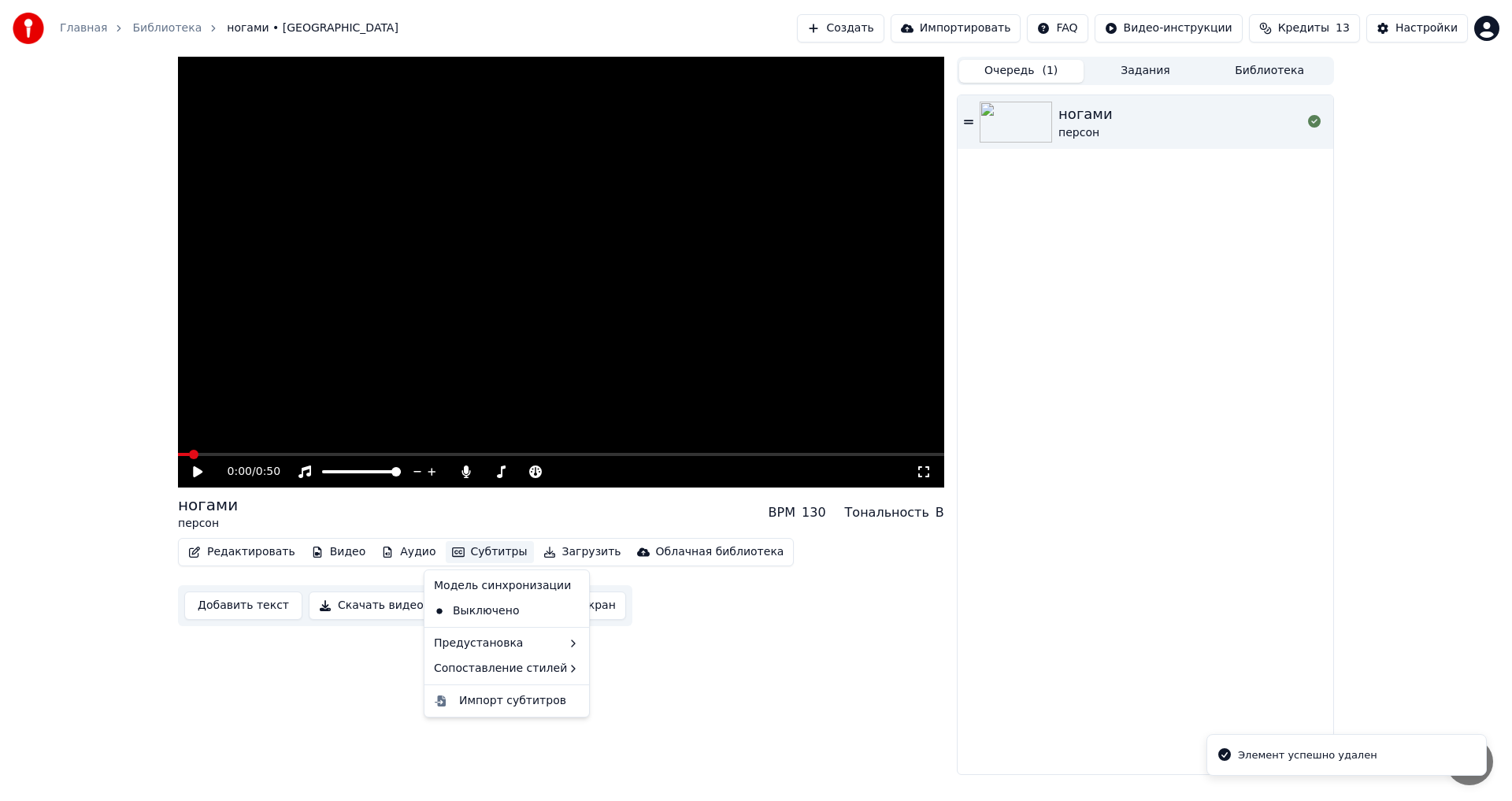
click at [491, 554] on button "Субтитры" at bounding box center [490, 552] width 88 height 22
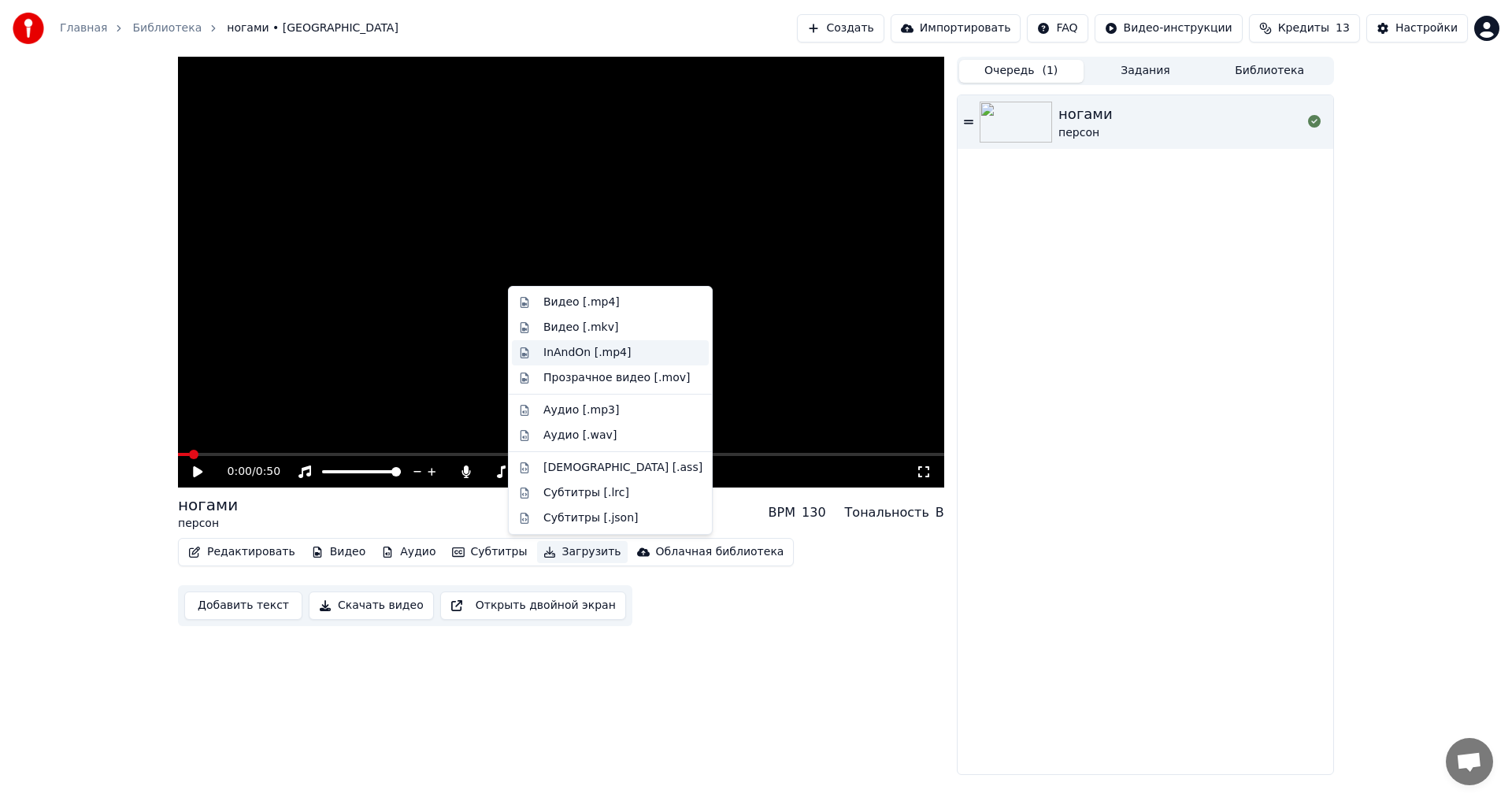
click at [528, 357] on div "InAndOn [.mp4]" at bounding box center [610, 352] width 197 height 25
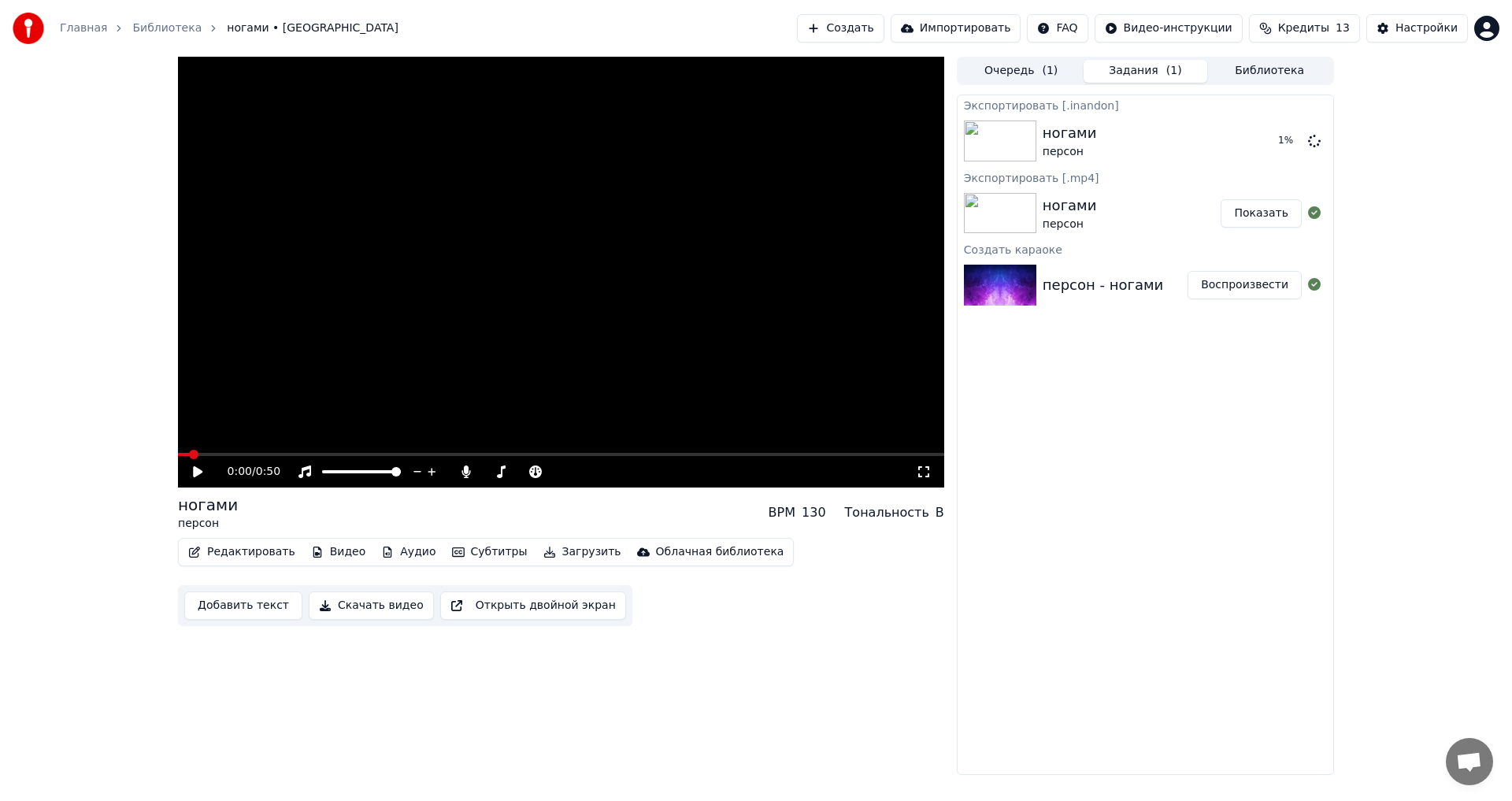
click at [203, 477] on icon at bounding box center [209, 472] width 37 height 13
click at [920, 469] on icon at bounding box center [924, 472] width 16 height 13
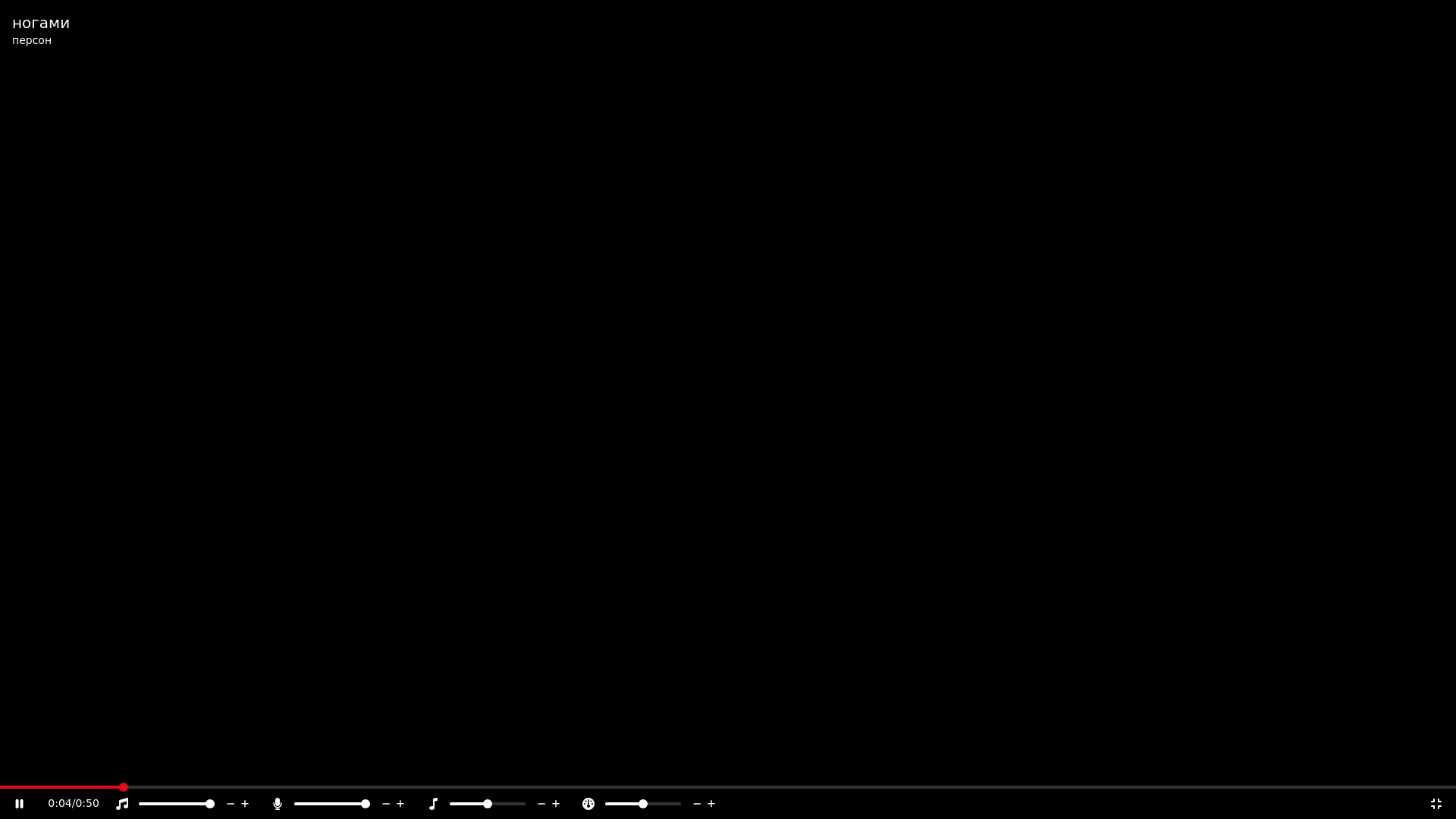
click at [1437, 771] on icon at bounding box center [1436, 804] width 15 height 12
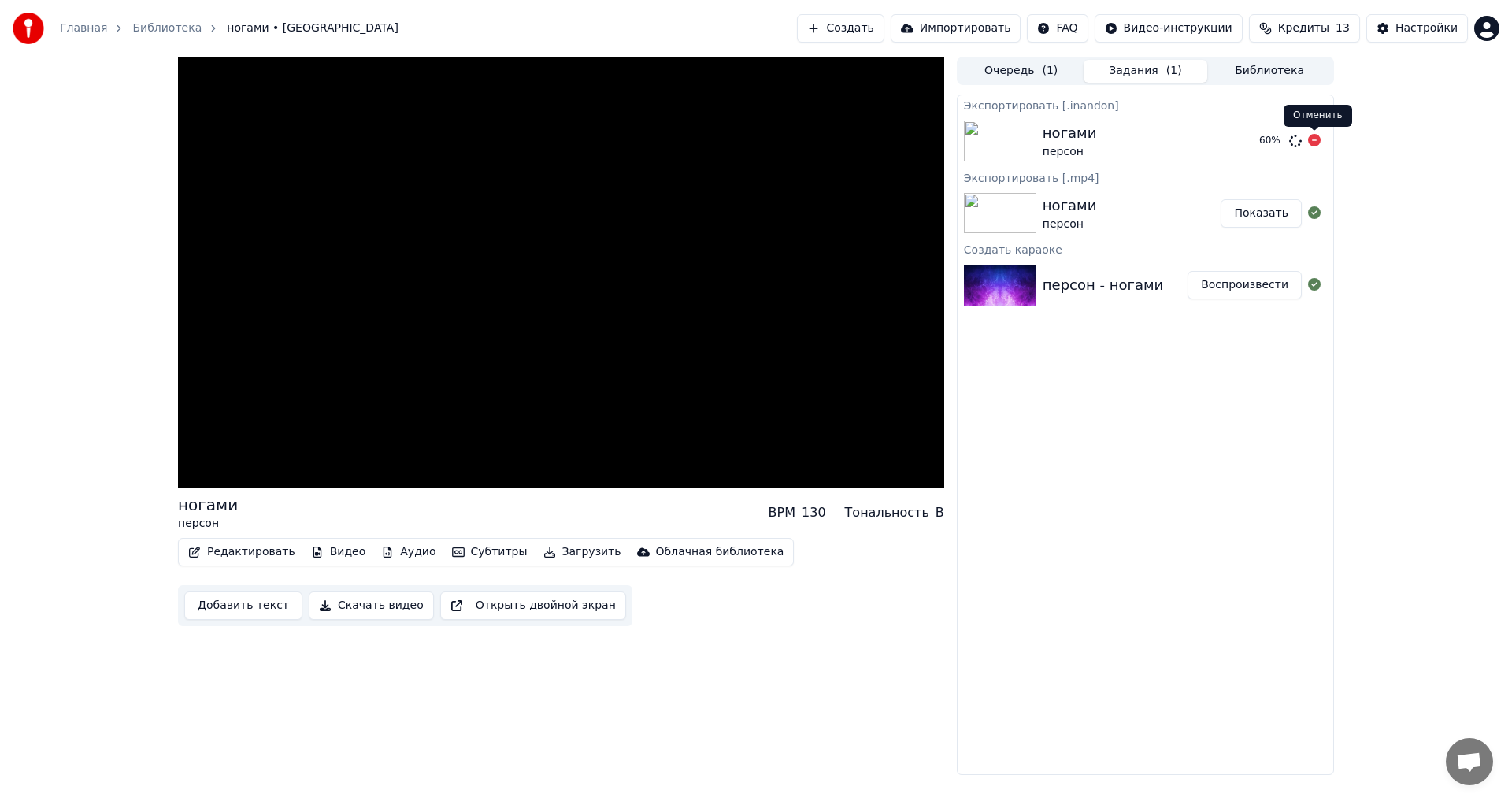
click at [1315, 142] on icon at bounding box center [1314, 140] width 13 height 13
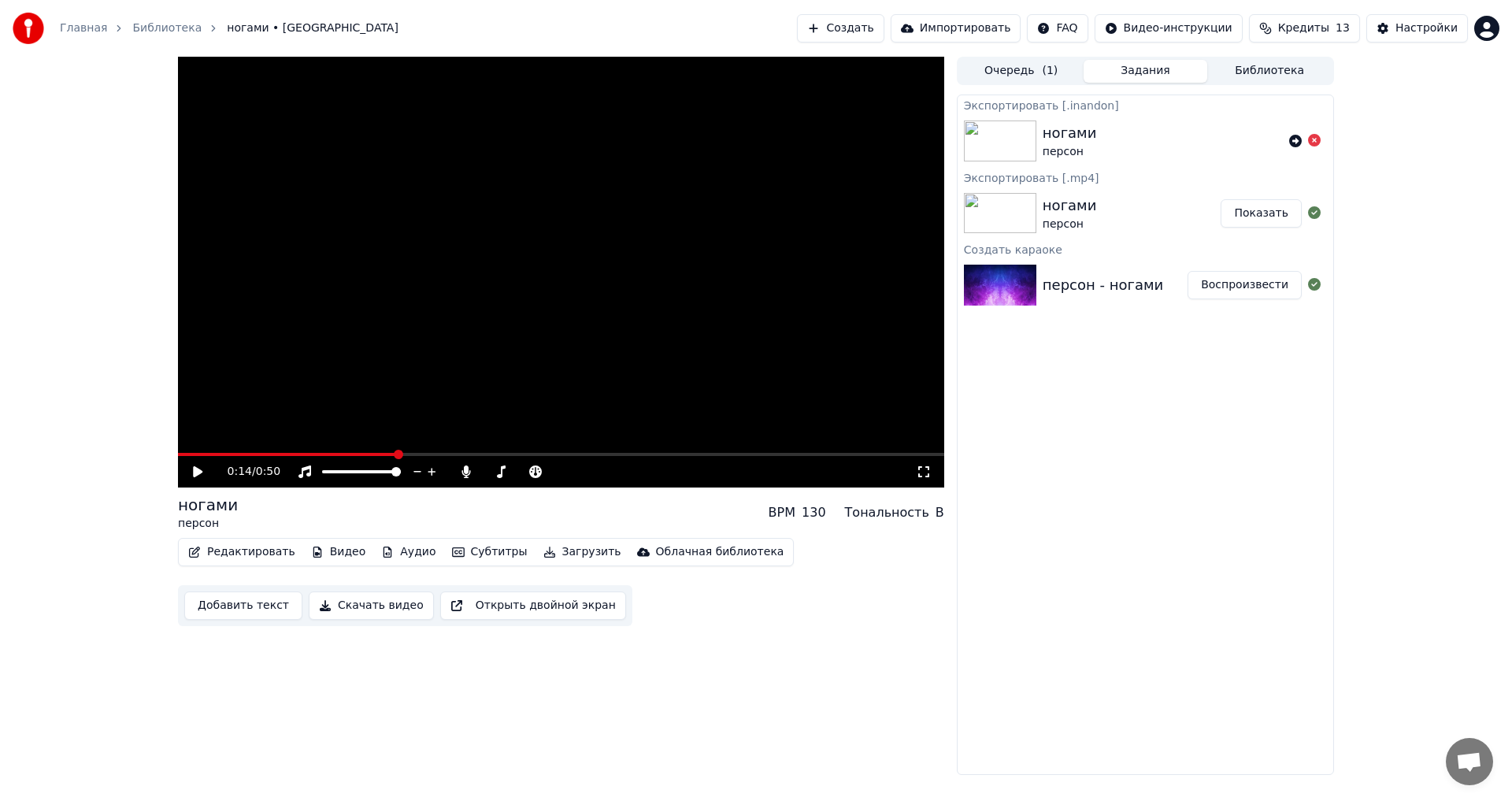
click at [160, 25] on link "Библиотека" at bounding box center [166, 28] width 69 height 16
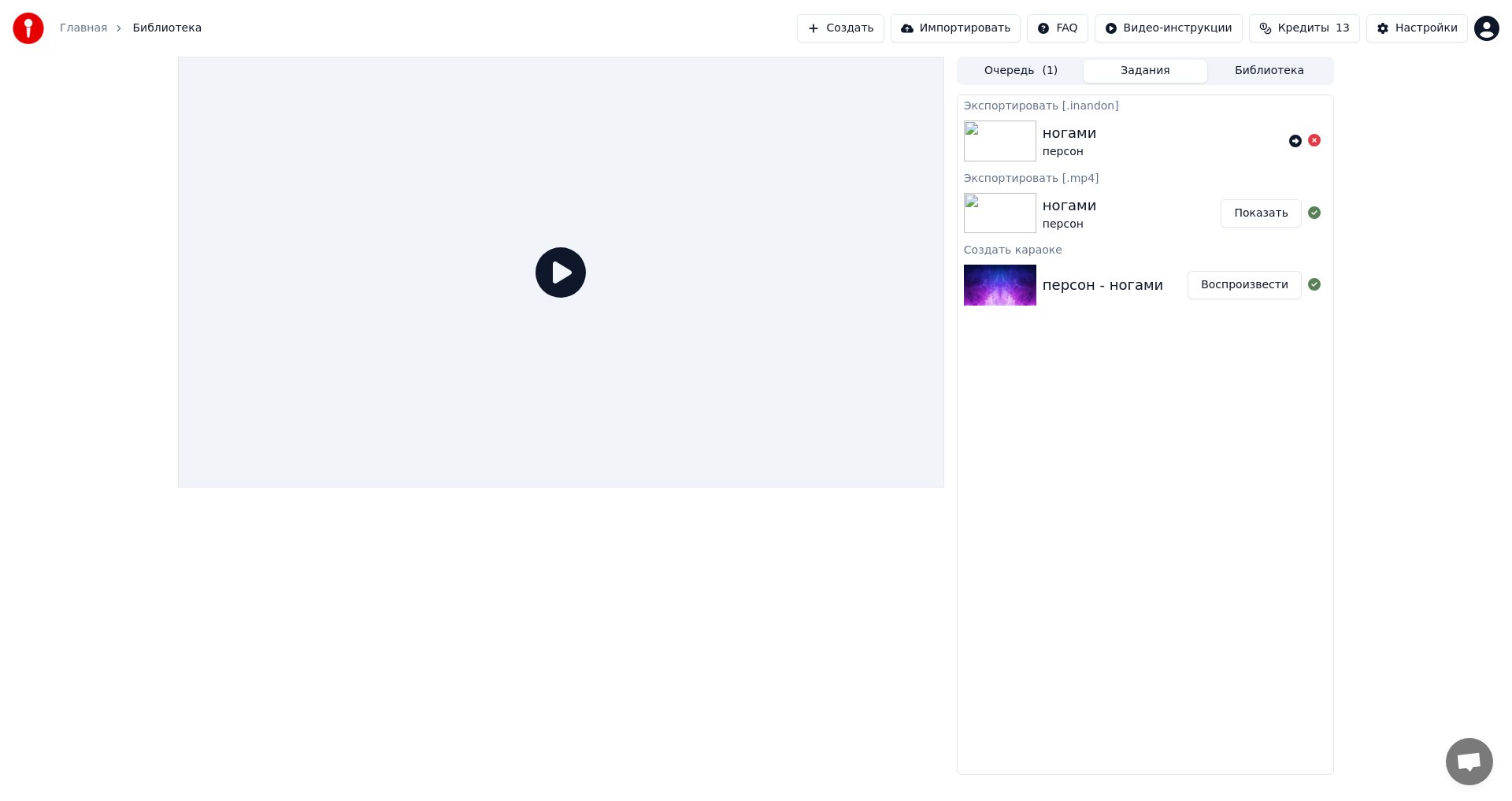
click at [100, 27] on div "Главная" at bounding box center [92, 28] width 64 height 16
click at [93, 26] on link "Главная" at bounding box center [83, 28] width 47 height 16
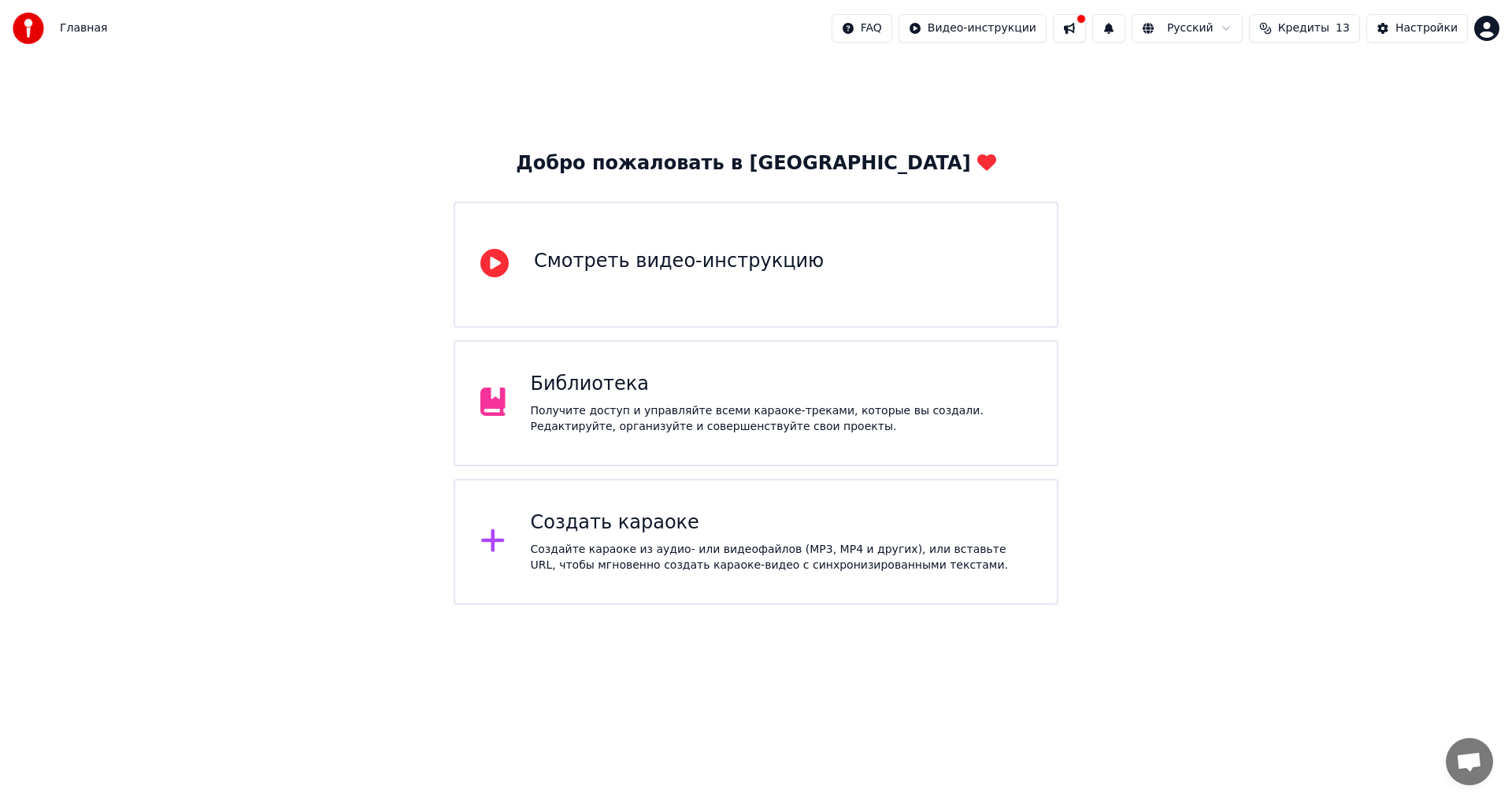
click at [710, 508] on div "Создать караоке Создайте караоке из аудио- или видеофайлов (MP3, MP4 и других),…" at bounding box center [756, 541] width 605 height 126
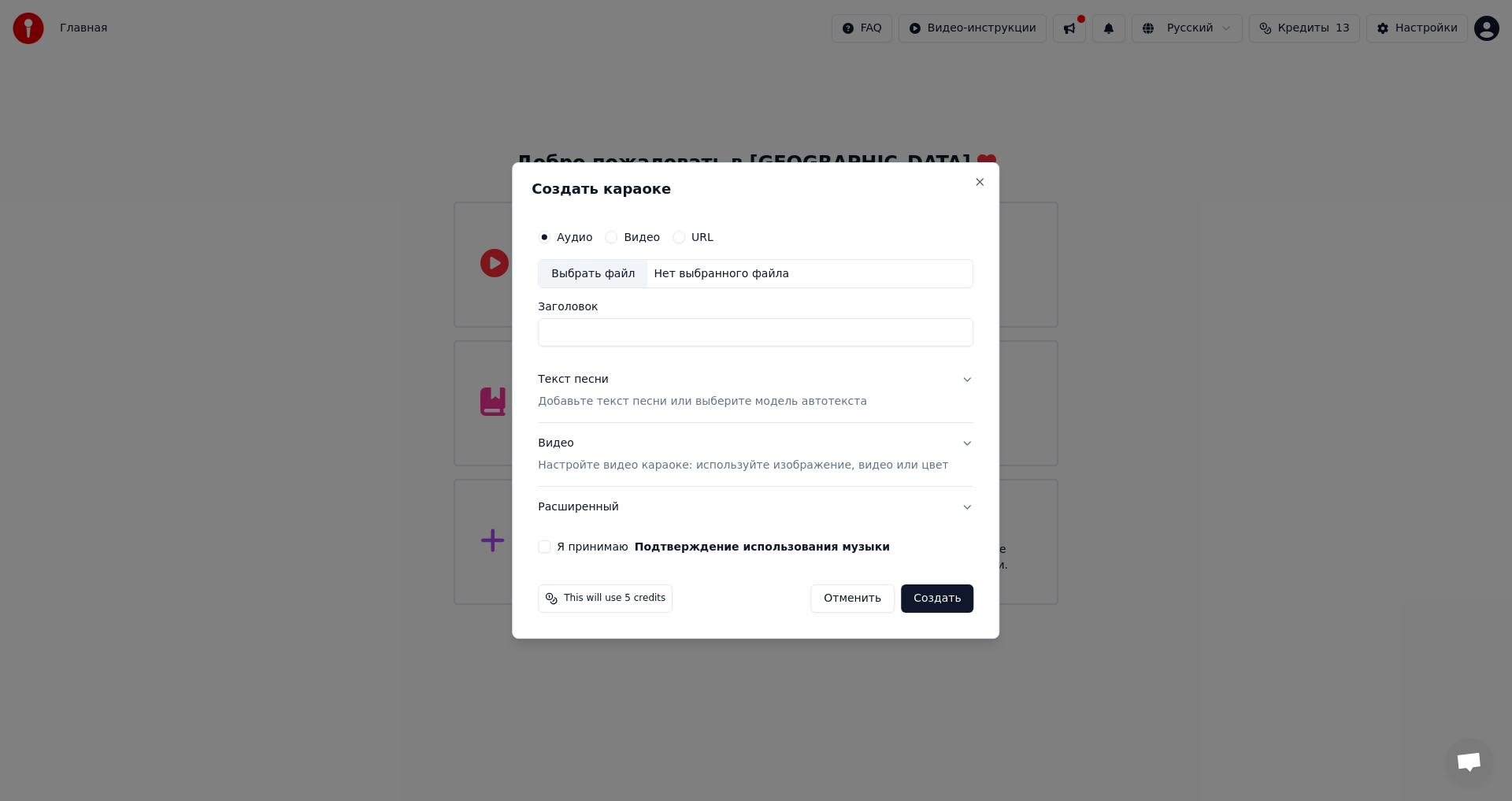
click at [637, 331] on input "Заголовок" at bounding box center [755, 332] width 435 height 28
click at [647, 278] on div "Выбрать файл" at bounding box center [593, 273] width 109 height 28
type input "**********"
click at [664, 339] on input "**********" at bounding box center [755, 332] width 435 height 28
drag, startPoint x: 676, startPoint y: 331, endPoint x: 436, endPoint y: 339, distance: 240.1
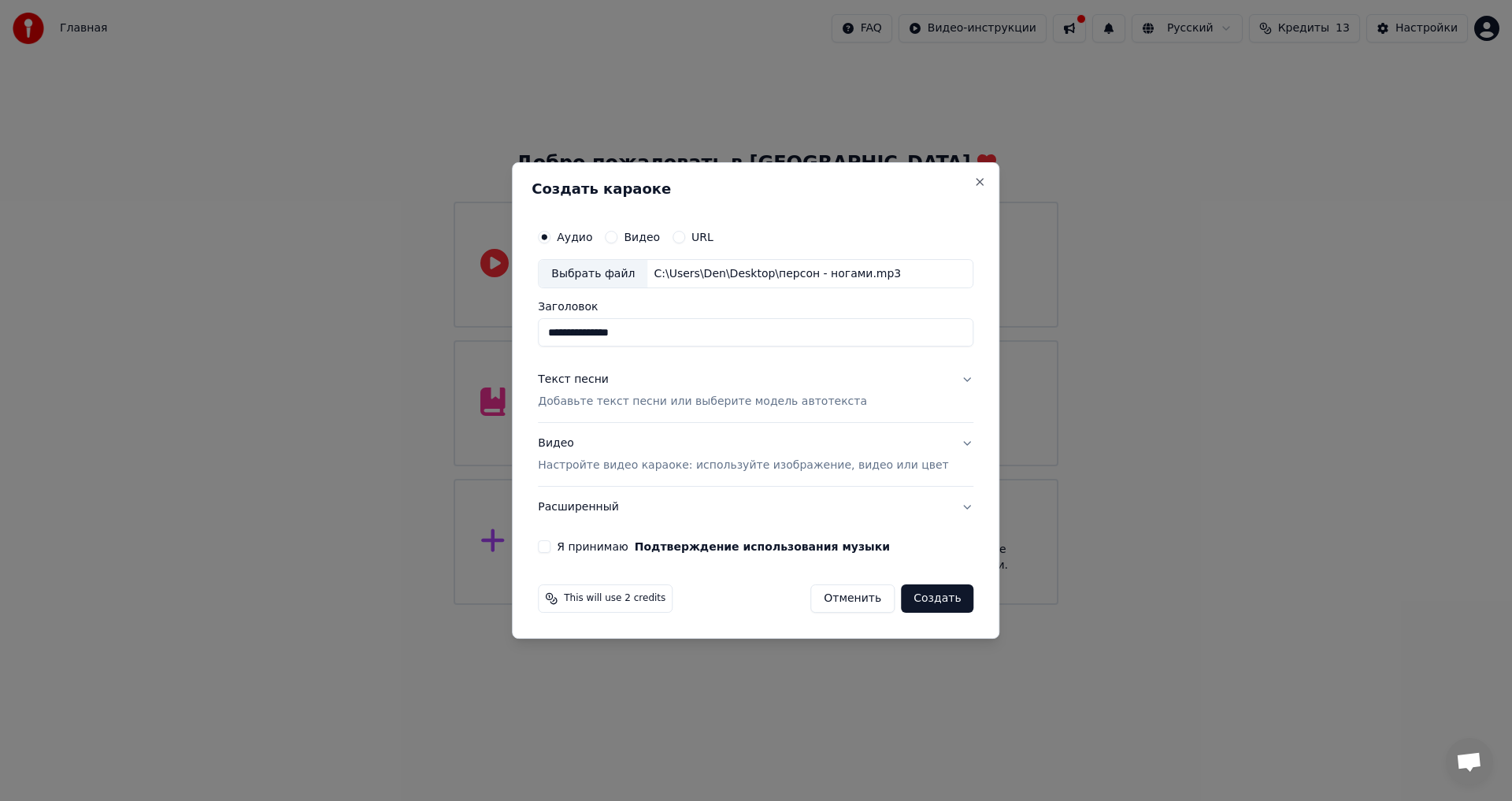
click at [436, 339] on body "**********" at bounding box center [756, 302] width 1512 height 605
type input "*"
click at [609, 384] on div "Текст песни" at bounding box center [573, 380] width 71 height 16
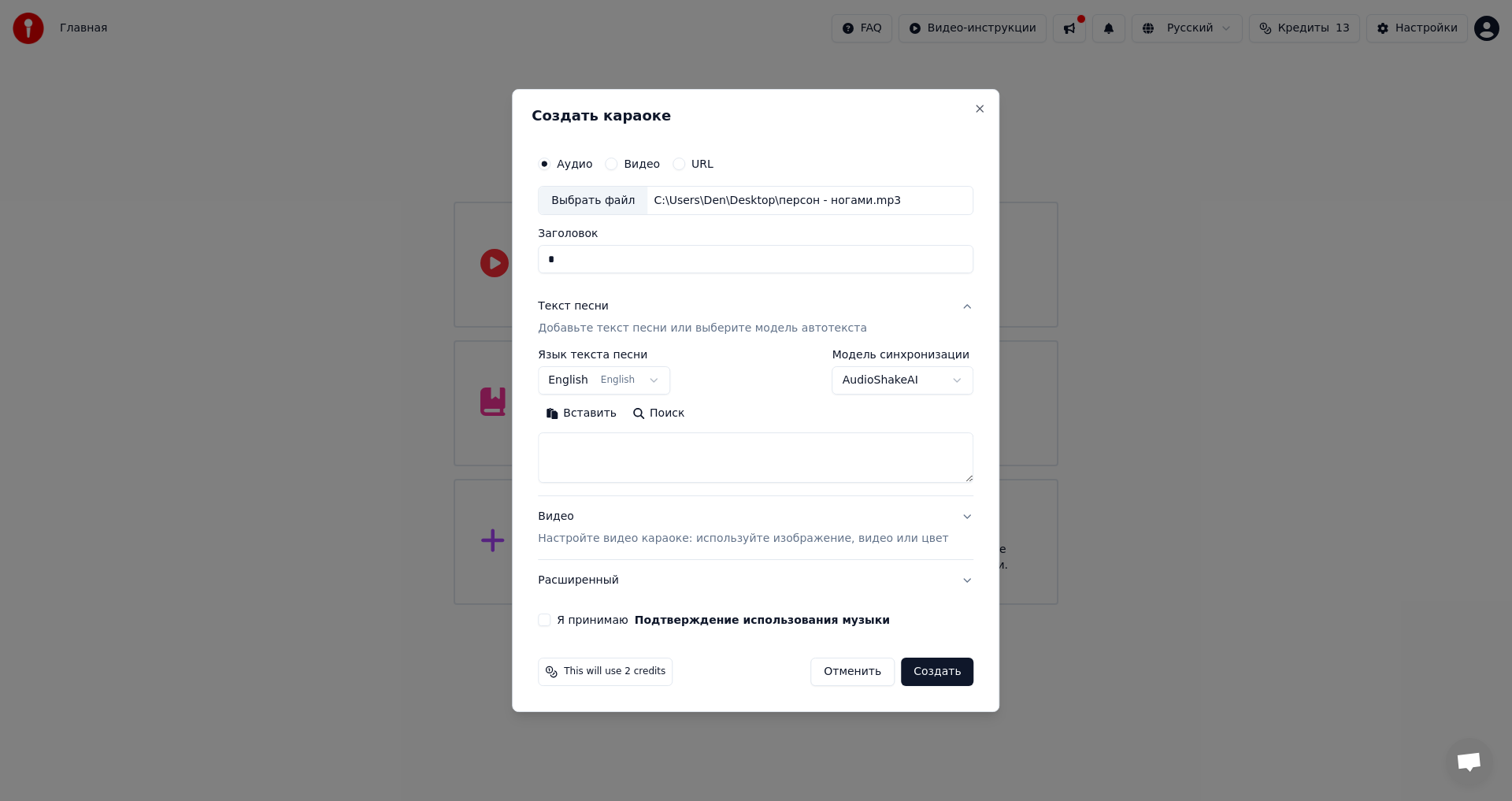
click at [639, 372] on body "Главная FAQ Видео-инструкции Русский Кредиты 13 Настройки Добро пожаловать в Yo…" at bounding box center [756, 302] width 1512 height 605
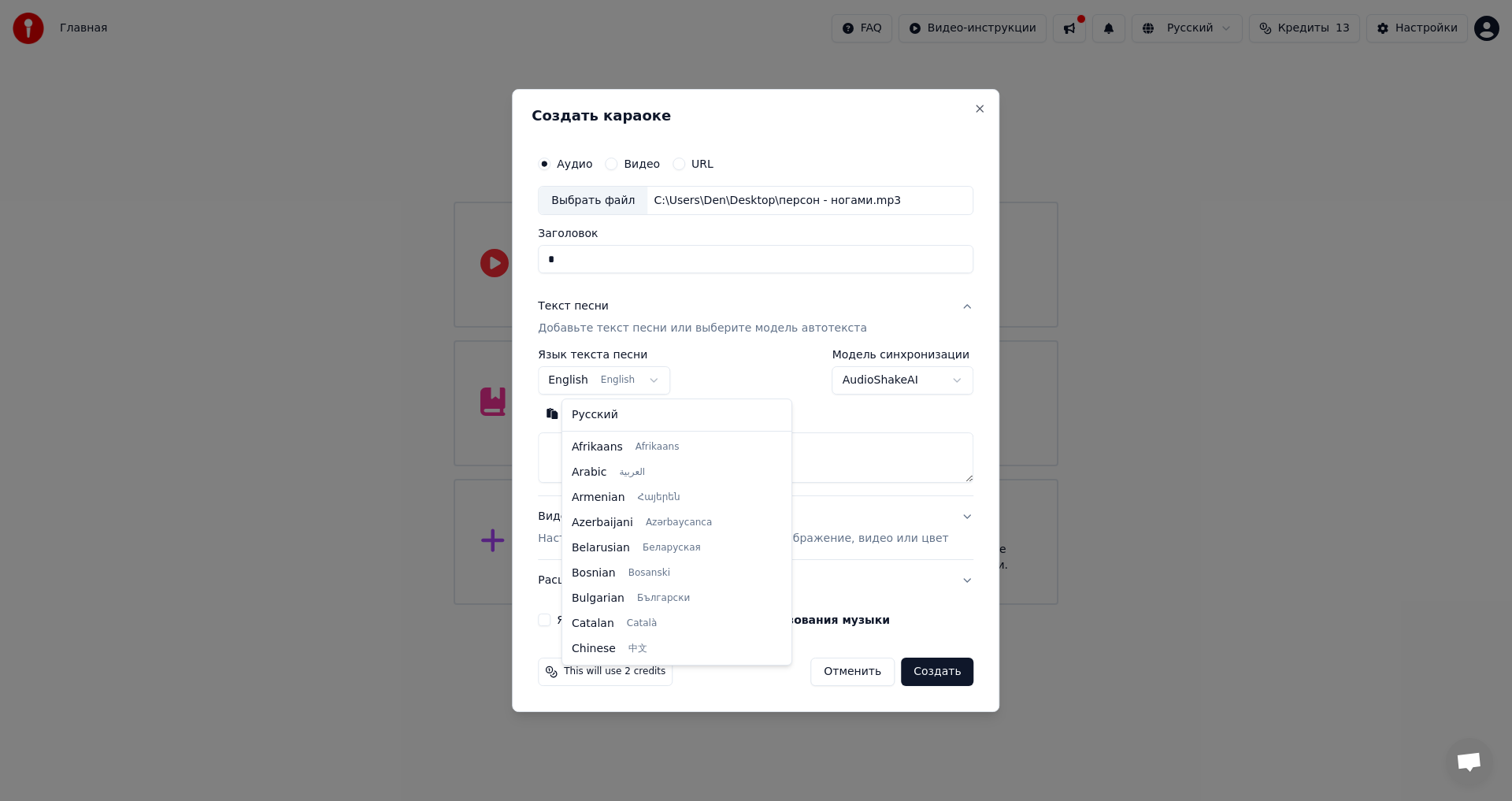
scroll to position [126, 0]
select select "**"
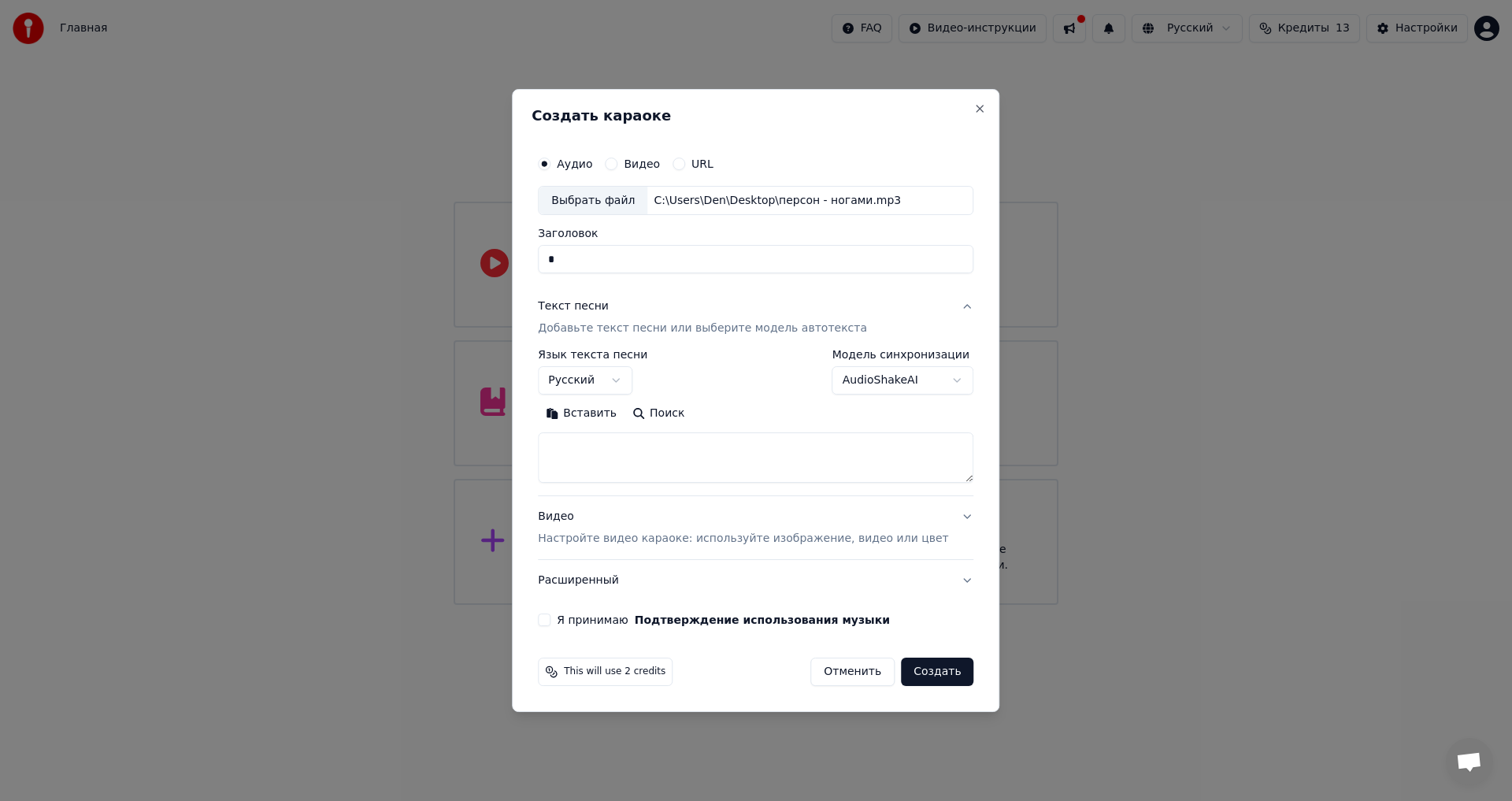
click at [894, 392] on body "Главная FAQ Видео-инструкции Русский Кредиты 13 Настройки Добро пожаловать в Yo…" at bounding box center [756, 302] width 1512 height 605
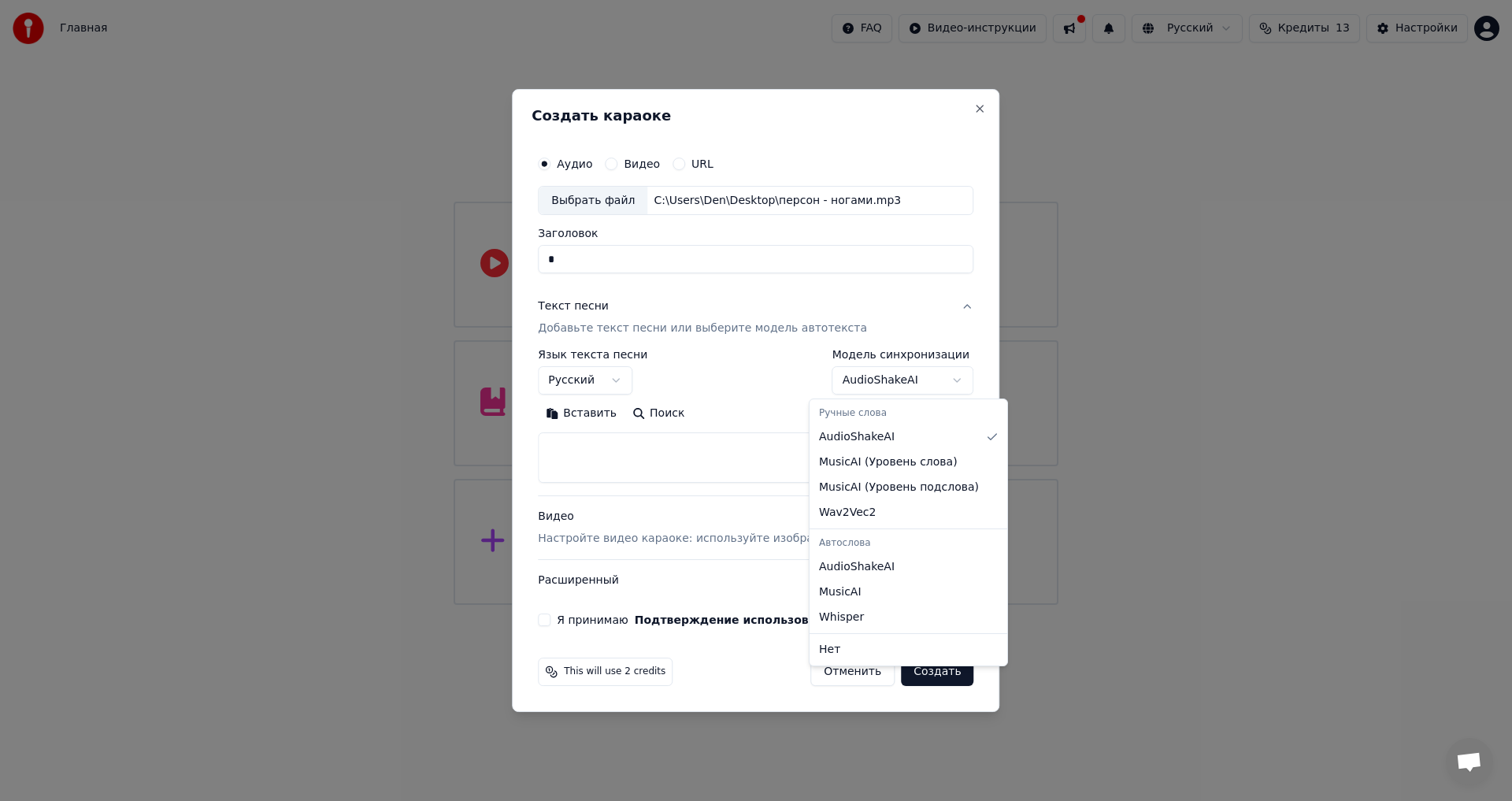
select select "**********"
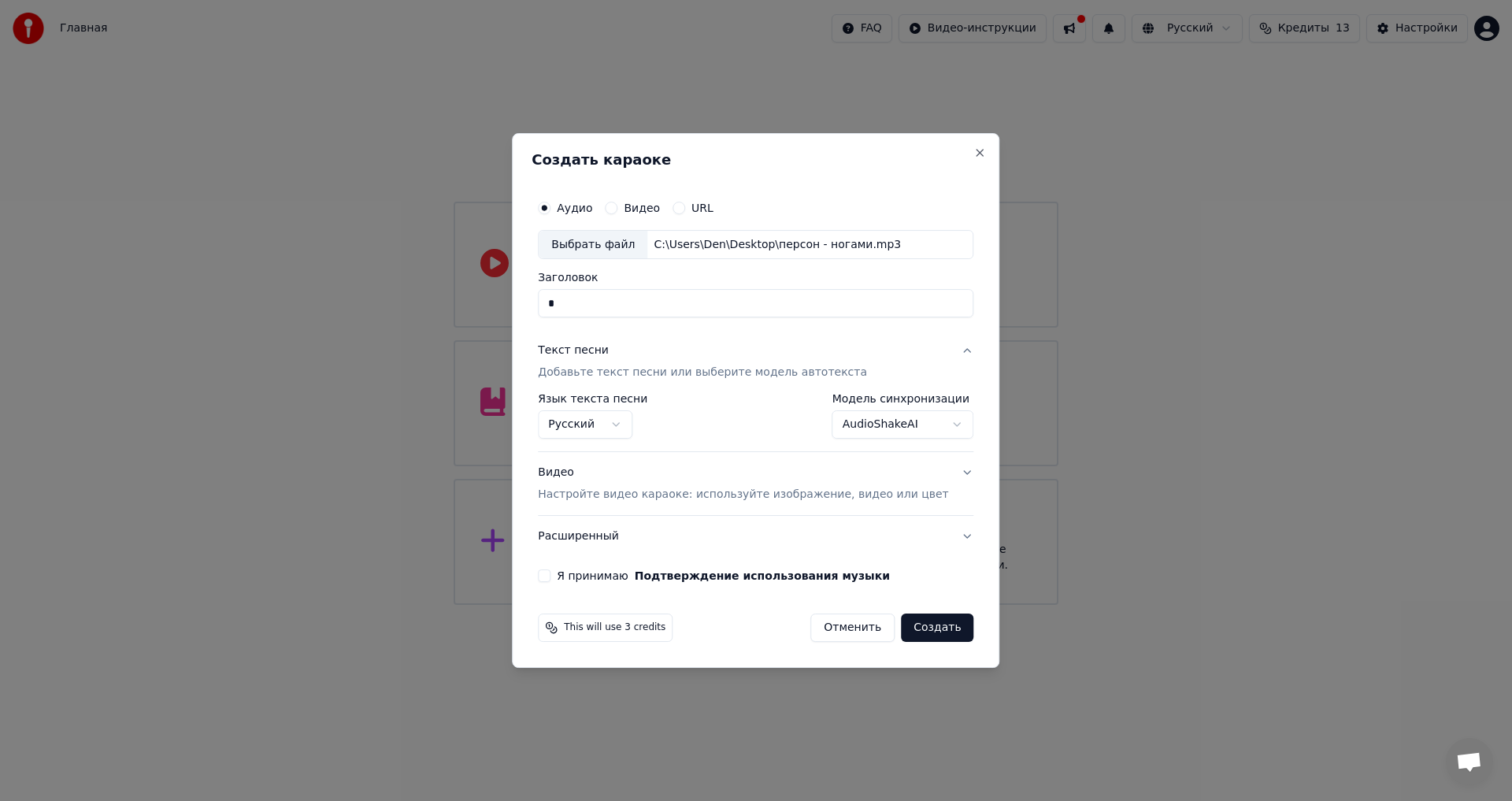
click at [757, 495] on p "Настройте видео караоке: используйте изображение, видео или цвет" at bounding box center [743, 495] width 410 height 16
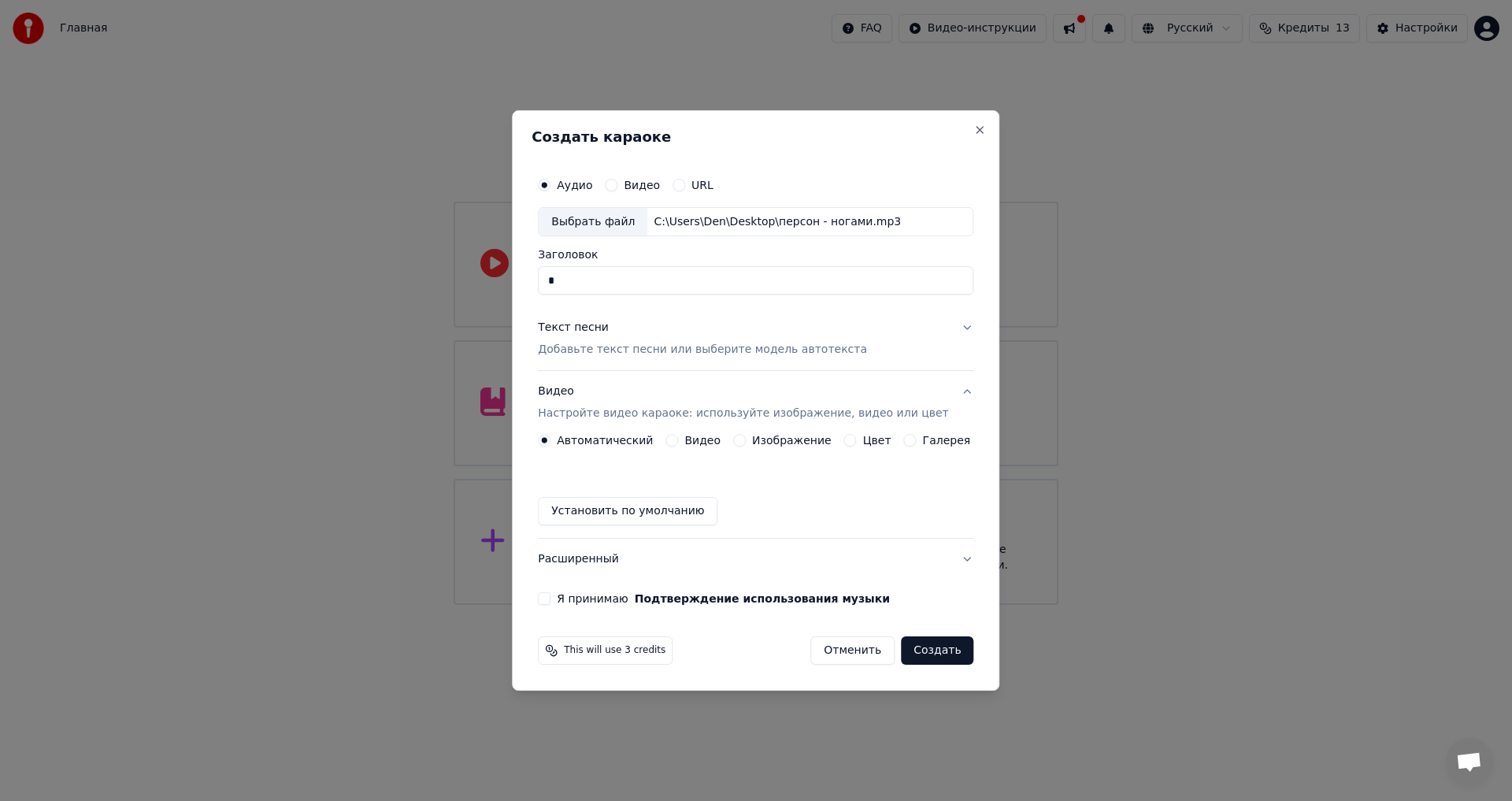
click at [693, 441] on label "Видео" at bounding box center [702, 440] width 36 height 11
click at [678, 441] on button "Видео" at bounding box center [672, 440] width 13 height 13
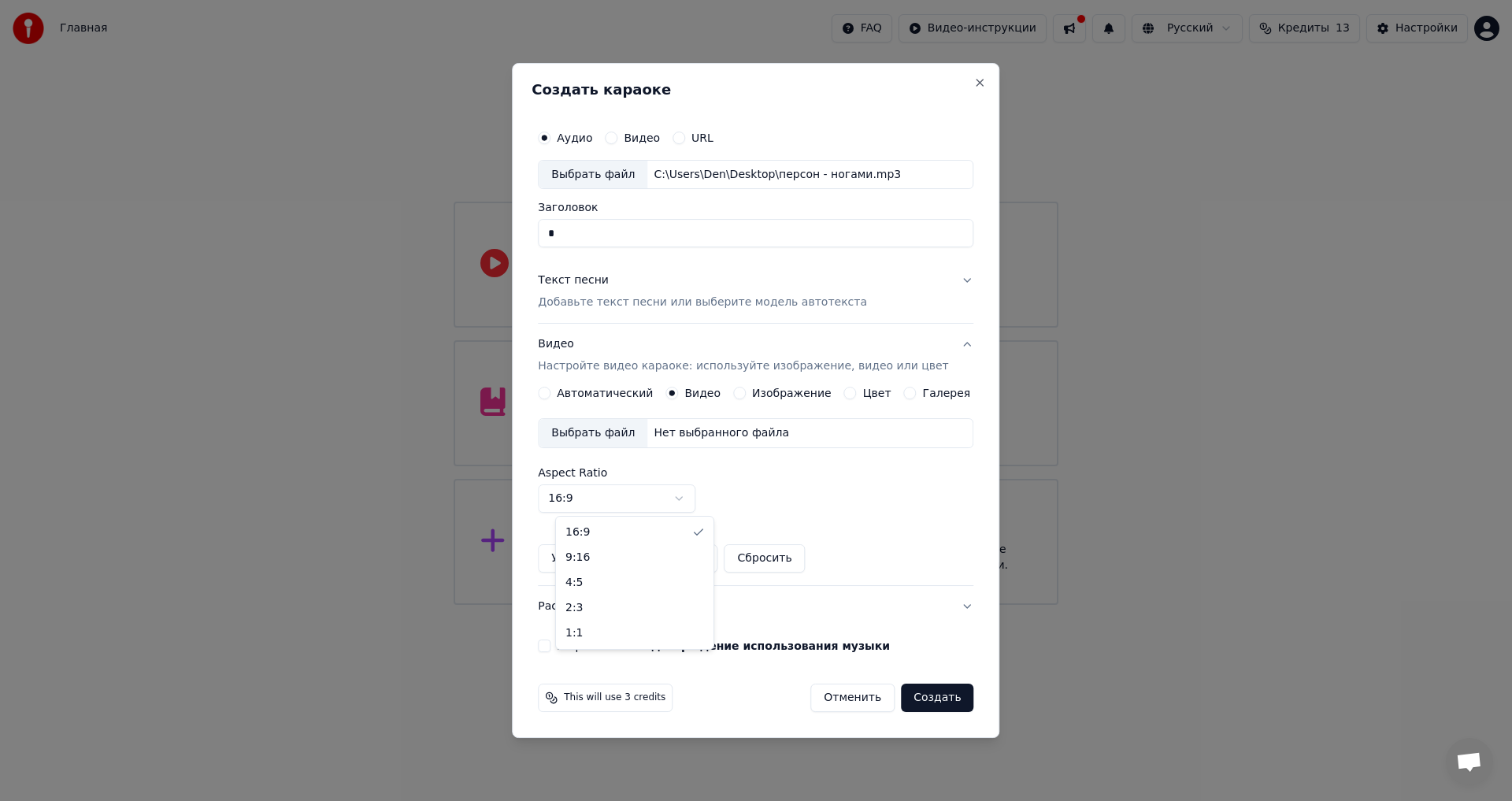
click at [624, 491] on body "Главная FAQ Видео-инструкции Русский Кредиты 13 Настройки Добро пожаловать в Yo…" at bounding box center [756, 302] width 1512 height 605
click at [603, 436] on div "Выбрать файл" at bounding box center [593, 433] width 109 height 28
click at [571, 646] on div "Я принимаю Подтверждение использования музыки" at bounding box center [755, 646] width 435 height 13
click at [569, 646] on div "Я принимаю Подтверждение использования музыки" at bounding box center [755, 646] width 435 height 13
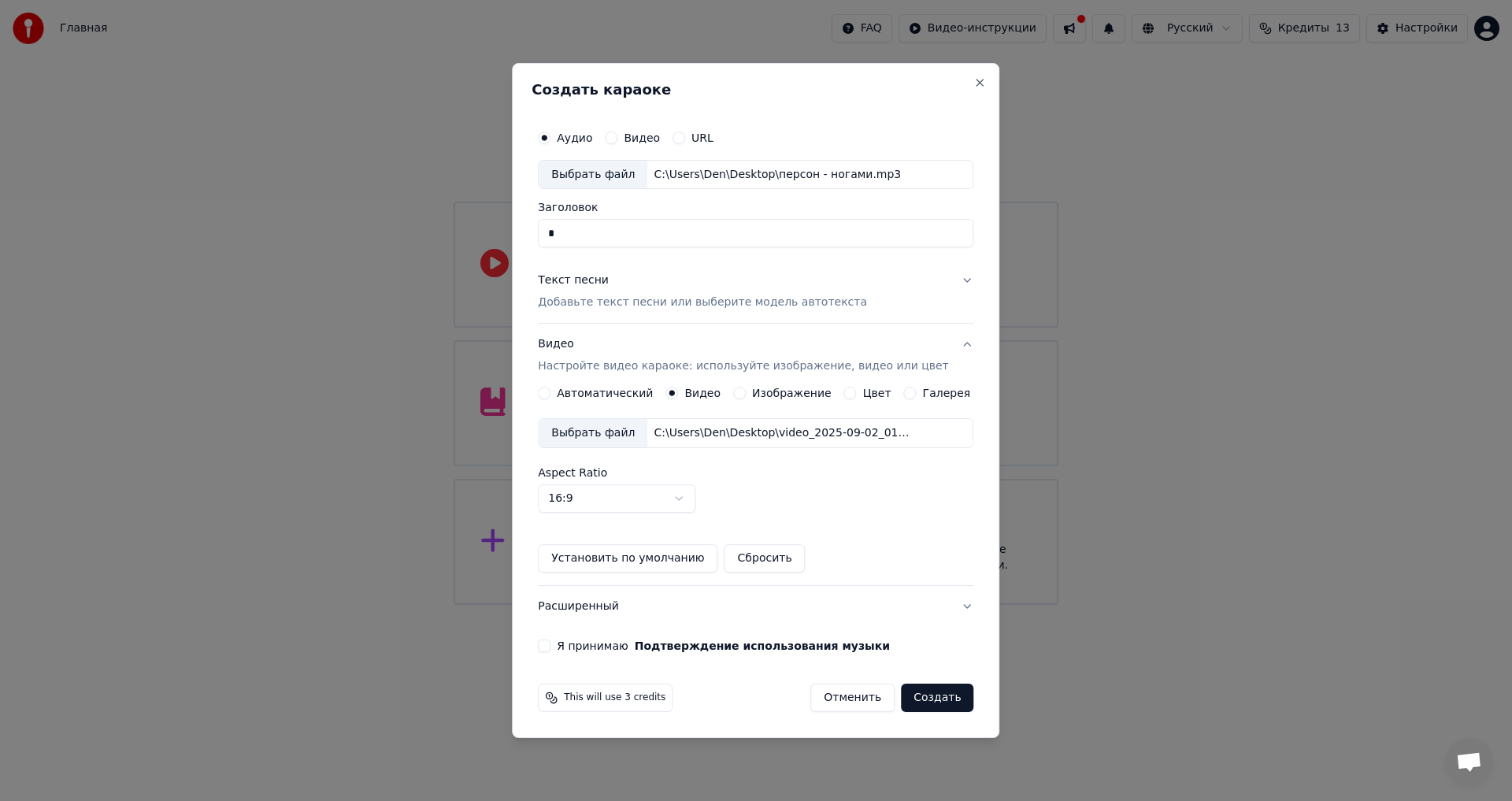
click at [569, 646] on div "Я принимаю Подтверждение использования музыки" at bounding box center [755, 646] width 435 height 13
click at [550, 642] on button "Я принимаю Подтверждение использования музыки" at bounding box center [544, 646] width 13 height 13
click at [647, 562] on button "Установить по умолчанию" at bounding box center [627, 557] width 179 height 28
click at [600, 501] on body "Главная FAQ Видео-инструкции Русский Кредиты 13 Настройки Добро пожаловать в Yo…" at bounding box center [756, 302] width 1512 height 605
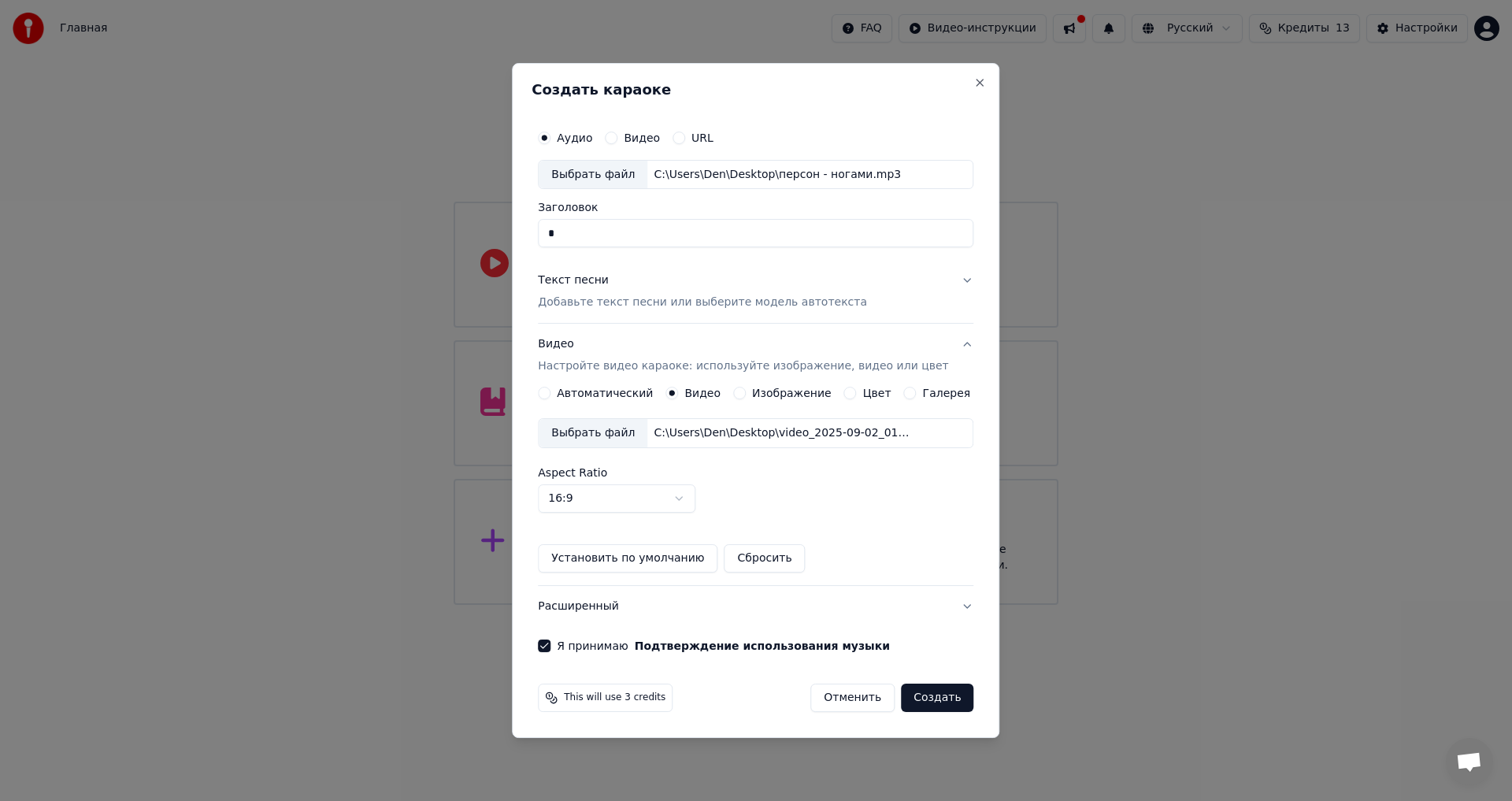
click at [791, 398] on label "Изображение" at bounding box center [791, 393] width 80 height 11
click at [746, 399] on button "Изображение" at bounding box center [739, 393] width 13 height 13
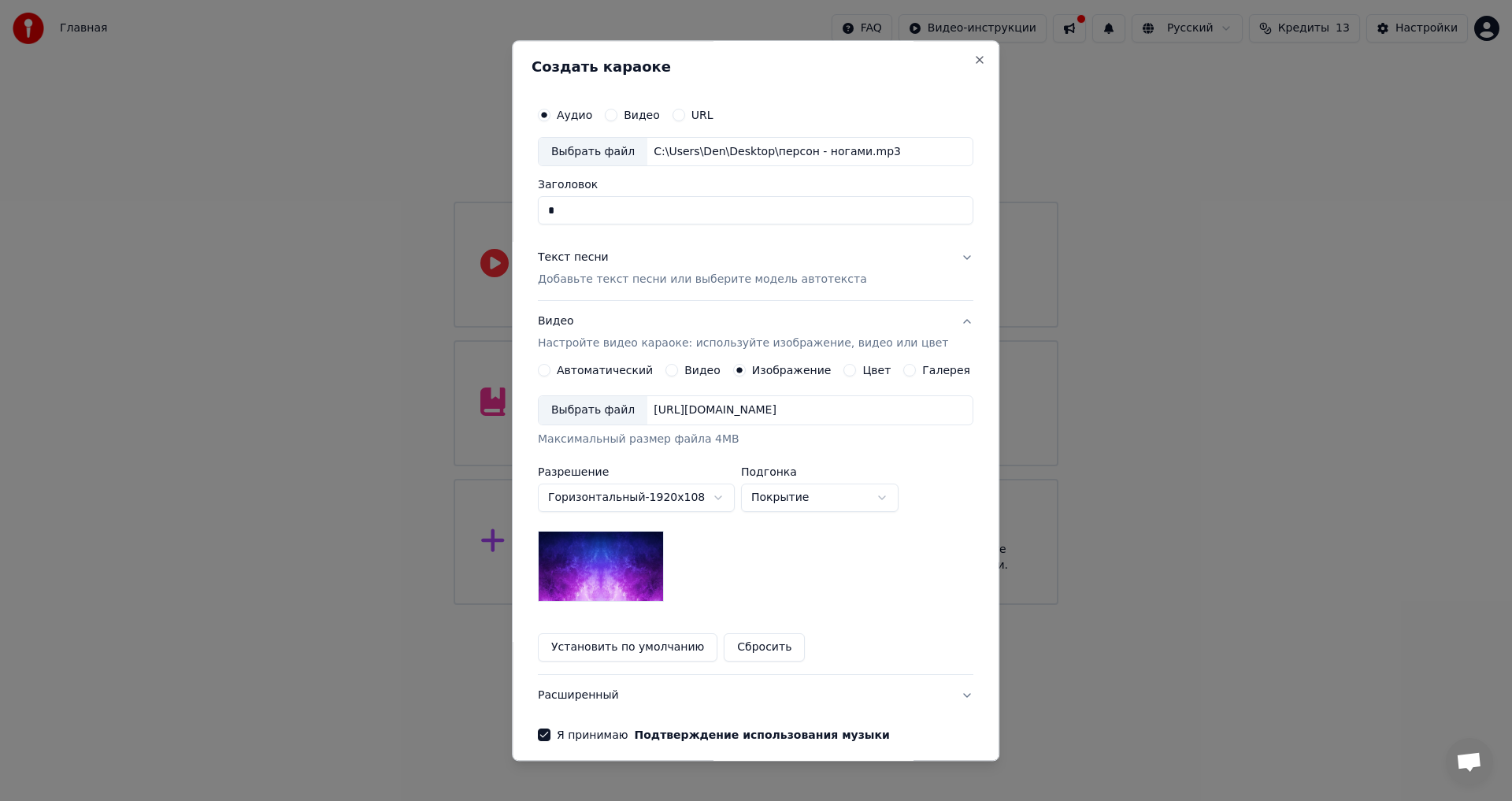
click at [709, 379] on div "**********" at bounding box center [755, 513] width 435 height 298
click at [708, 374] on label "Видео" at bounding box center [702, 371] width 36 height 11
click at [678, 374] on button "Видео" at bounding box center [672, 371] width 13 height 13
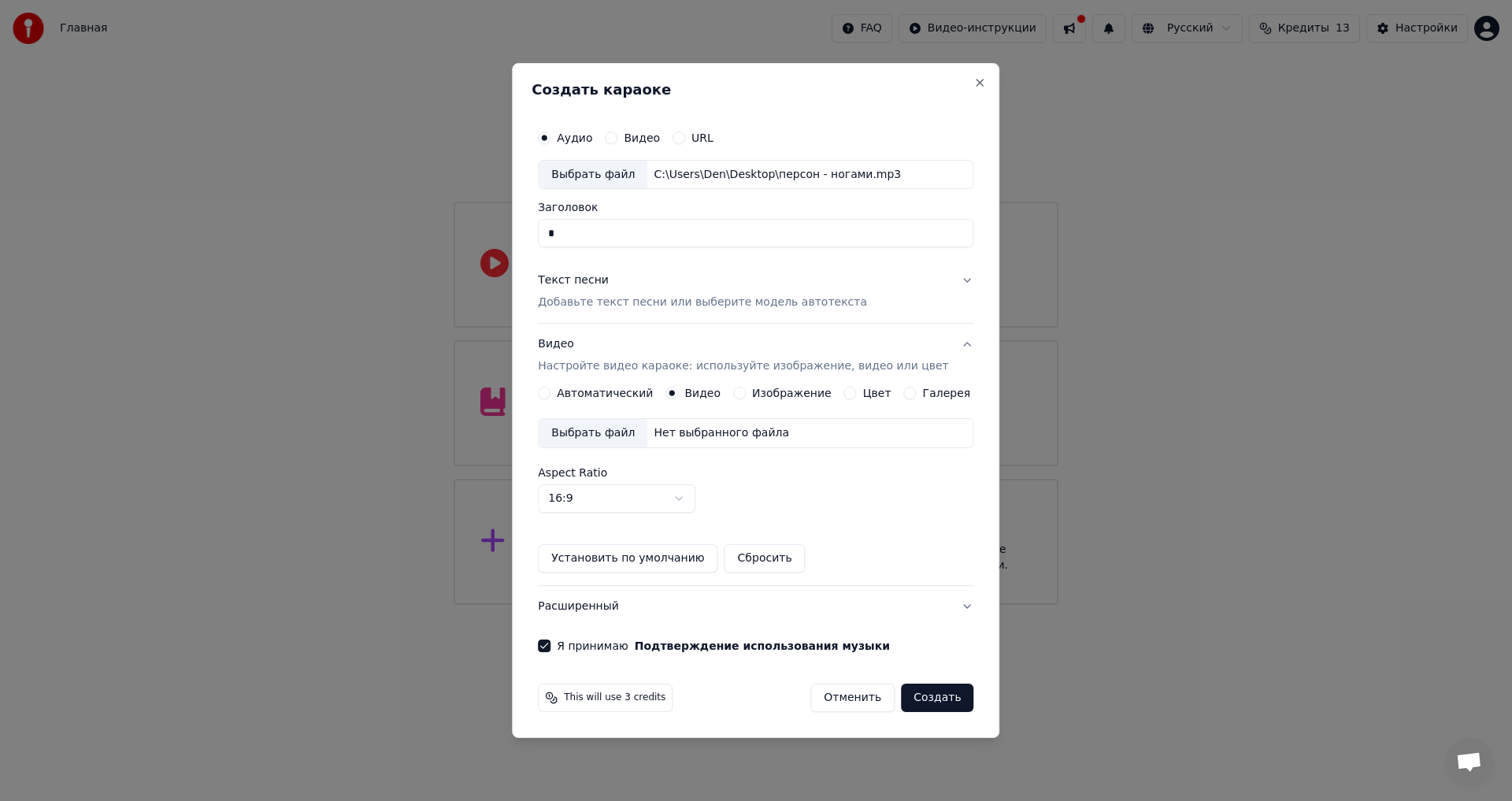
click at [608, 421] on div "Выбрать файл" at bounding box center [593, 433] width 109 height 28
click at [662, 491] on body "Главная FAQ Видео-инструкции Русский Кредиты 13 Настройки Добро пожаловать в Yo…" at bounding box center [756, 302] width 1512 height 605
click at [630, 295] on p "Добавьте текст песни или выберите модель автотекста" at bounding box center [702, 303] width 329 height 16
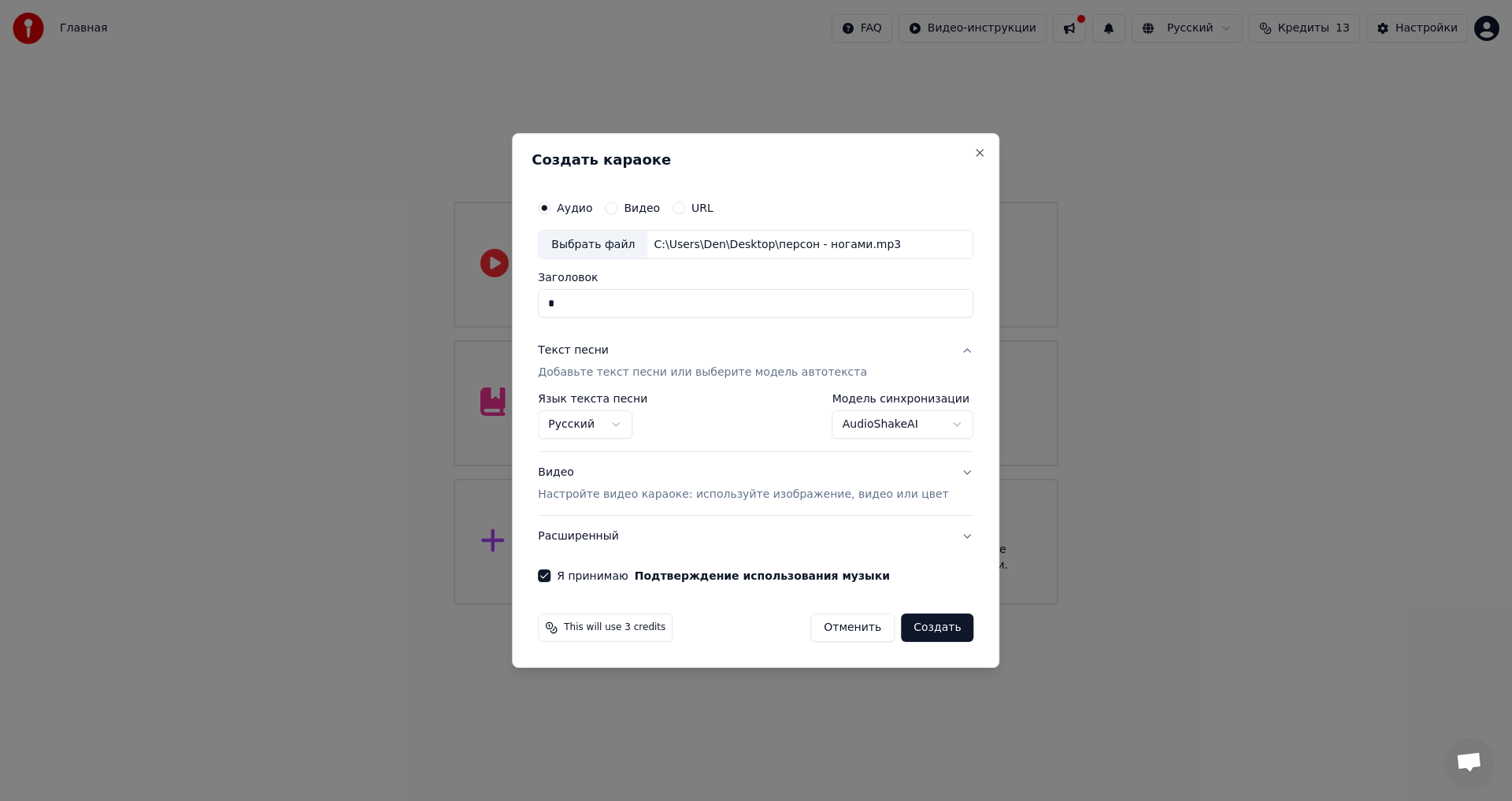
click at [865, 425] on body "Главная FAQ Видео-инструкции Русский Кредиты 13 Настройки Добро пожаловать в Yo…" at bounding box center [756, 302] width 1512 height 605
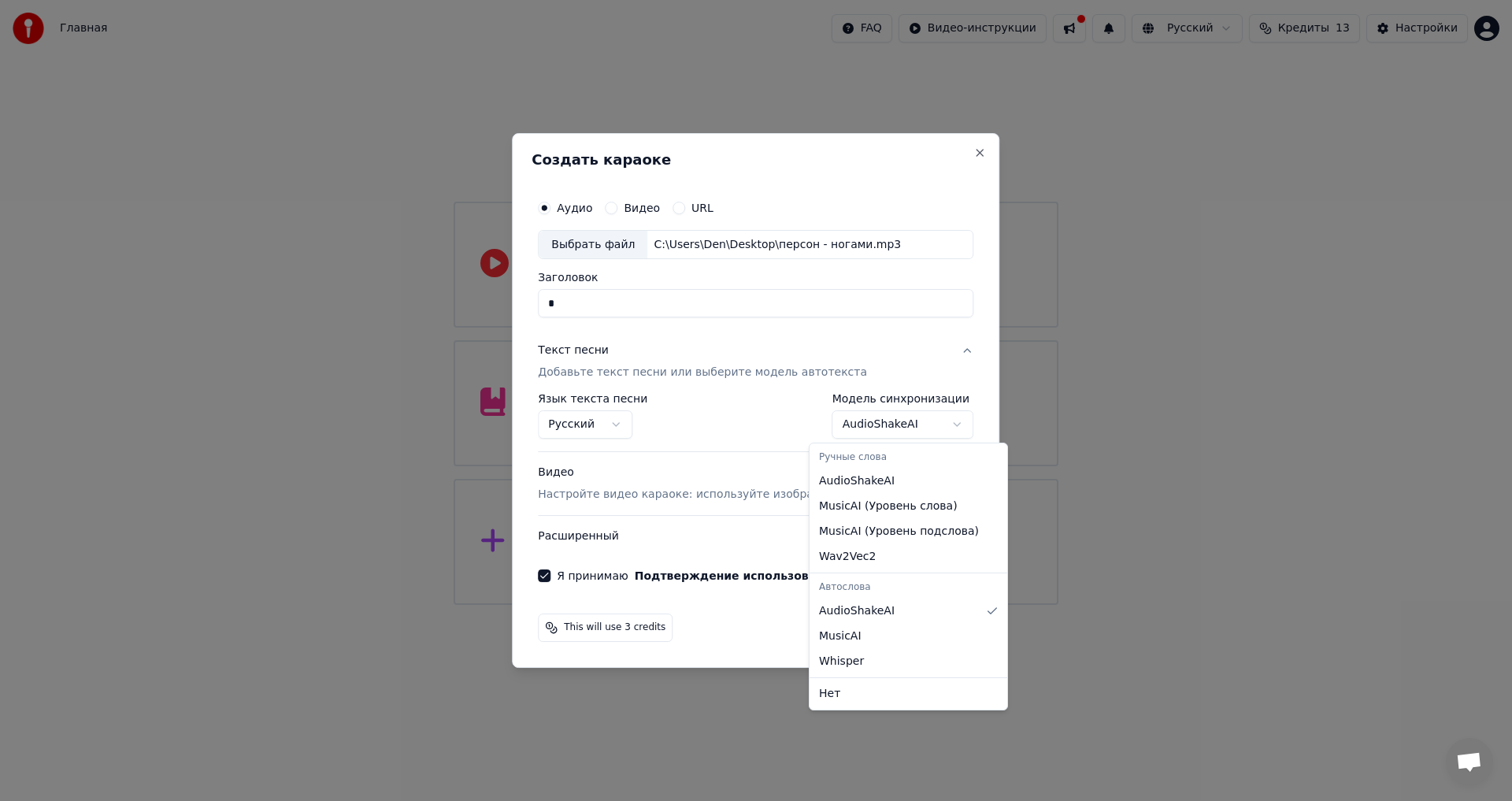
click at [865, 425] on body "Главная FAQ Видео-инструкции Русский Кредиты 13 Настройки Добро пожаловать в Yo…" at bounding box center [756, 302] width 1512 height 605
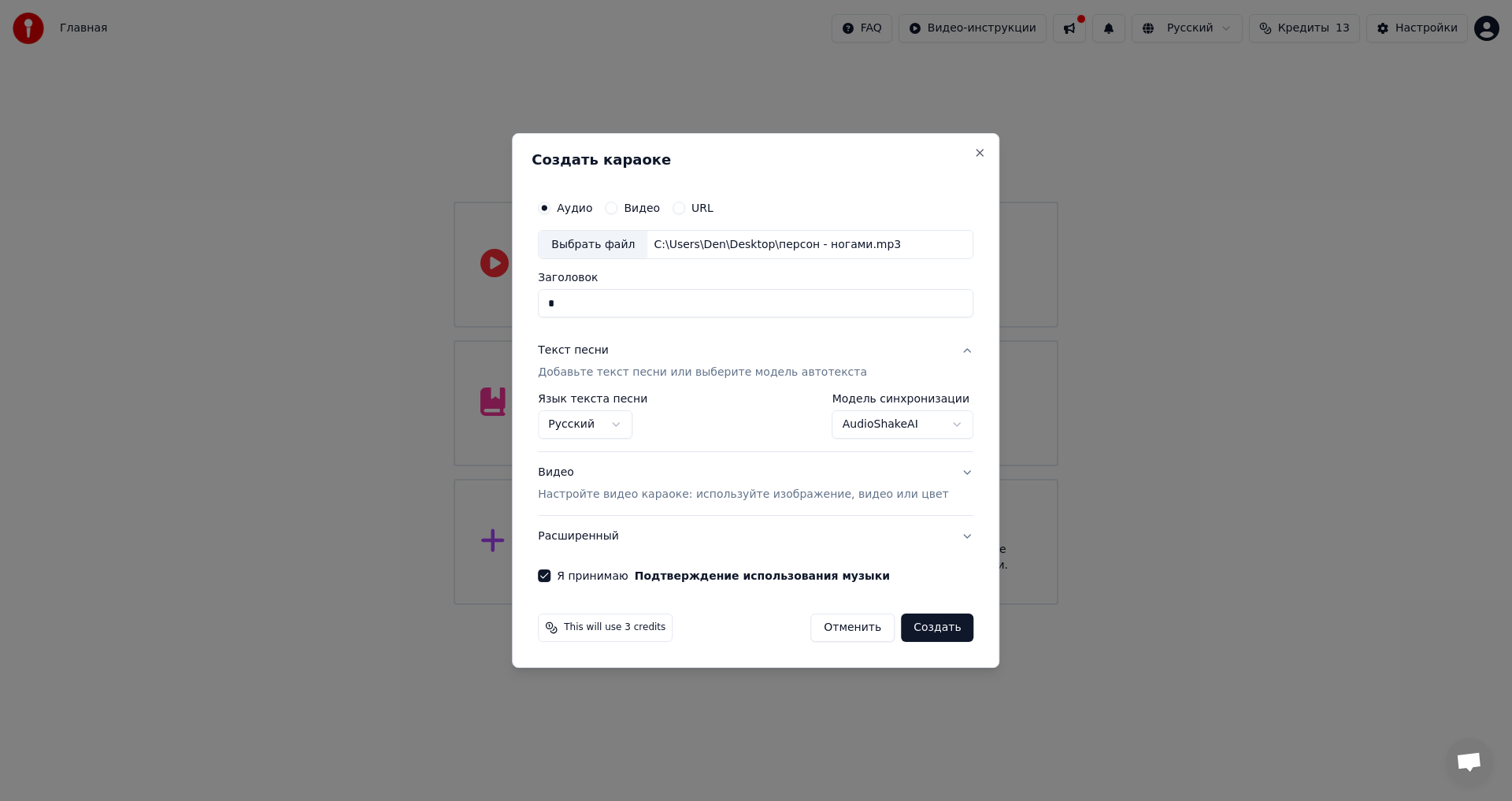
click at [913, 629] on button "Создать" at bounding box center [937, 627] width 72 height 28
click at [936, 630] on button "Создать" at bounding box center [937, 627] width 72 height 28
click at [666, 298] on input "*" at bounding box center [755, 303] width 435 height 28
type input "***"
click at [930, 638] on button "Создать" at bounding box center [937, 627] width 72 height 28
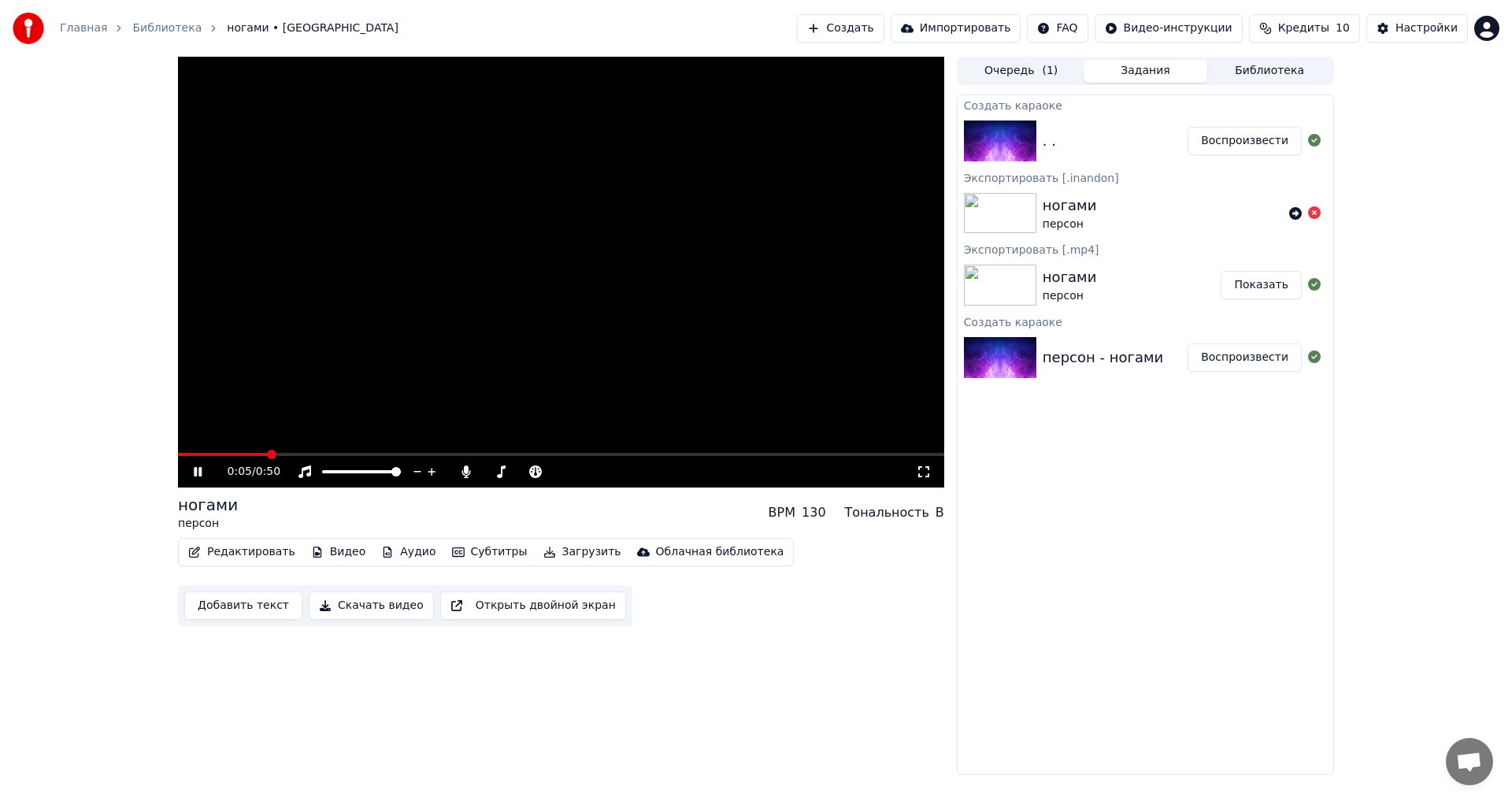
click at [1022, 61] on button "Очередь ( 1 )" at bounding box center [1021, 71] width 125 height 23
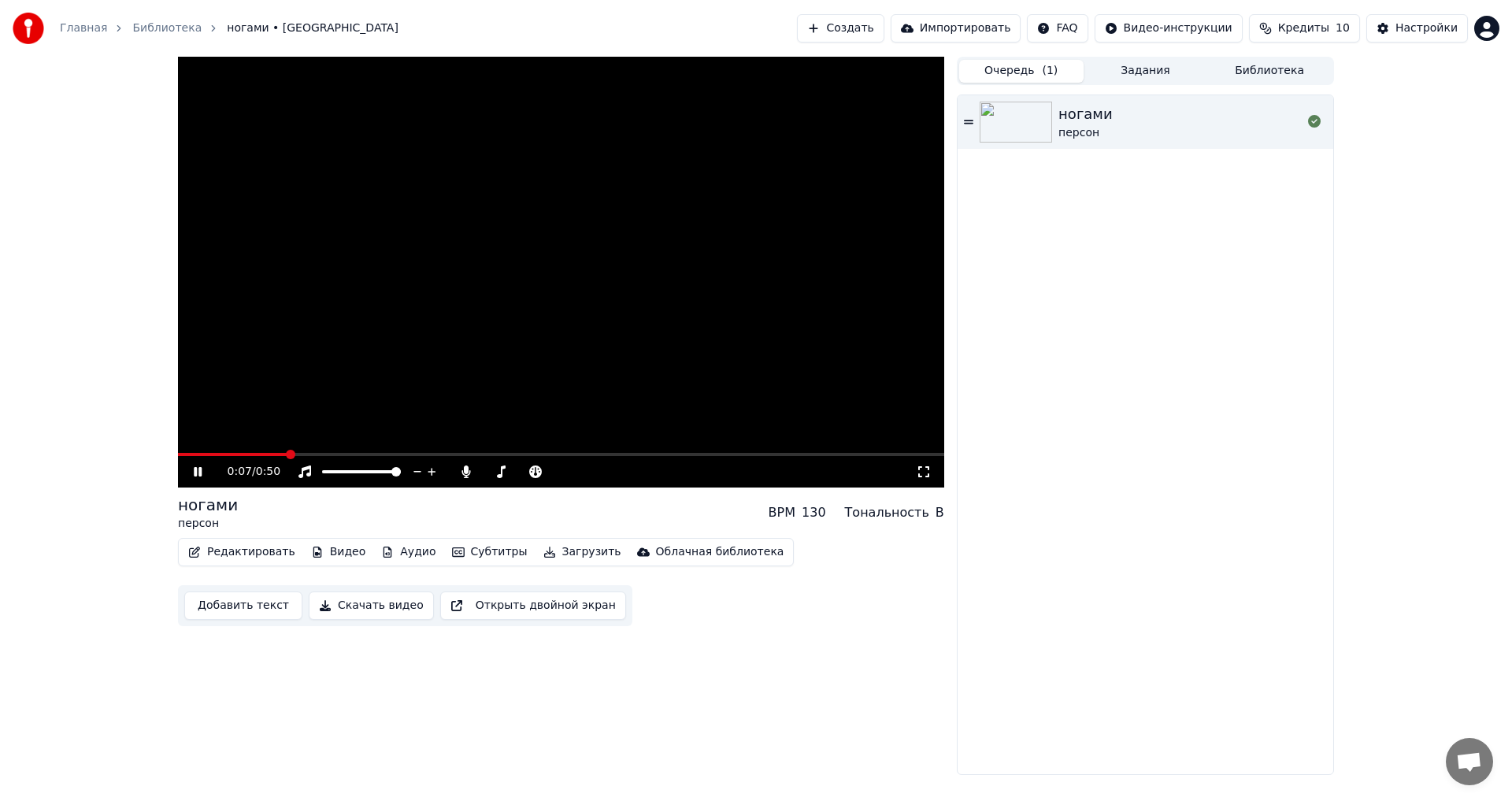
click at [1101, 62] on button "Задания" at bounding box center [1145, 71] width 125 height 23
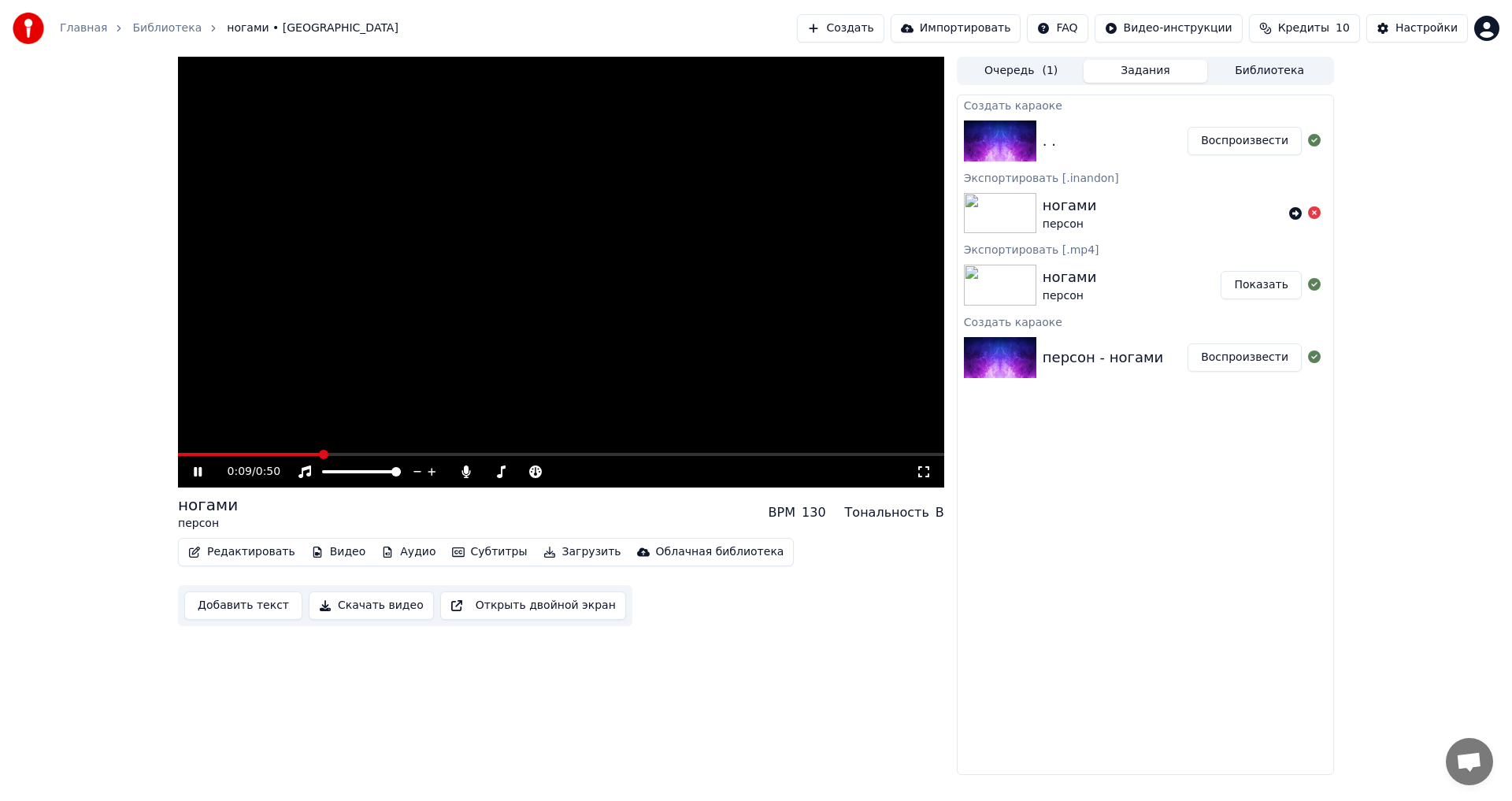
click at [469, 538] on div "Редактировать Видео Аудио Субтитры Загрузить Облачная библиотека" at bounding box center [486, 552] width 616 height 28
click at [469, 551] on button "Субтитры" at bounding box center [490, 552] width 88 height 22
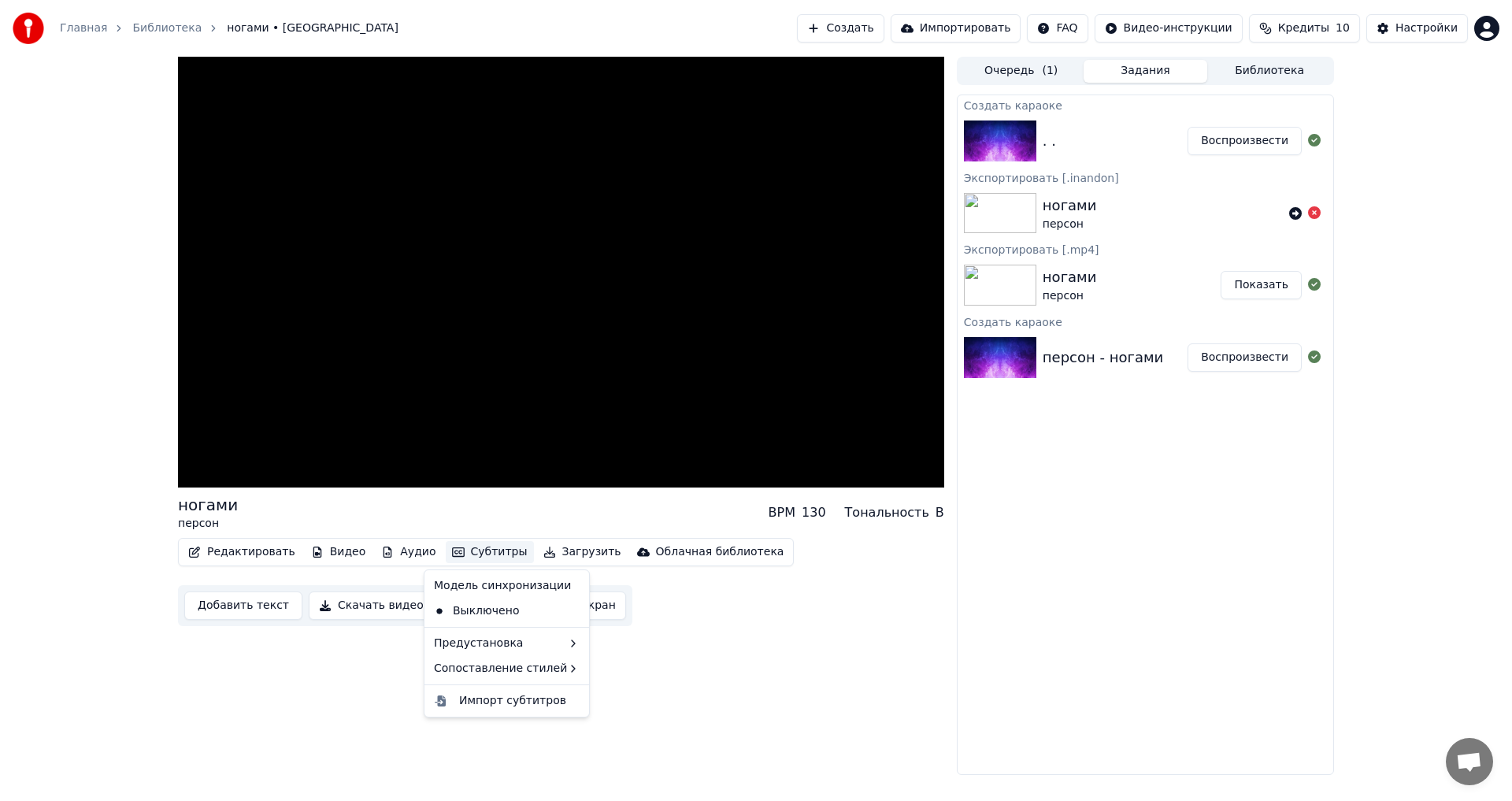
click at [927, 608] on div "Редактировать Видео Аудио Субтитры Загрузить Облачная библиотека Добавить текст…" at bounding box center [561, 582] width 766 height 88
click at [1079, 138] on div ". ." at bounding box center [1115, 141] width 145 height 22
click at [1187, 134] on div ". ." at bounding box center [1115, 141] width 145 height 22
click at [1222, 134] on button "Воспроизвести" at bounding box center [1244, 141] width 114 height 28
click at [478, 555] on button "Субтитры" at bounding box center [490, 552] width 88 height 22
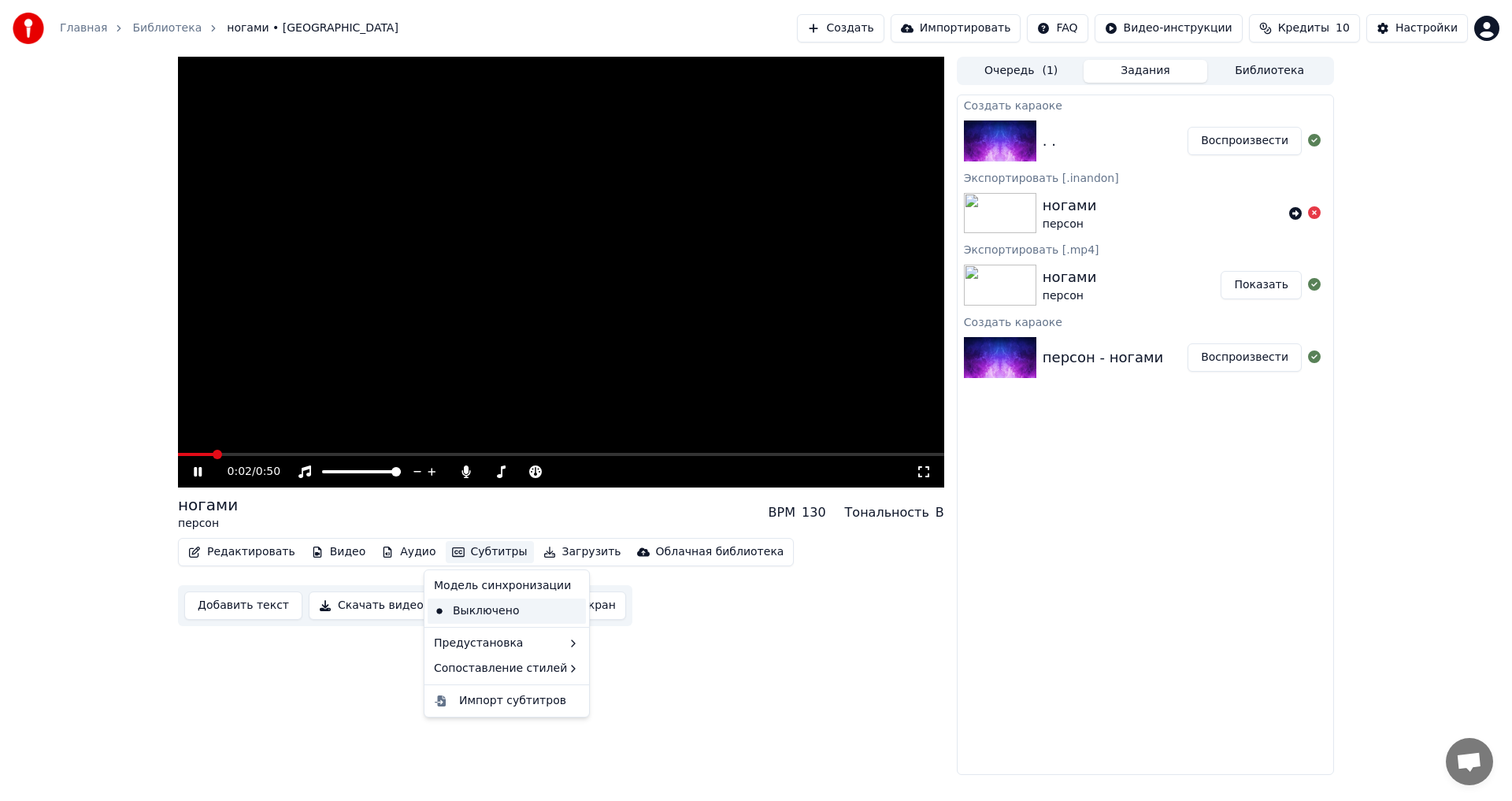
click at [476, 606] on div "Выключено" at bounding box center [507, 610] width 158 height 25
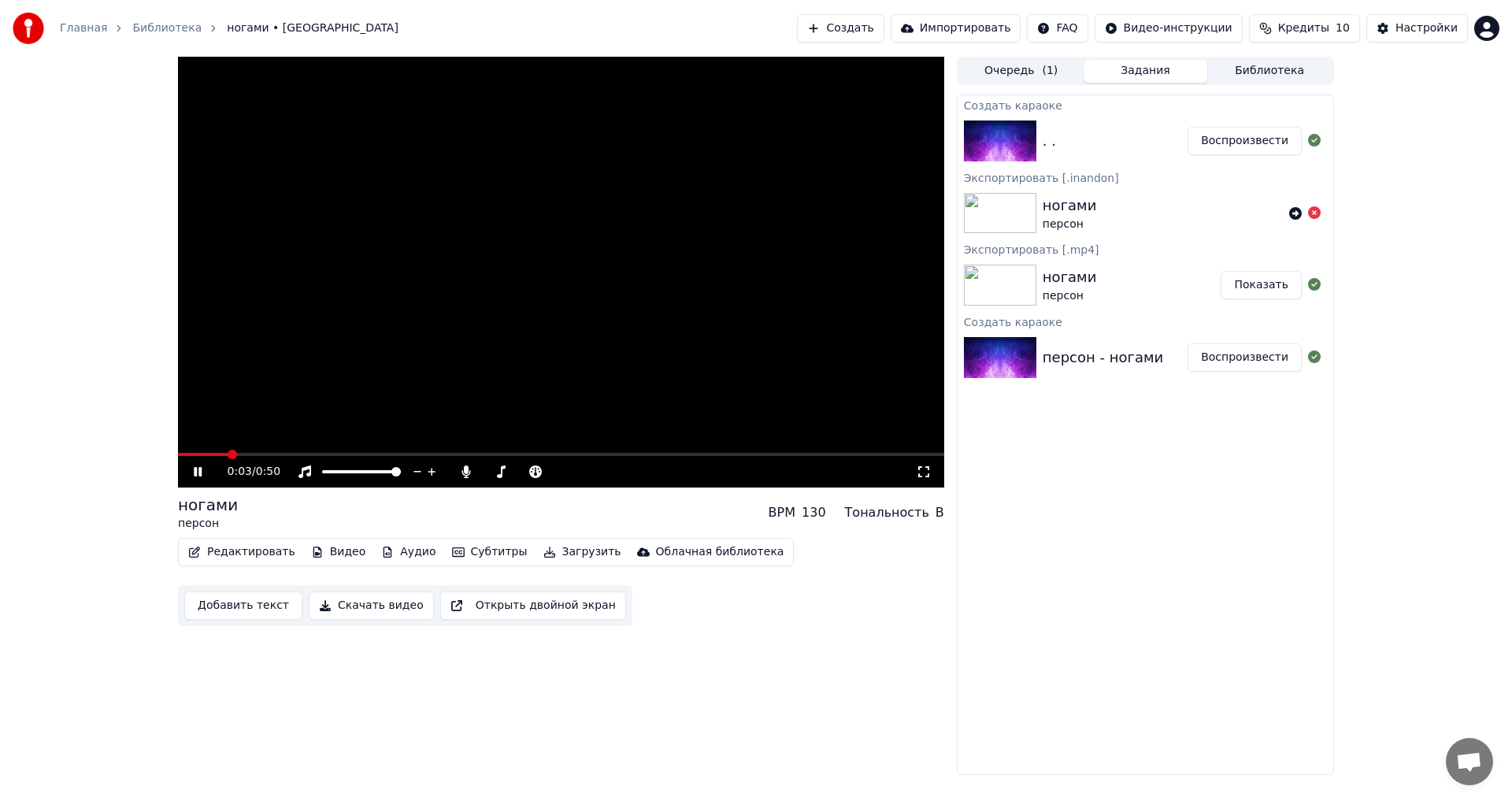
click at [466, 559] on button "Субтитры" at bounding box center [490, 552] width 88 height 22
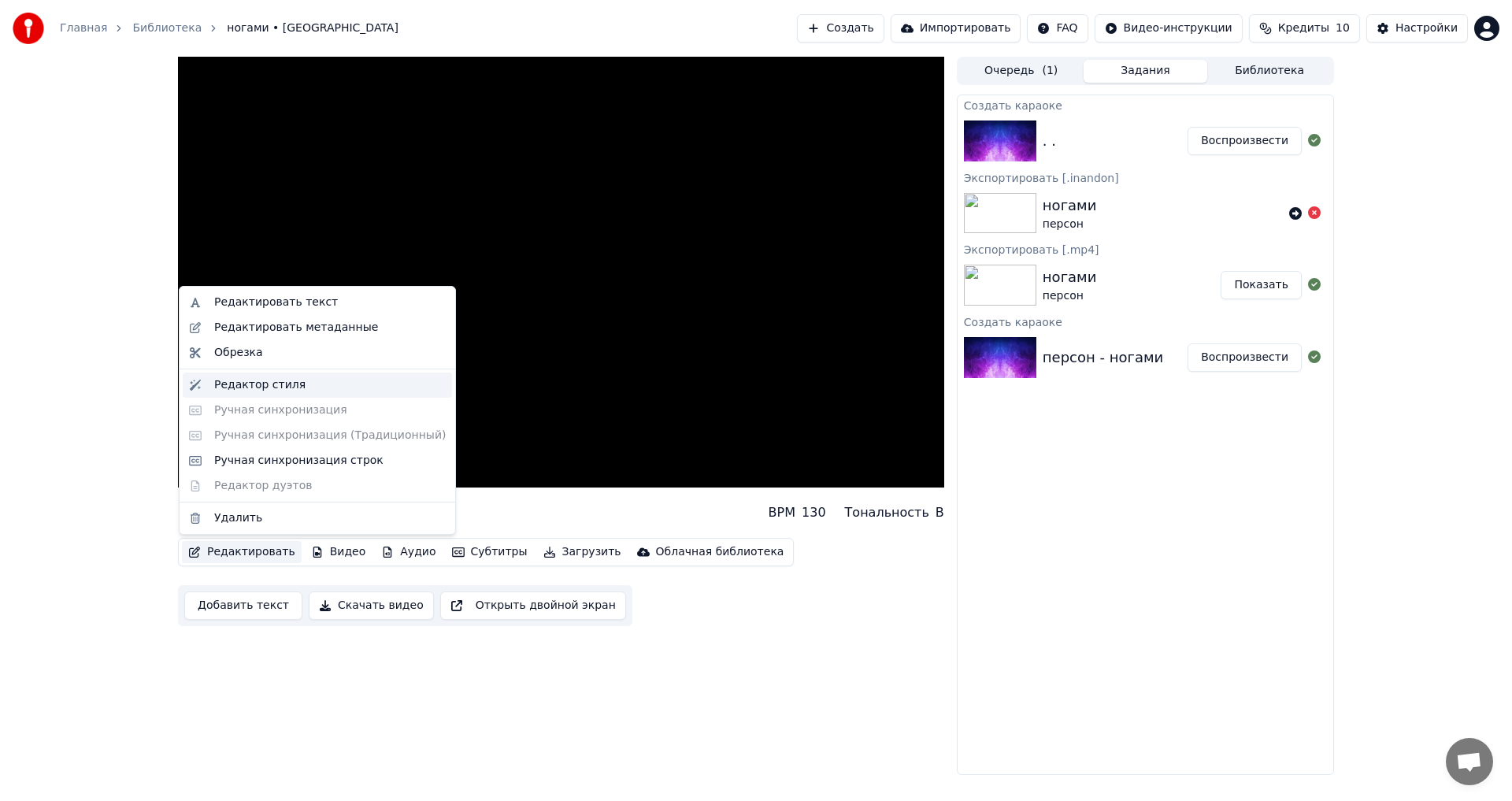
click at [293, 386] on div "Редактор стиля" at bounding box center [330, 385] width 232 height 16
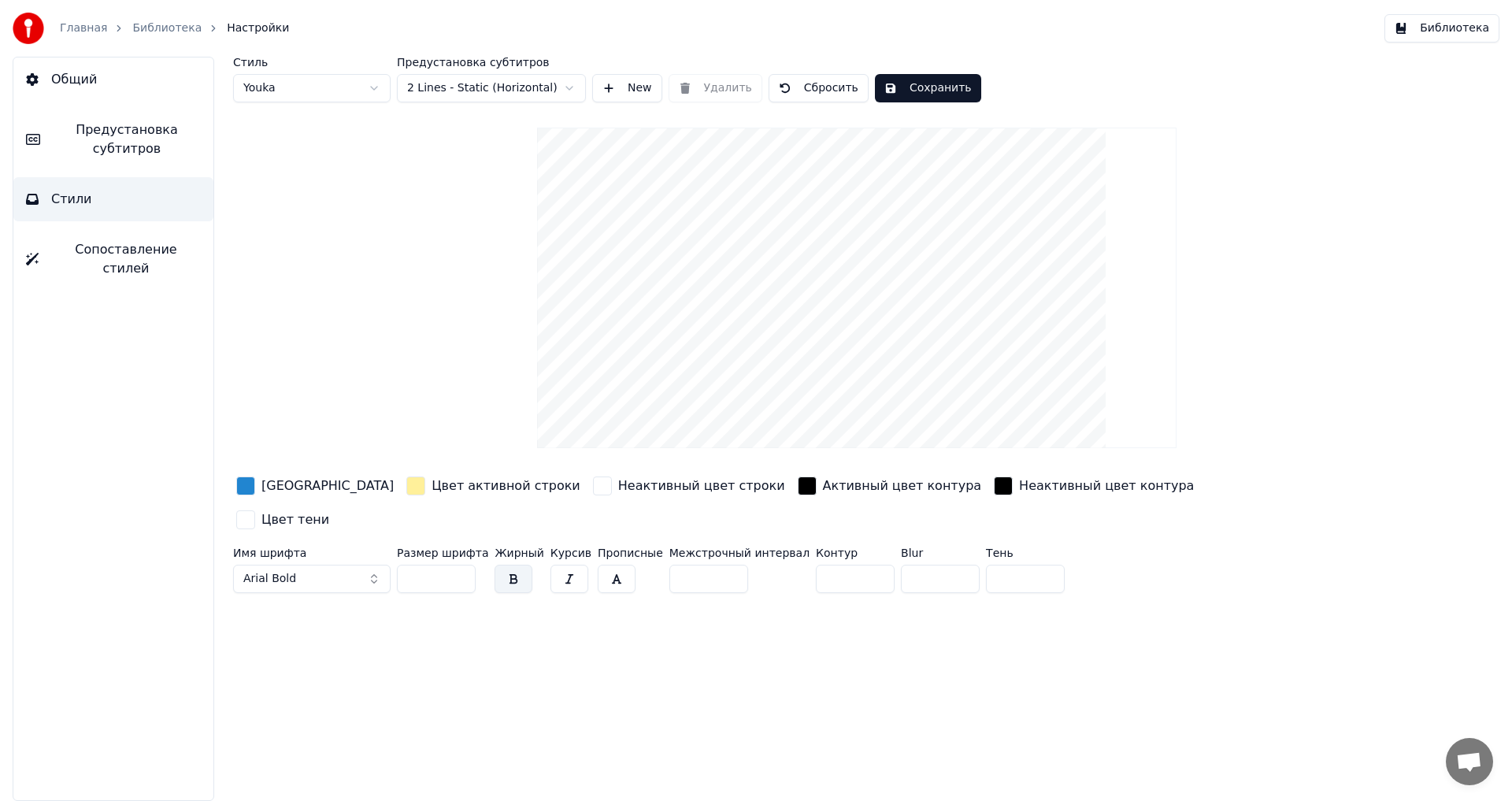
click at [538, 106] on div "Стиль Youka Предустановка субтитров 2 Lines - Static (Horizontal) New Удалить С…" at bounding box center [857, 327] width 1247 height 542
click at [538, 84] on html "Главная Библиотека Настройки Библиотека Общий Предустановка субтитров Стили Соп…" at bounding box center [756, 400] width 1512 height 801
drag, startPoint x: 538, startPoint y: 85, endPoint x: 387, endPoint y: 92, distance: 151.2
click at [536, 86] on html "Главная Библиотека Настройки Библиотека Общий Предустановка субтитров Стили Соп…" at bounding box center [756, 400] width 1512 height 801
click at [384, 92] on html "Главная Библиотека Настройки Библиотека Общий Предустановка субтитров Стили Соп…" at bounding box center [756, 400] width 1512 height 801
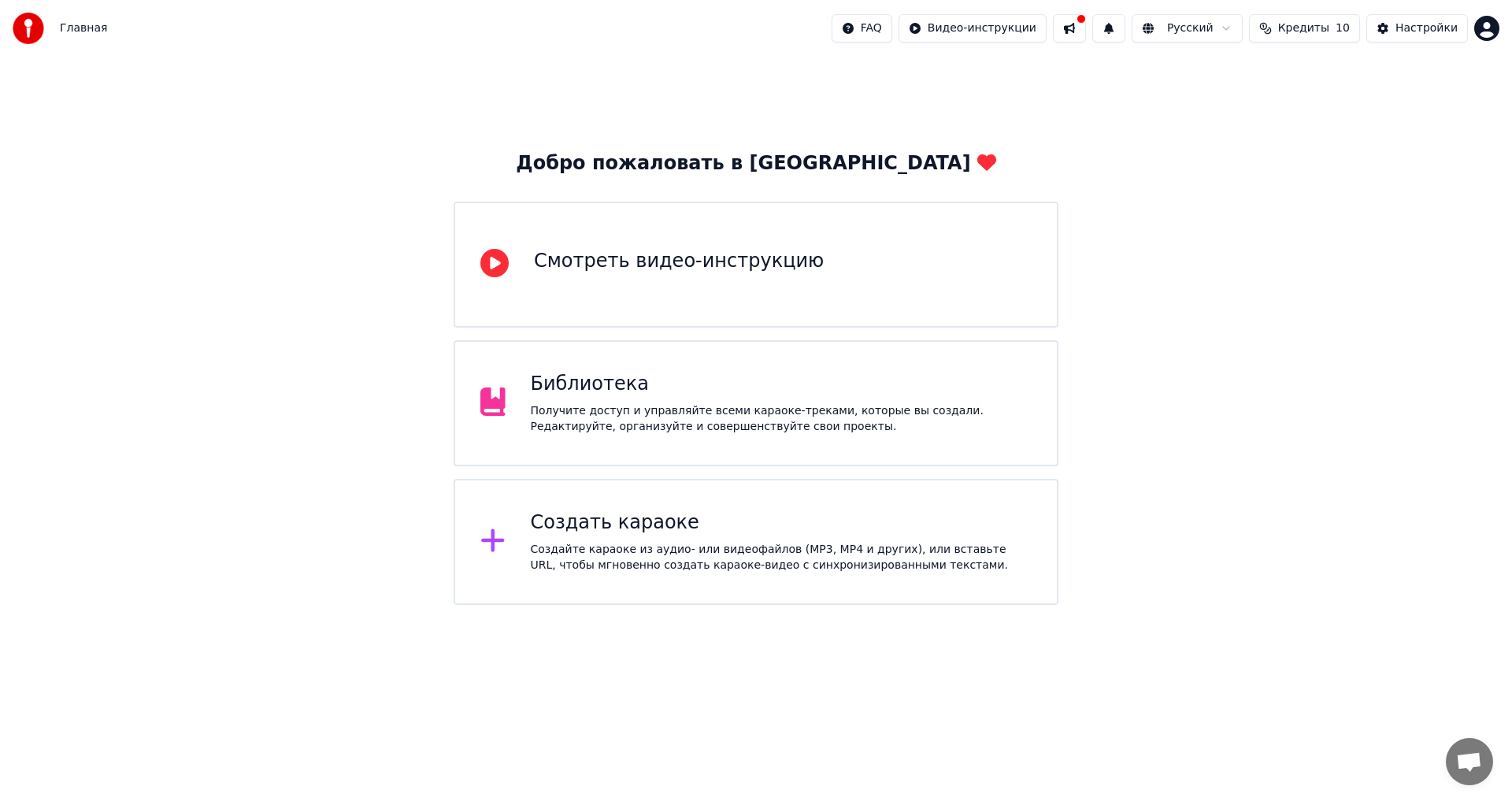
click at [650, 528] on div "Создать караоке" at bounding box center [782, 522] width 502 height 25
click at [754, 299] on div "Смотреть видео-инструкцию" at bounding box center [756, 265] width 605 height 126
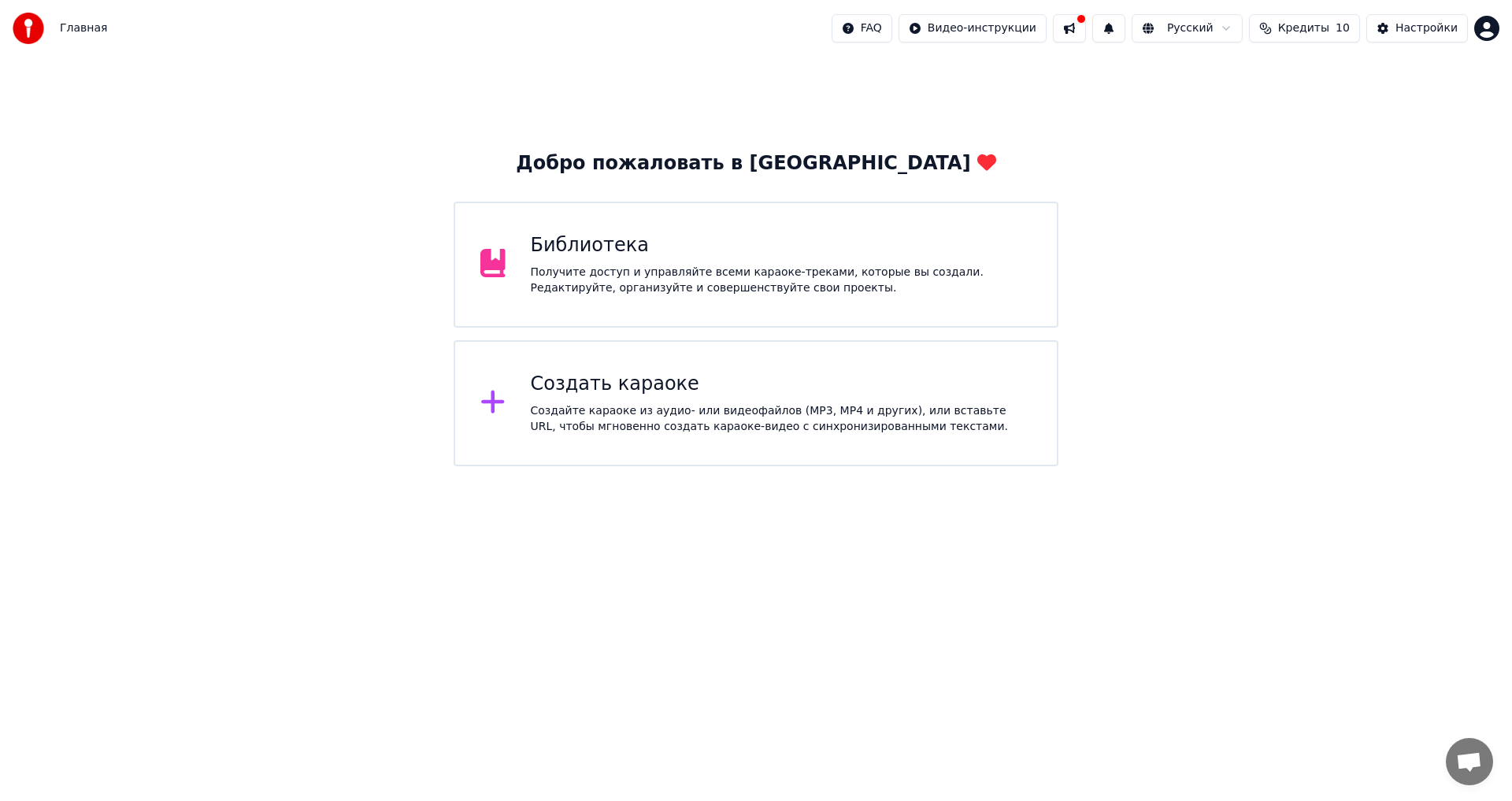
click at [623, 281] on div "Получите доступ и управляйте всеми караоке-треками, которые вы создали. Редакти…" at bounding box center [782, 280] width 502 height 31
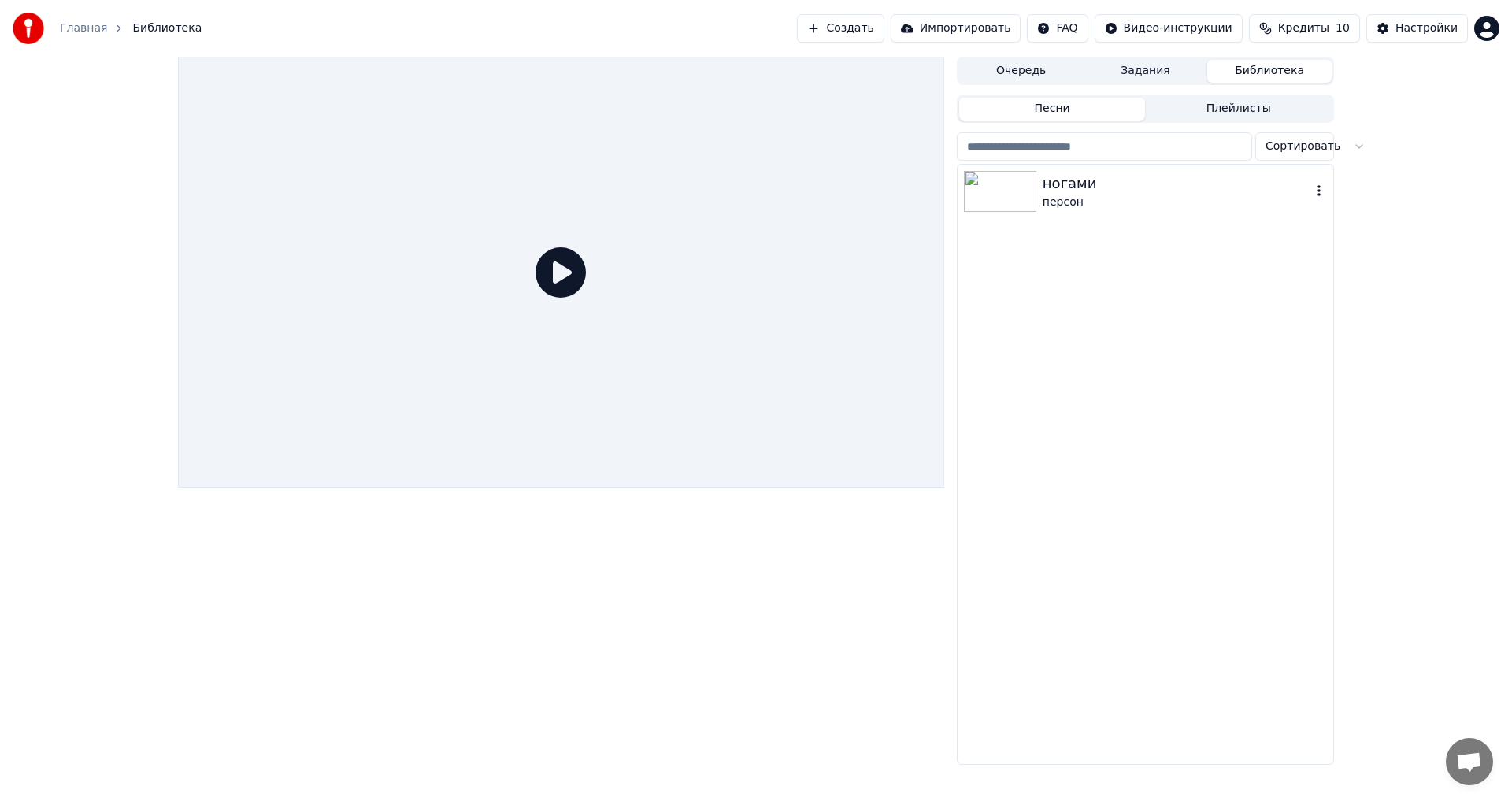
click at [1055, 205] on div "персон" at bounding box center [1177, 203] width 269 height 16
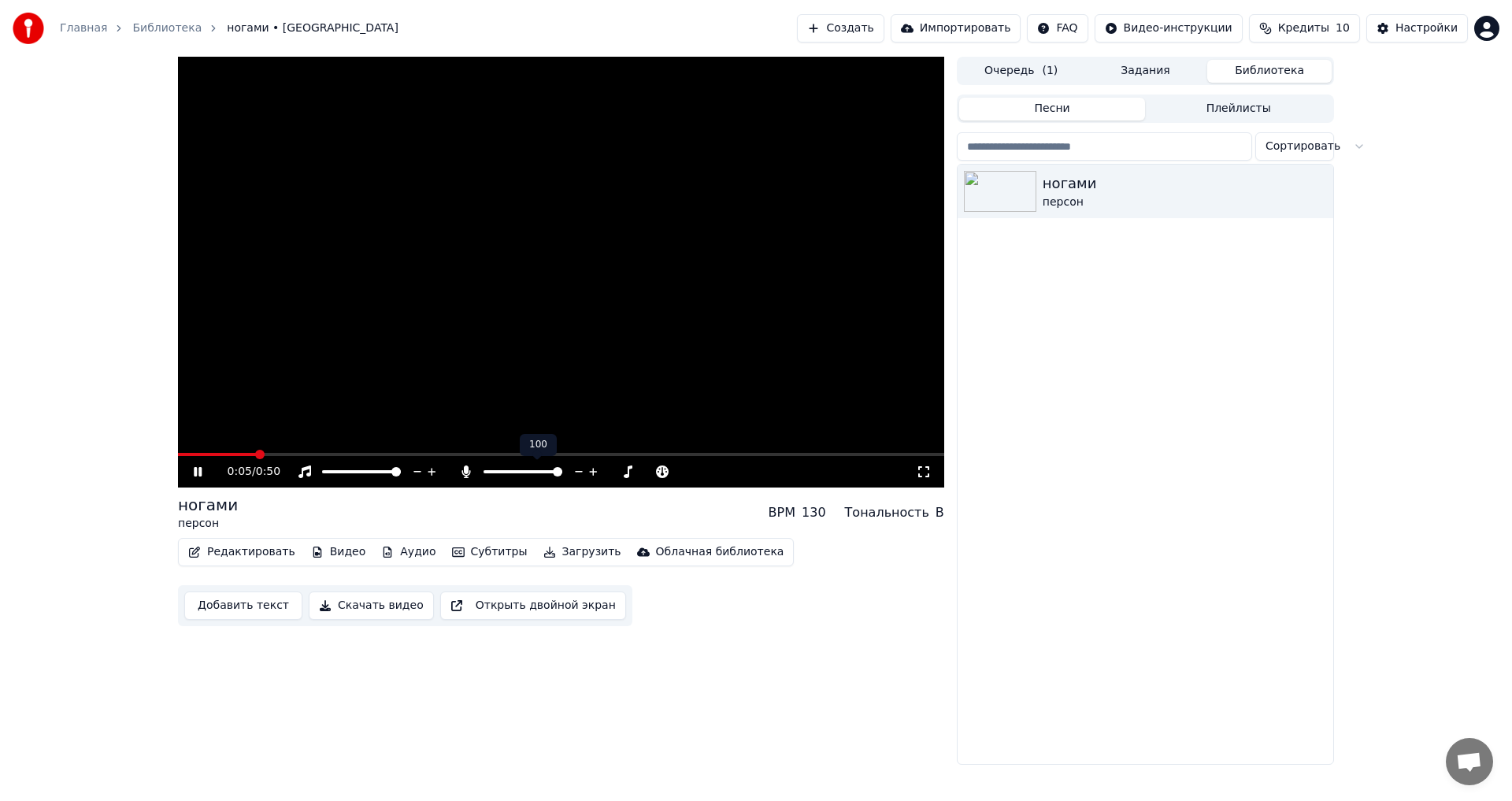
click at [562, 470] on span at bounding box center [523, 471] width 79 height 3
click at [1080, 202] on div "персон" at bounding box center [1177, 203] width 269 height 16
click at [1047, 61] on button "Очередь ( 1 )" at bounding box center [1021, 71] width 125 height 23
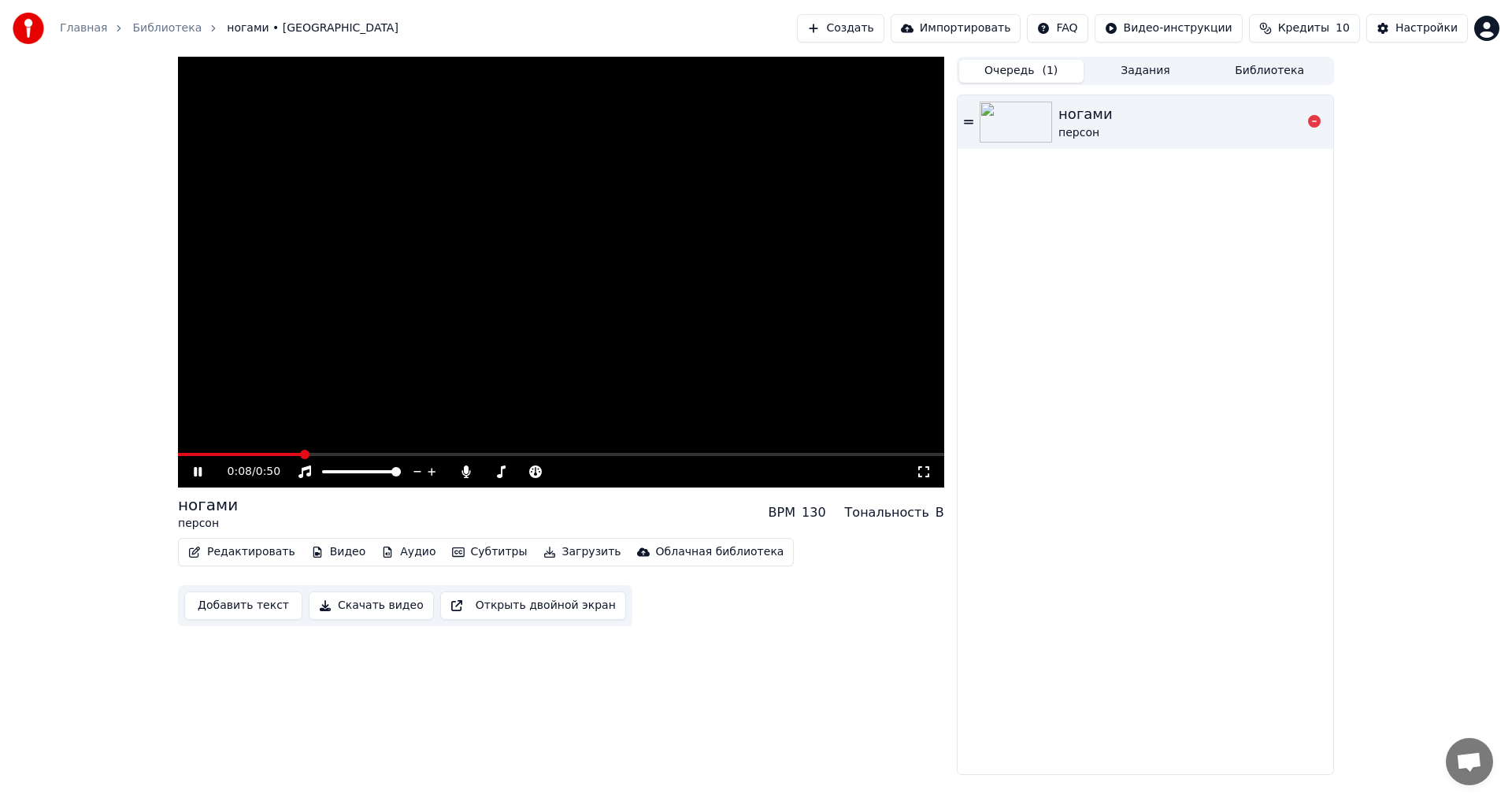
click at [1069, 129] on div "персон" at bounding box center [1086, 134] width 55 height 16
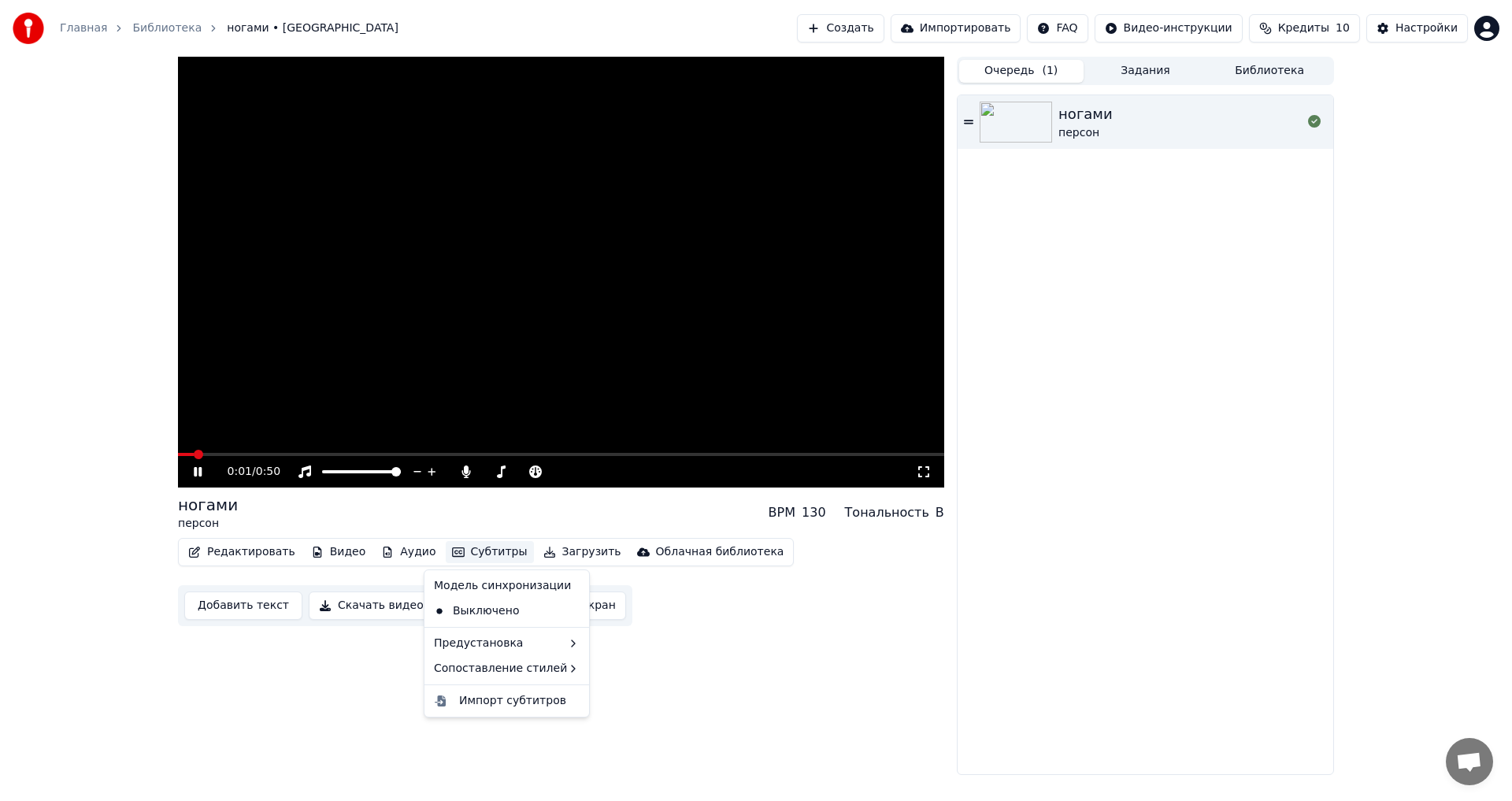
click at [487, 550] on button "Субтитры" at bounding box center [490, 552] width 88 height 22
click at [489, 591] on div "Модель синхронизации" at bounding box center [507, 585] width 158 height 25
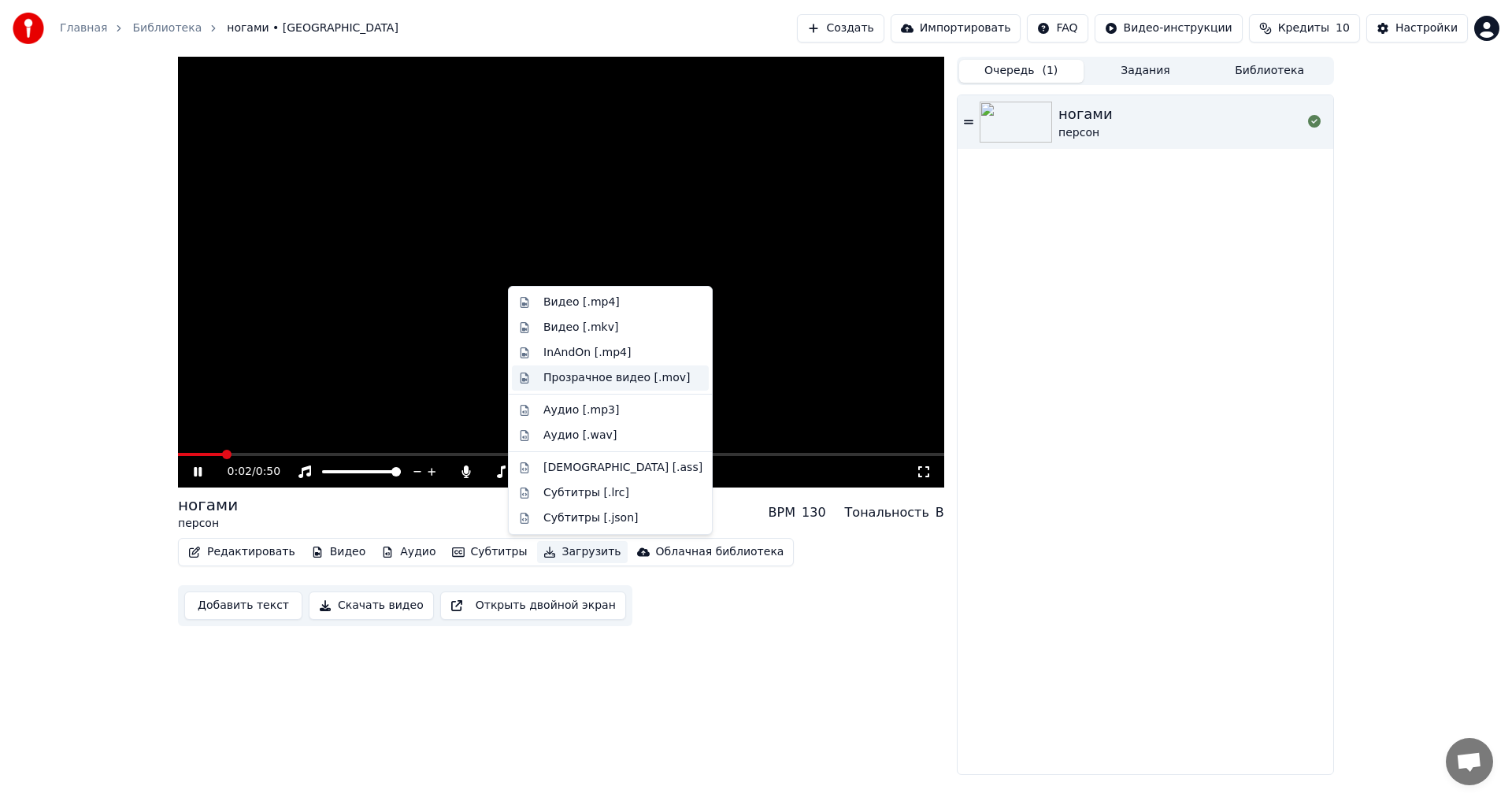
click at [586, 383] on div "Прозрачное видео [.mov]" at bounding box center [616, 378] width 146 height 16
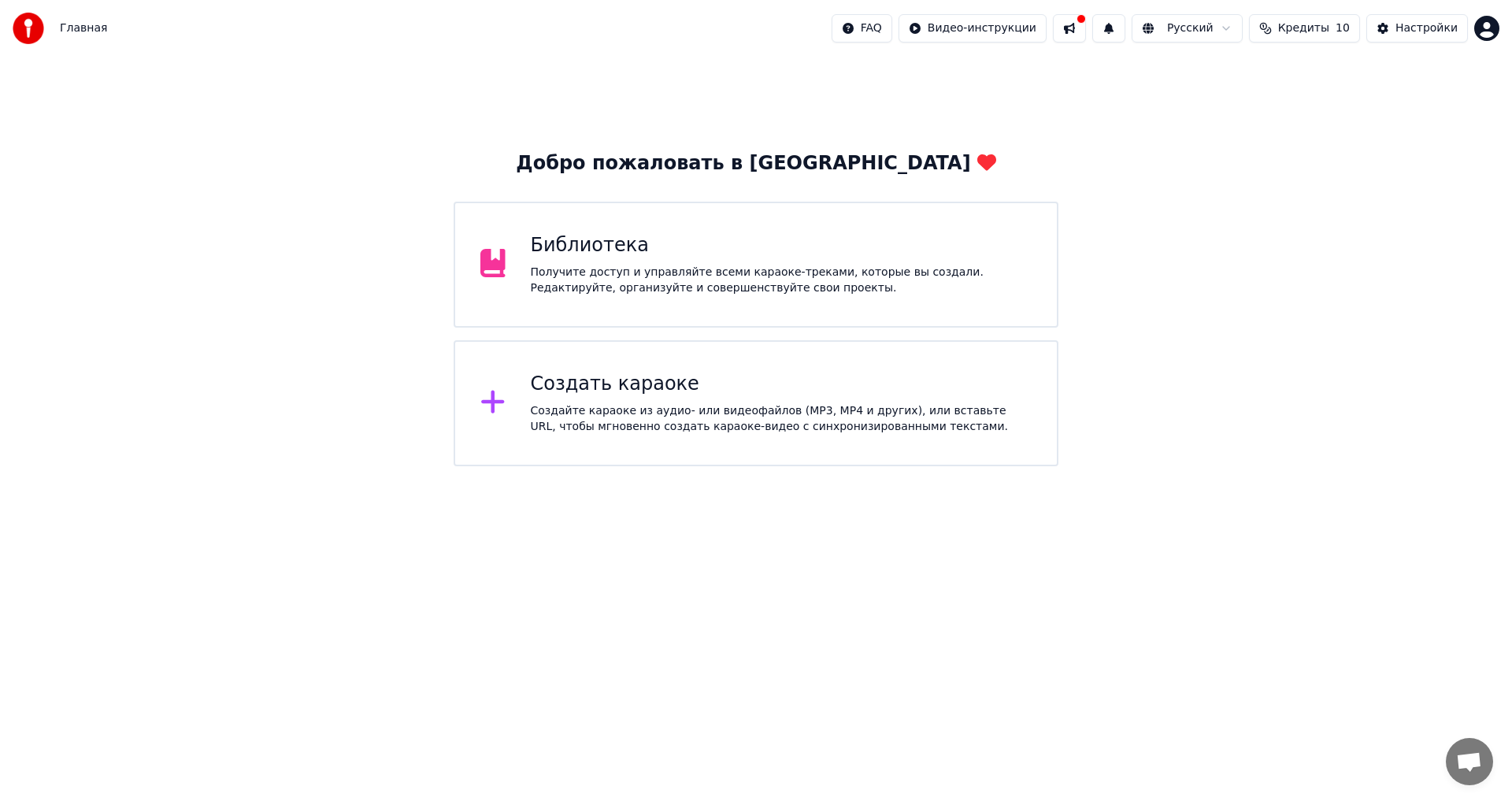
click at [752, 396] on div "Создать караоке Создайте караоке из аудио- или видеофайлов (MP3, MP4 и других),…" at bounding box center [782, 403] width 502 height 63
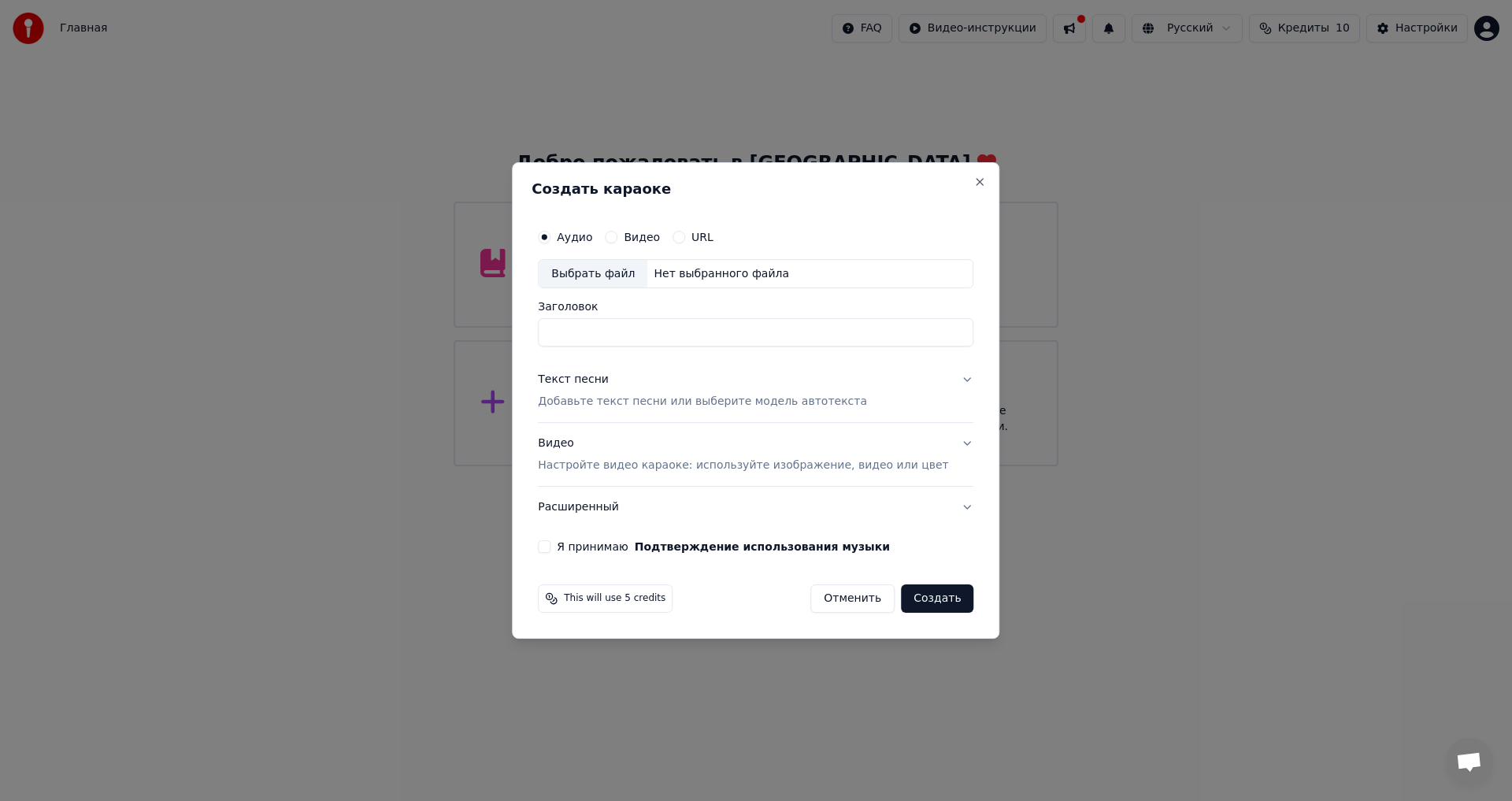
click at [615, 281] on div "Выбрать файл" at bounding box center [593, 273] width 109 height 28
type input "**********"
click at [638, 392] on div "Текст песни Добавьте текст песни или выберите модель автотекста" at bounding box center [702, 391] width 329 height 38
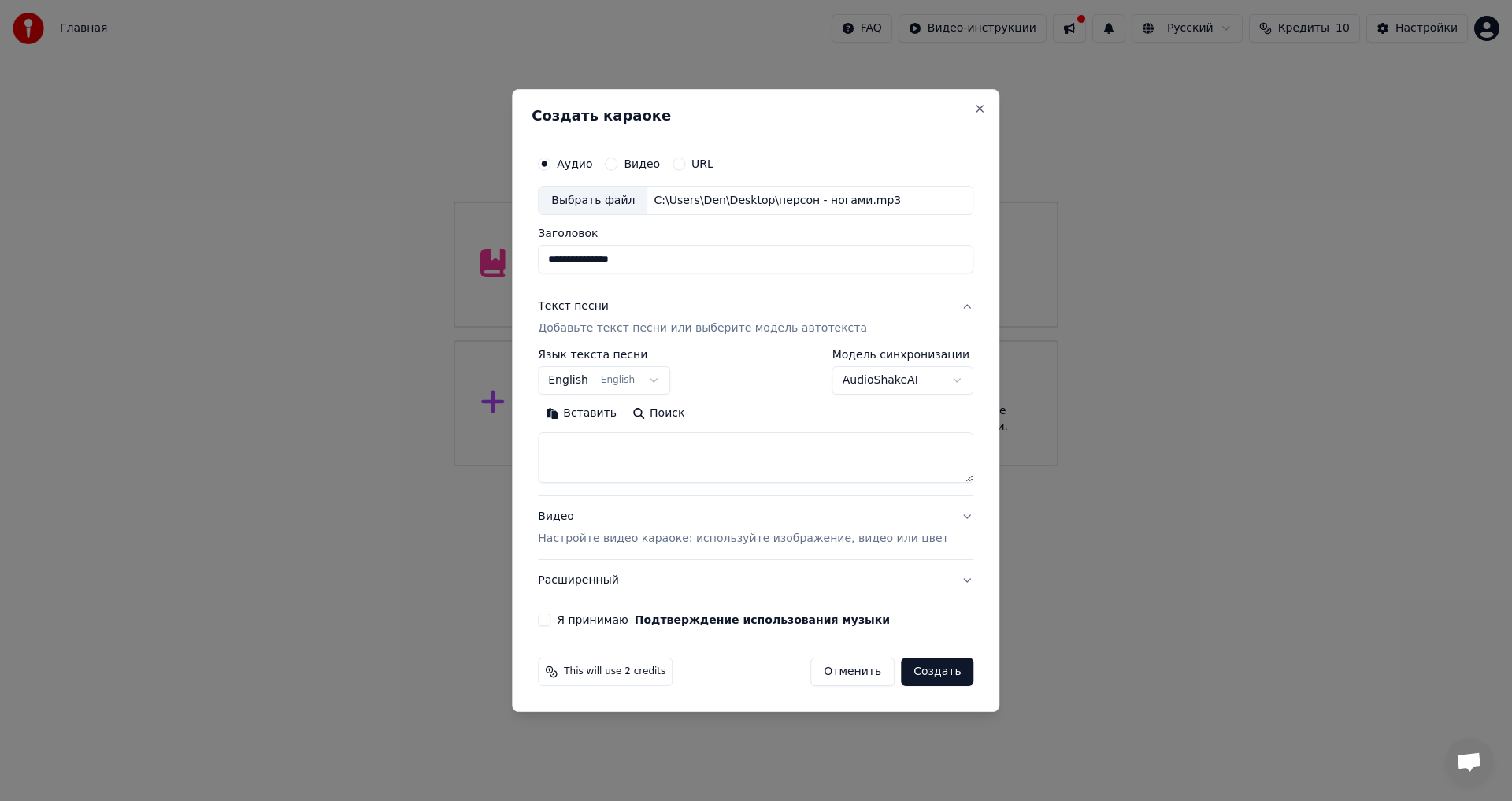
click at [617, 380] on button "English English" at bounding box center [604, 380] width 132 height 28
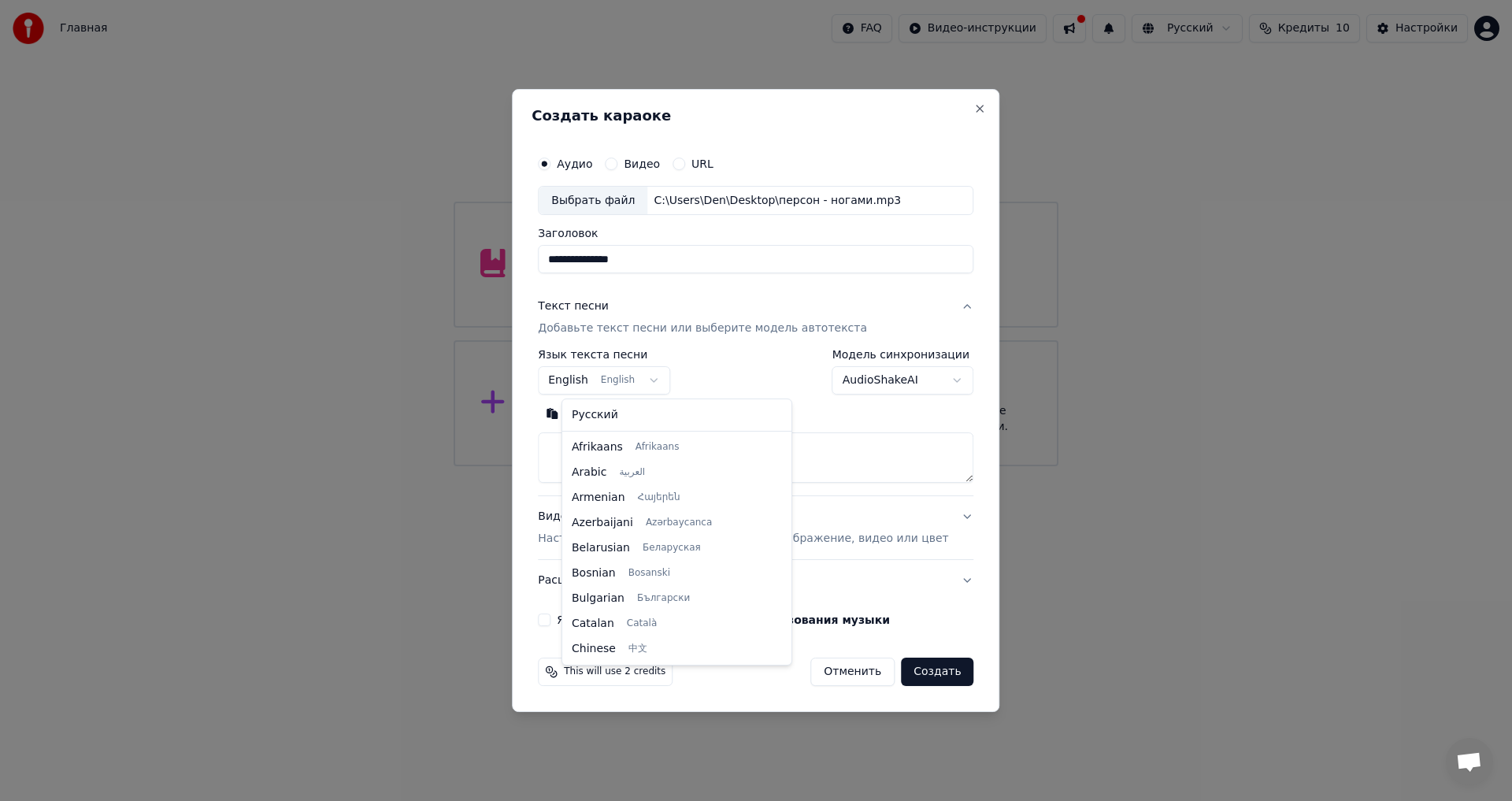
scroll to position [126, 0]
select select "**"
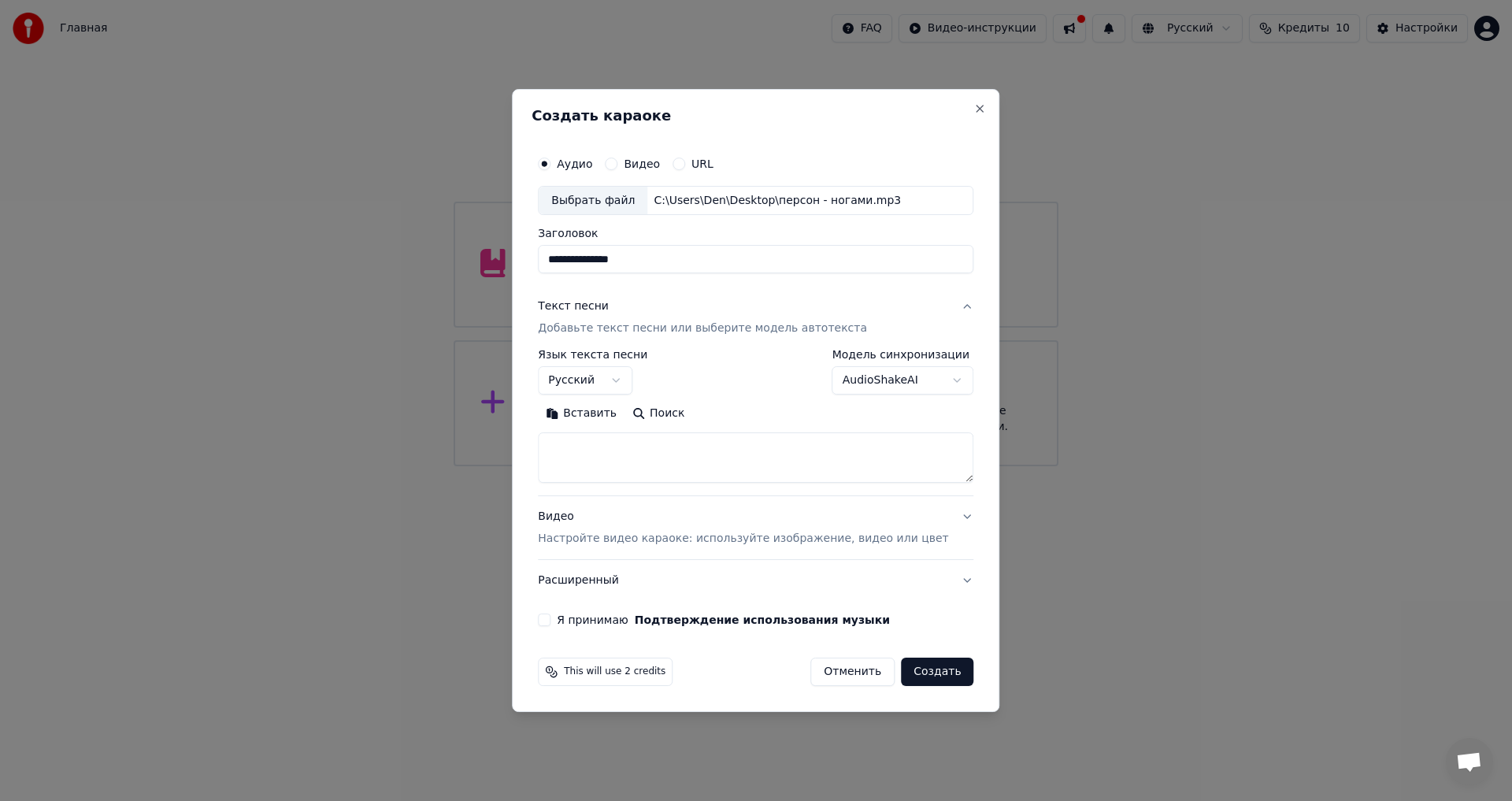
click at [867, 382] on body "**********" at bounding box center [756, 233] width 1512 height 466
click at [888, 386] on body "**********" at bounding box center [756, 233] width 1512 height 466
click at [741, 456] on textarea at bounding box center [755, 458] width 435 height 51
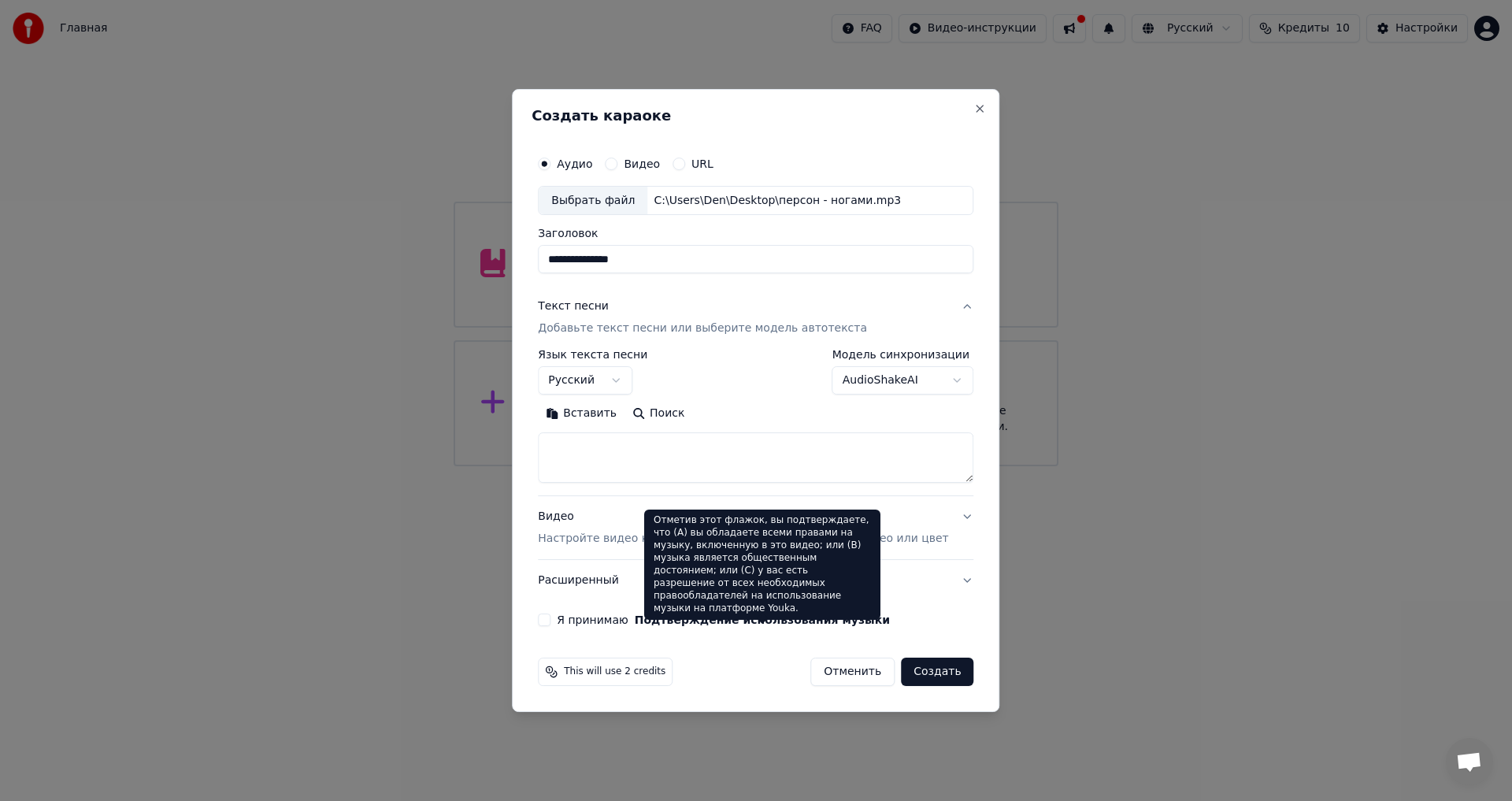
paste textarea "**********"
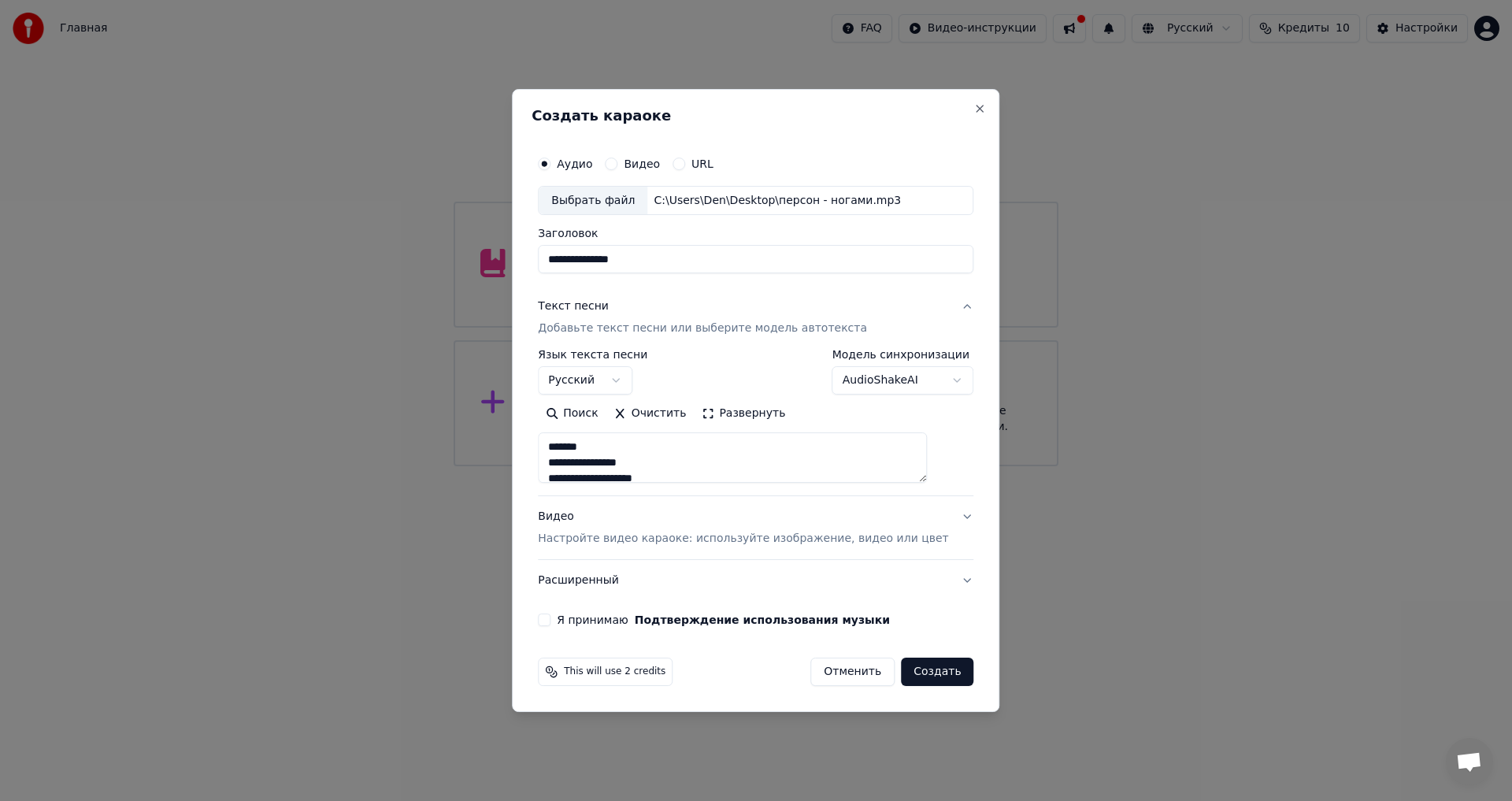
scroll to position [79, 0]
type textarea "**********"
click at [647, 542] on p "Настройте видео караоке: используйте изображение, видео или цвет" at bounding box center [743, 539] width 410 height 16
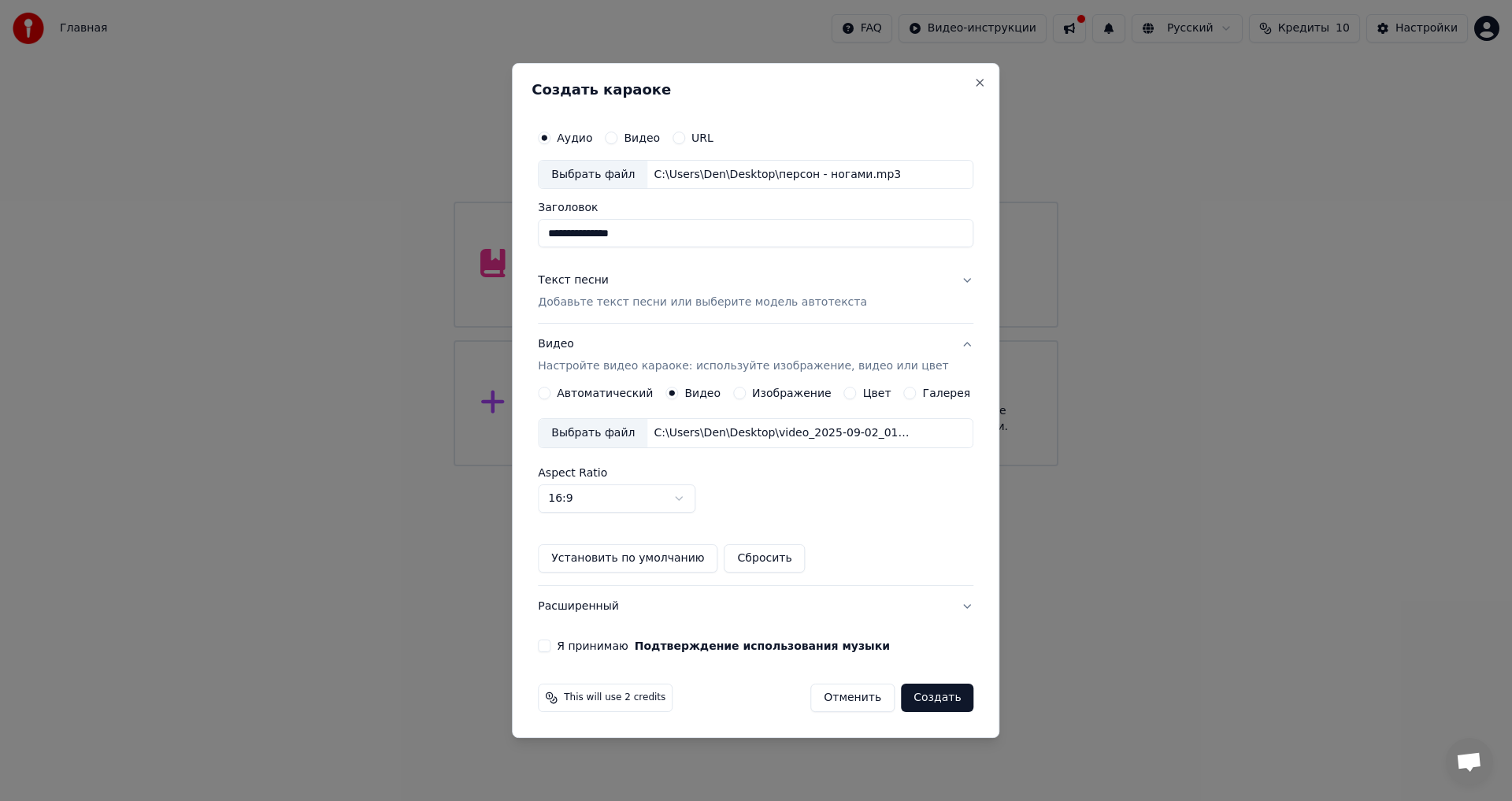
click at [616, 466] on body "**********" at bounding box center [756, 233] width 1512 height 466
click at [848, 466] on body "**********" at bounding box center [756, 233] width 1512 height 466
click at [580, 636] on div "**********" at bounding box center [755, 387] width 448 height 543
click at [580, 649] on label "Я принимаю Подтверждение использования музыки" at bounding box center [723, 646] width 333 height 11
click at [550, 649] on button "Я принимаю Подтверждение использования музыки" at bounding box center [544, 646] width 13 height 13
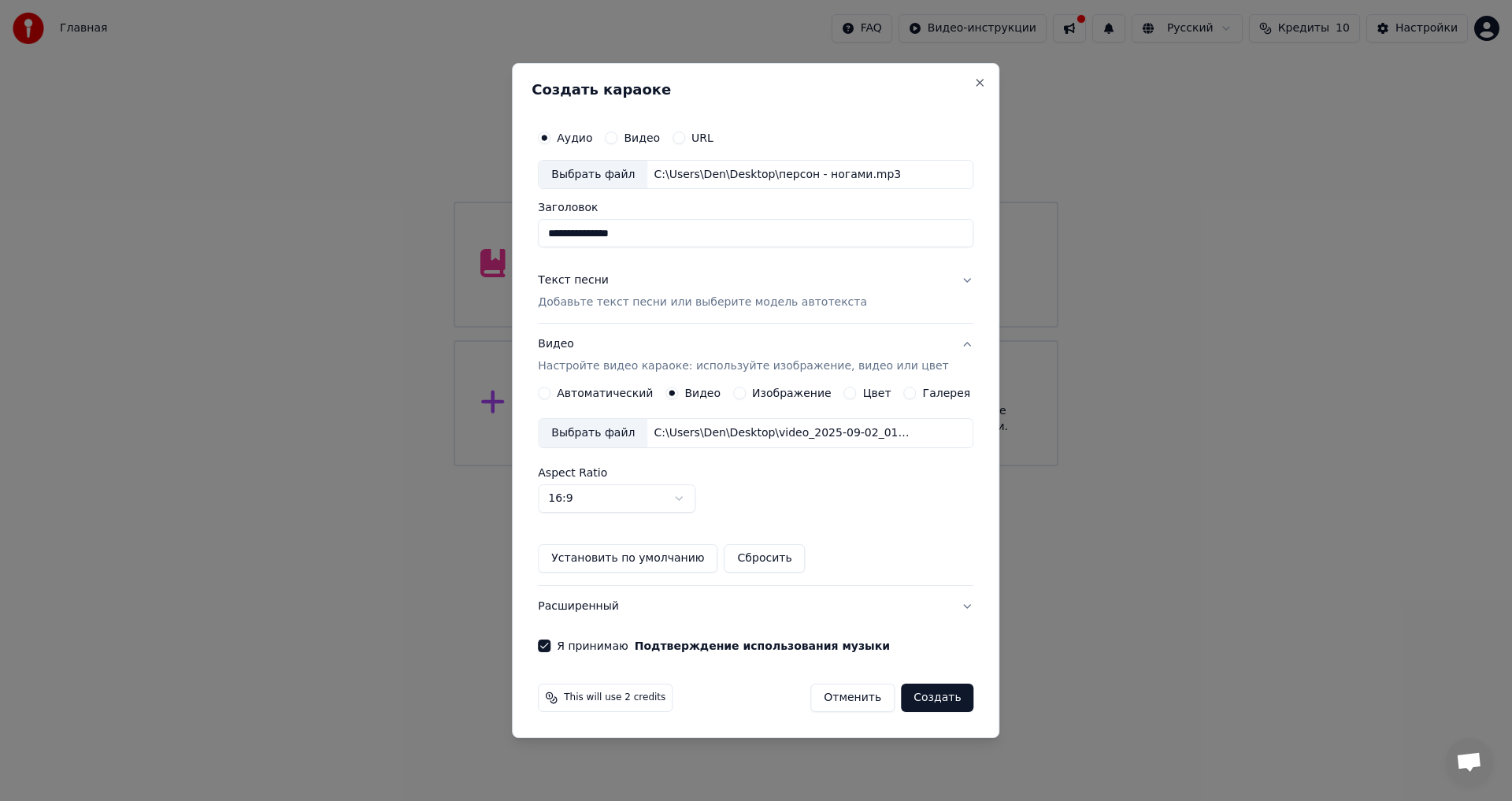
click at [930, 692] on button "Создать" at bounding box center [937, 697] width 72 height 28
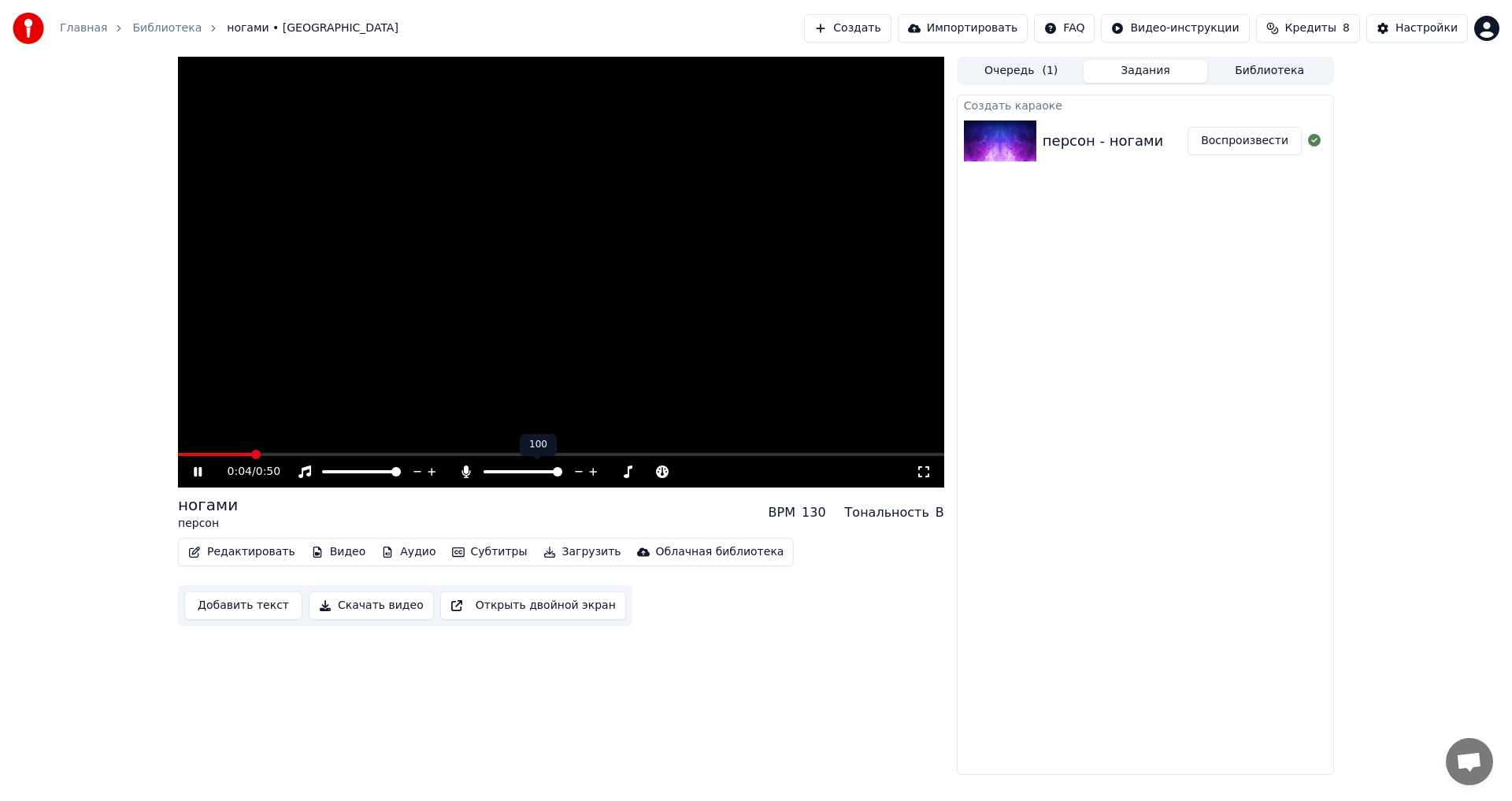
click at [562, 474] on span at bounding box center [557, 472] width 10 height 10
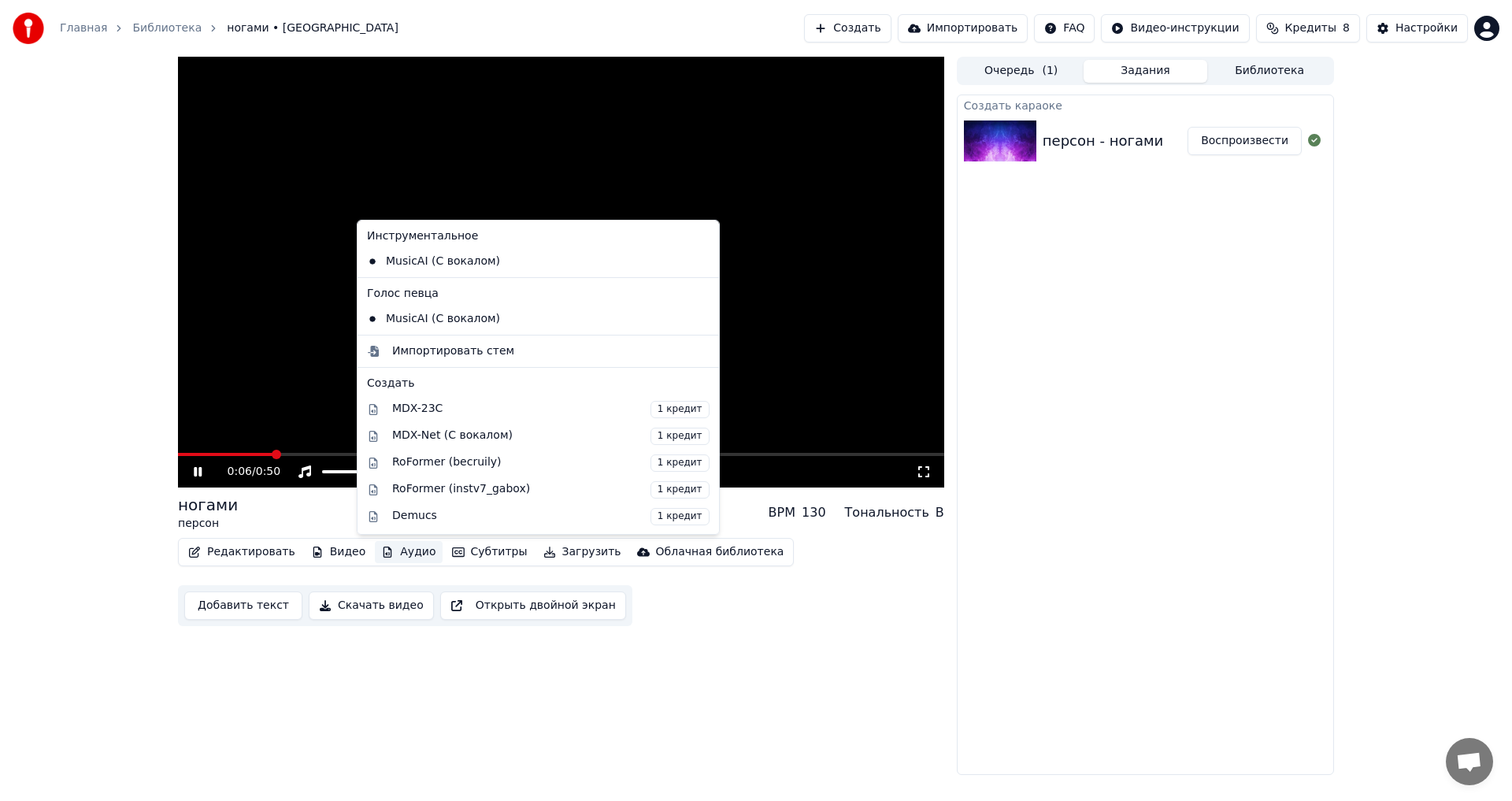
click at [421, 552] on button "Аудио" at bounding box center [408, 552] width 67 height 22
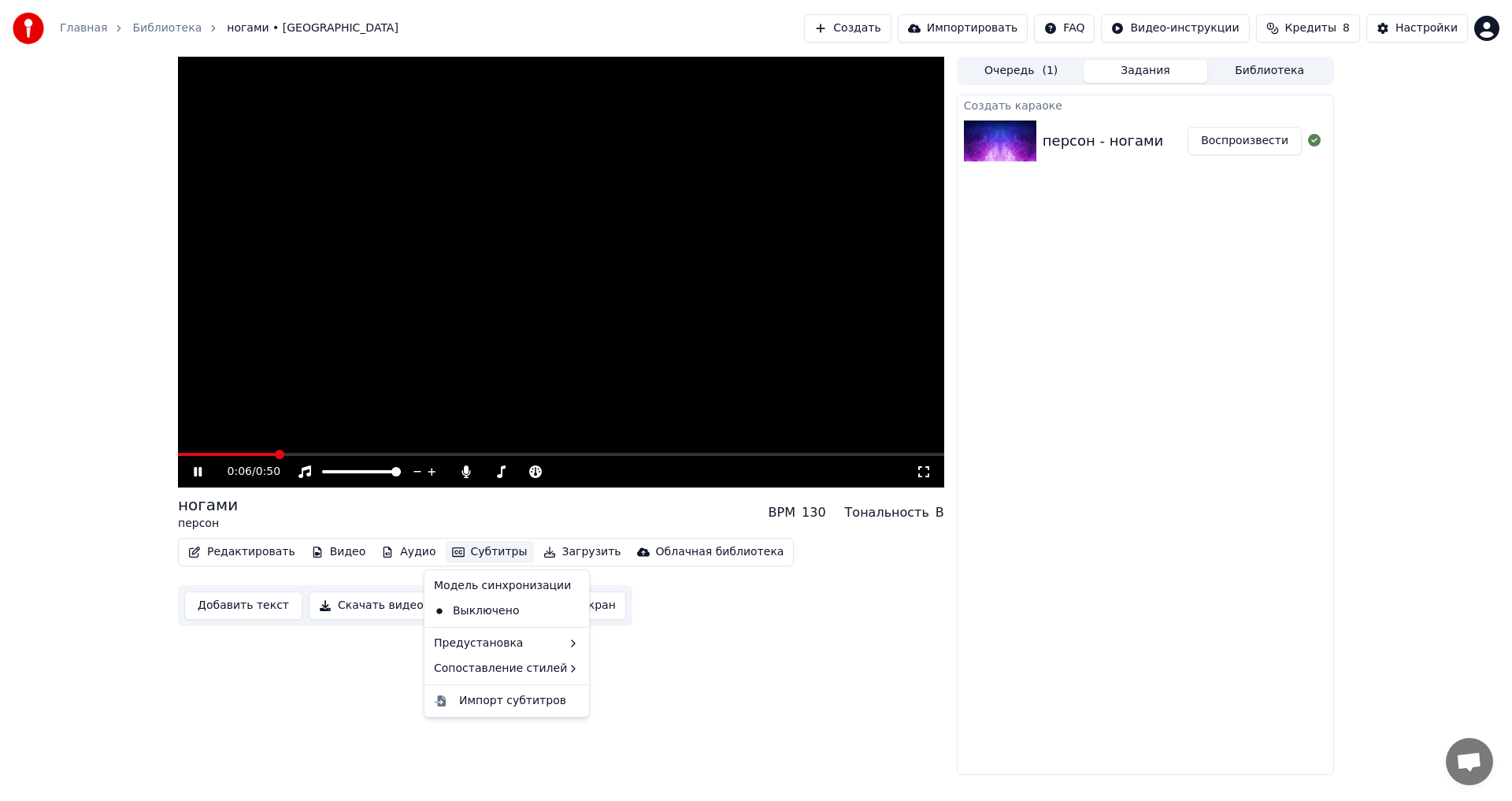
click at [459, 552] on button "Субтитры" at bounding box center [490, 552] width 88 height 22
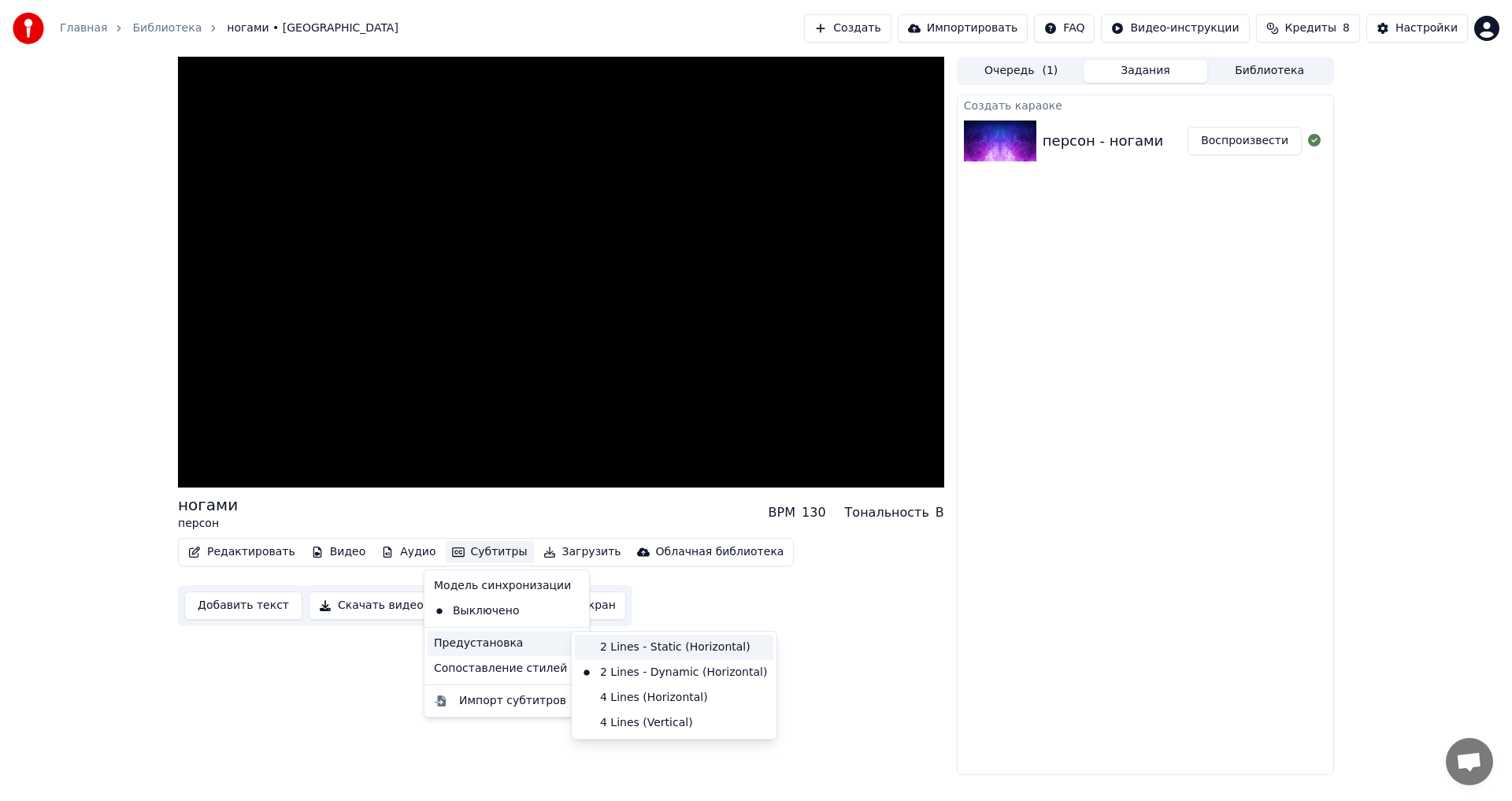
click at [631, 648] on div "2 Lines - Static (Horizontal)" at bounding box center [674, 647] width 199 height 25
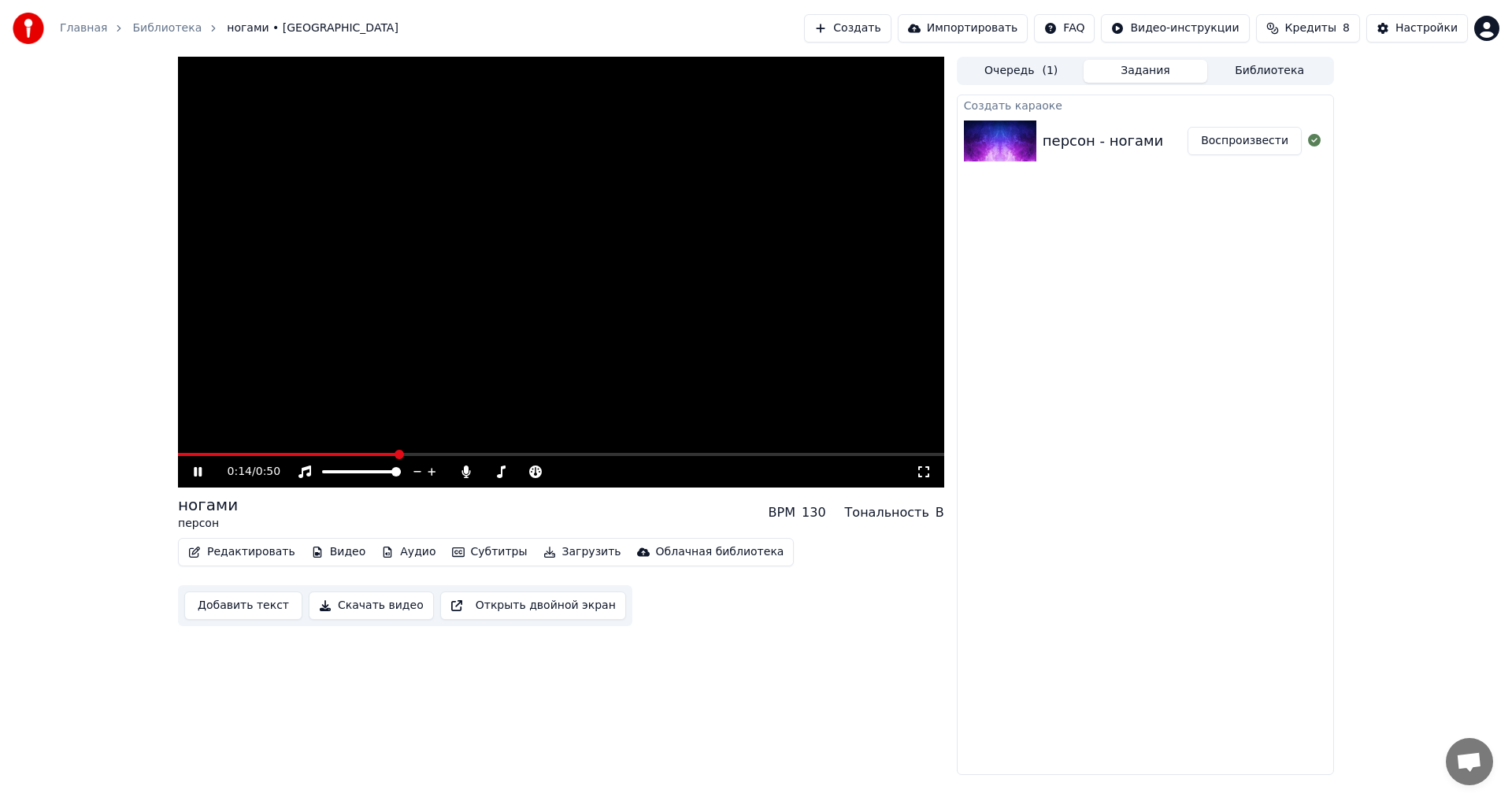
click at [151, 22] on link "Библиотека" at bounding box center [166, 28] width 69 height 16
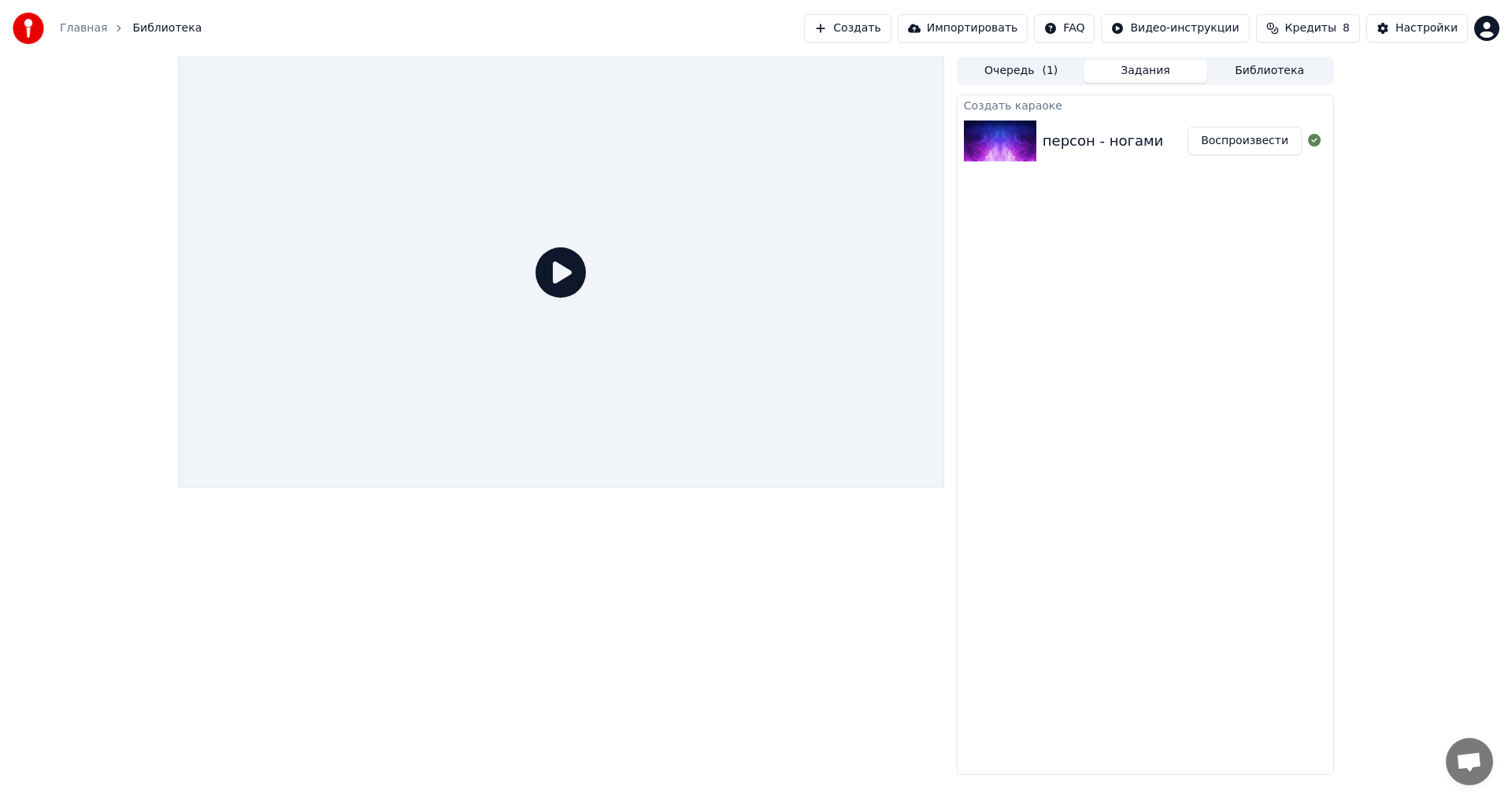
click at [1076, 71] on button "Очередь ( 1 )" at bounding box center [1021, 71] width 125 height 23
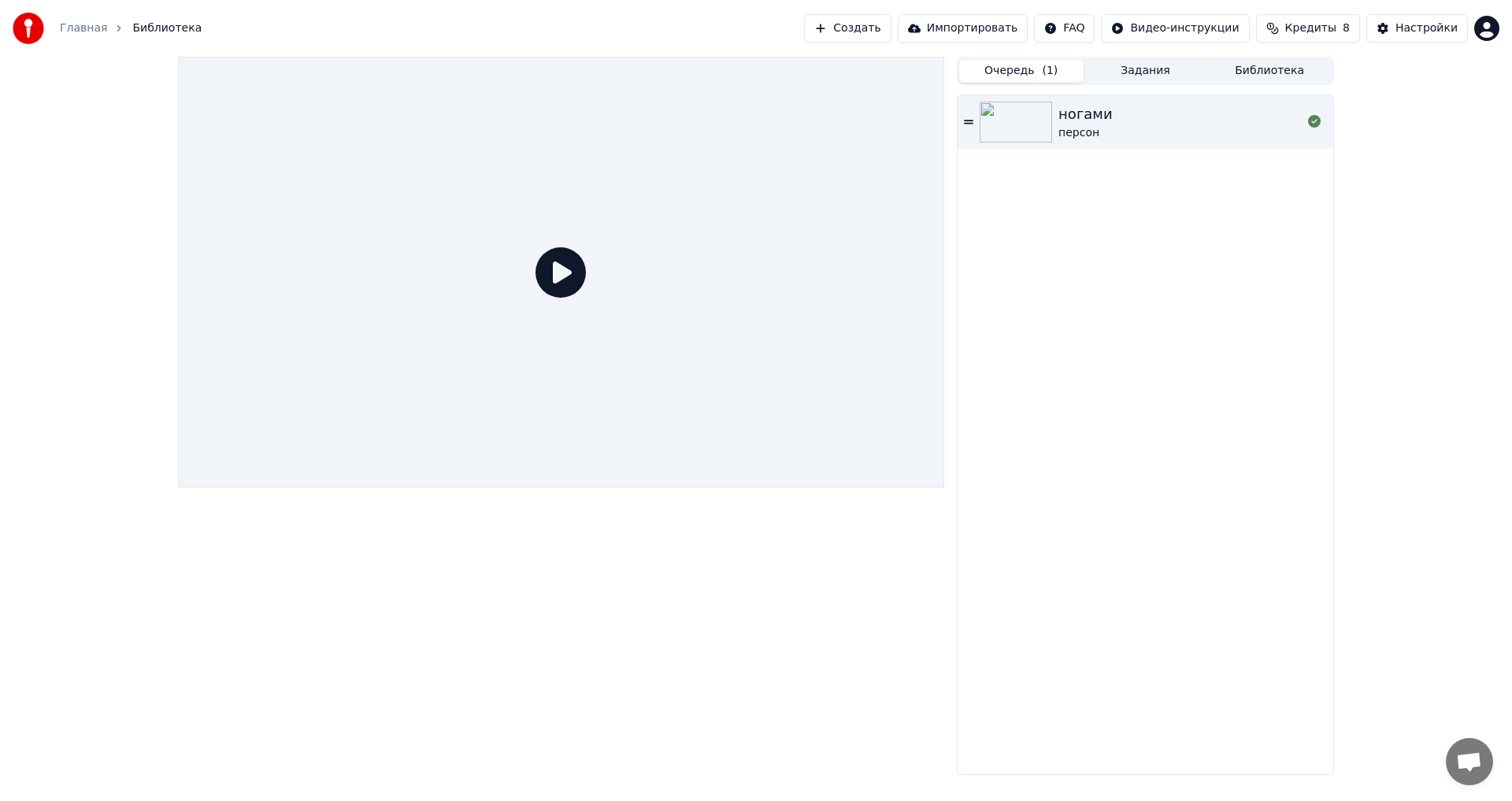
click at [958, 117] on div "ногами персон" at bounding box center [1144, 121] width 376 height 54
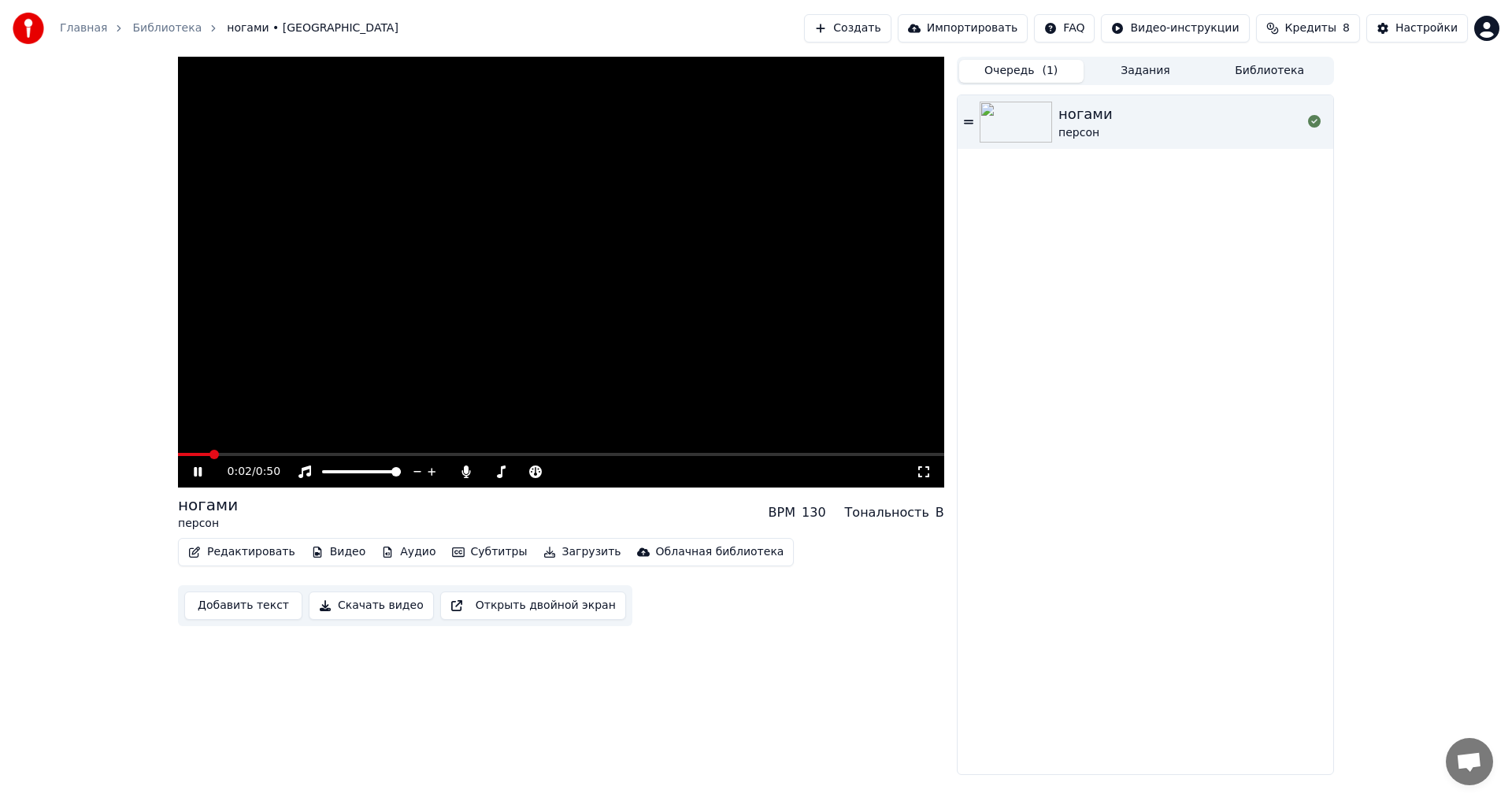
click at [77, 29] on link "Главная" at bounding box center [83, 28] width 47 height 16
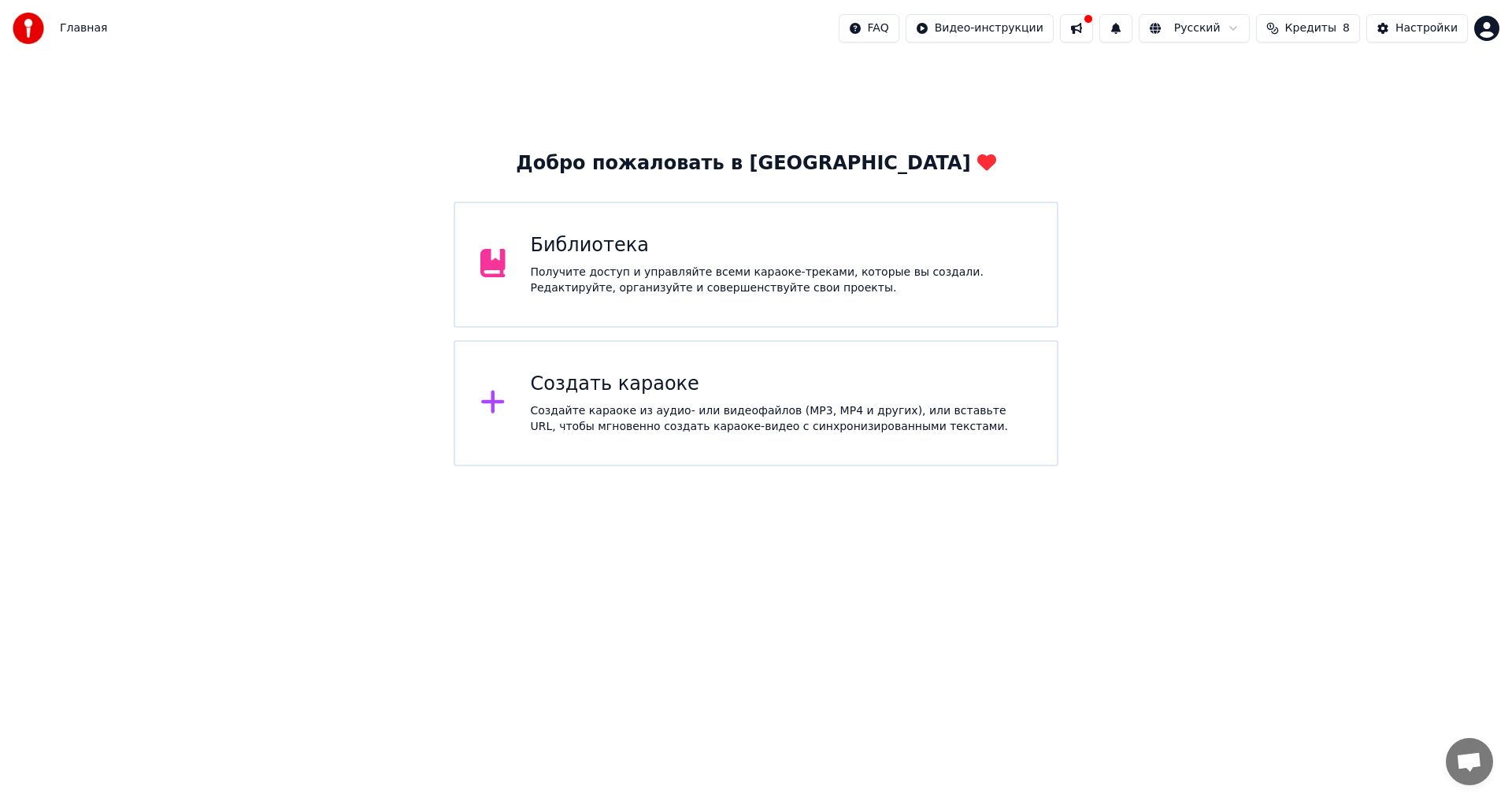
click at [667, 294] on div "Получите доступ и управляйте всеми караоке-треками, которые вы создали. Редакти…" at bounding box center [782, 280] width 502 height 31
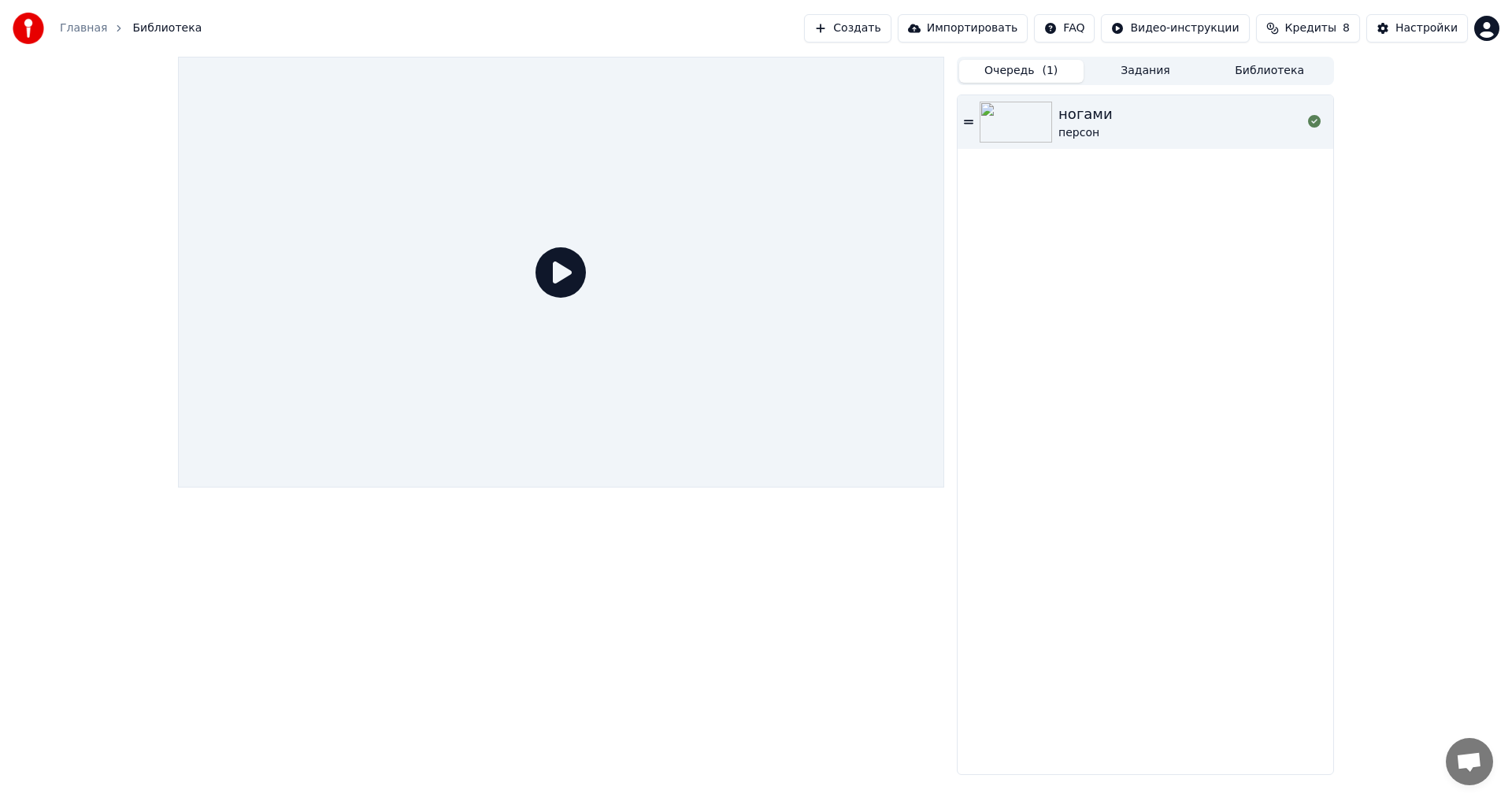
click at [1030, 129] on img at bounding box center [1016, 121] width 72 height 41
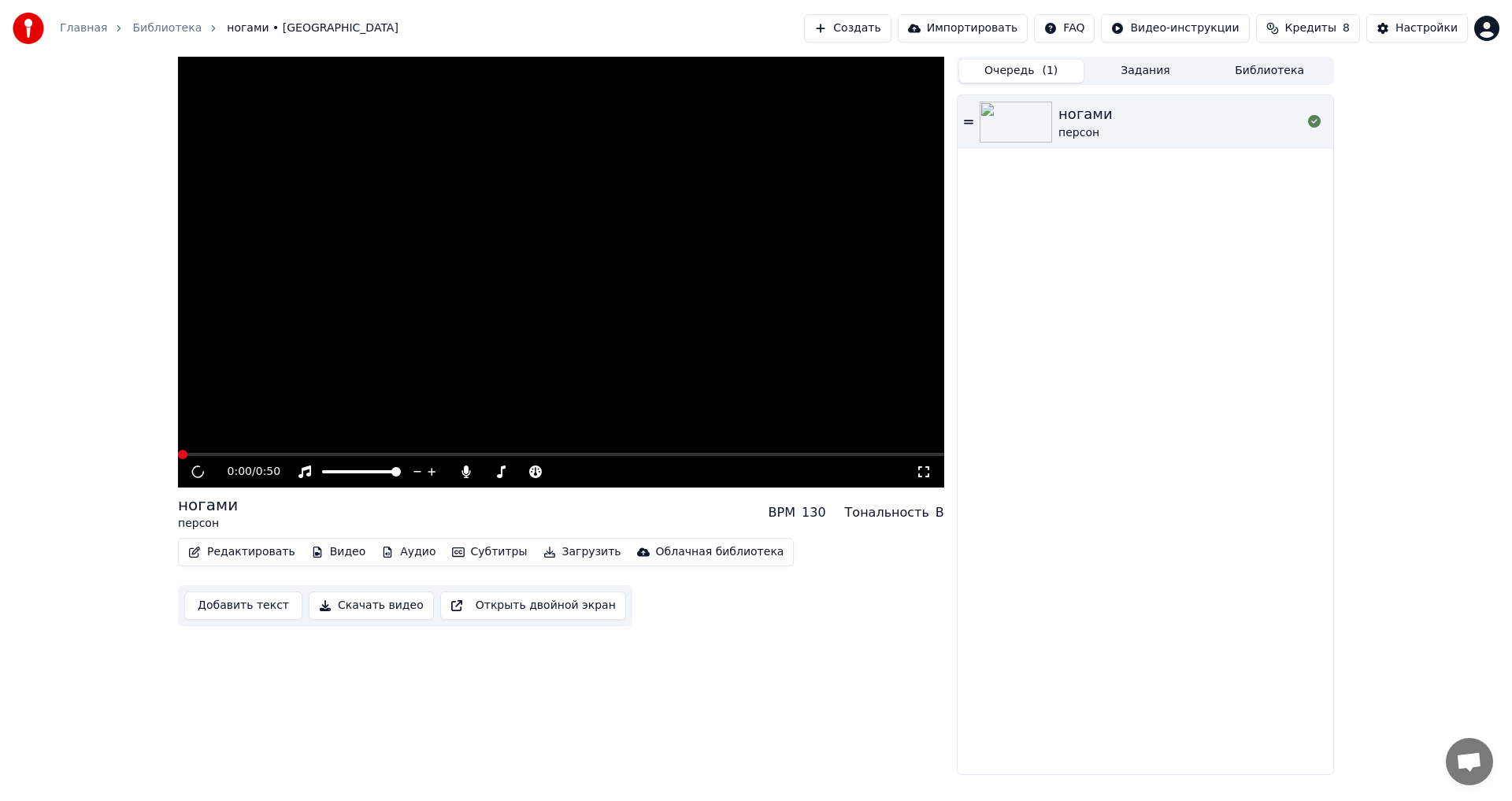
click at [972, 129] on div "ногами персон" at bounding box center [1144, 121] width 376 height 54
click at [1111, 133] on div "ногами персон" at bounding box center [1180, 121] width 243 height 38
click at [18, 23] on img at bounding box center [28, 28] width 31 height 31
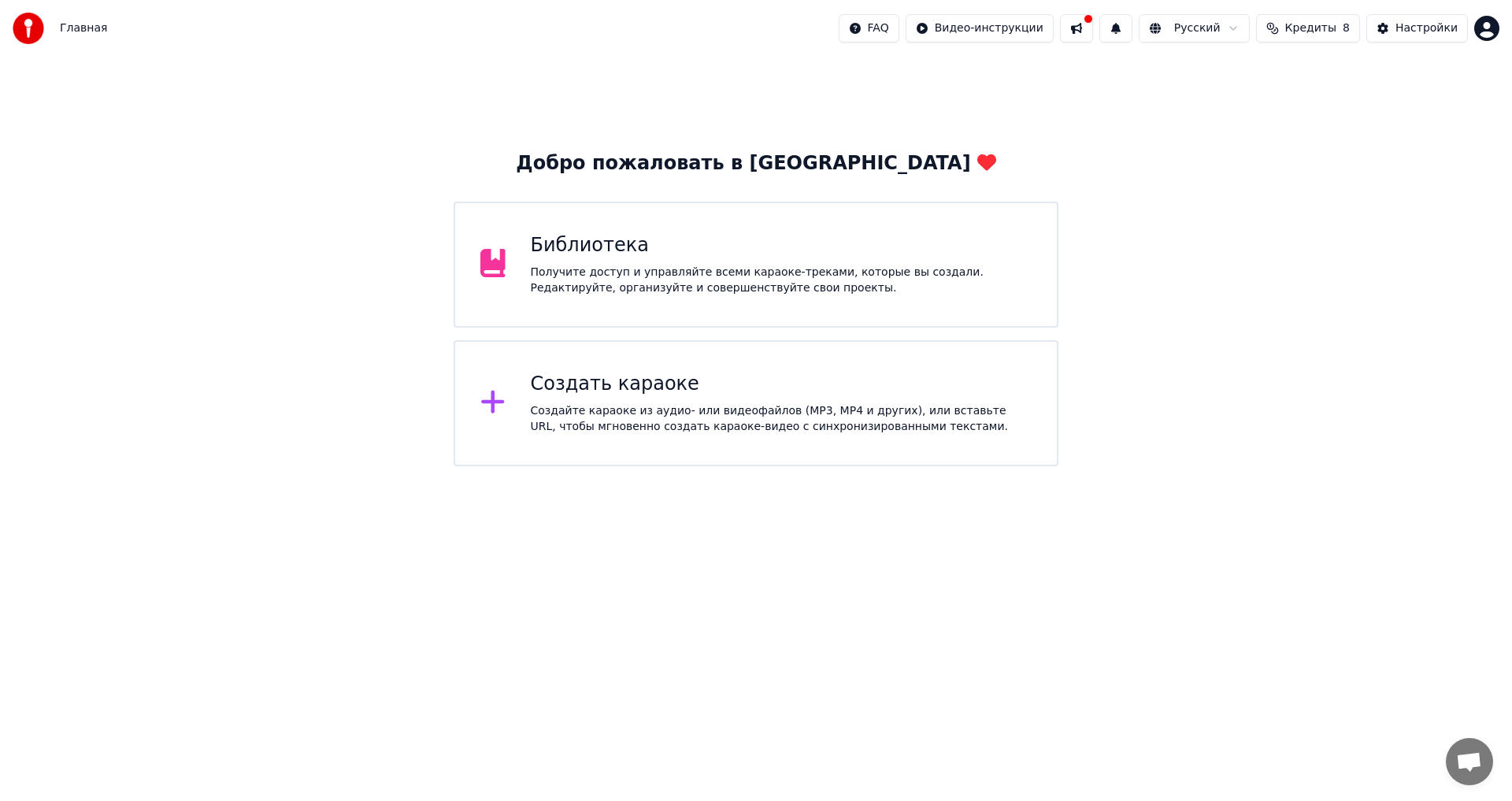
click at [543, 249] on div "Библиотека" at bounding box center [782, 245] width 502 height 25
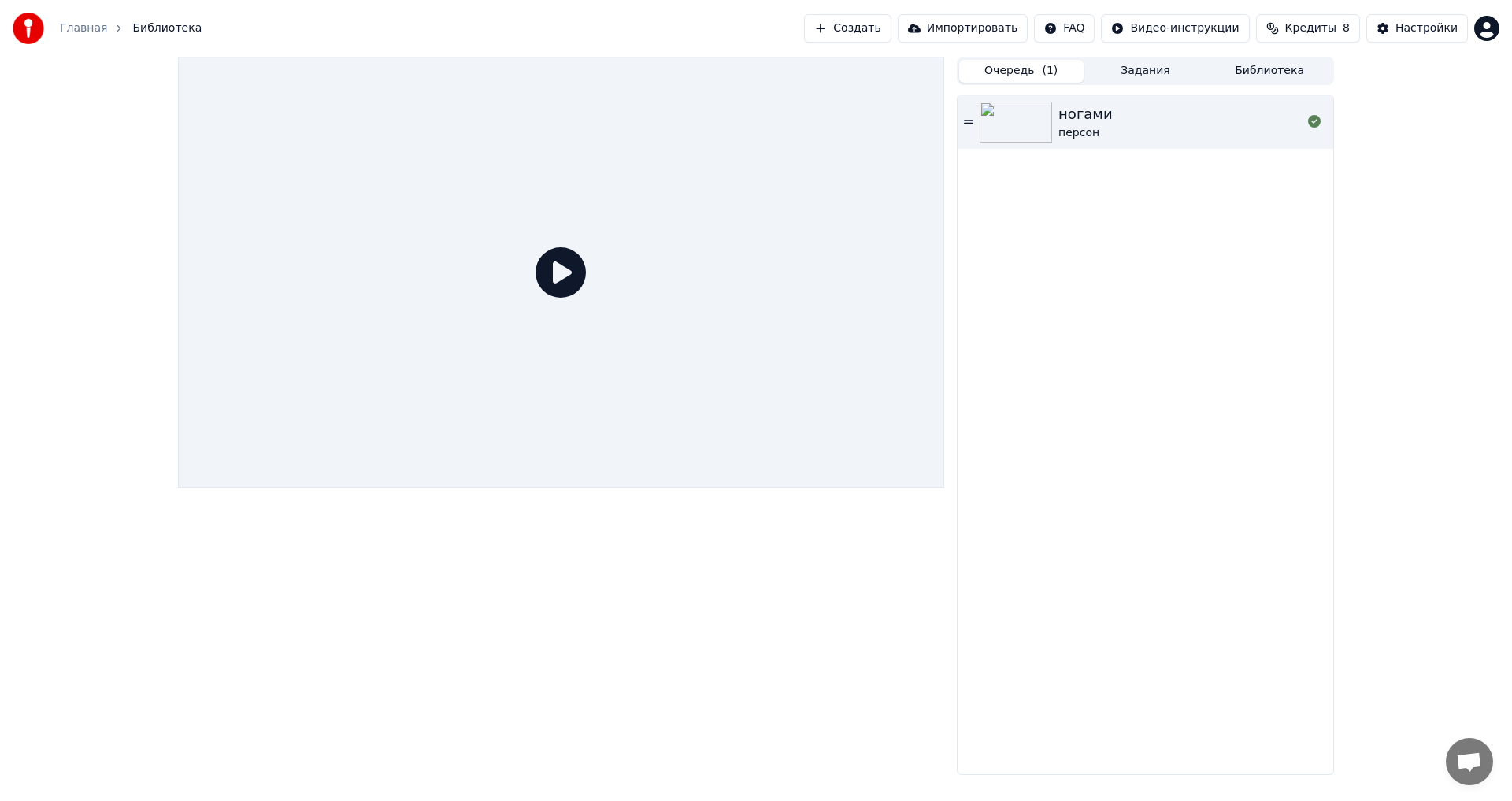
click at [584, 279] on icon at bounding box center [561, 272] width 51 height 51
click at [69, 24] on link "Главная" at bounding box center [83, 28] width 47 height 16
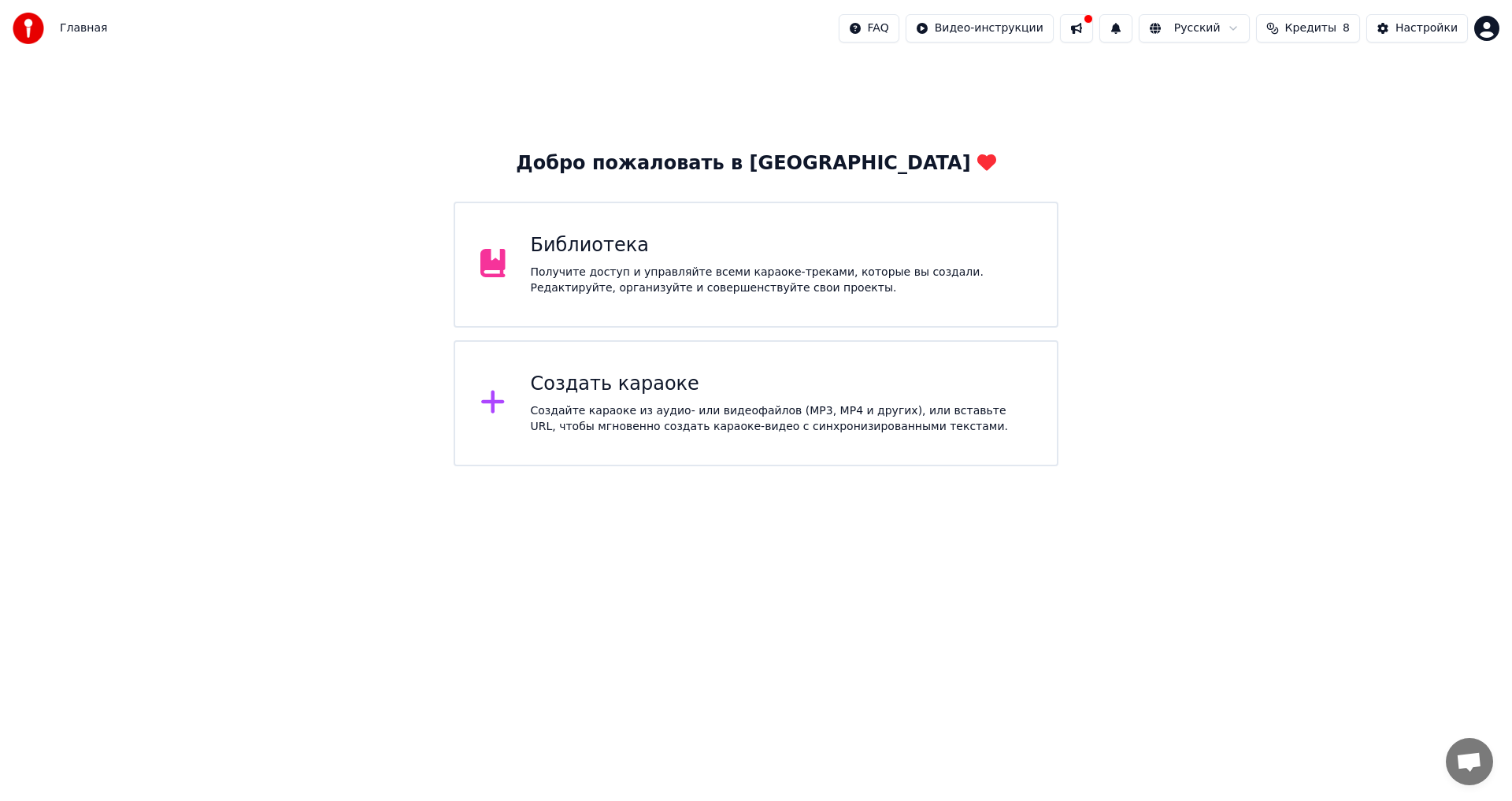
click at [700, 374] on div "Создать караоке" at bounding box center [782, 384] width 502 height 25
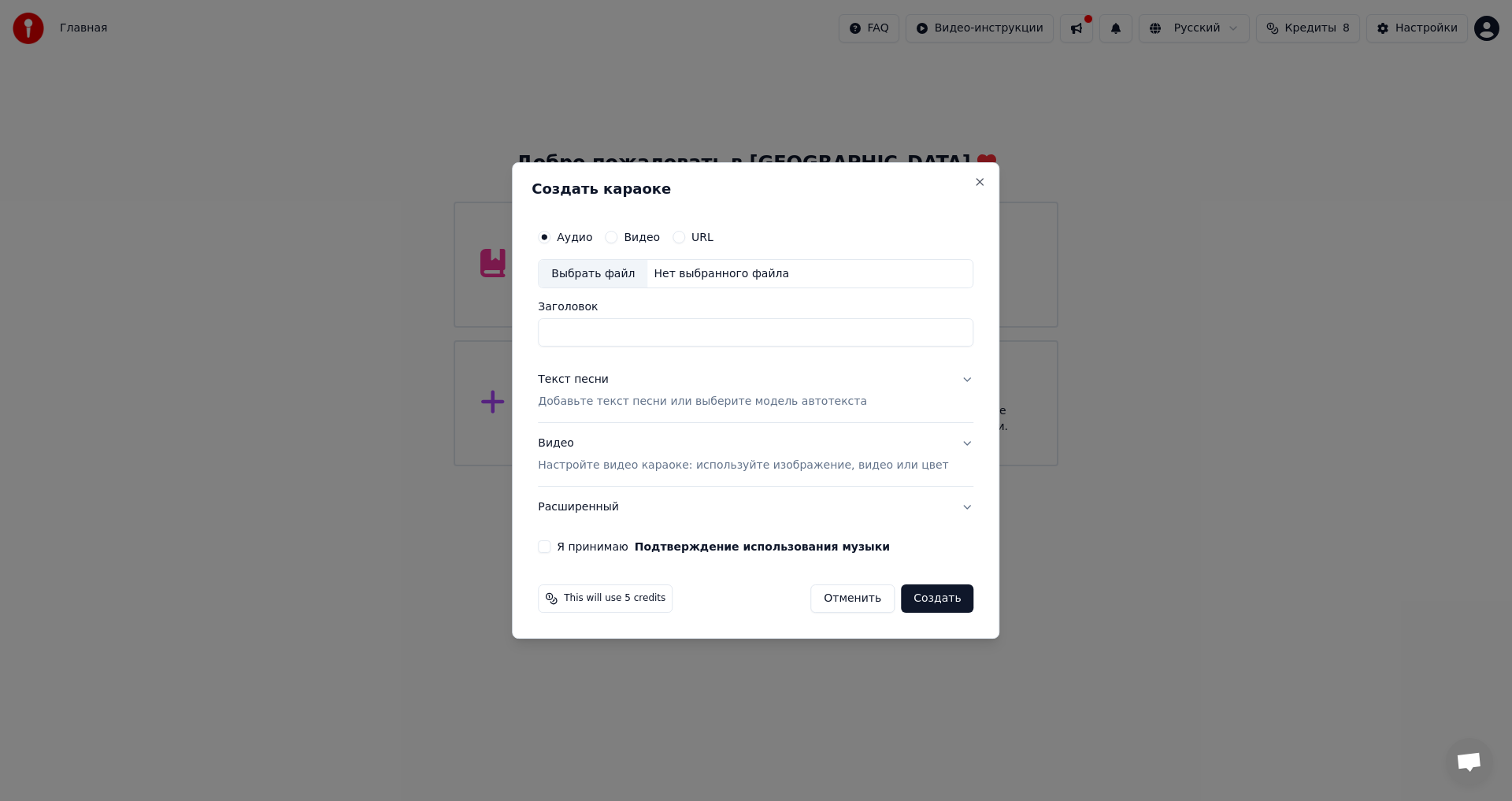
click at [658, 344] on input "Заголовок" at bounding box center [755, 332] width 435 height 28
click at [613, 277] on div "Выбрать файл" at bounding box center [593, 273] width 109 height 28
type input "***"
click at [636, 396] on p "Добавьте текст песни или выберите модель автотекста" at bounding box center [702, 402] width 329 height 16
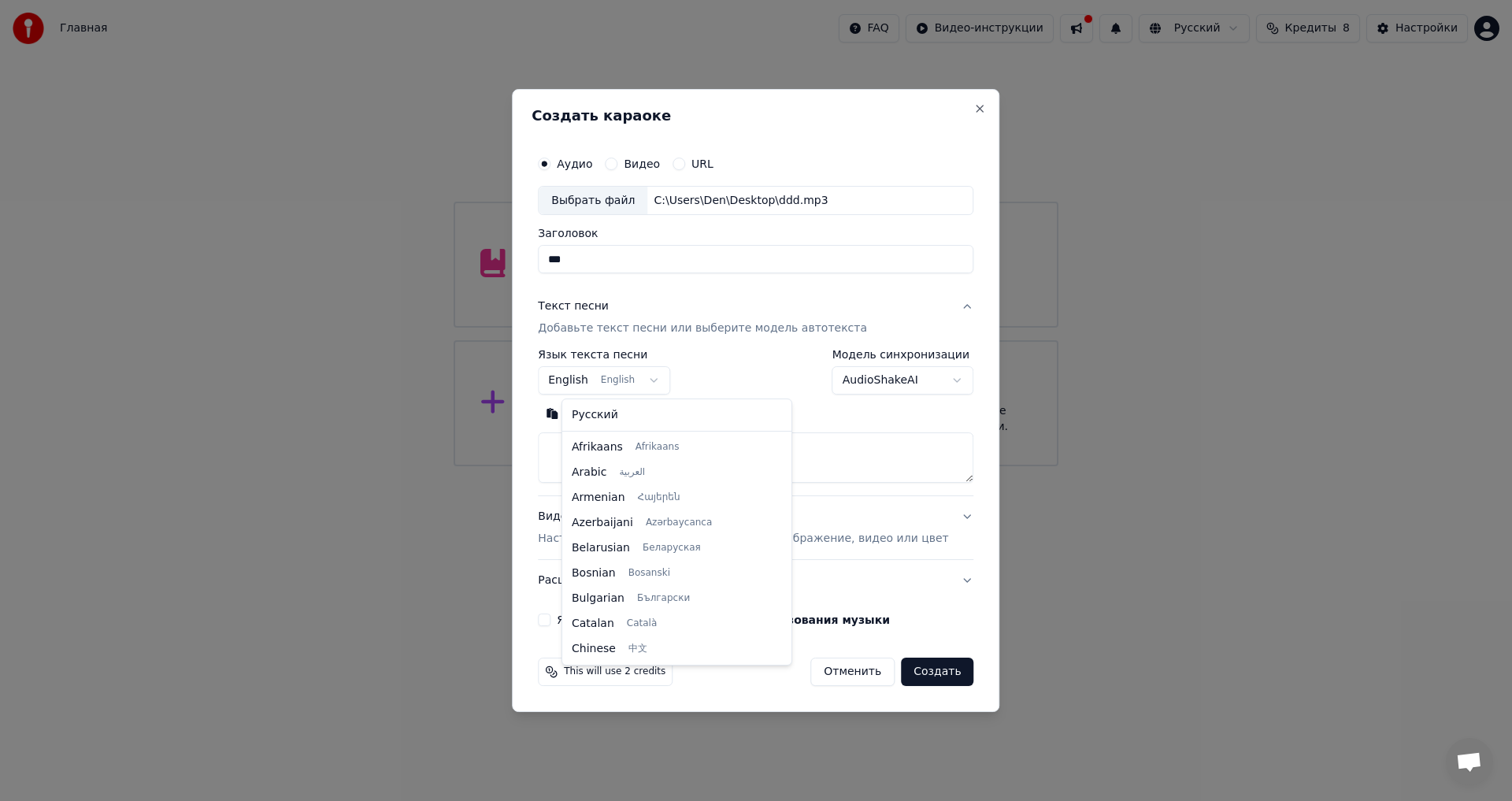
click at [626, 382] on body "**********" at bounding box center [756, 233] width 1512 height 466
select select "**"
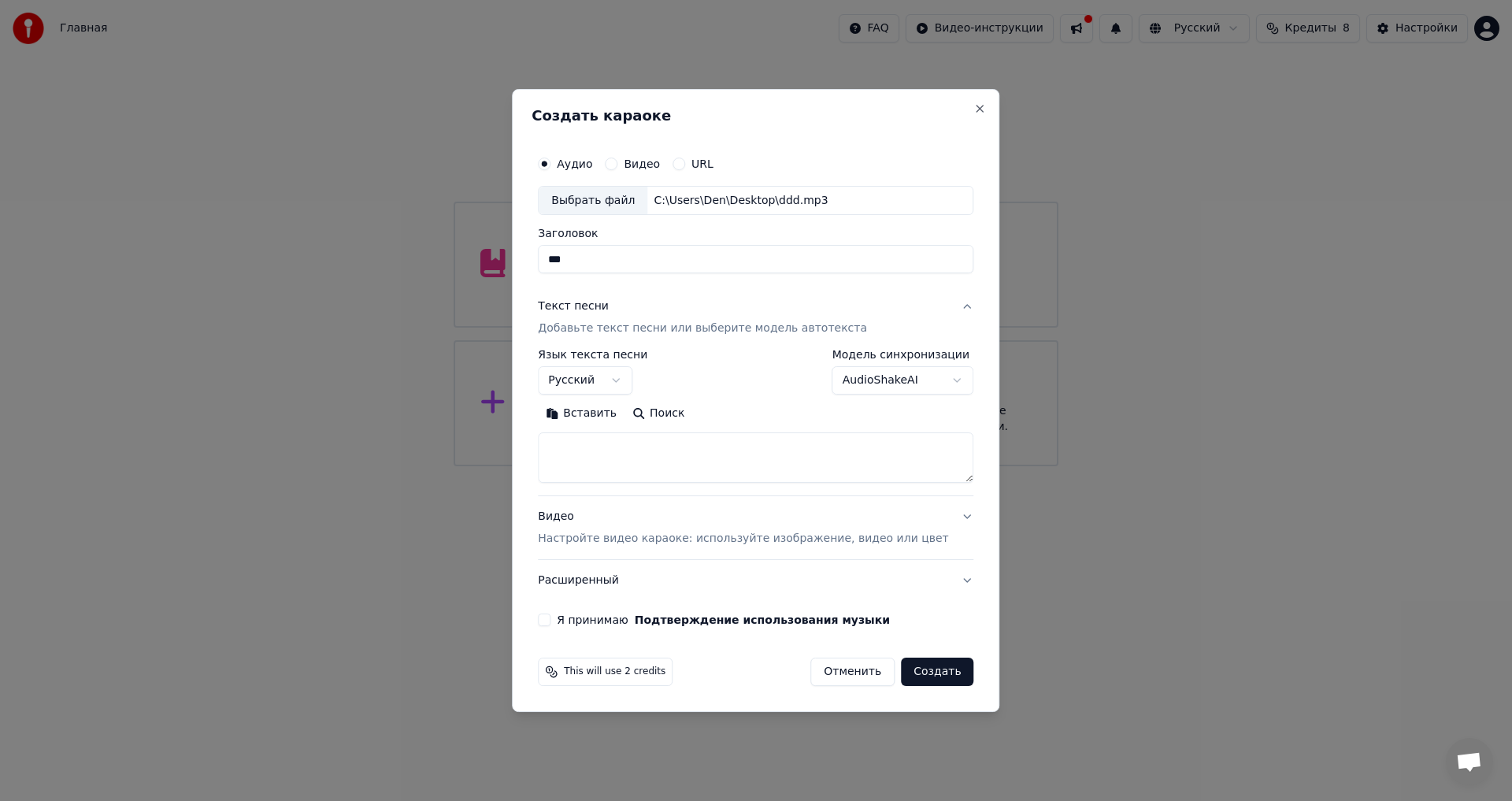
click at [668, 450] on textarea at bounding box center [755, 458] width 435 height 51
paste textarea "**********"
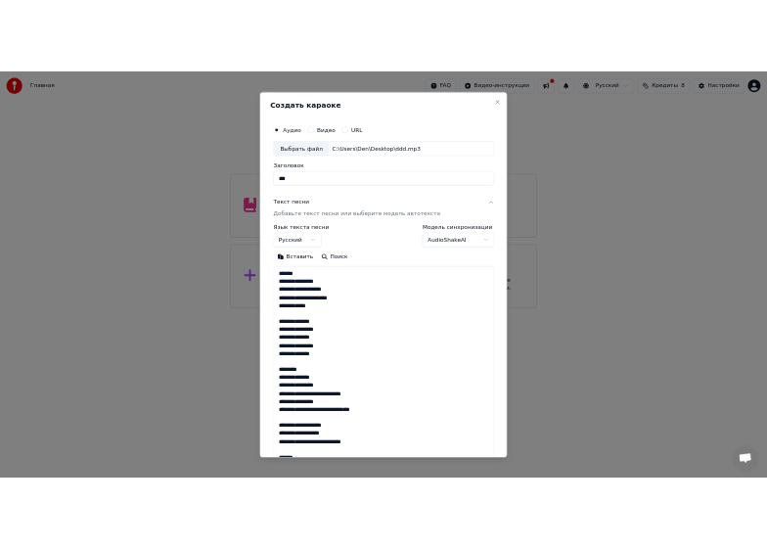
scroll to position [574, 0]
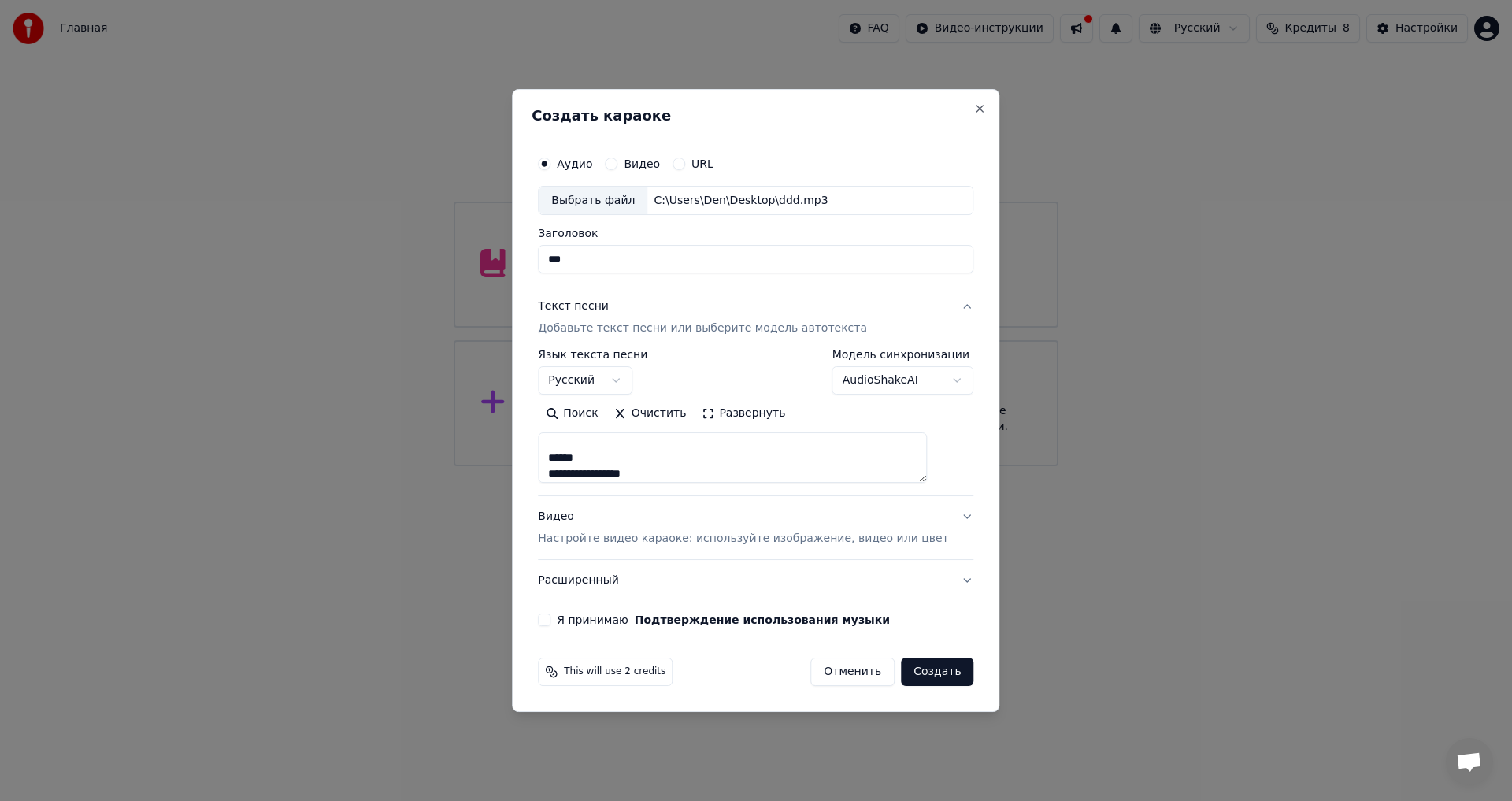
type textarea "**********"
click at [696, 526] on div "Видео Настройте видео караоке: используйте изображение, видео или цвет" at bounding box center [743, 528] width 410 height 38
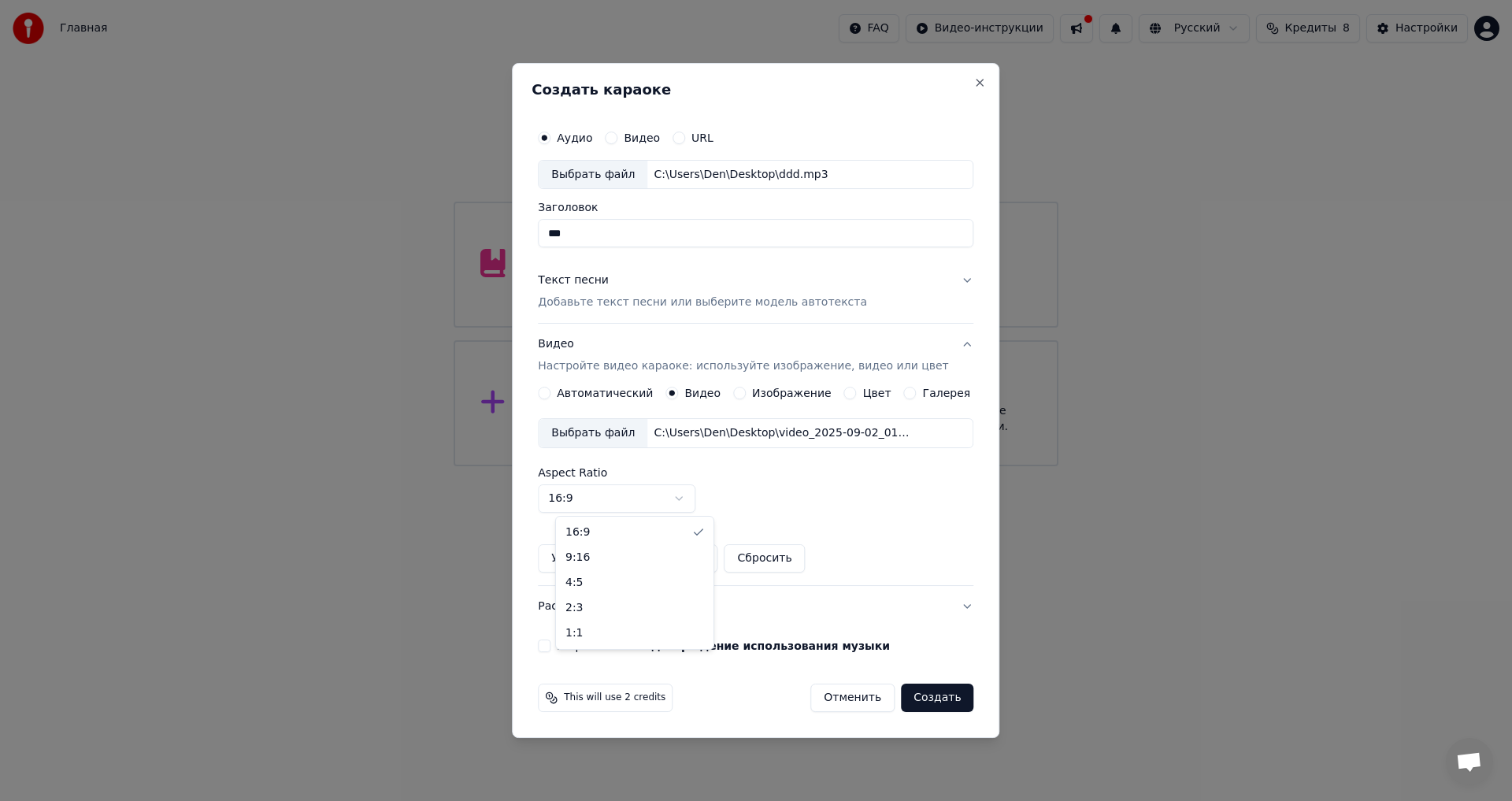
click at [647, 466] on body "Главная FAQ Видео-инструкции Русский Кредиты 8 Настройки Добро пожаловать в You…" at bounding box center [756, 233] width 1512 height 466
click at [636, 466] on body "Главная FAQ Видео-инструкции Русский Кредиты 8 Настройки Добро пожаловать в You…" at bounding box center [756, 233] width 1512 height 466
select select "****"
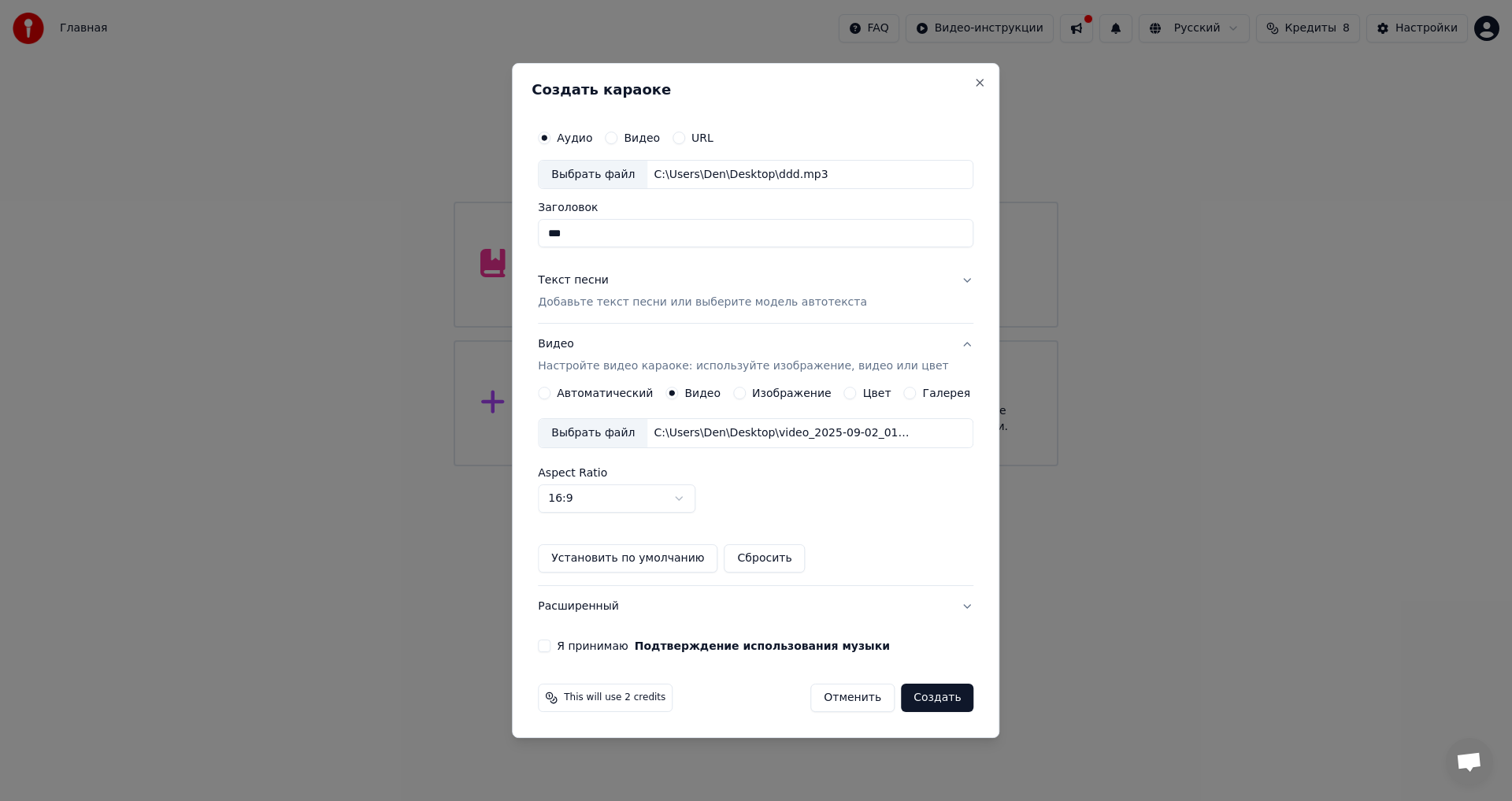
click at [602, 658] on div "Аудио Видео URL Выбрать файл C:\Users\Den\Desktop\ddd.mp3 Заголовок *** Текст п…" at bounding box center [755, 387] width 448 height 543
click at [601, 651] on label "Я принимаю Подтверждение использования музыки" at bounding box center [723, 646] width 333 height 11
click at [550, 651] on button "Я принимаю Подтверждение использования музыки" at bounding box center [544, 646] width 13 height 13
click at [692, 615] on button "Расширенный" at bounding box center [755, 606] width 435 height 41
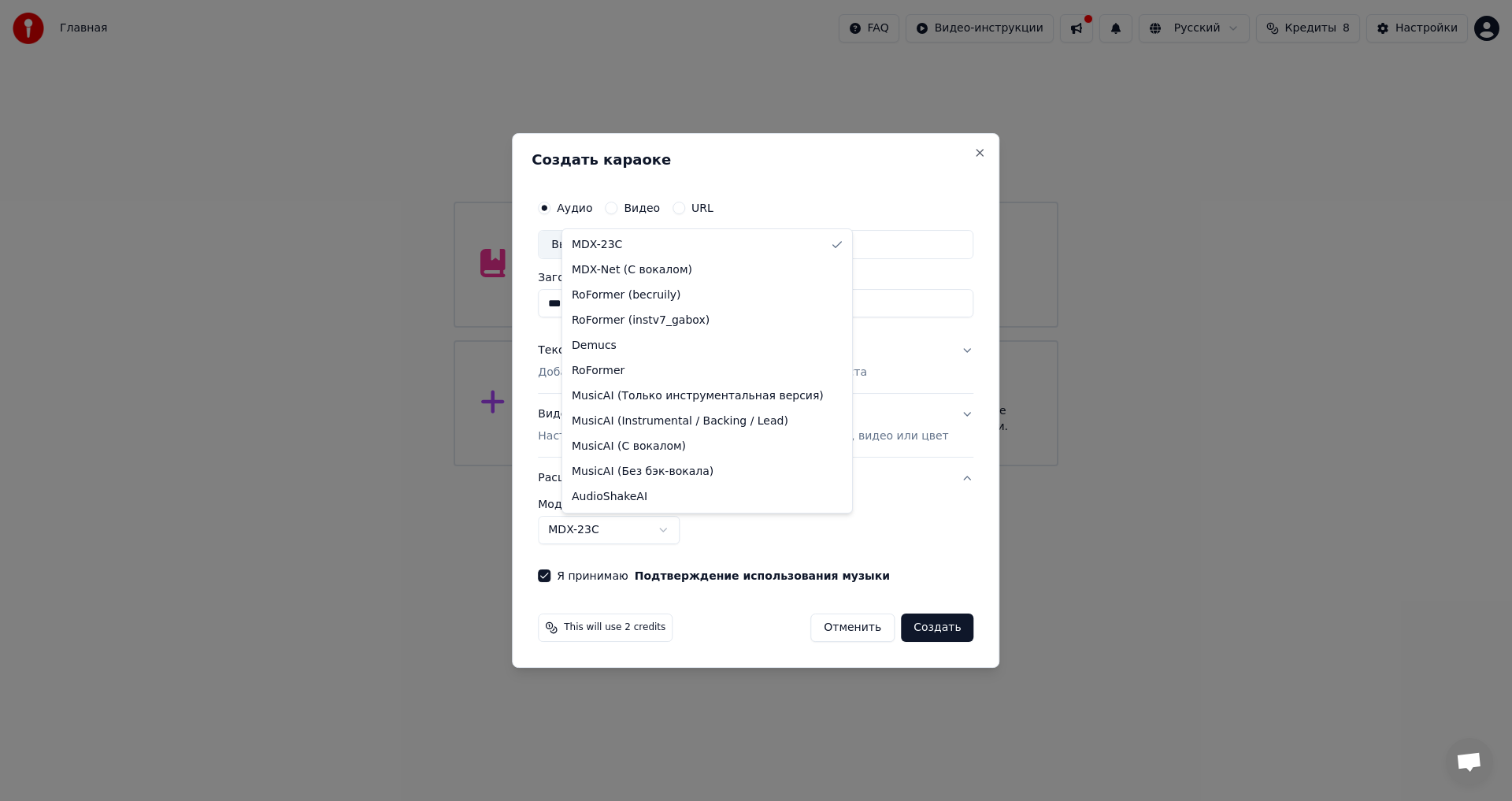
click at [591, 466] on body "Главная FAQ Видео-инструкции Русский Кредиты 8 Настройки Добро пожаловать в You…" at bounding box center [756, 233] width 1512 height 466
select select "**********"
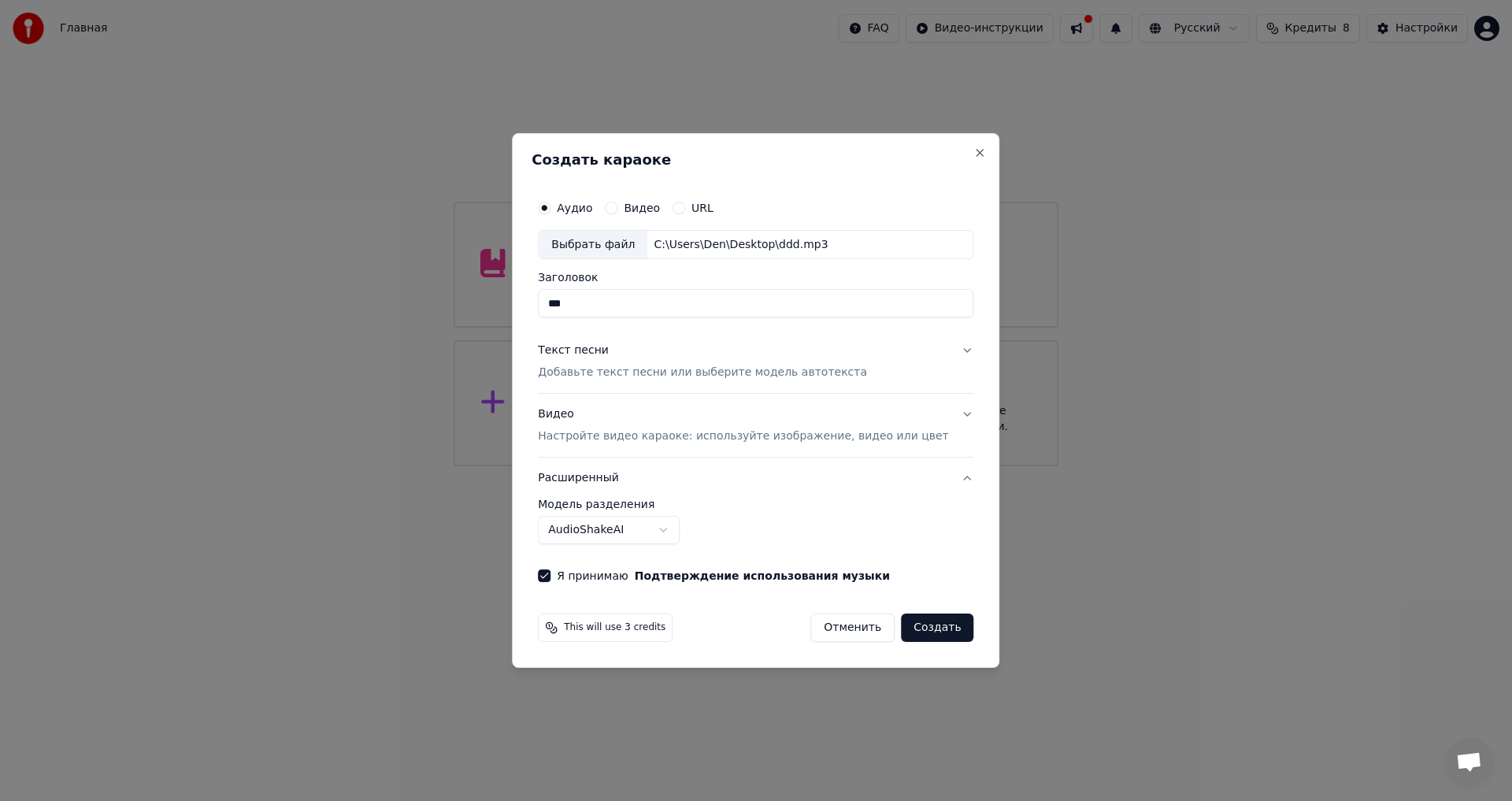
click at [907, 622] on button "Создать" at bounding box center [937, 627] width 72 height 28
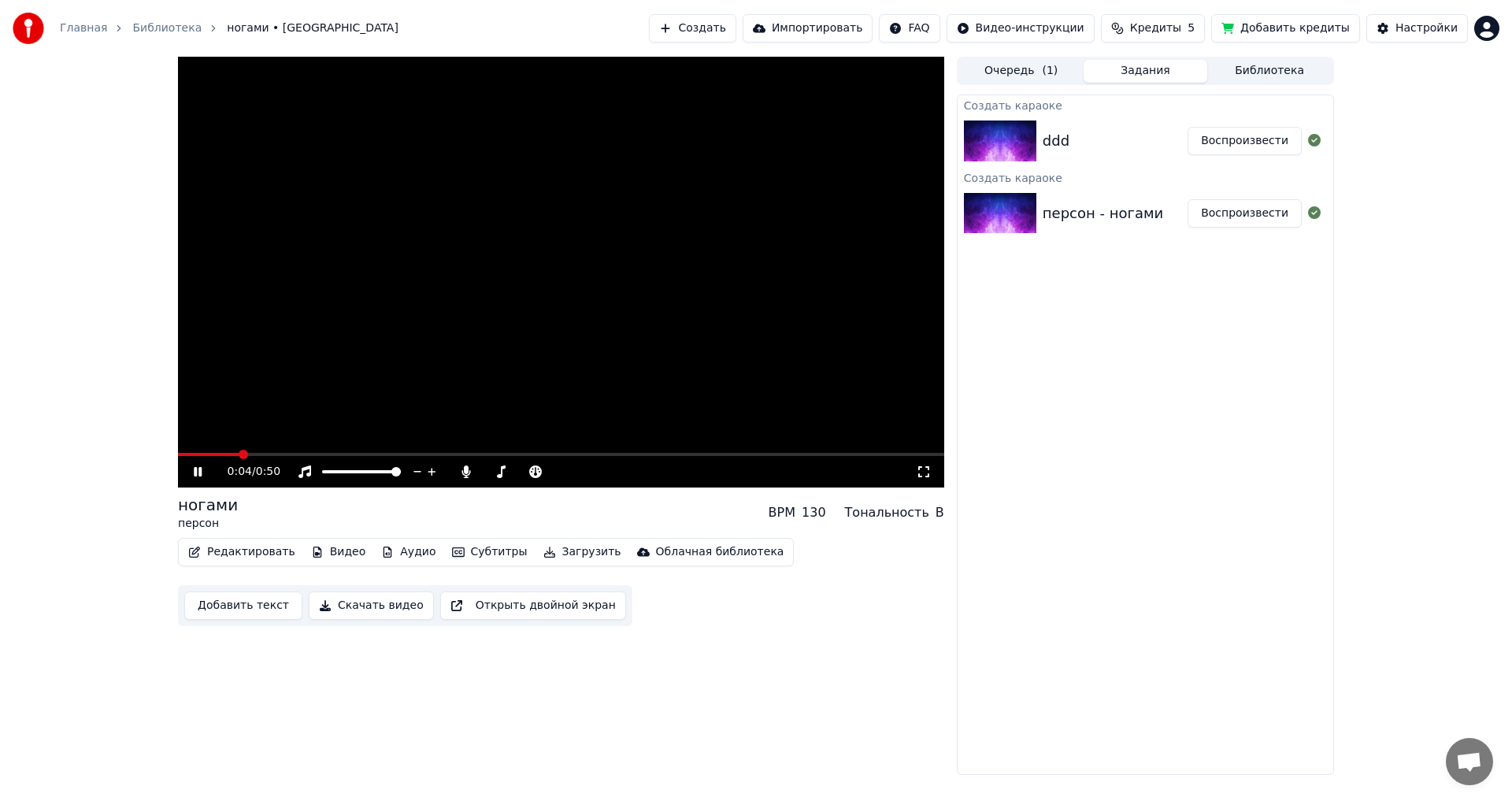
click at [446, 545] on button "Субтитры" at bounding box center [490, 552] width 88 height 22
click at [518, 611] on div "Выключено" at bounding box center [507, 610] width 158 height 25
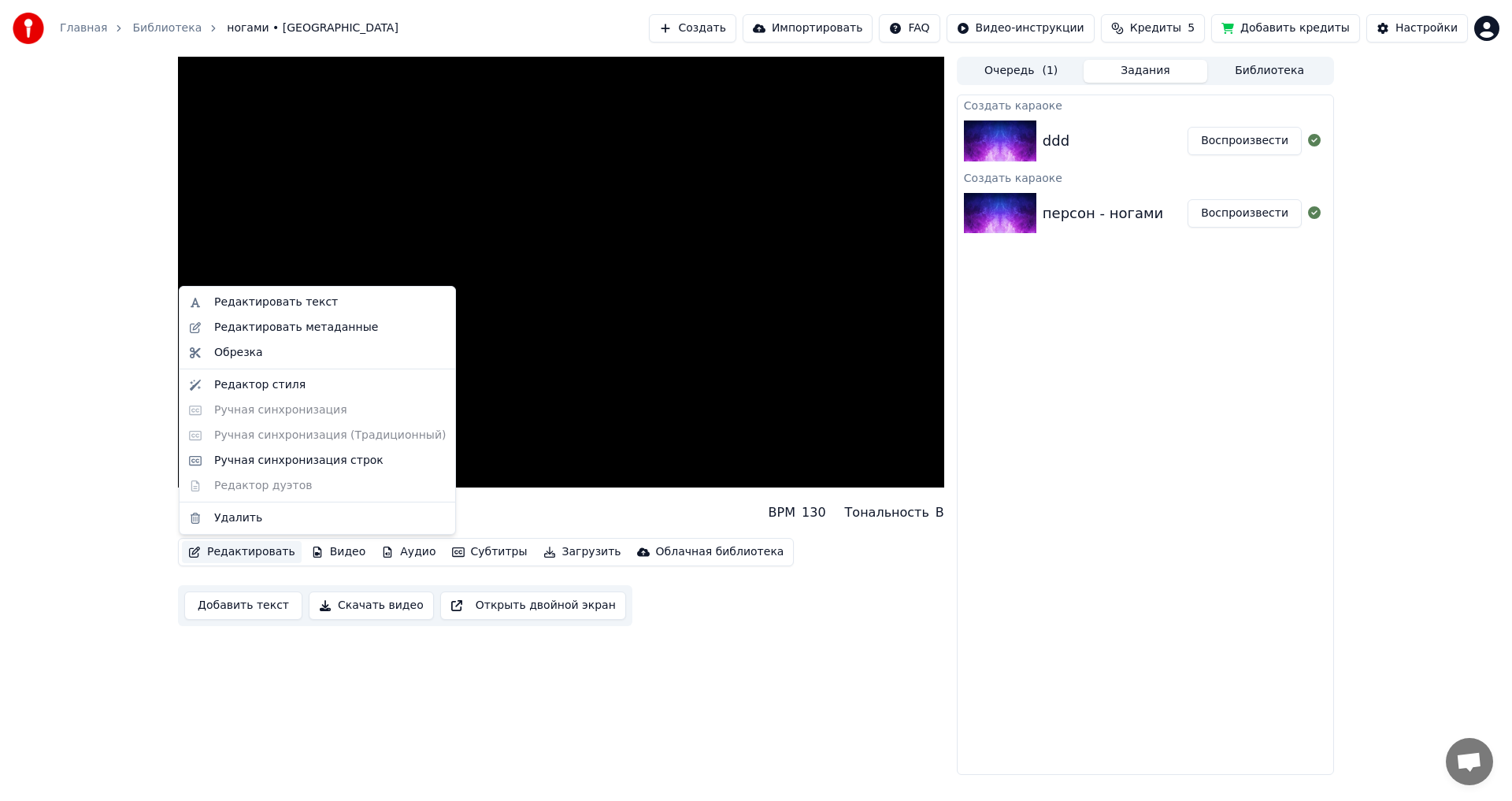
click at [281, 547] on button "Редактировать" at bounding box center [241, 552] width 120 height 22
click at [286, 434] on div "Редактировать текст Редактировать метаданные Обрезка Редактор стиля Ручная синх…" at bounding box center [317, 409] width 277 height 249
click at [311, 305] on div "Редактировать текст" at bounding box center [276, 302] width 124 height 16
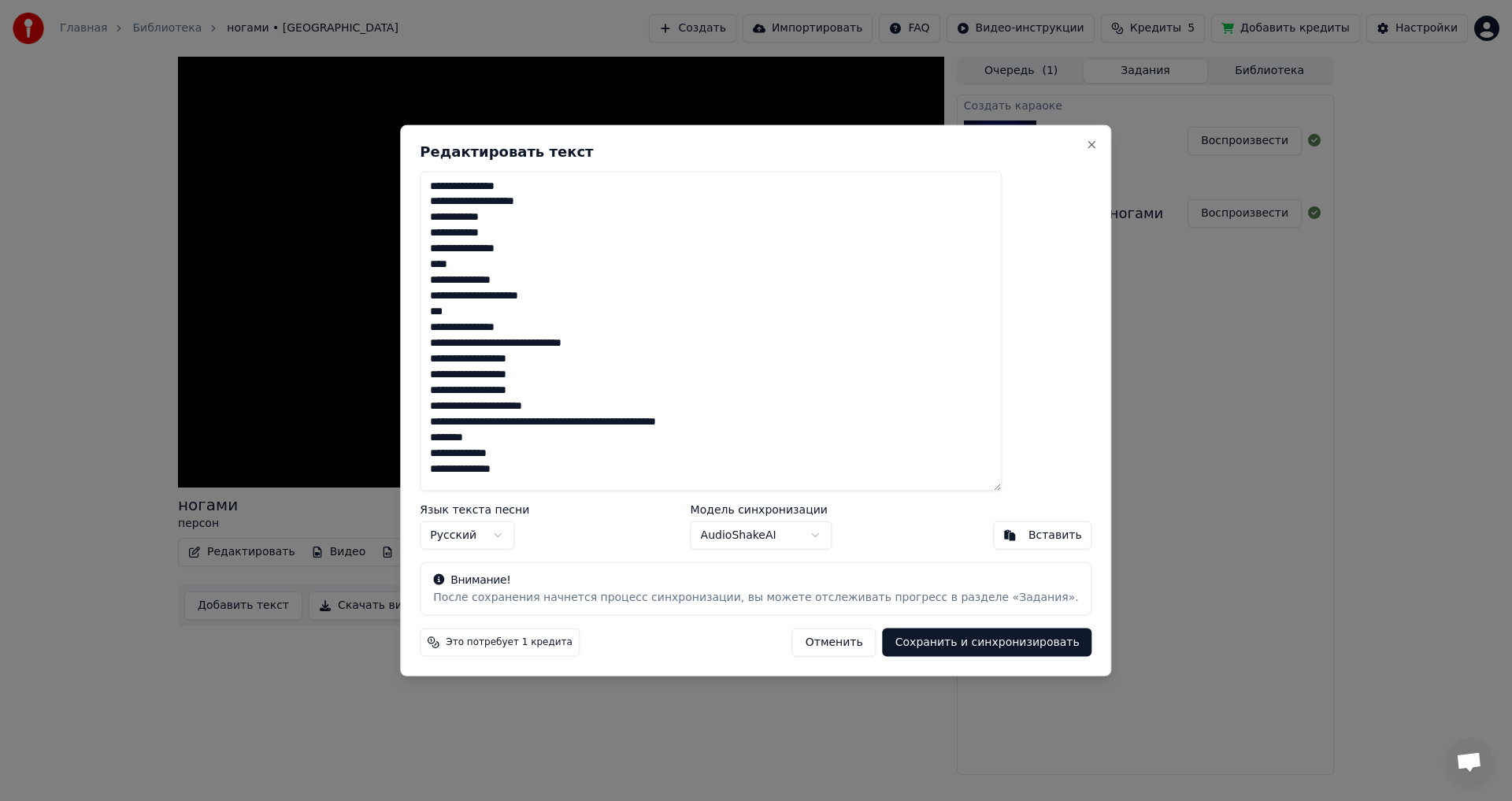
click at [970, 644] on button "Сохранить и синхронизировать" at bounding box center [987, 642] width 209 height 28
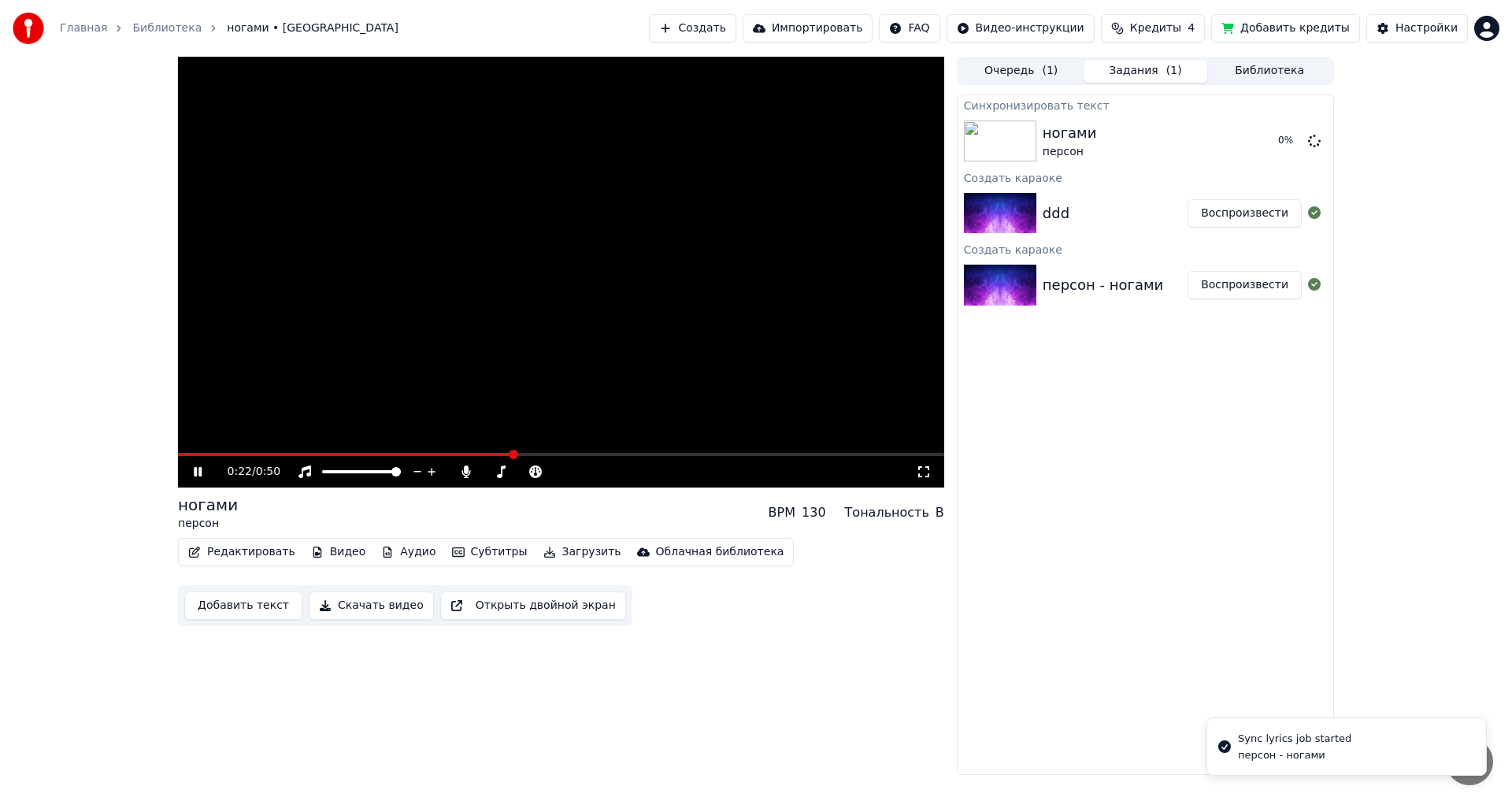
click at [399, 451] on video at bounding box center [561, 271] width 766 height 430
click at [409, 448] on video at bounding box center [561, 271] width 766 height 430
click at [470, 537] on div "ногами персон BPM 130 Тональность B Редактировать Видео Аудио Субтитры Загрузит…" at bounding box center [561, 560] width 766 height 132
click at [473, 555] on button "Субтитры" at bounding box center [490, 552] width 88 height 22
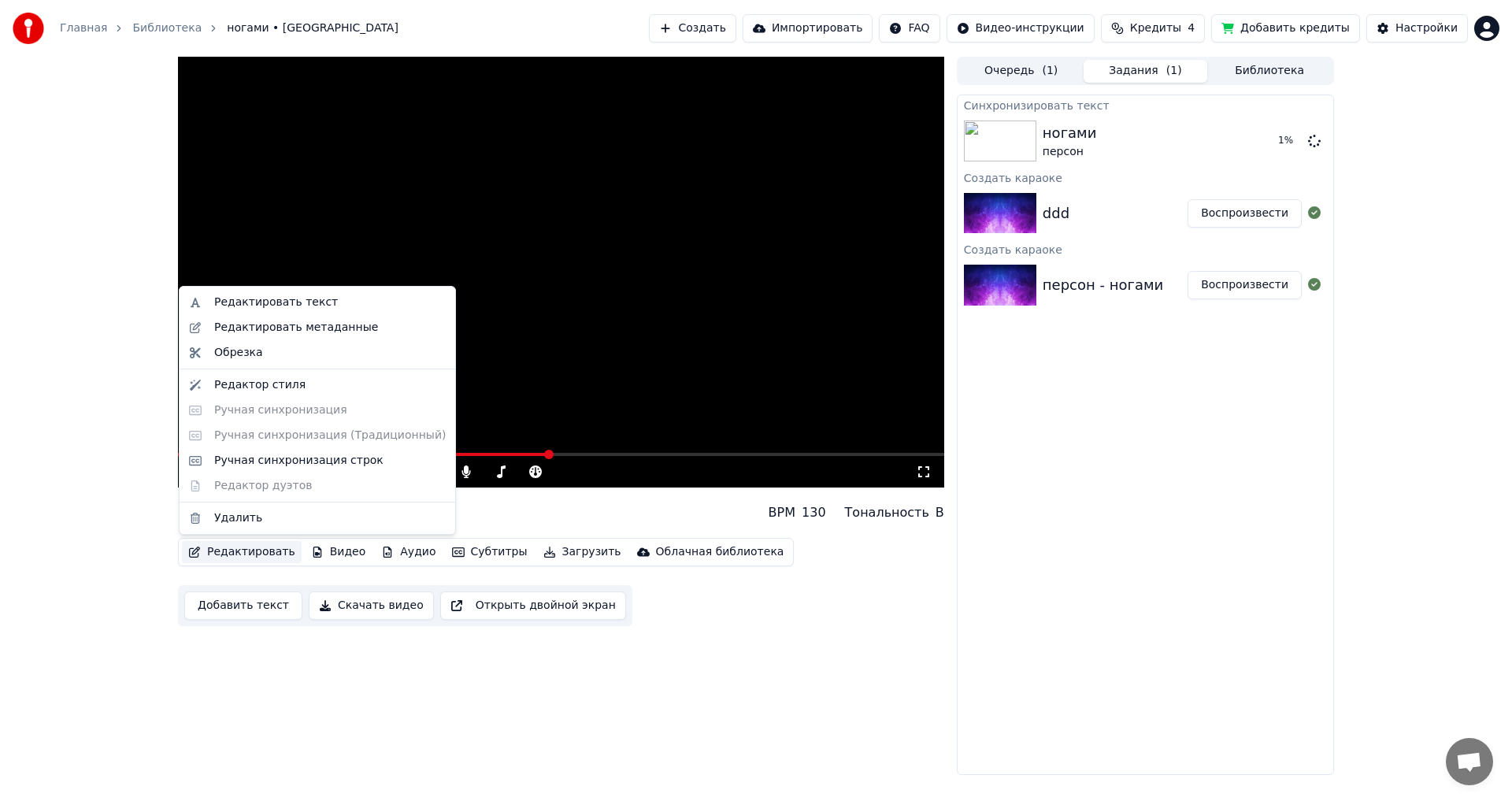
click at [226, 541] on button "Редактировать" at bounding box center [241, 552] width 120 height 22
click at [227, 550] on button "Редактировать" at bounding box center [241, 552] width 120 height 22
click at [1158, 460] on div "Синхронизировать текст ногами персон 3 % Создать караоке ddd Воспроизвести Созд…" at bounding box center [1144, 434] width 377 height 680
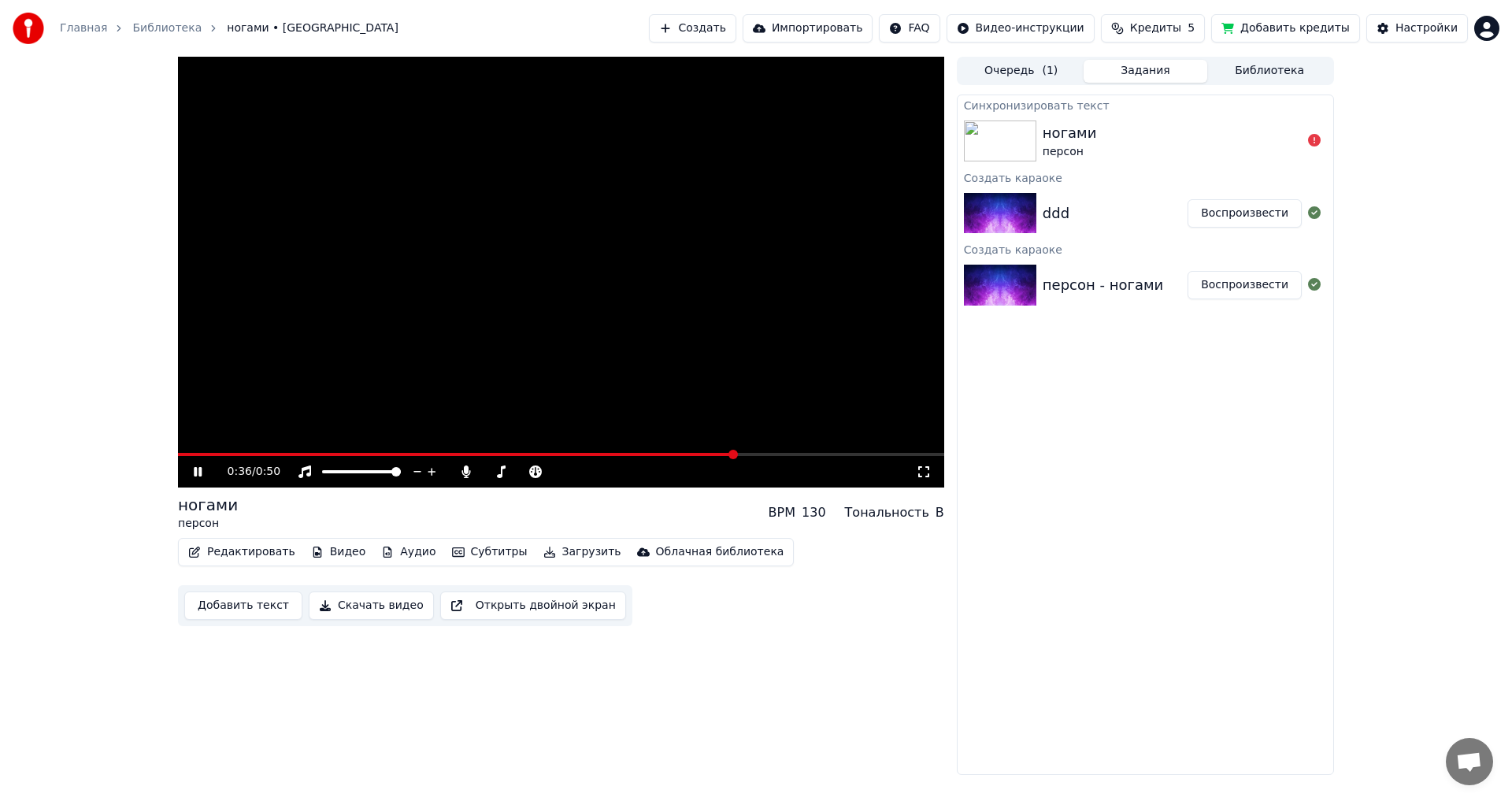
click at [927, 470] on icon at bounding box center [924, 472] width 16 height 13
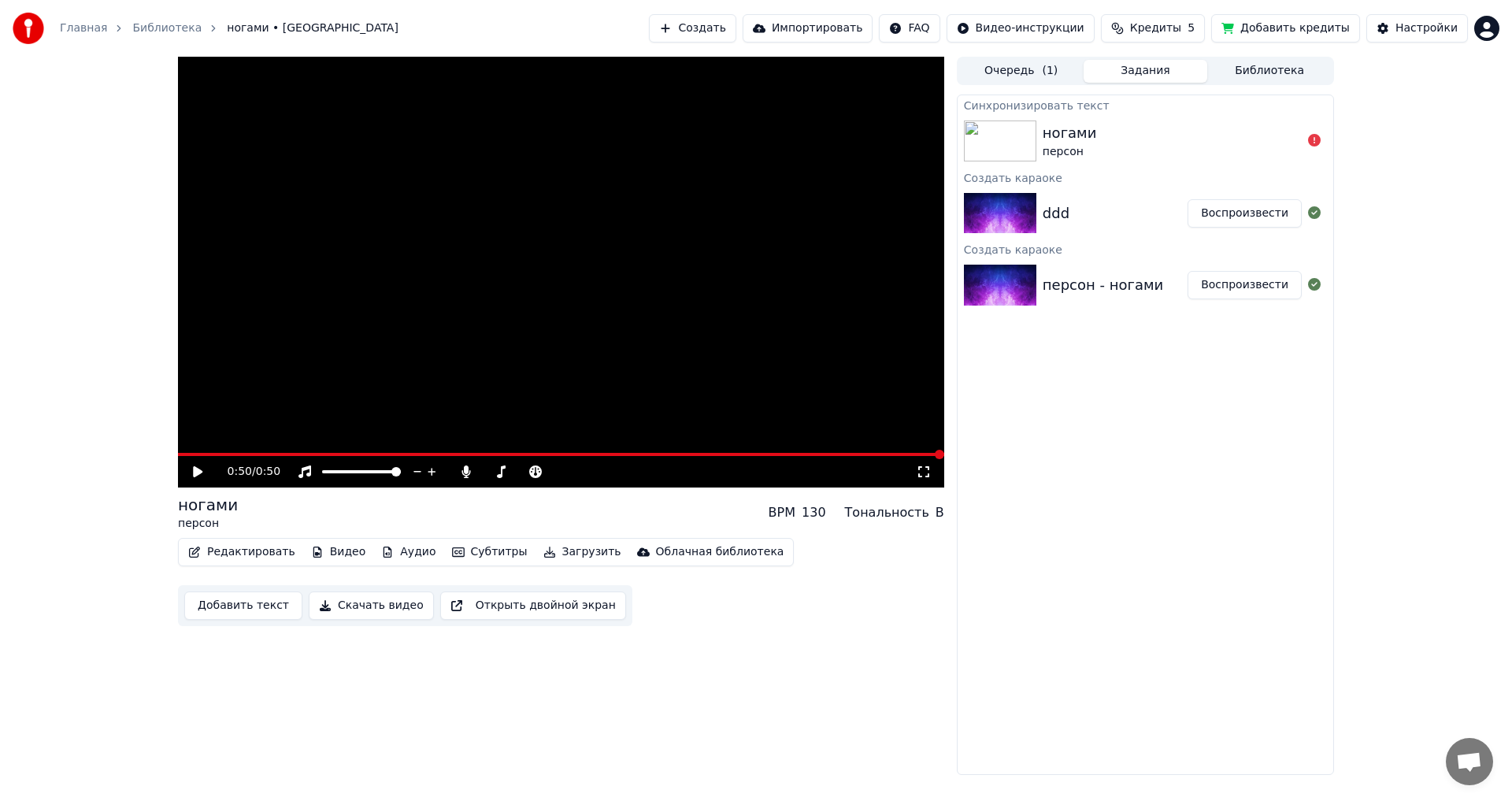
click at [1274, 135] on div "ногами персон" at bounding box center [1172, 141] width 259 height 38
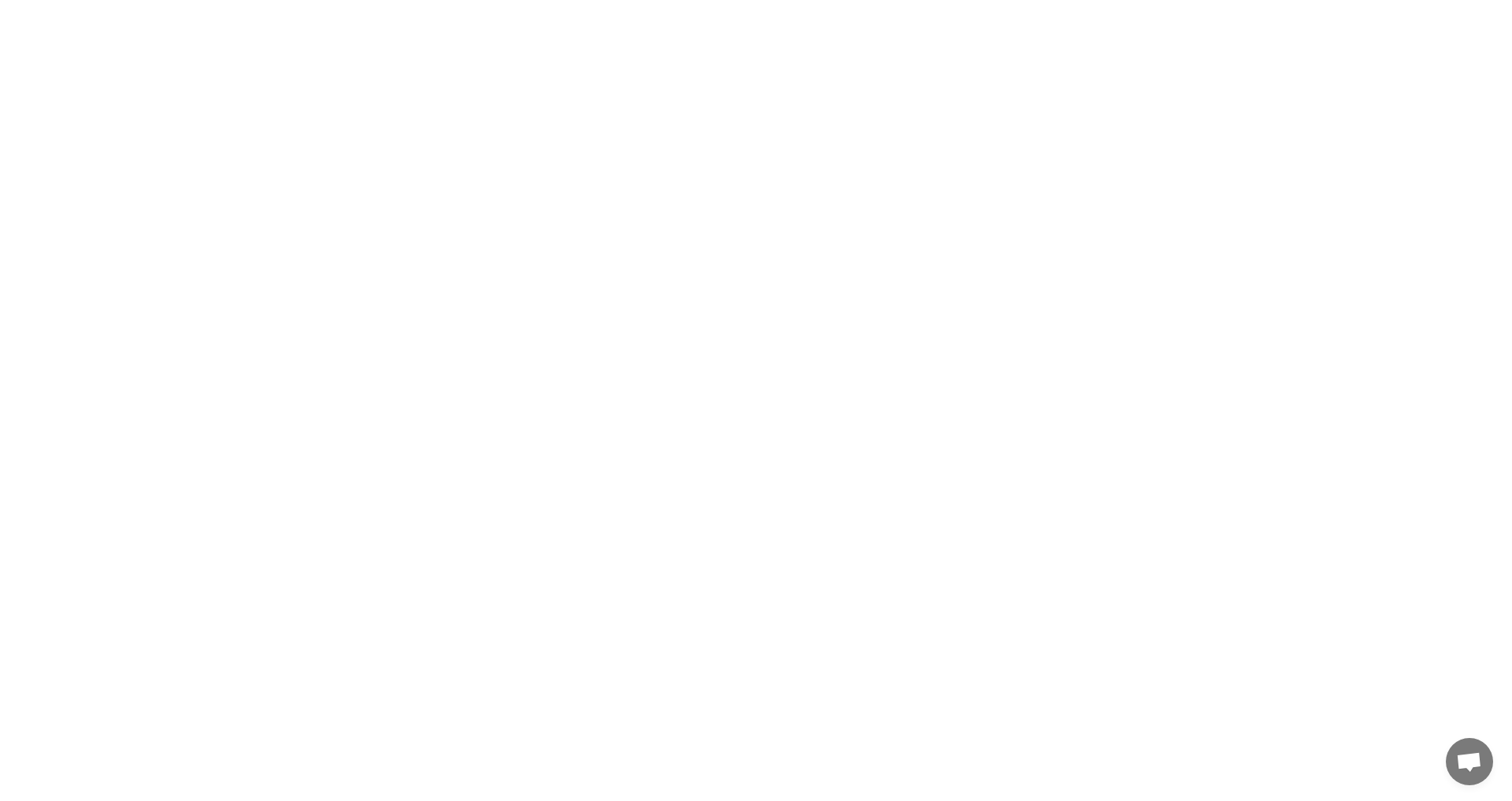
click at [504, 0] on html at bounding box center [756, 0] width 1512 height 0
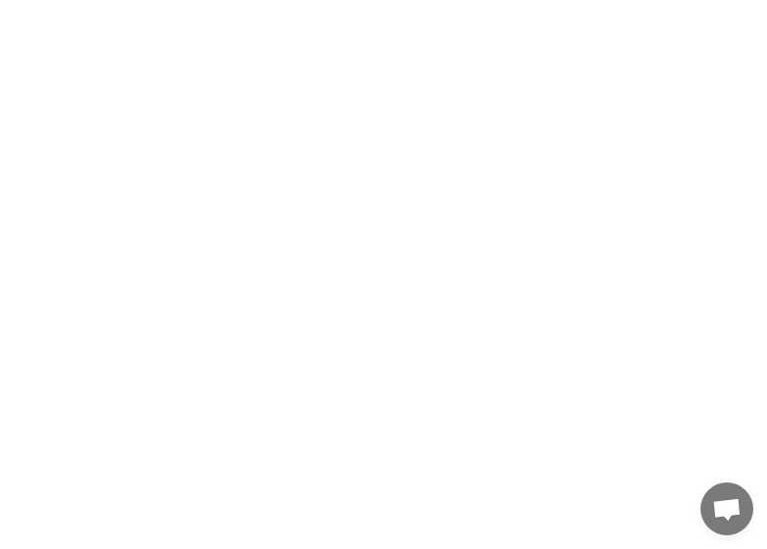
click at [725, 513] on span "Открытый чат" at bounding box center [727, 510] width 31 height 25
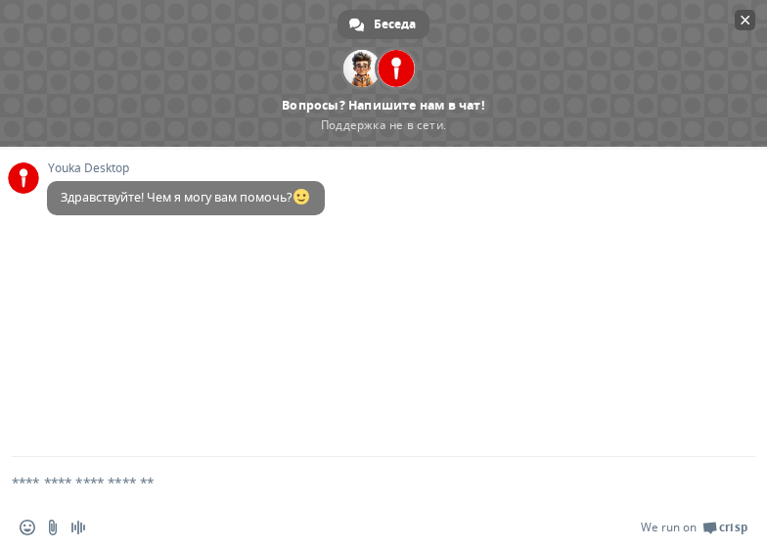
click at [734, 23] on span at bounding box center [383, 73] width 767 height 147
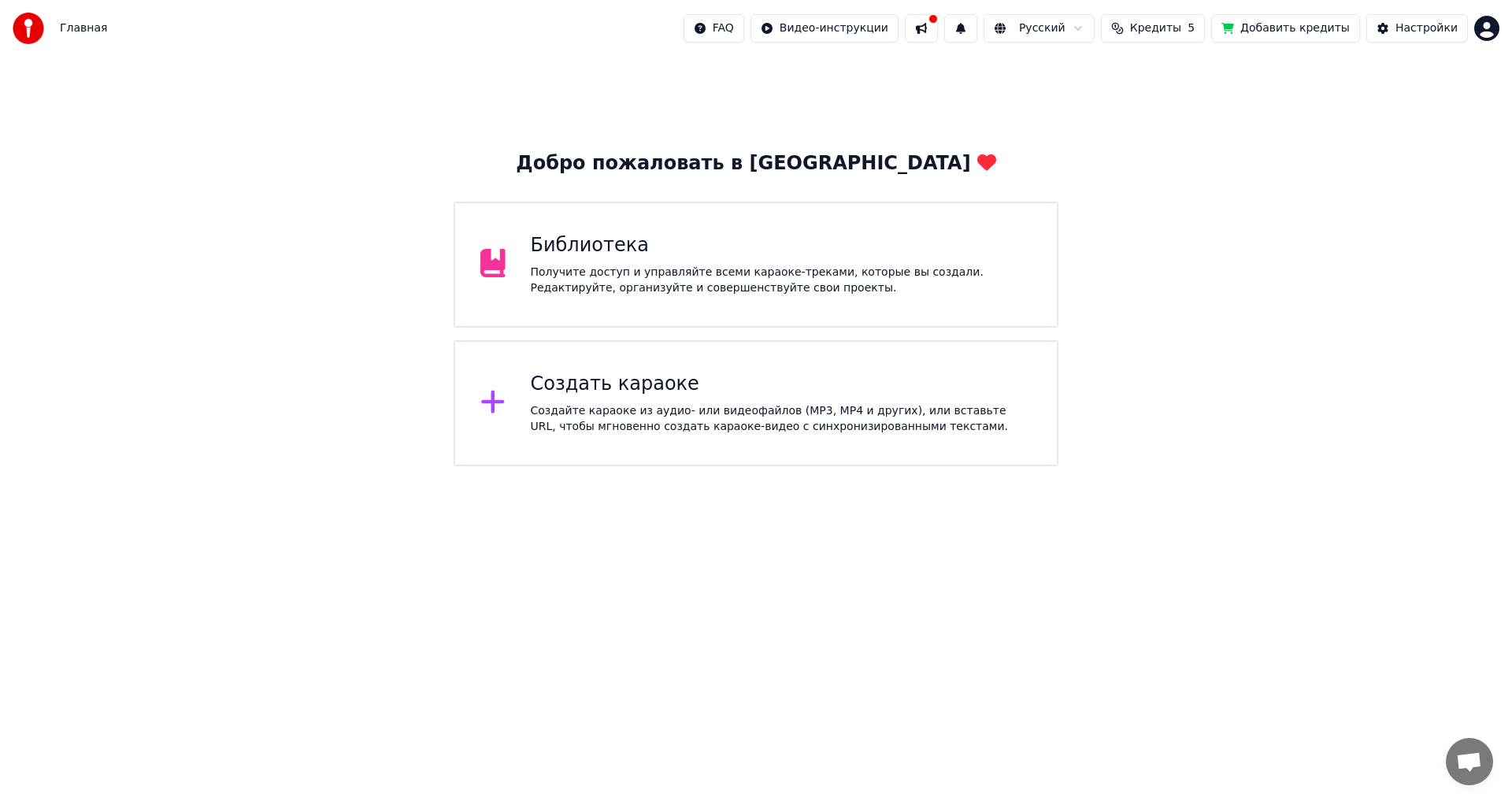
click at [795, 305] on div "Библиотека Получите доступ и управляйте всеми караоке-треками, которые вы созда…" at bounding box center [756, 265] width 605 height 126
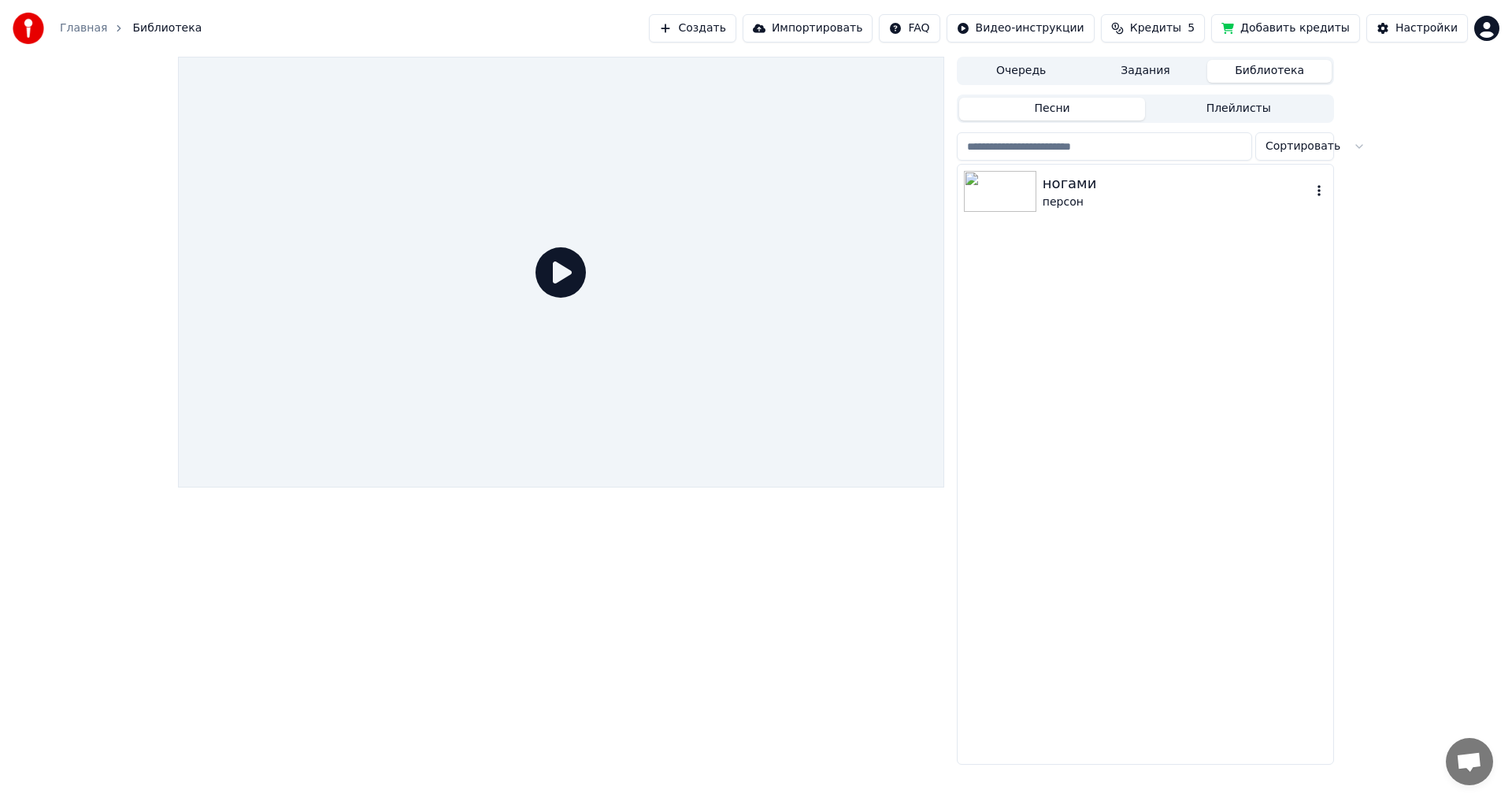
click at [1034, 199] on img at bounding box center [1000, 191] width 72 height 41
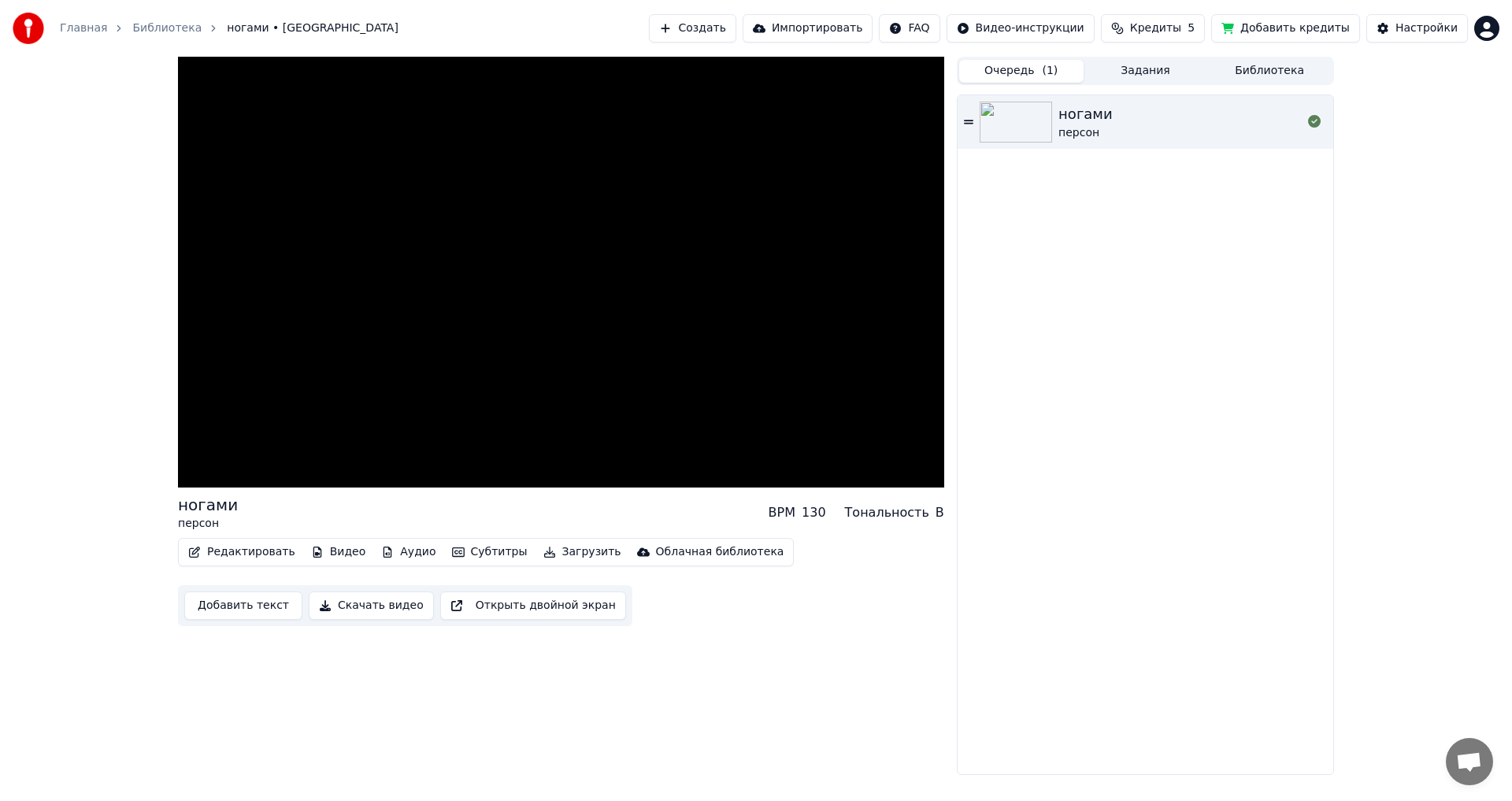
click at [1049, 69] on span "( 1 )" at bounding box center [1050, 71] width 16 height 16
click at [1082, 118] on div "ногами" at bounding box center [1086, 113] width 55 height 22
click at [469, 561] on button "Субтитры" at bounding box center [490, 552] width 88 height 22
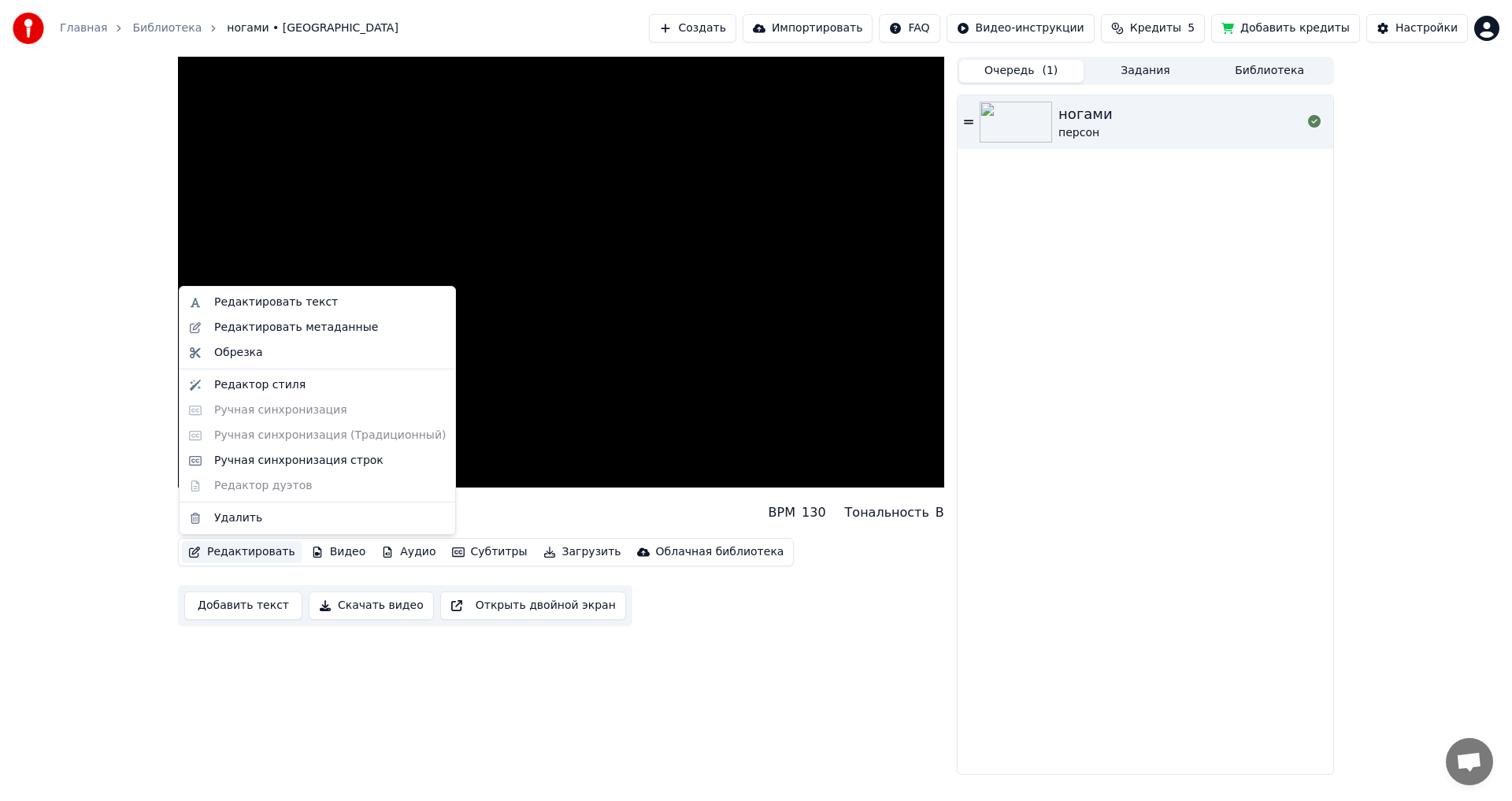
click at [269, 556] on button "Редактировать" at bounding box center [241, 552] width 120 height 22
click at [266, 549] on button "Редактировать" at bounding box center [241, 552] width 120 height 22
click at [280, 303] on div "Редактировать текст" at bounding box center [276, 302] width 124 height 16
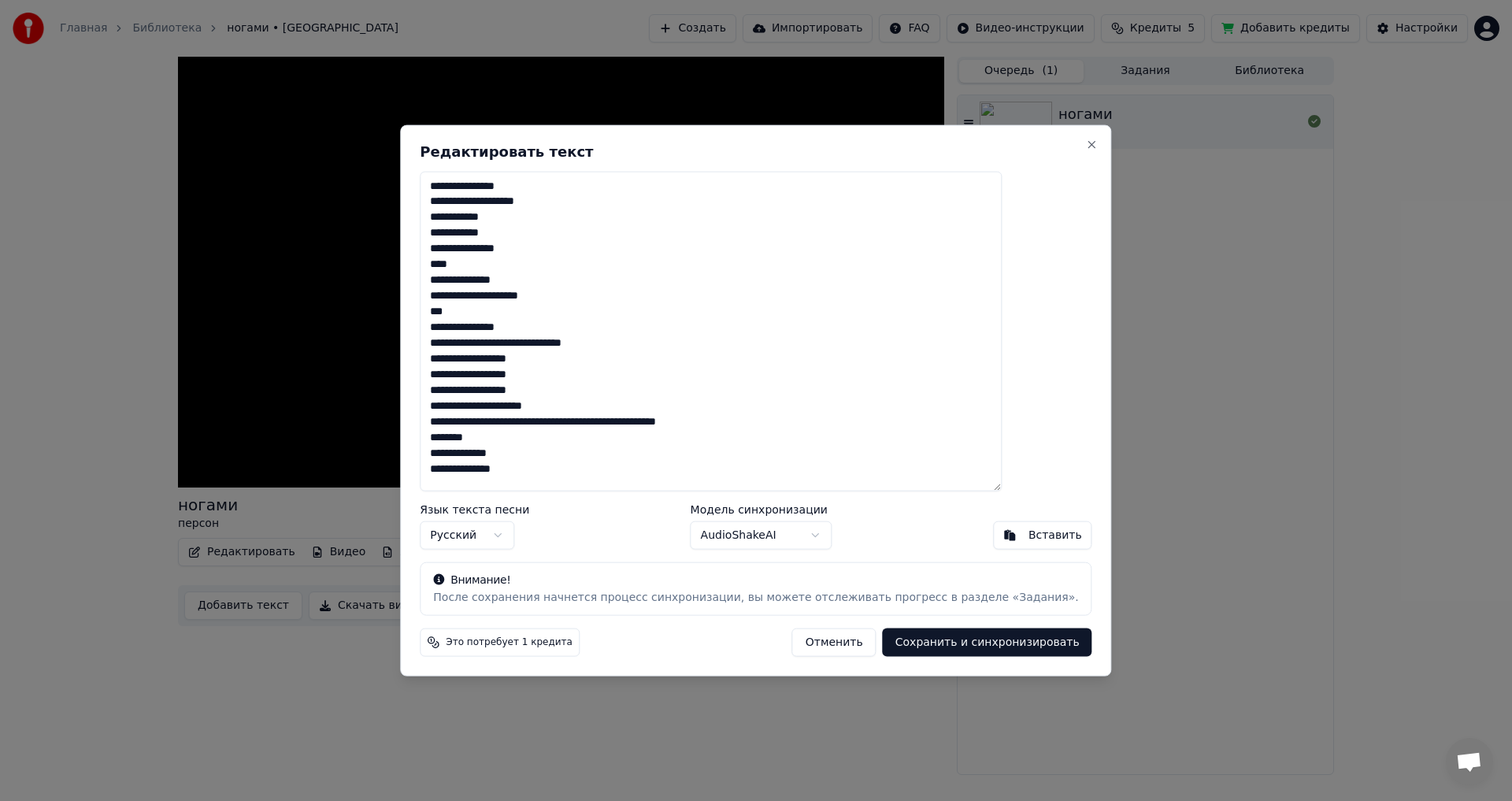
click at [768, 541] on body "Главная Библиотека ногами • персон Создать Импортировать FAQ Видео-инструкции К…" at bounding box center [756, 400] width 1512 height 801
drag, startPoint x: 622, startPoint y: 470, endPoint x: 419, endPoint y: 93, distance: 428.2
click at [419, 93] on body "Главная Библиотека ногами • персон Создать Импортировать FAQ Видео-инструкции К…" at bounding box center [756, 400] width 1512 height 801
paste textarea "**********"
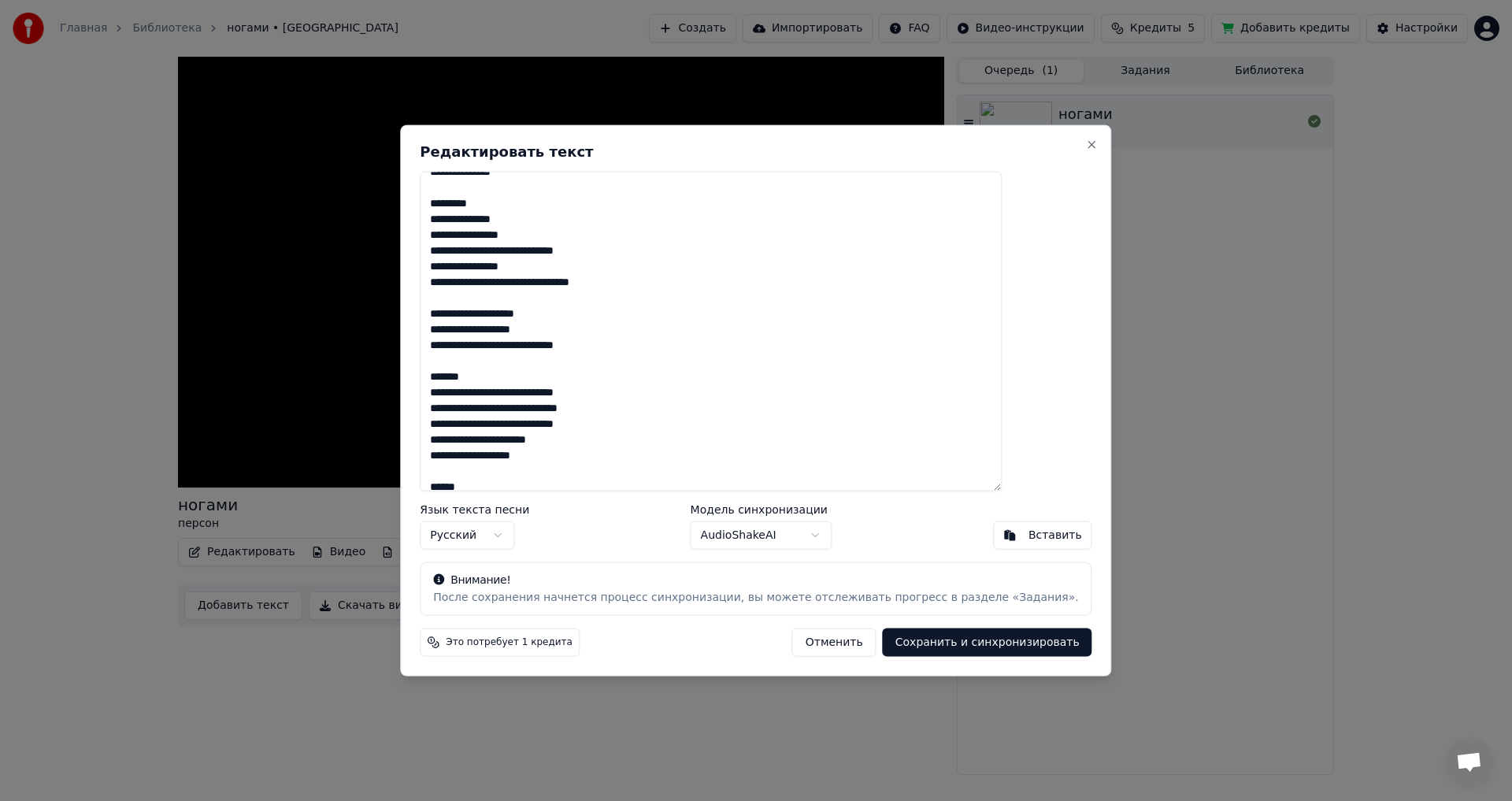
scroll to position [198, 0]
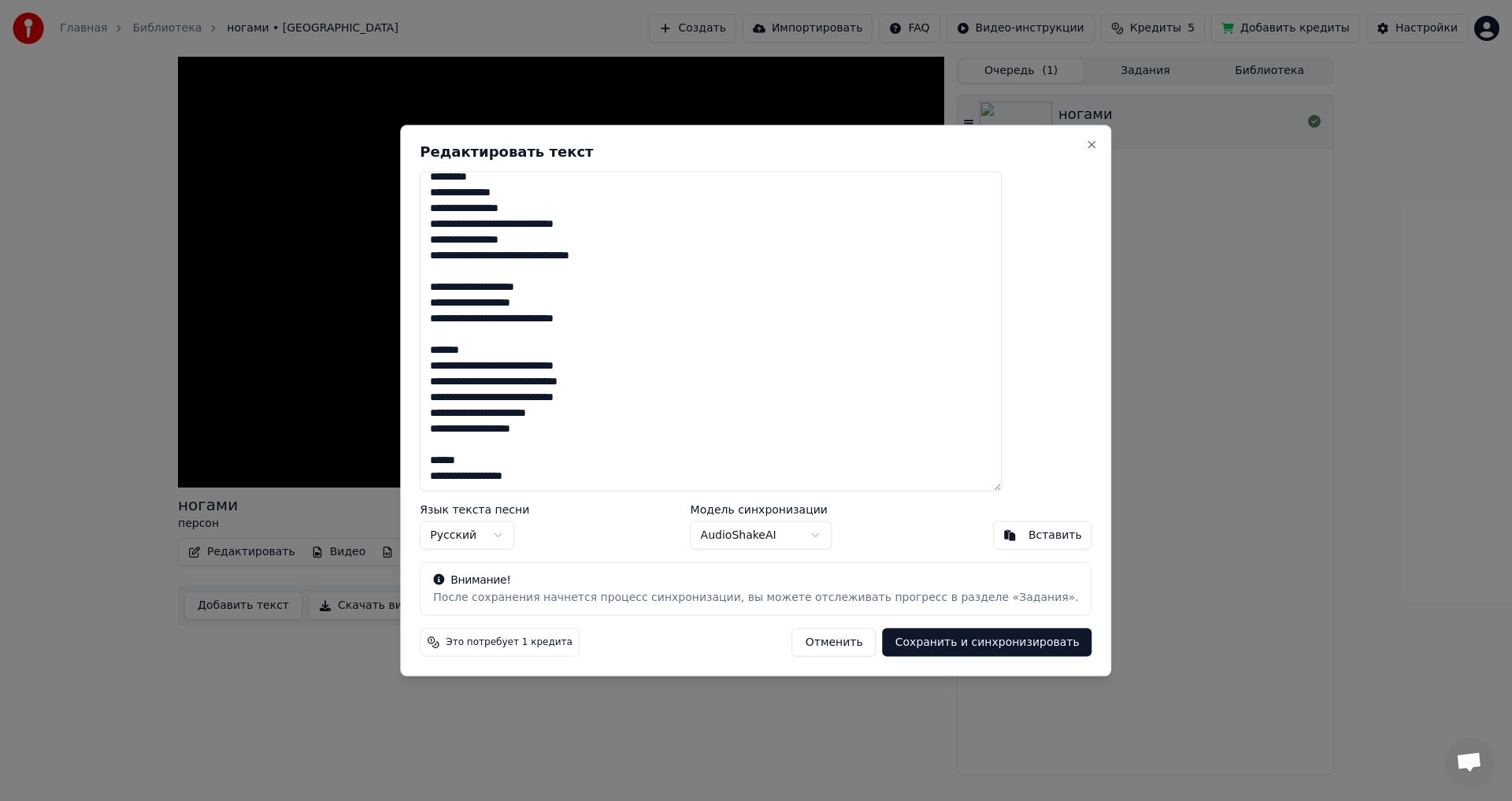
type textarea "**********"
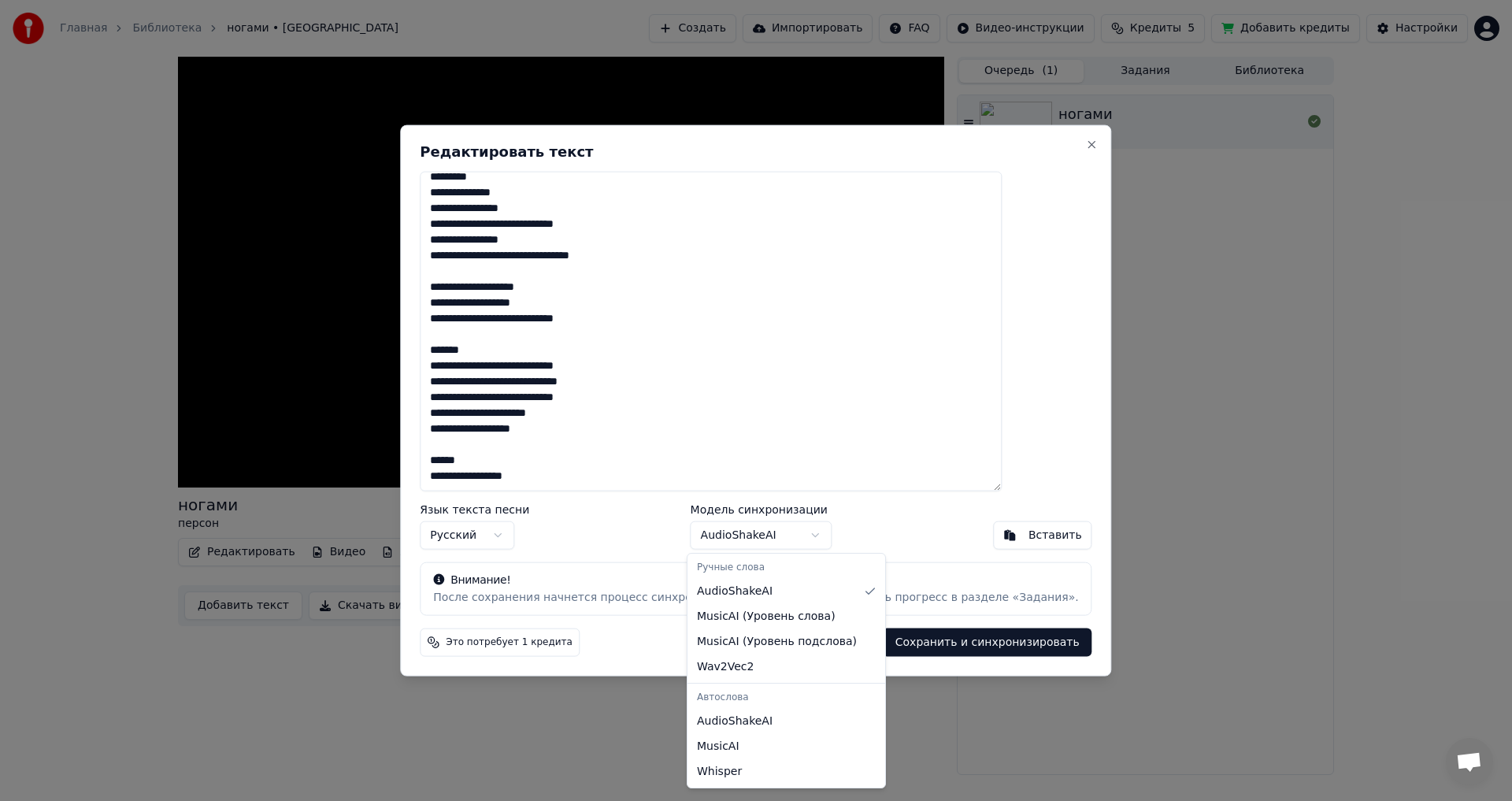
click at [791, 533] on body "Главная Библиотека ногами • персон Создать Импортировать FAQ Видео-инструкции К…" at bounding box center [756, 400] width 1512 height 801
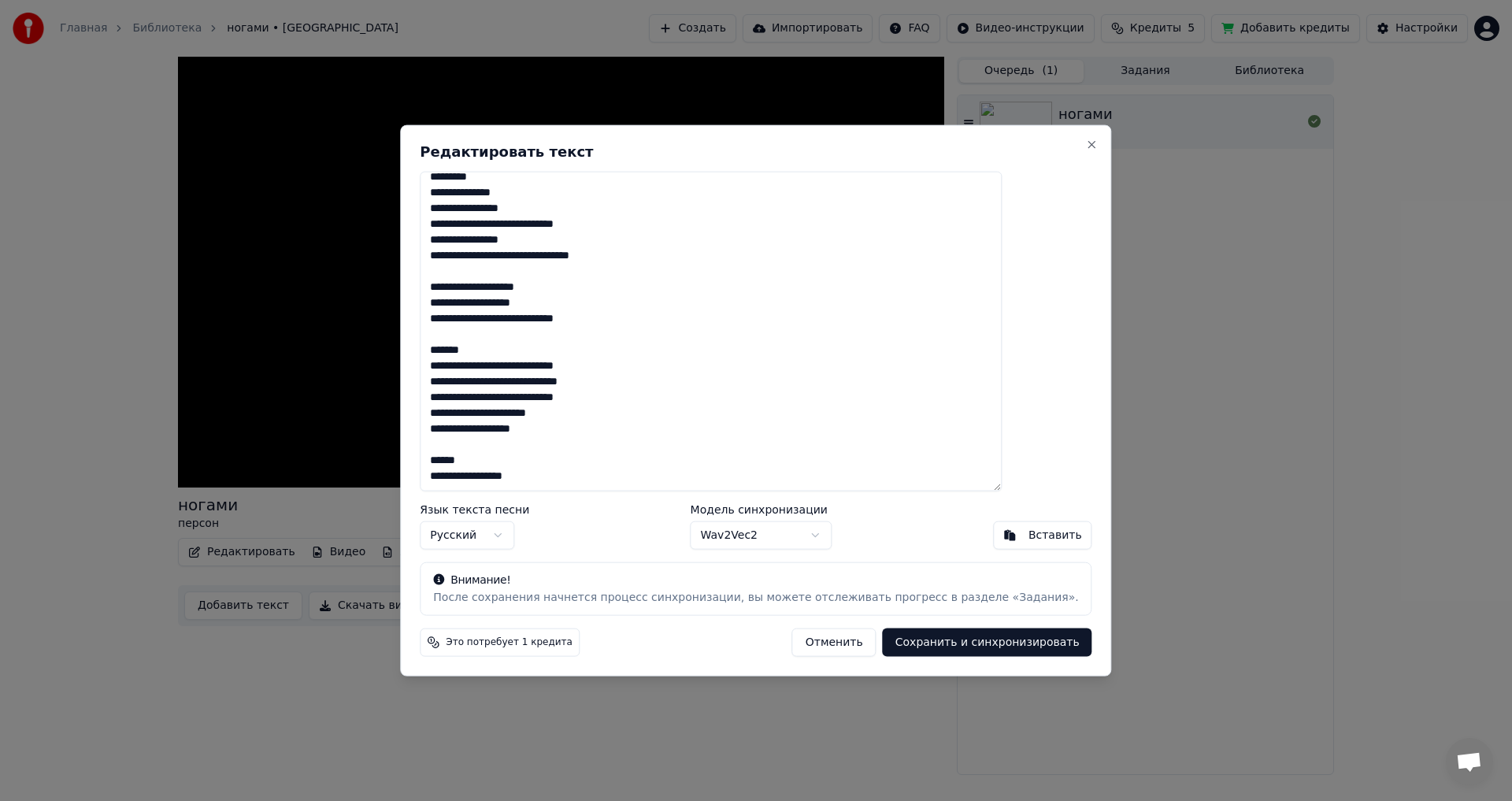
click at [766, 532] on body "Главная Библиотека ногами • персон Создать Импортировать FAQ Видео-инструкции К…" at bounding box center [756, 400] width 1512 height 801
click at [936, 646] on button "Сохранить и синхронизировать" at bounding box center [987, 642] width 209 height 28
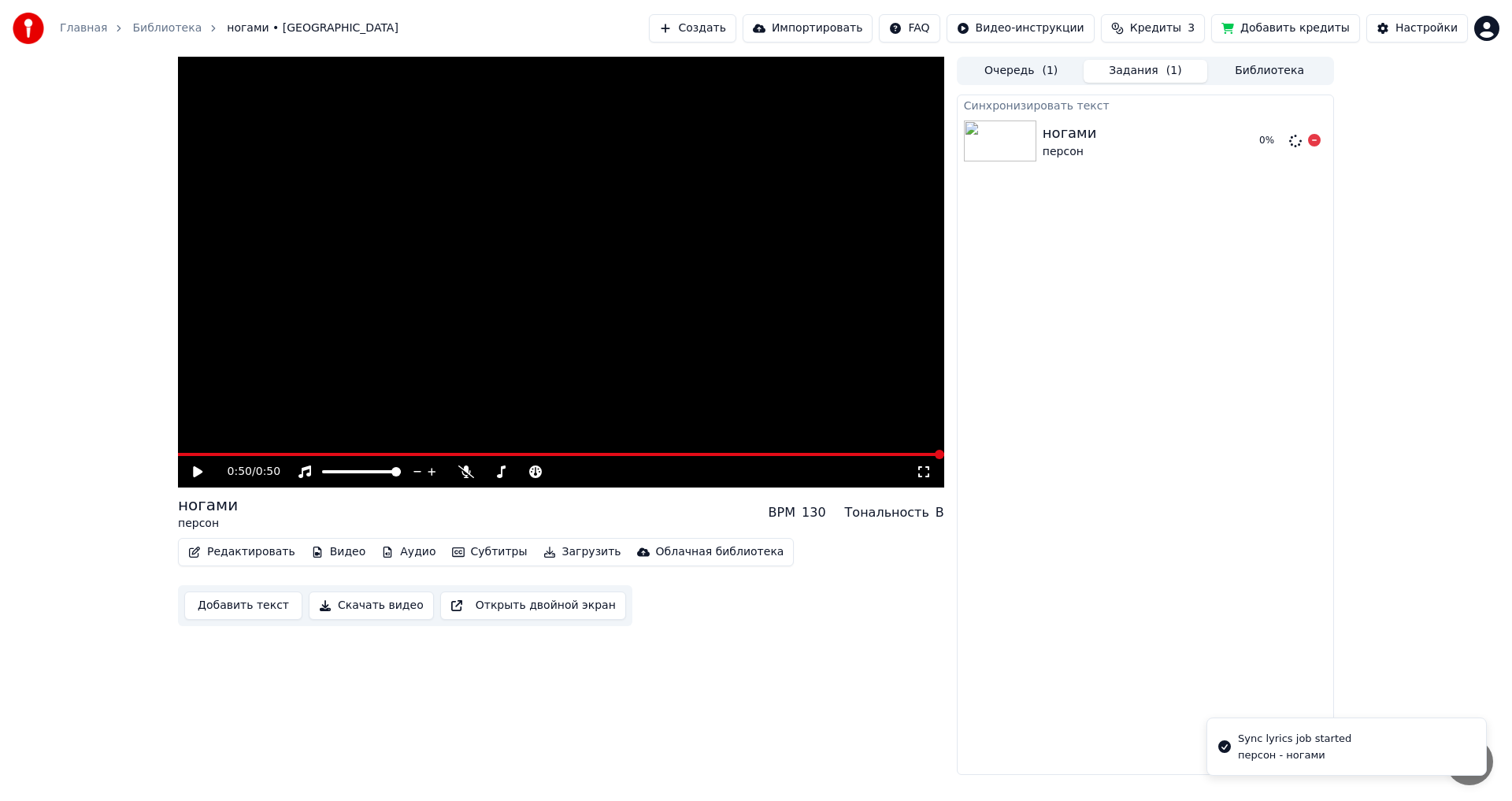
click at [1070, 149] on div "персон" at bounding box center [1070, 152] width 55 height 16
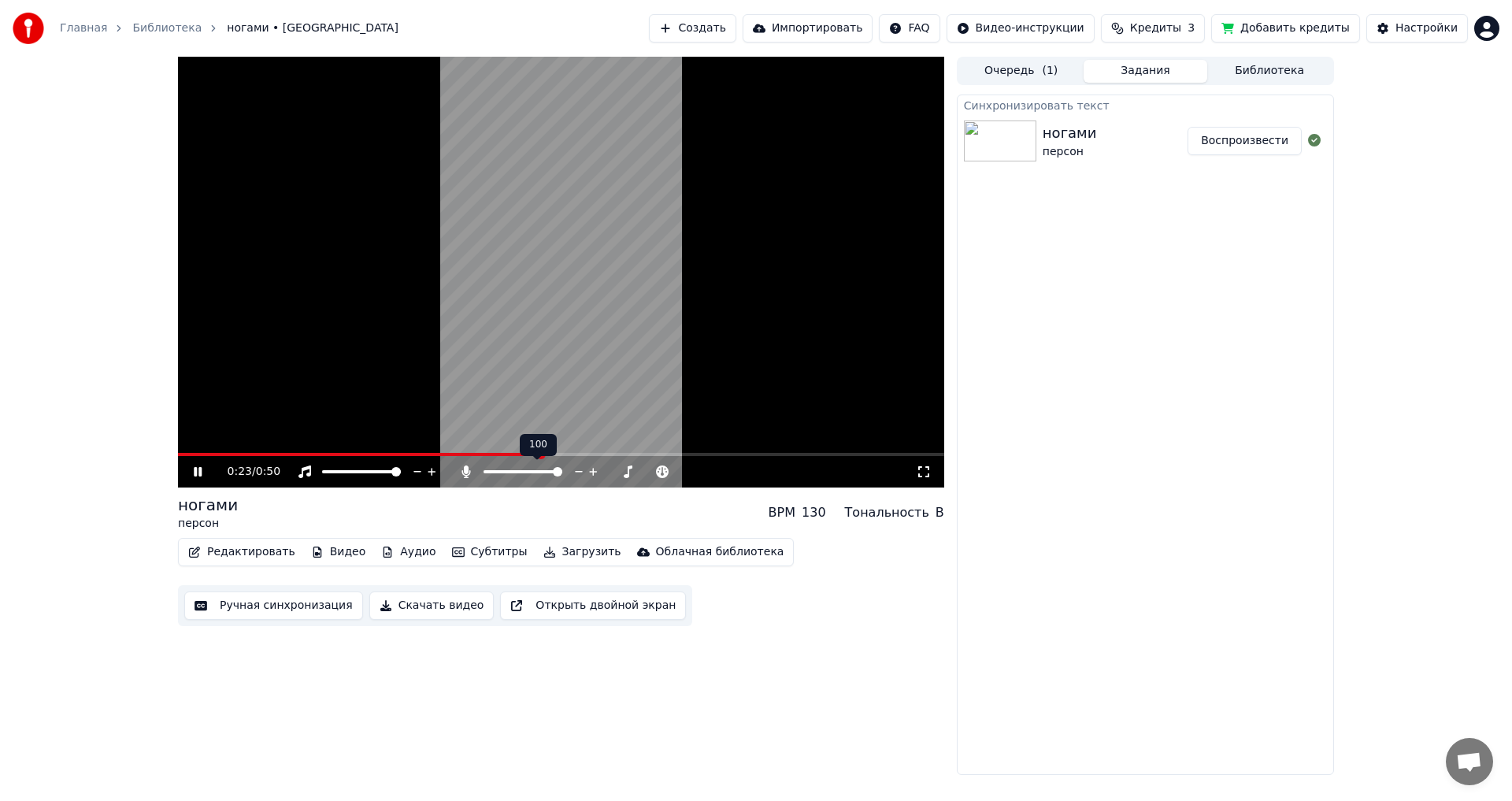
click at [562, 470] on span at bounding box center [523, 471] width 79 height 3
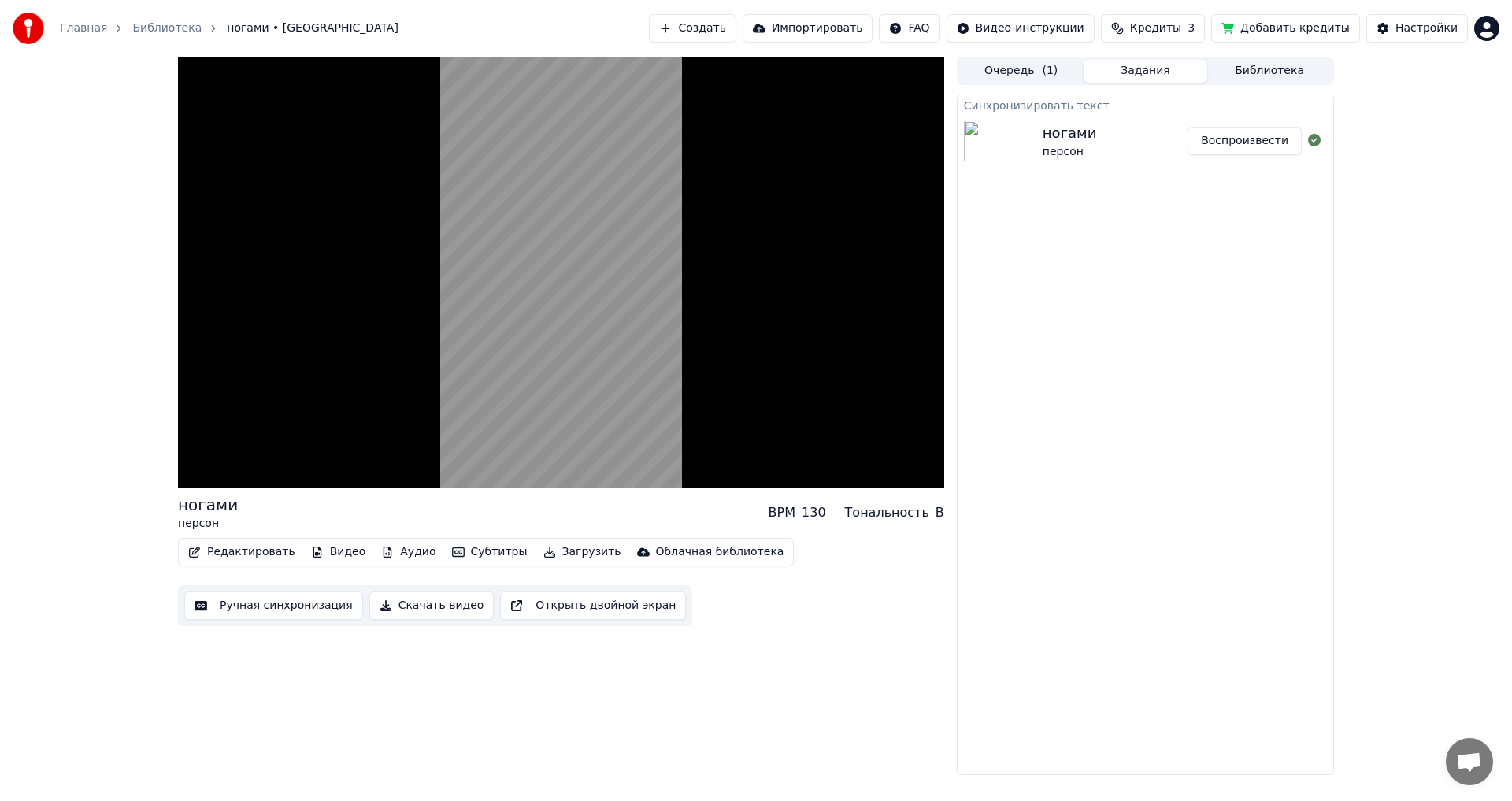
click at [1236, 143] on button "Воспроизвести" at bounding box center [1244, 141] width 114 height 28
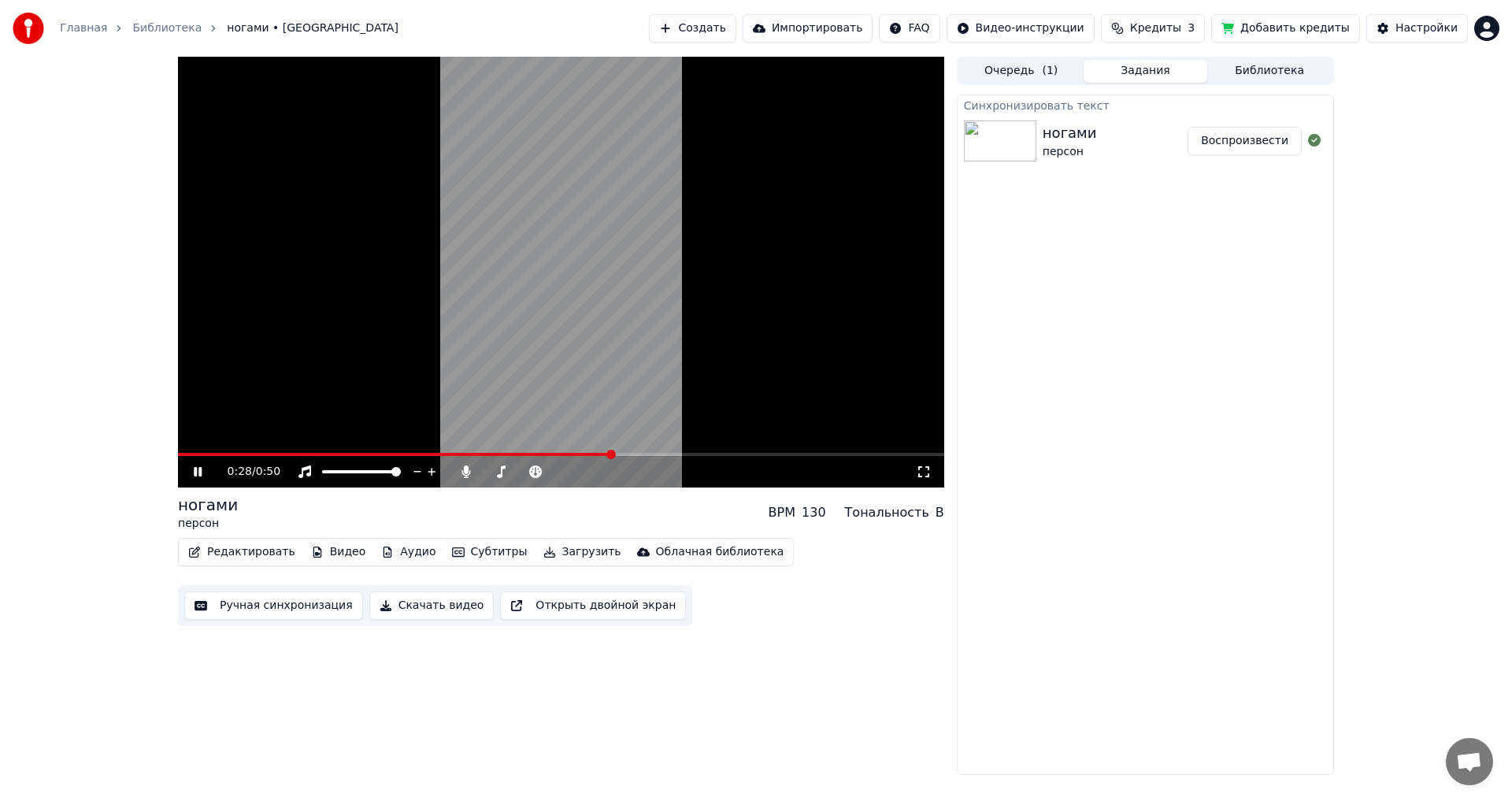
click at [257, 562] on button "Редактировать" at bounding box center [241, 552] width 120 height 22
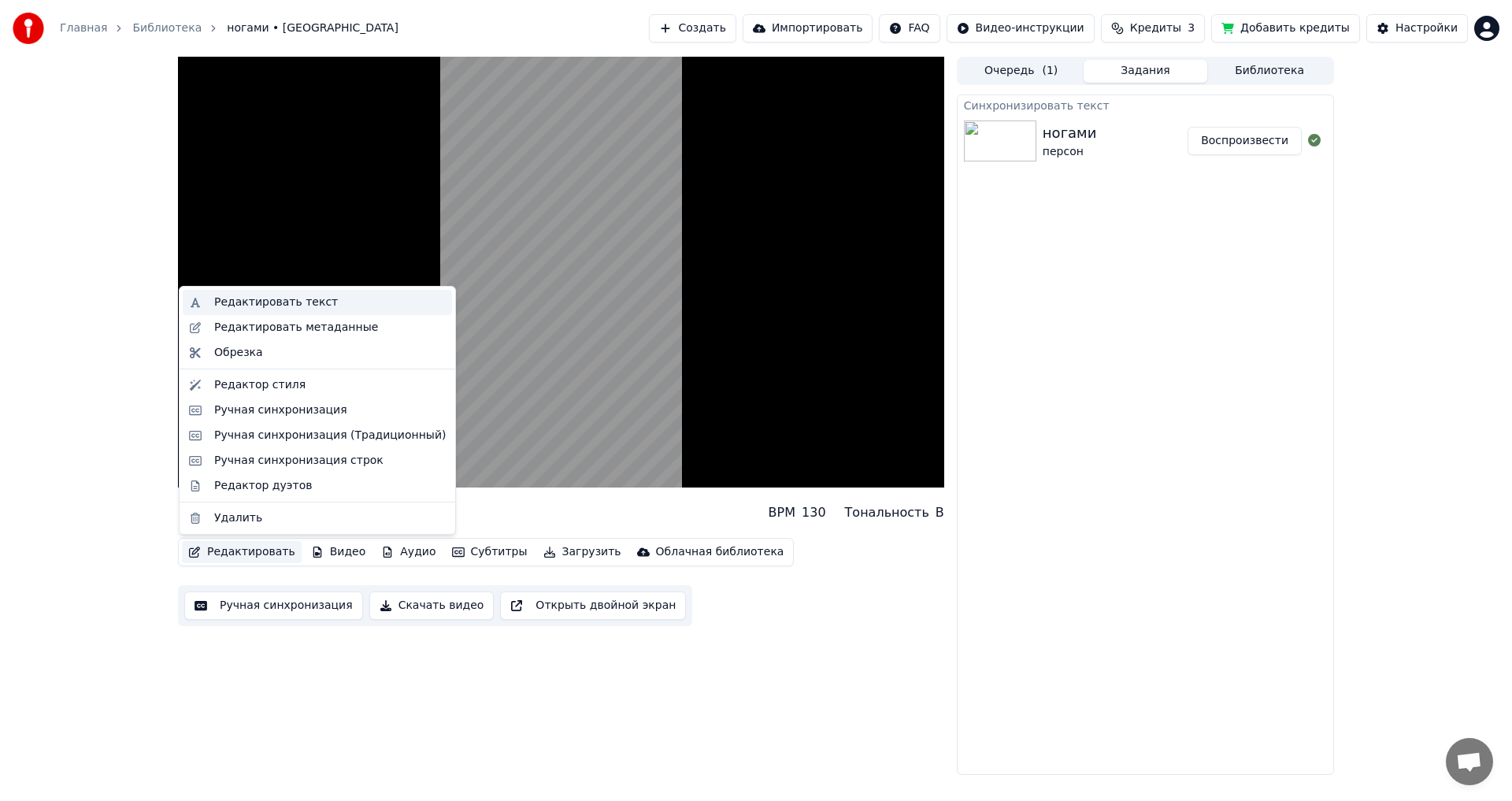
click at [292, 307] on div "Редактировать текст" at bounding box center [276, 302] width 124 height 16
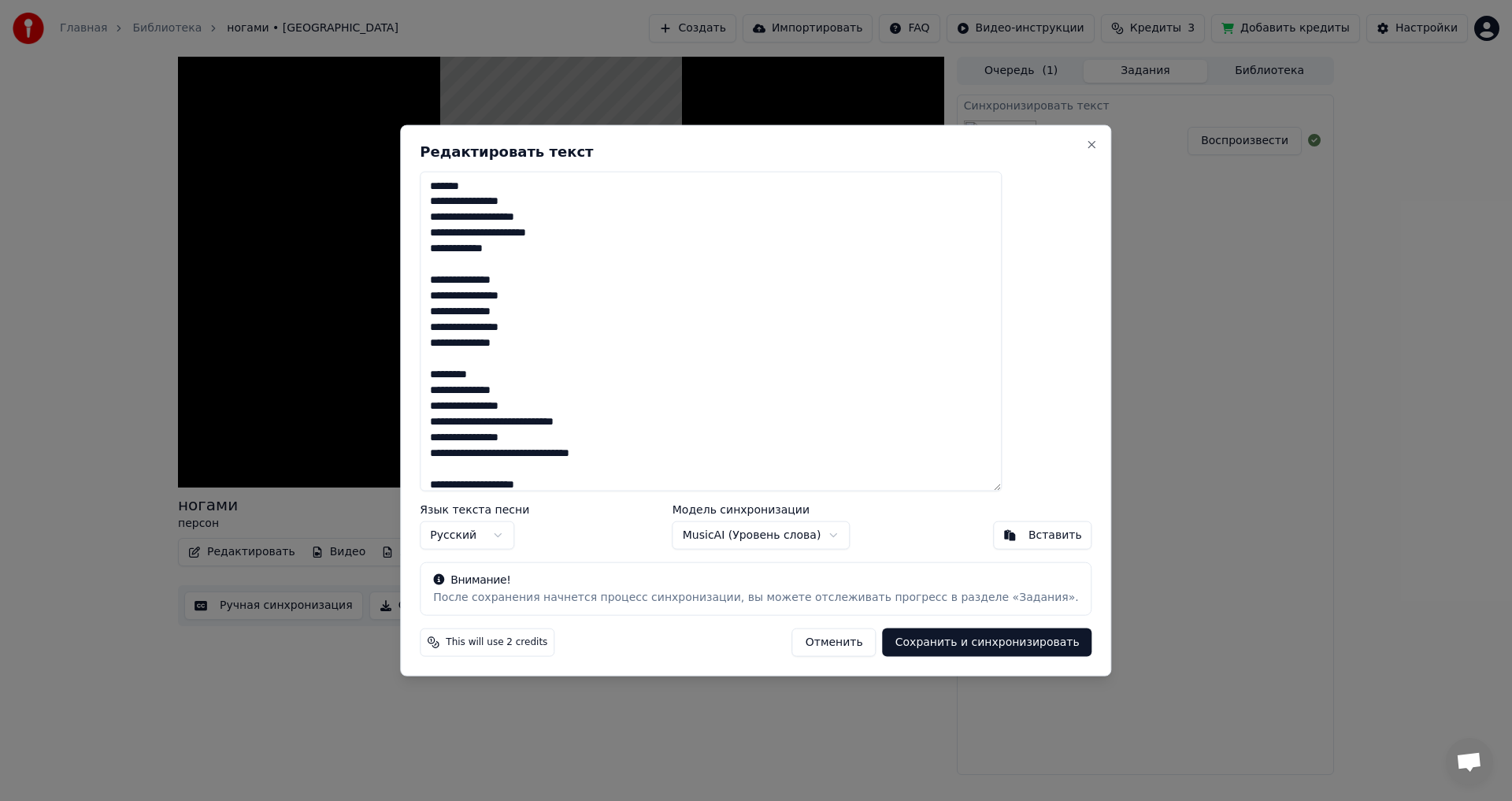
drag, startPoint x: 506, startPoint y: 186, endPoint x: 450, endPoint y: 182, distance: 56.1
click at [450, 182] on div "**********" at bounding box center [755, 400] width 711 height 552
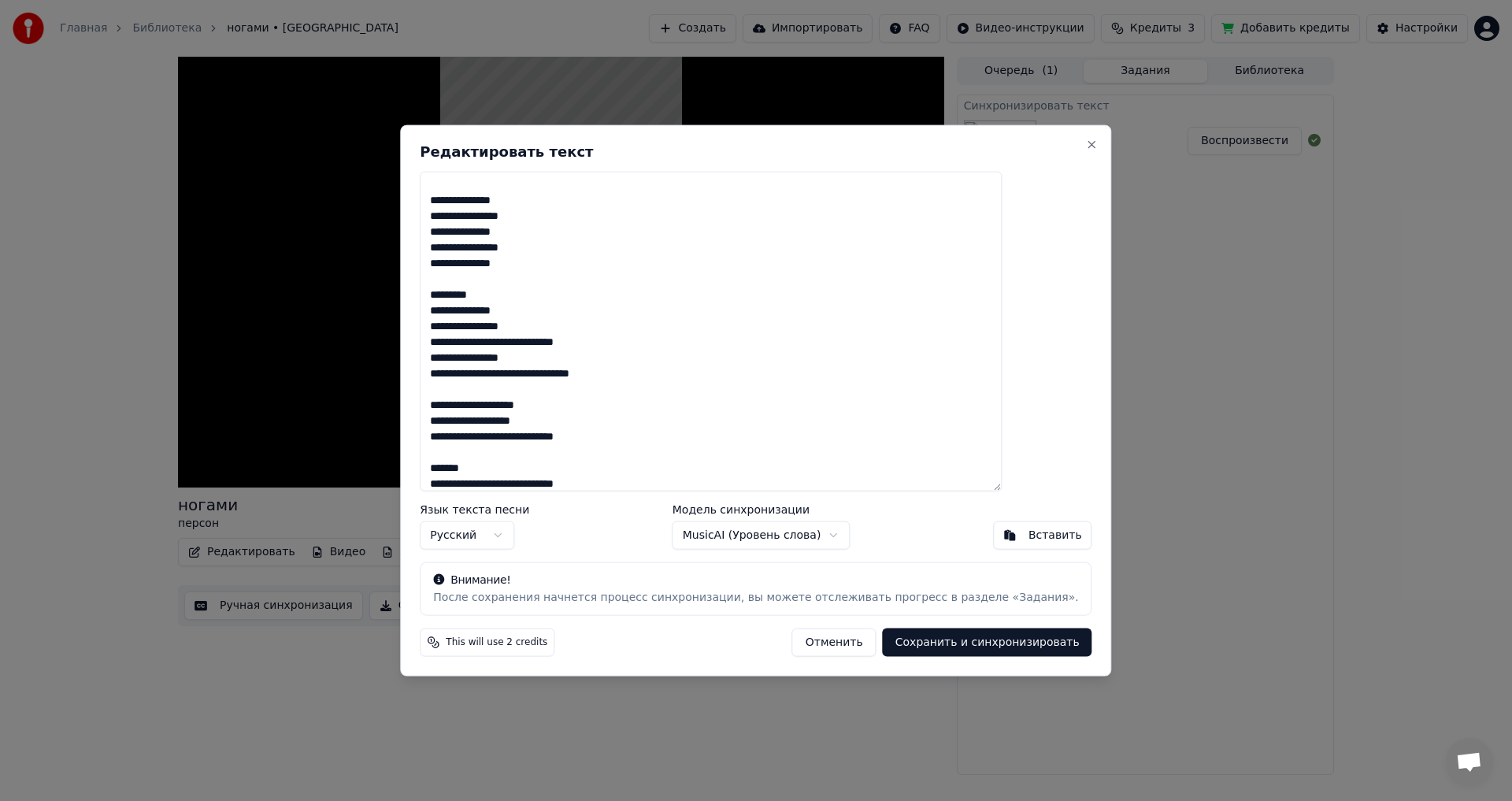
scroll to position [158, 0]
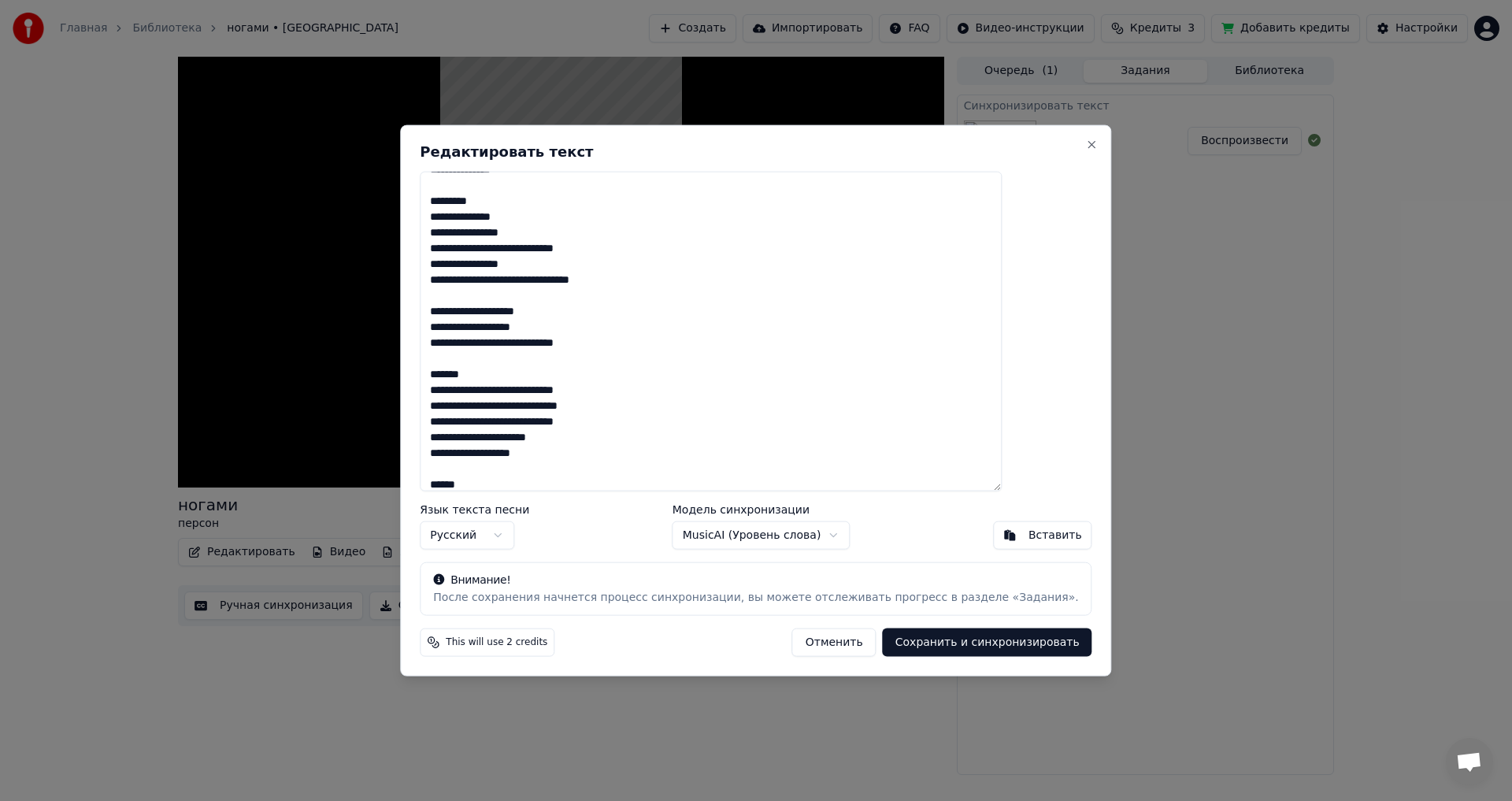
drag, startPoint x: 539, startPoint y: 206, endPoint x: 421, endPoint y: 204, distance: 118.0
click at [421, 204] on body "Главная Библиотека ногами • персон Создать Импортировать FAQ Видео-инструкции К…" at bounding box center [756, 400] width 1512 height 801
click at [504, 206] on textarea "**********" at bounding box center [710, 331] width 581 height 320
drag, startPoint x: 524, startPoint y: 202, endPoint x: 479, endPoint y: 205, distance: 45.1
click at [479, 205] on textarea "**********" at bounding box center [710, 331] width 581 height 320
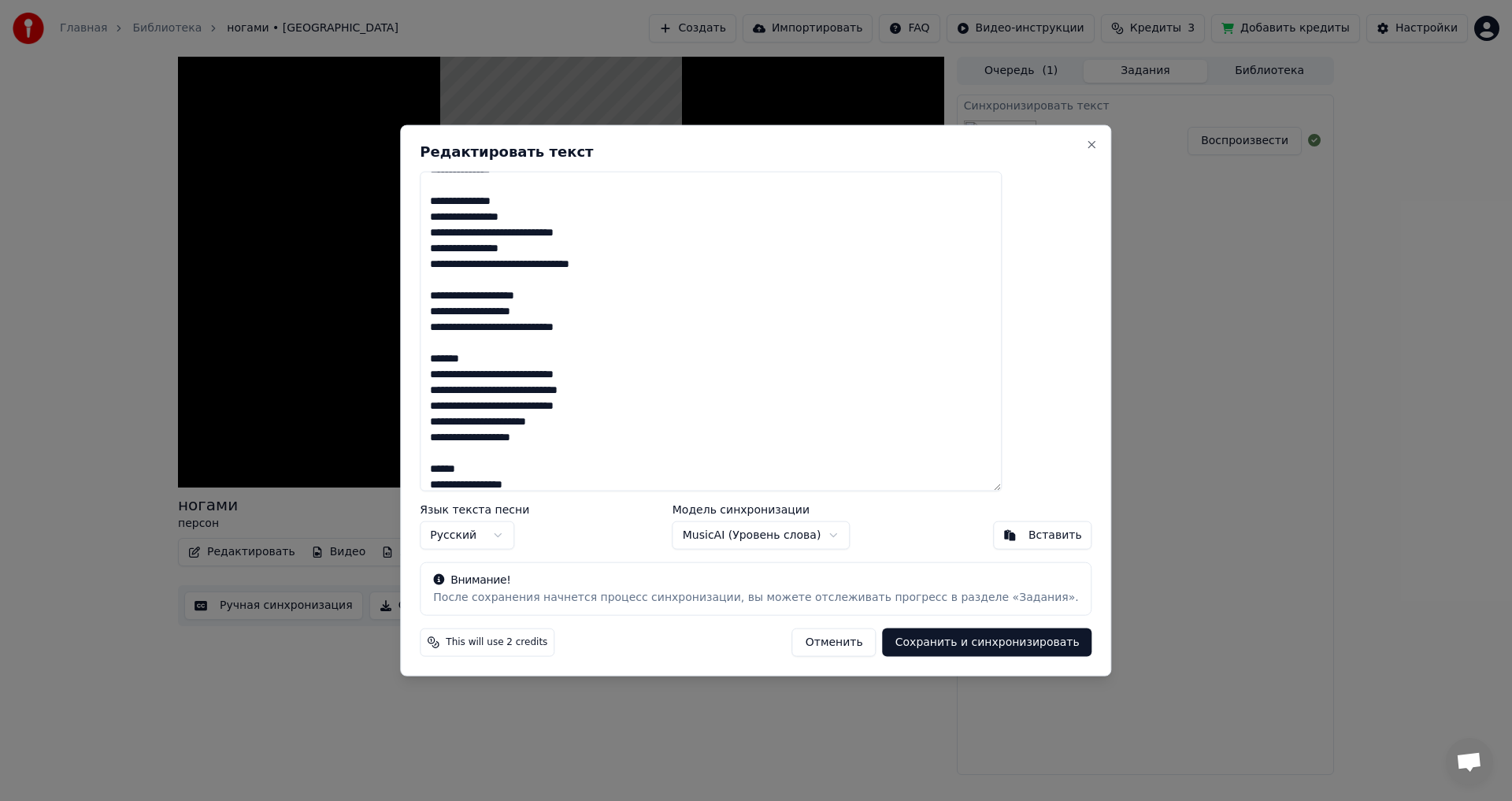
scroll to position [166, 0]
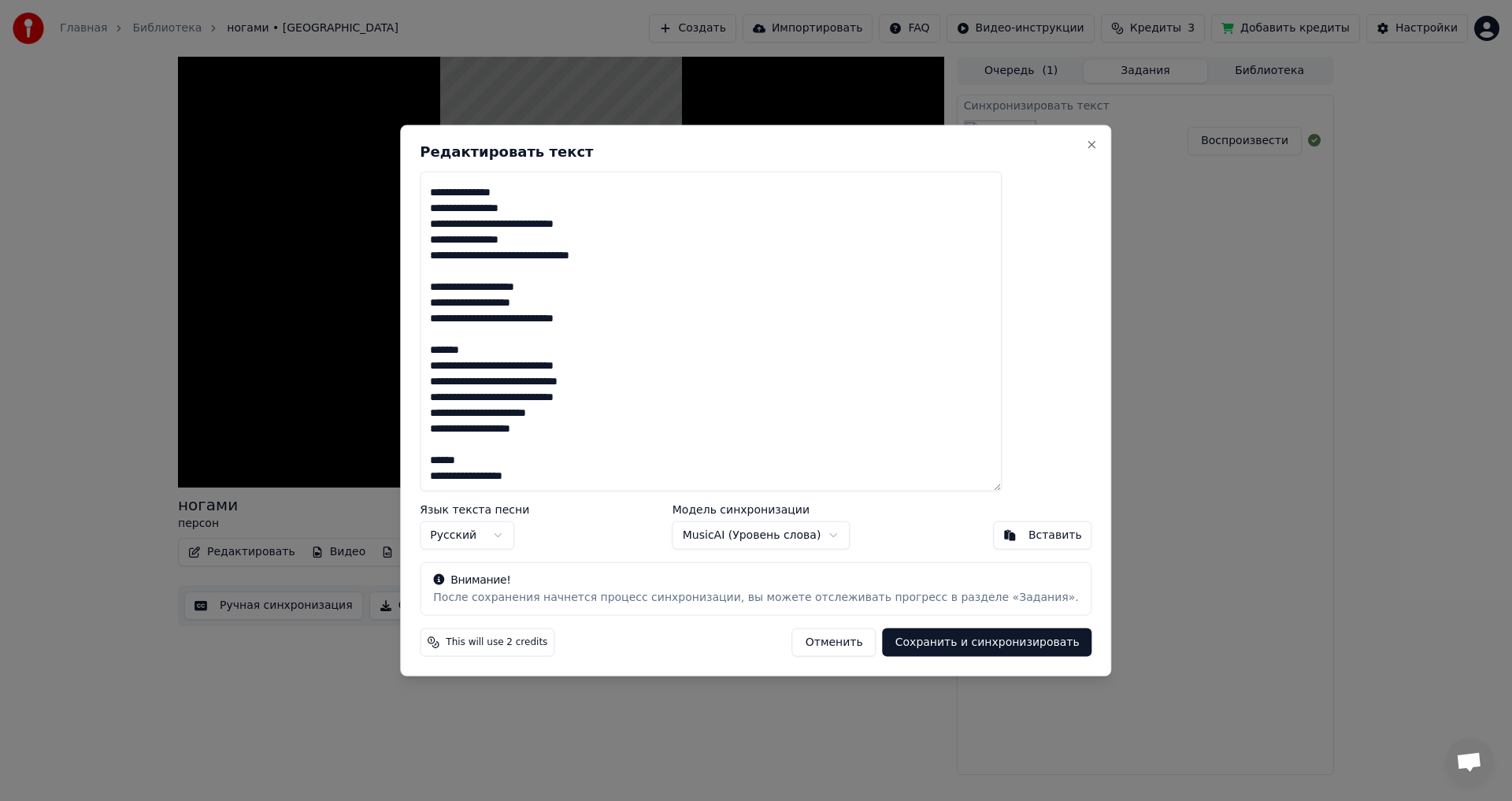
click at [524, 458] on textarea "**********" at bounding box center [710, 331] width 581 height 320
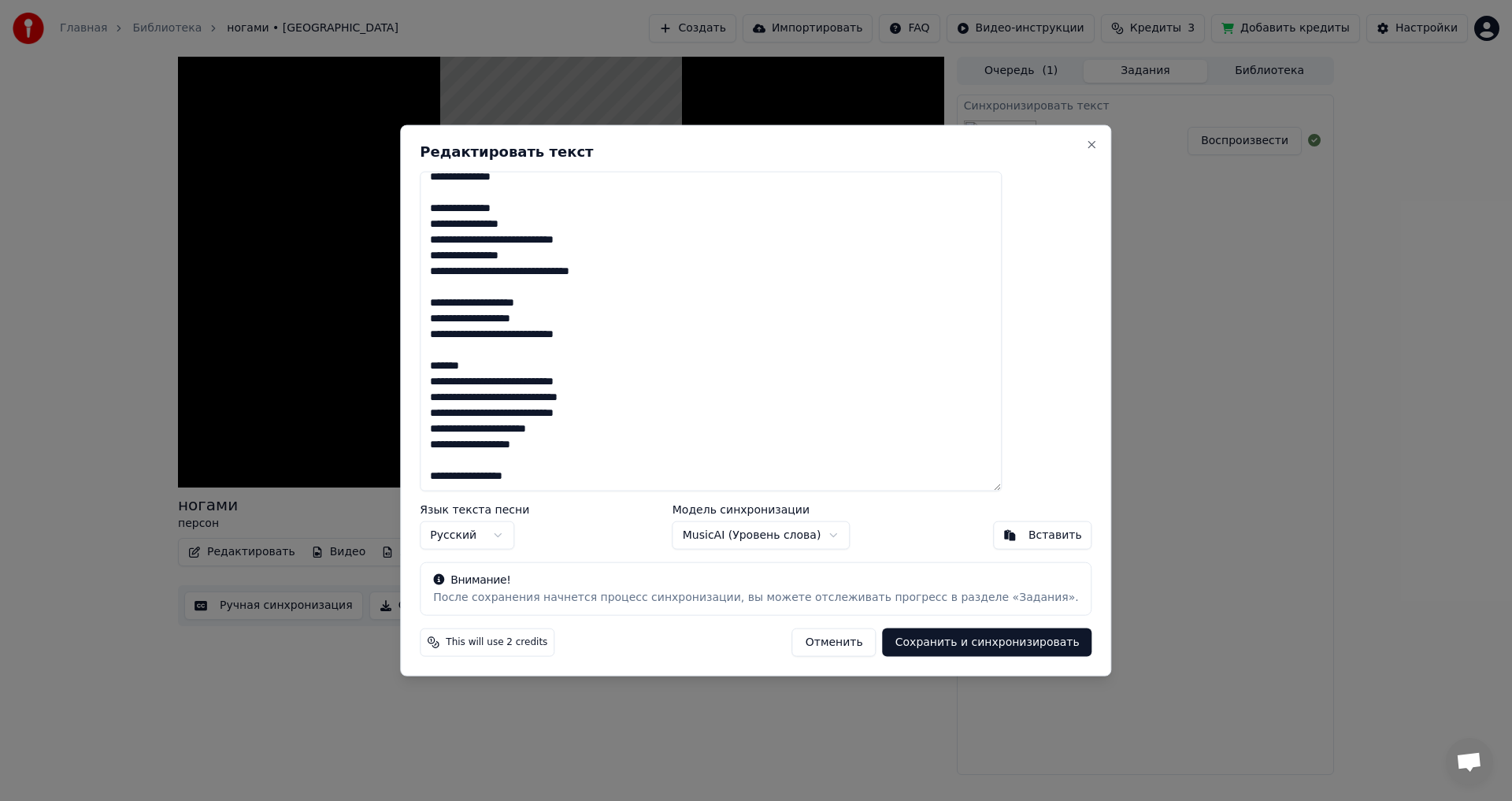
scroll to position [150, 0]
click at [760, 541] on body "Главная Библиотека ногами • персон Создать Импортировать FAQ Видео-инструкции К…" at bounding box center [756, 400] width 1512 height 801
click at [809, 542] on body "Главная Библиотека ногами • персон Создать Импортировать FAQ Видео-инструкции К…" at bounding box center [756, 400] width 1512 height 801
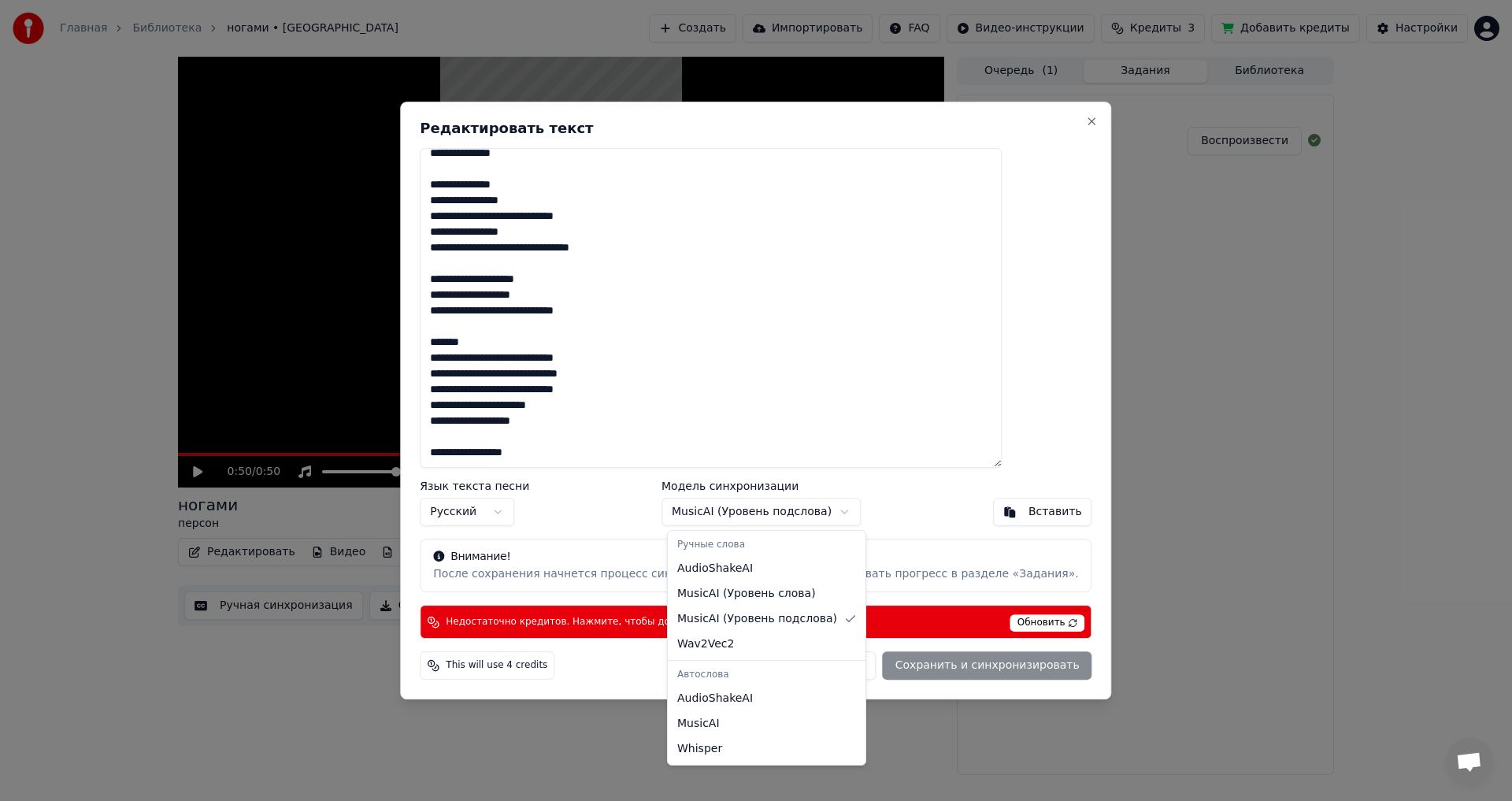
click at [773, 503] on body "Главная Библиотека ногами • персон Создать Импортировать FAQ Видео-инструкции К…" at bounding box center [756, 400] width 1512 height 801
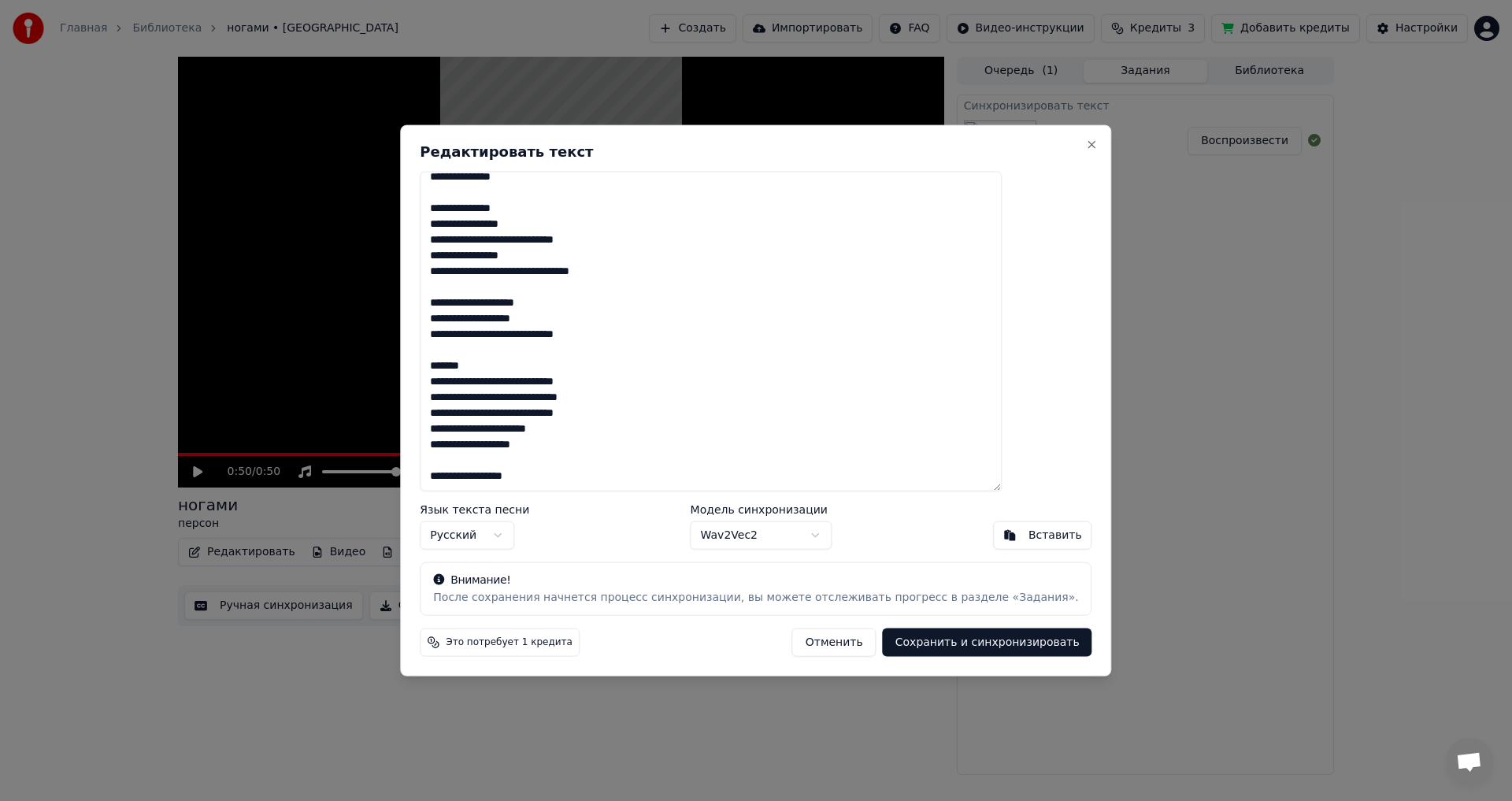
click at [744, 537] on body "Главная Библиотека ногами • персон Создать Импортировать FAQ Видео-инструкции К…" at bounding box center [756, 400] width 1512 height 801
click at [785, 536] on body "Главная Библиотека ногами • персон Создать Импортировать FAQ Видео-инструкции К…" at bounding box center [756, 400] width 1512 height 801
click at [817, 643] on button "Отменить" at bounding box center [834, 642] width 84 height 28
type textarea "**********"
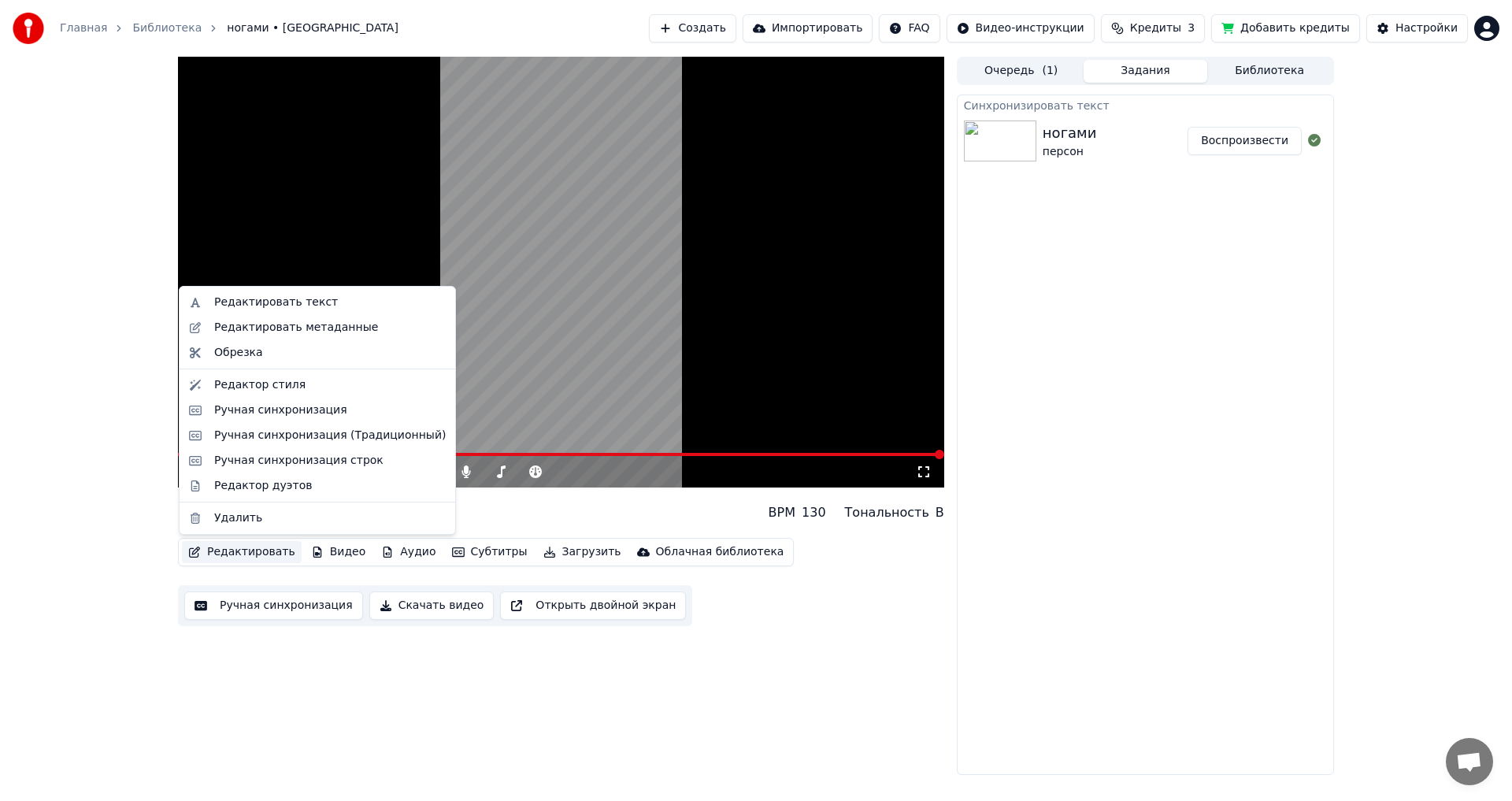
click at [258, 555] on button "Редактировать" at bounding box center [241, 552] width 120 height 22
click at [294, 305] on div "Редактировать текст" at bounding box center [276, 302] width 124 height 16
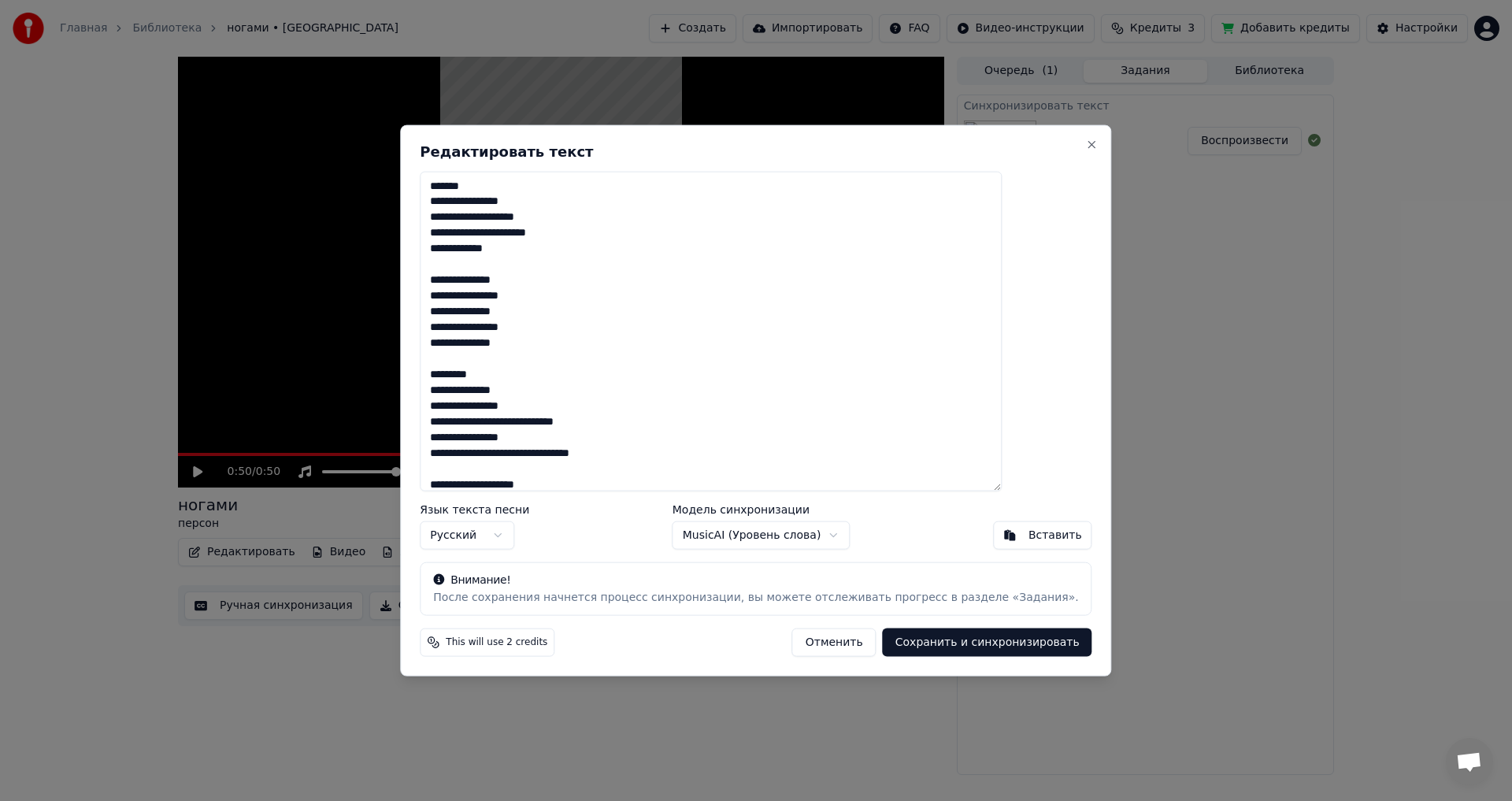
click at [782, 540] on body "Главная Библиотека ногами • персон Создать Импортировать FAQ Видео-инструкции К…" at bounding box center [756, 400] width 1512 height 801
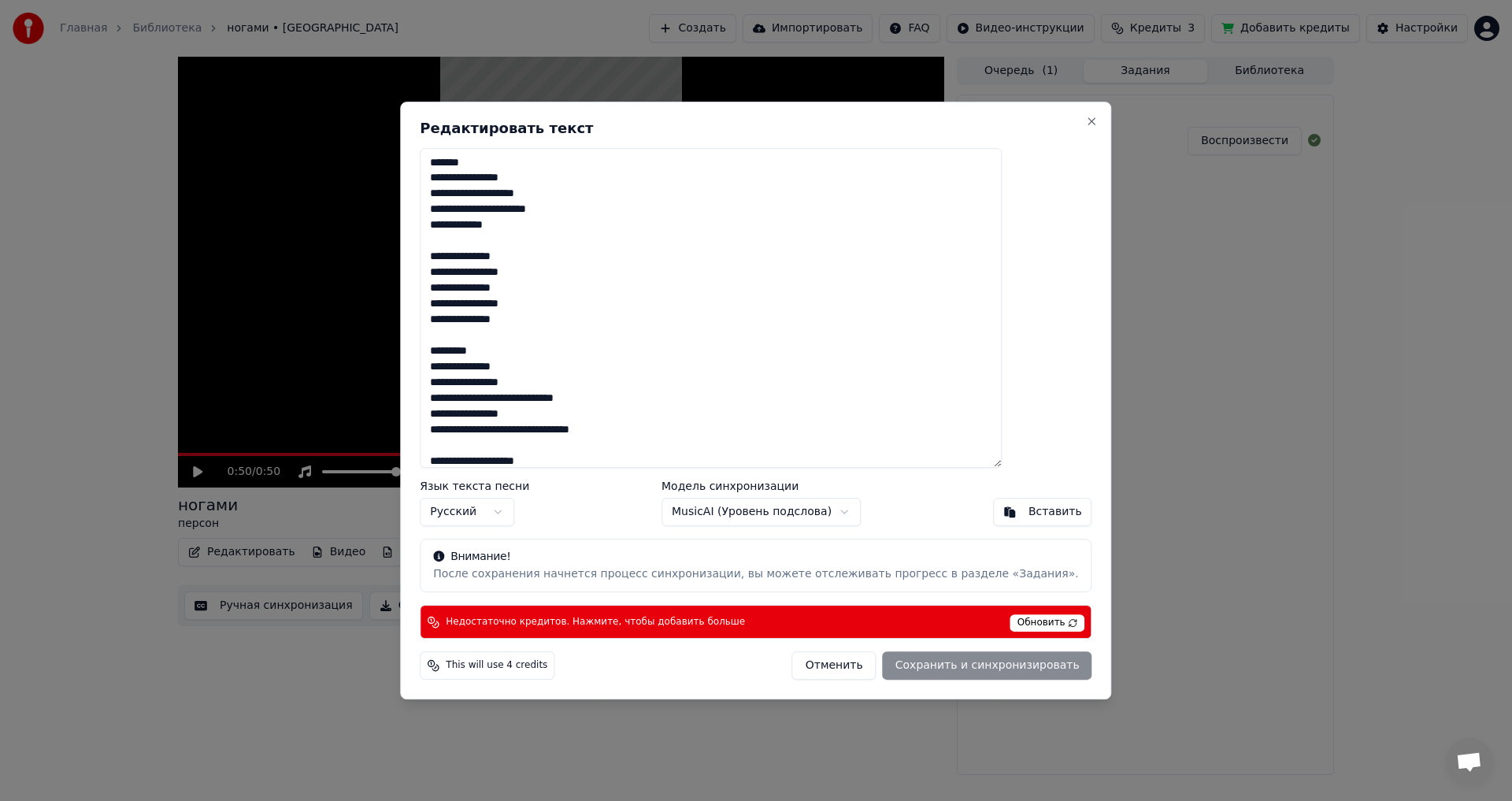
click at [750, 524] on body "Главная Библиотека ногами • персон Создать Импортировать FAQ Видео-инструкции К…" at bounding box center [756, 400] width 1512 height 801
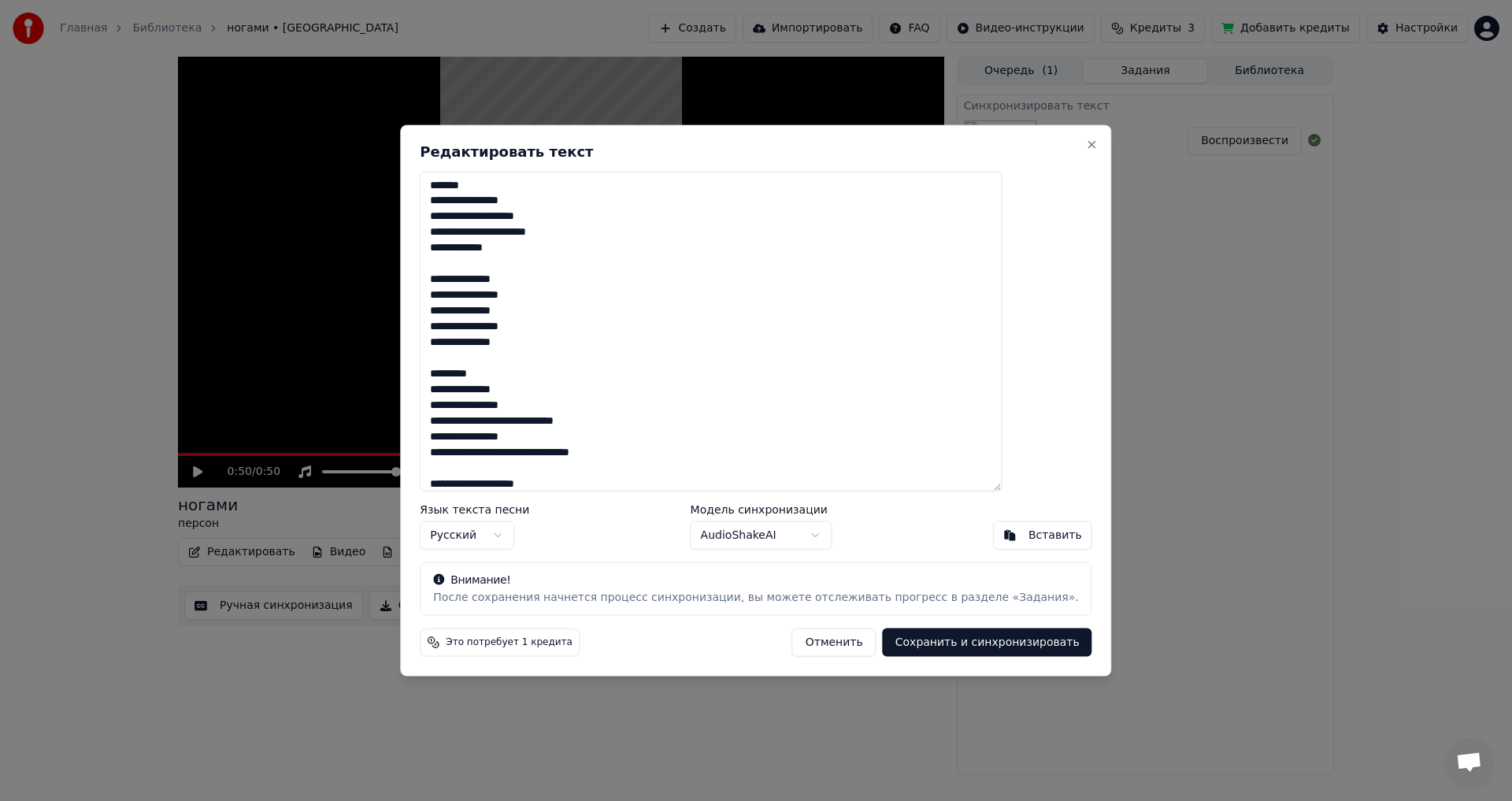
scroll to position [0, 0]
click at [545, 191] on textarea "**********" at bounding box center [710, 331] width 581 height 320
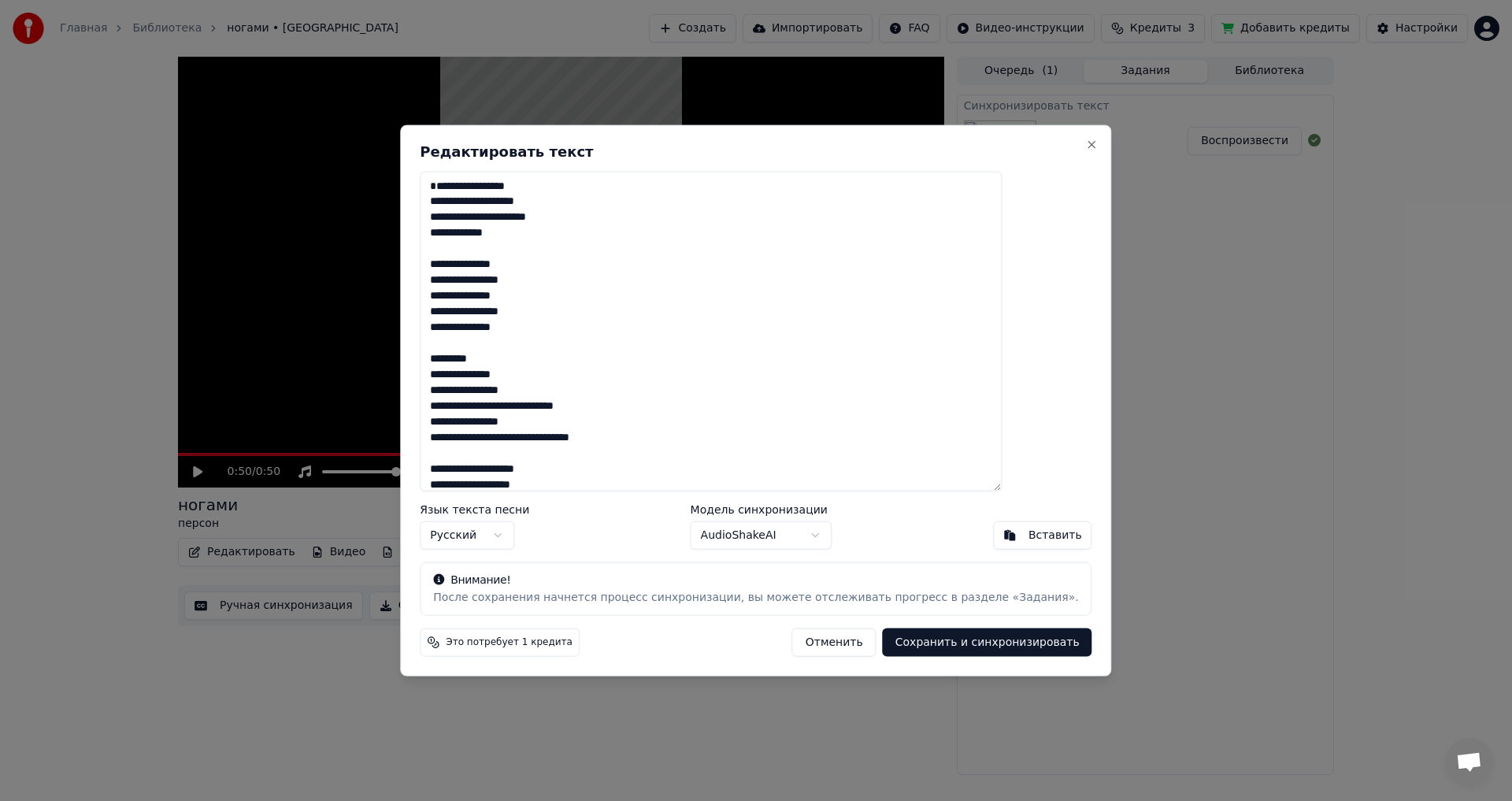
click at [475, 203] on textarea "**********" at bounding box center [710, 331] width 581 height 320
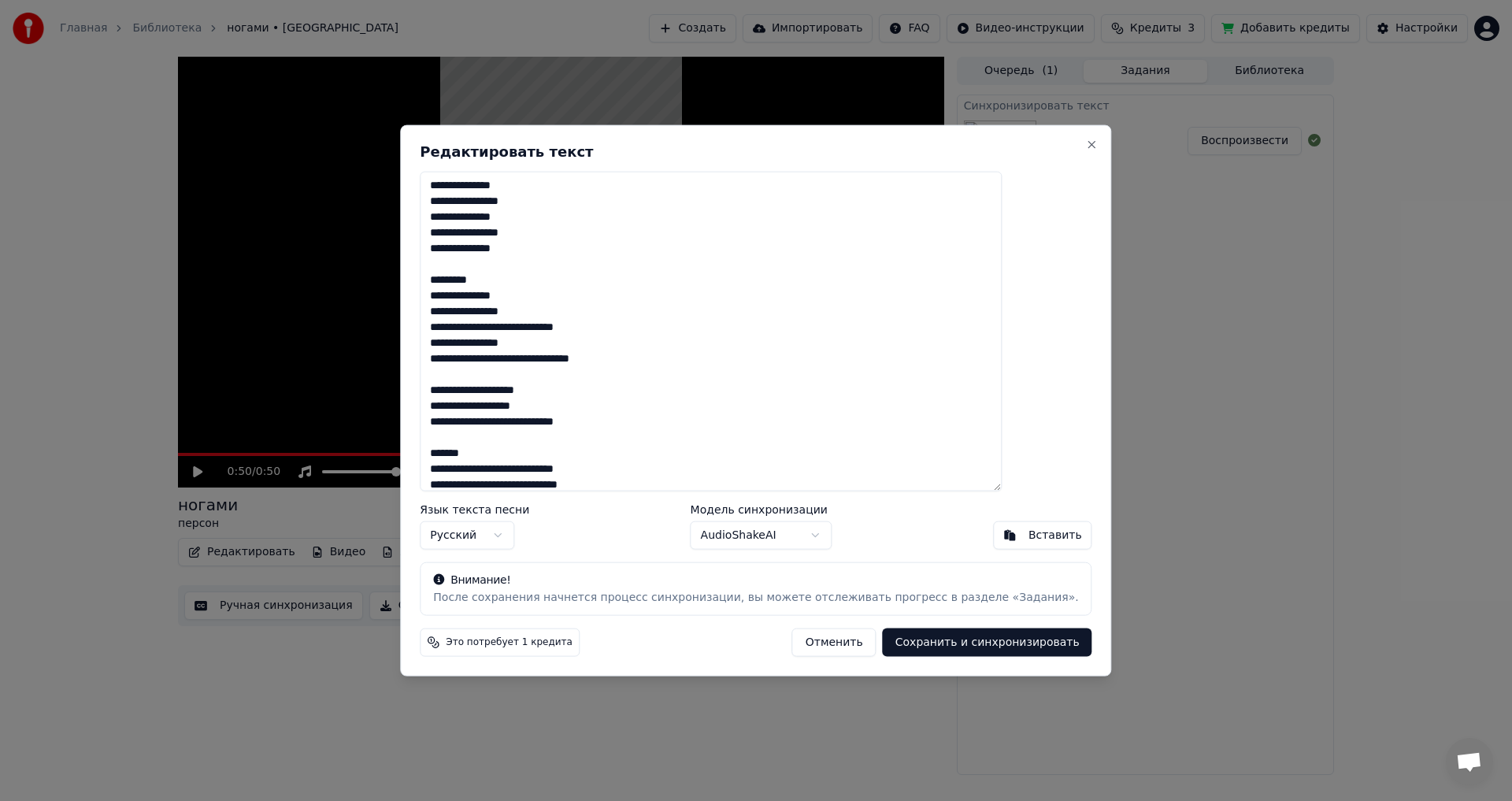
drag, startPoint x: 542, startPoint y: 285, endPoint x: 474, endPoint y: 281, distance: 68.1
click at [474, 281] on textarea "**********" at bounding box center [710, 331] width 581 height 320
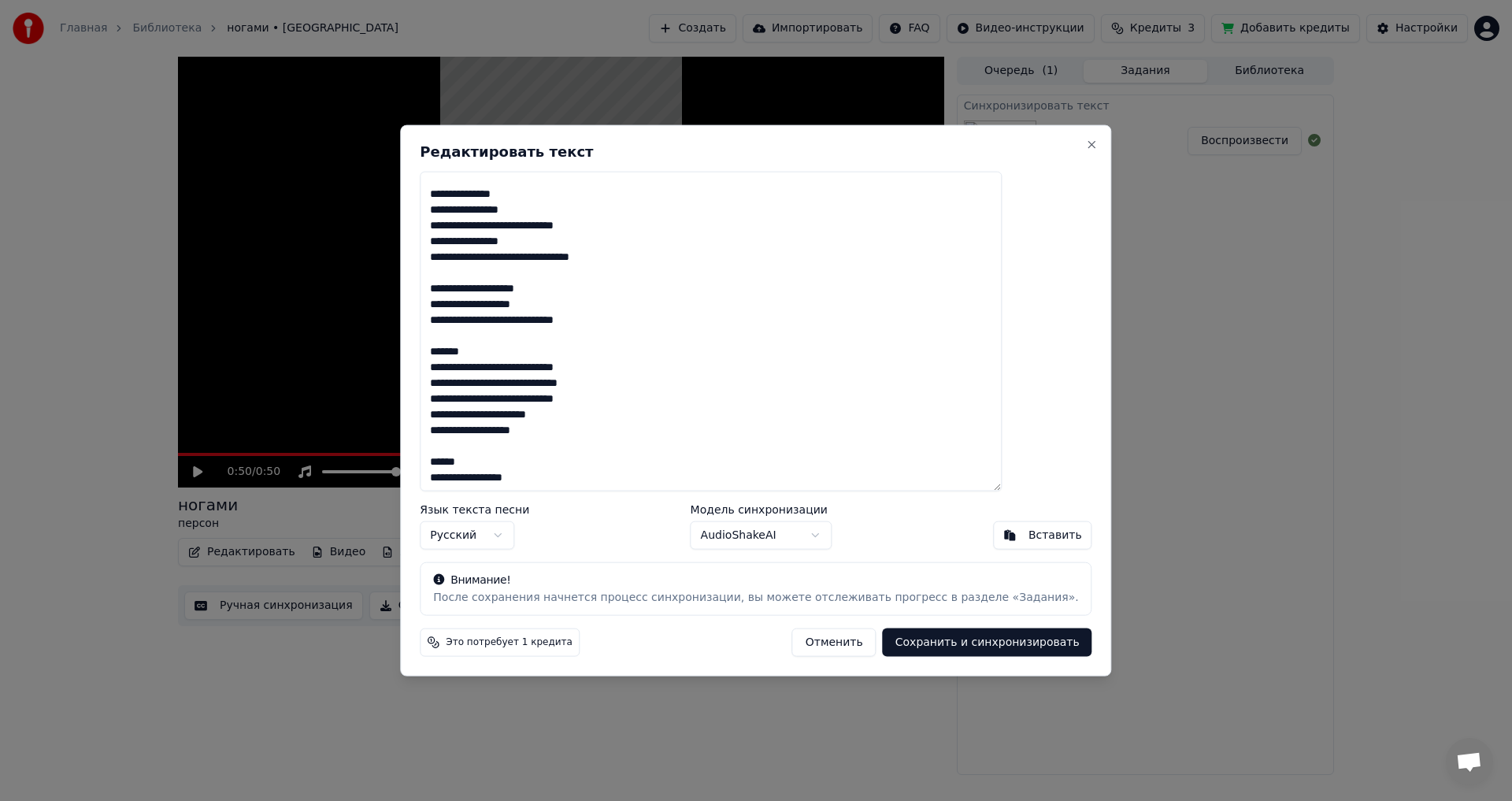
scroll to position [166, 0]
drag, startPoint x: 542, startPoint y: 356, endPoint x: 462, endPoint y: 350, distance: 80.2
click at [462, 350] on div "**********" at bounding box center [755, 400] width 711 height 552
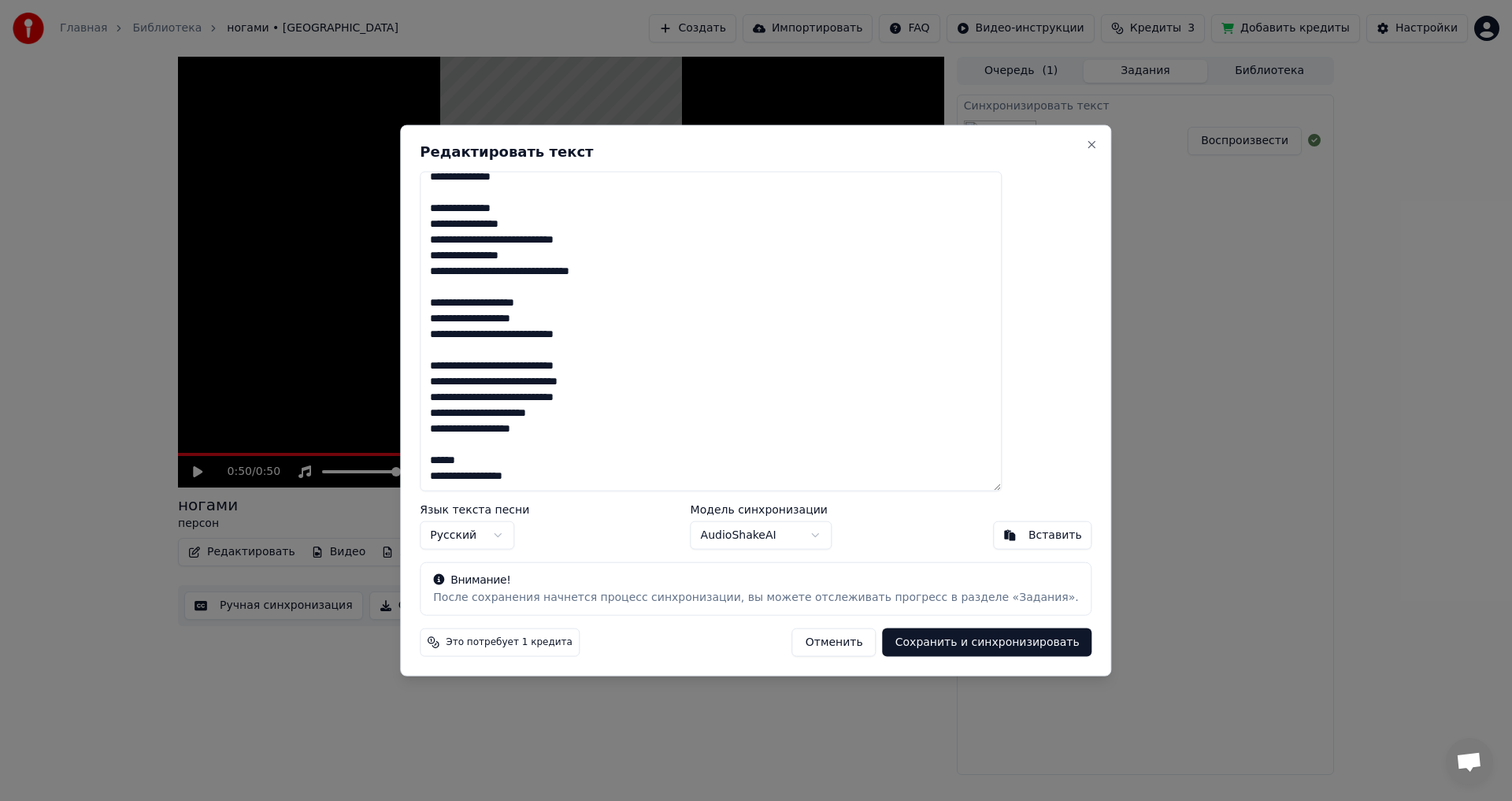
scroll to position [150, 0]
drag, startPoint x: 479, startPoint y: 465, endPoint x: 467, endPoint y: 465, distance: 12.0
click at [467, 465] on textarea "**********" at bounding box center [710, 331] width 581 height 320
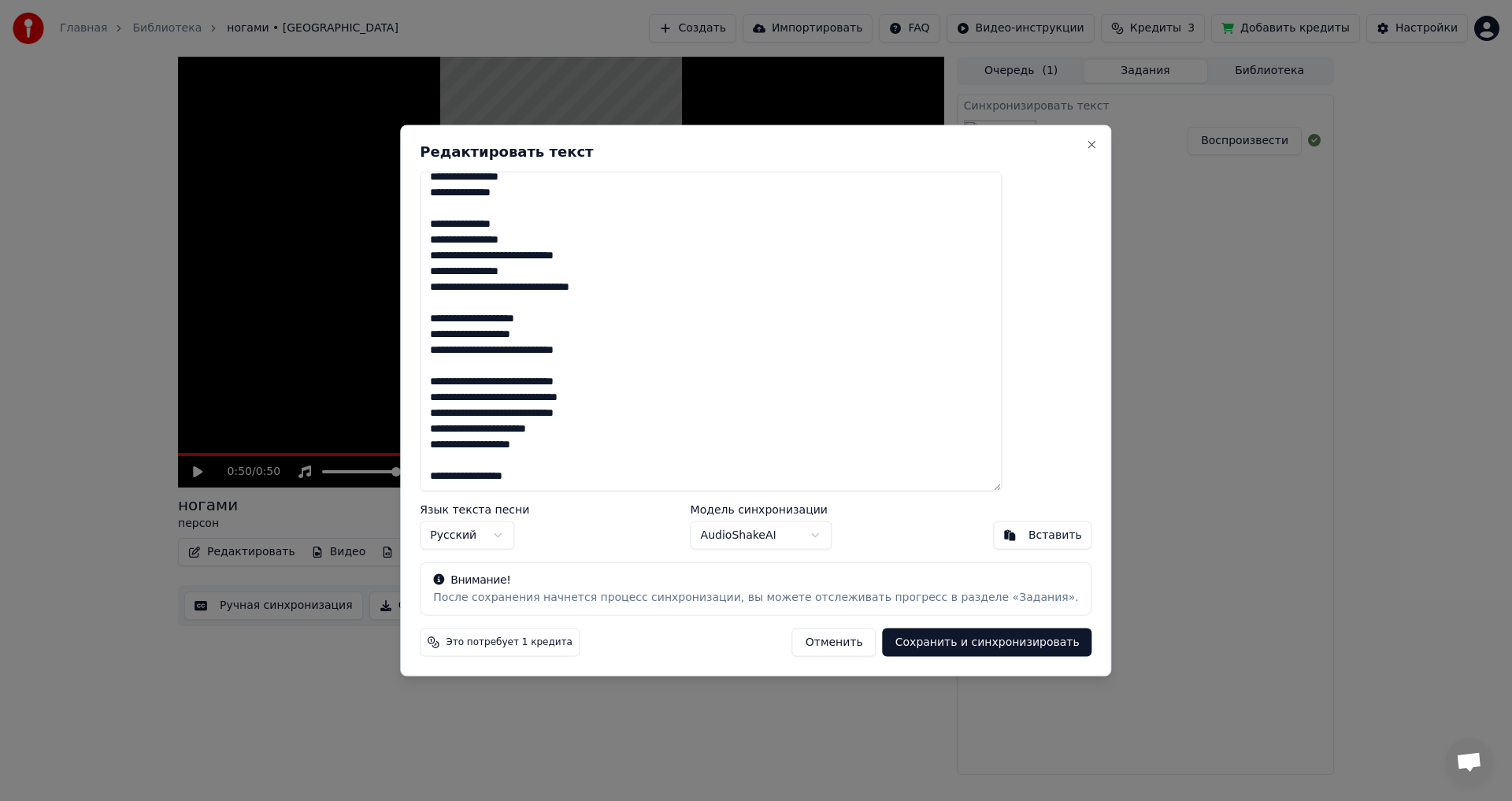
scroll to position [134, 0]
type textarea "**********"
click at [933, 639] on button "Сохранить и синхронизировать" at bounding box center [987, 642] width 209 height 28
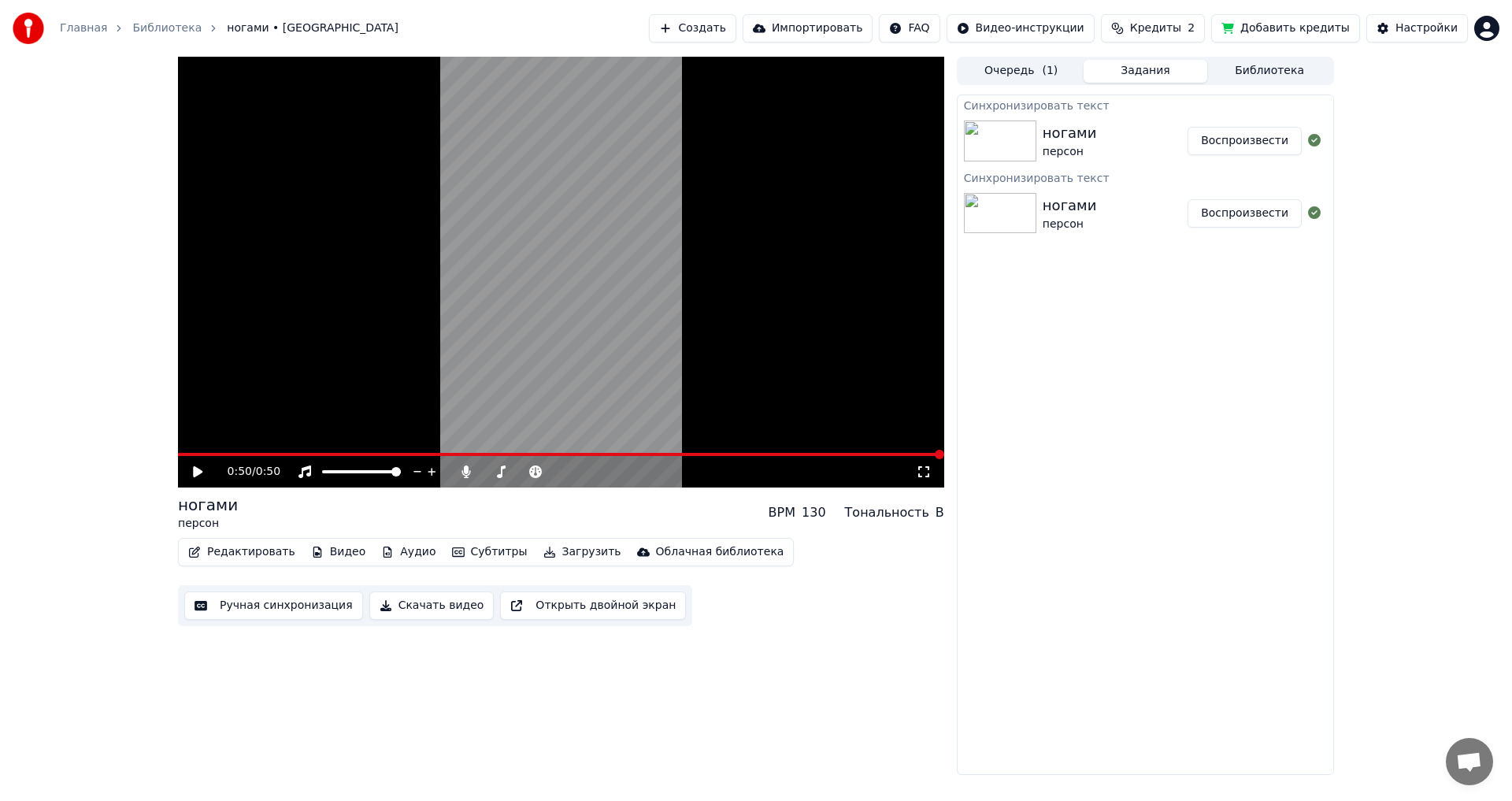
click at [559, 548] on button "Загрузить" at bounding box center [582, 552] width 91 height 22
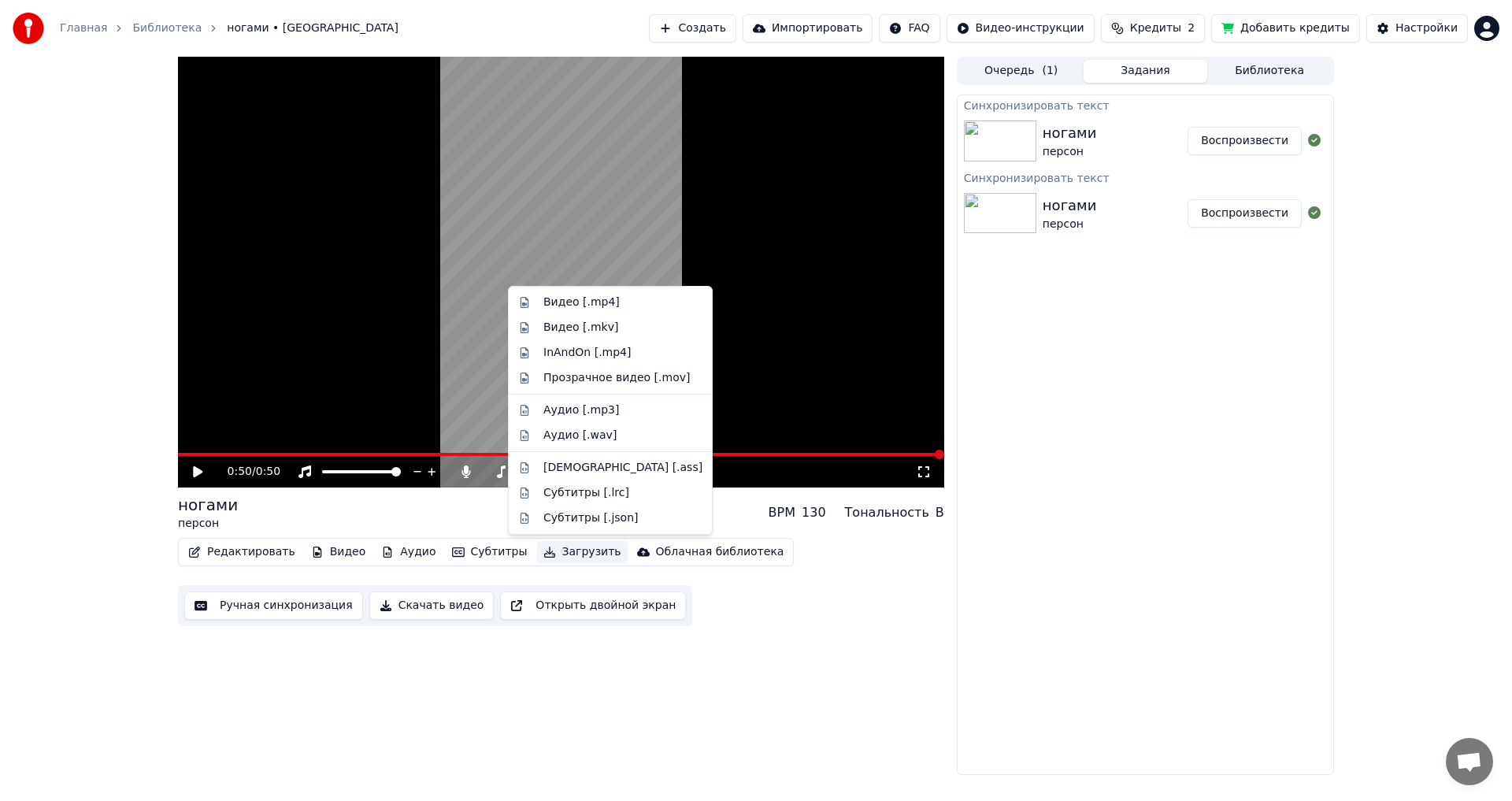
click at [559, 548] on button "Загрузить" at bounding box center [582, 552] width 91 height 22
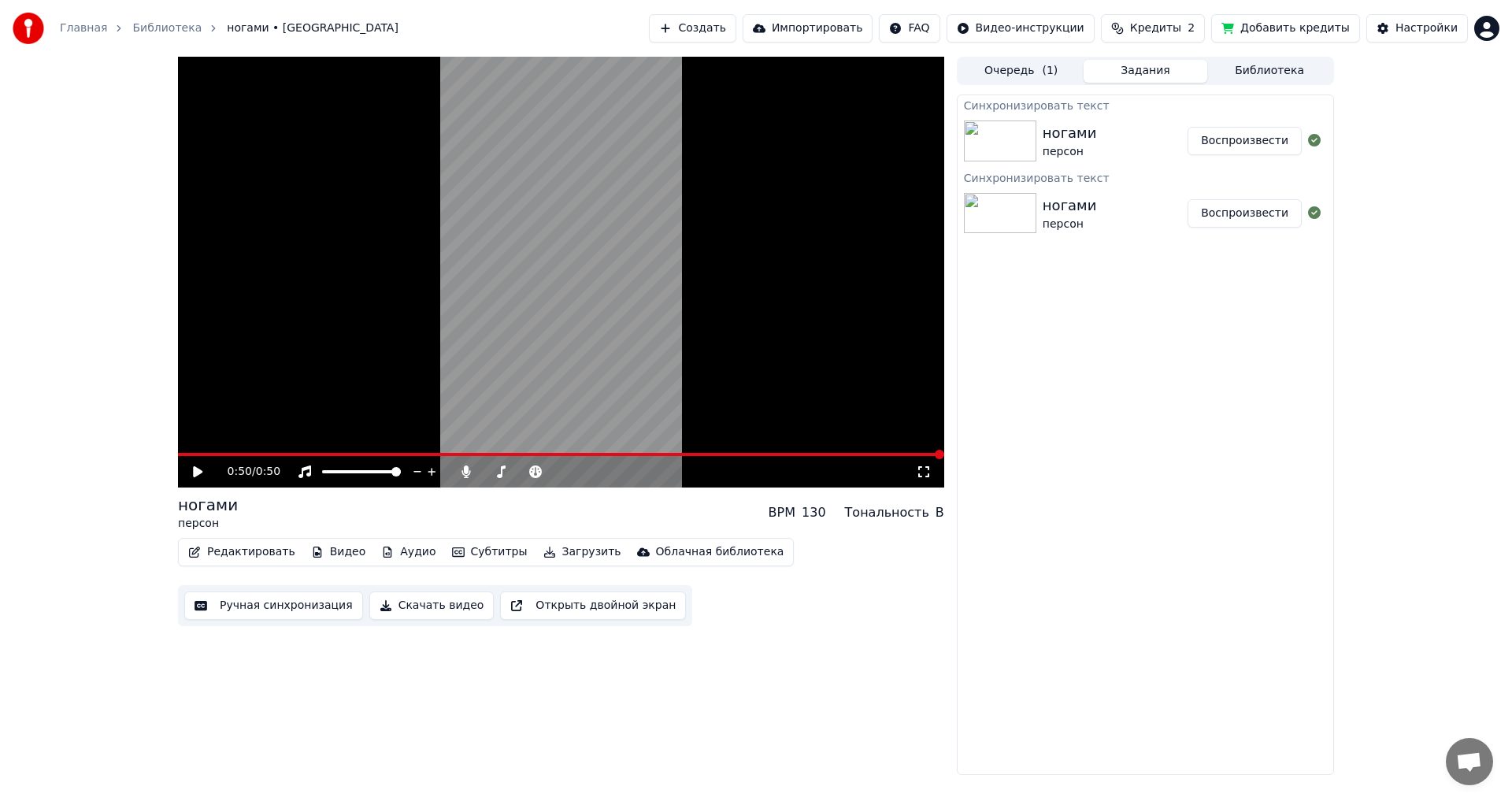
click at [559, 548] on button "Загрузить" at bounding box center [582, 552] width 91 height 22
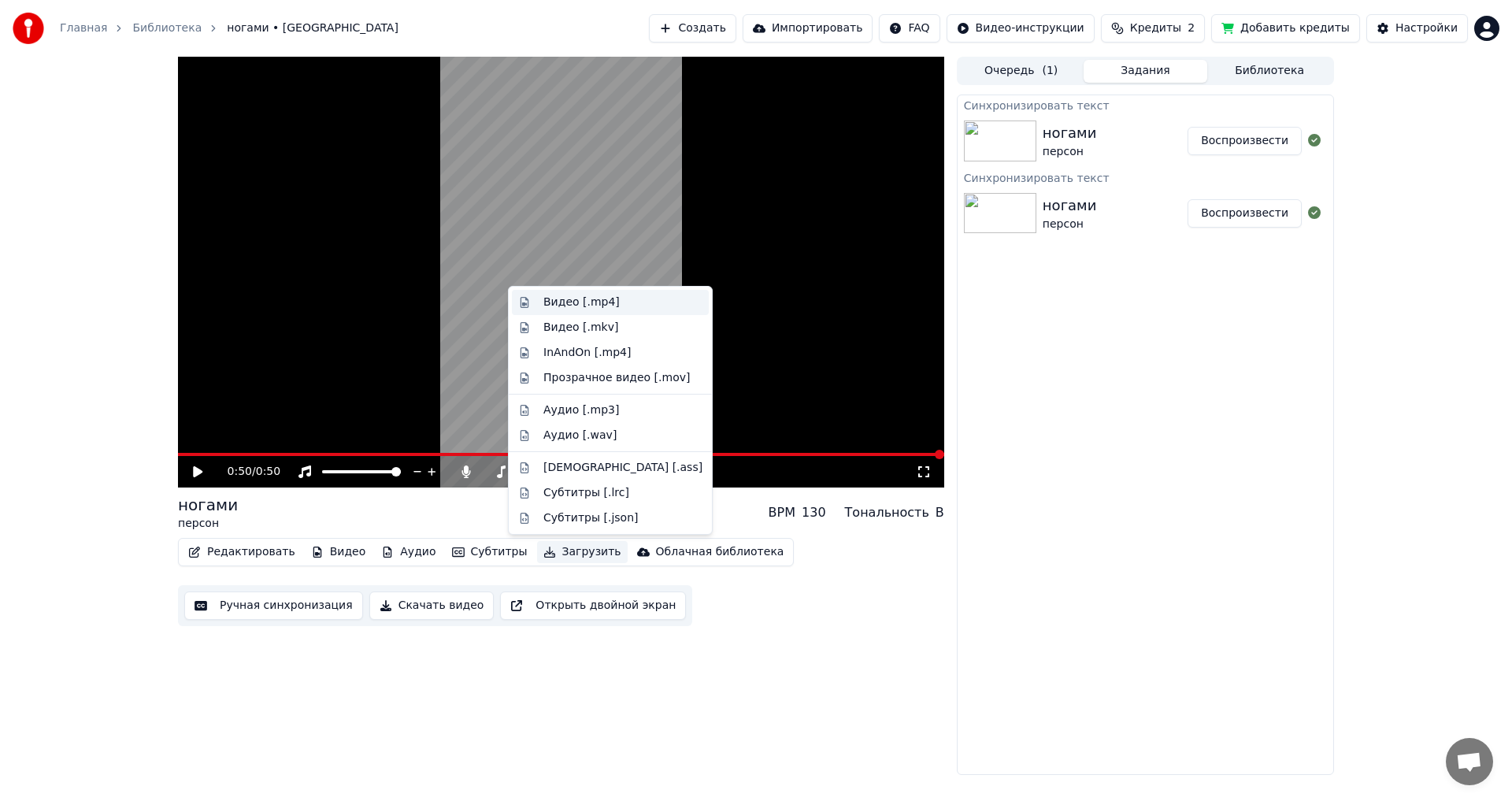
click at [608, 305] on div "Видео [.mp4]" at bounding box center [581, 302] width 76 height 16
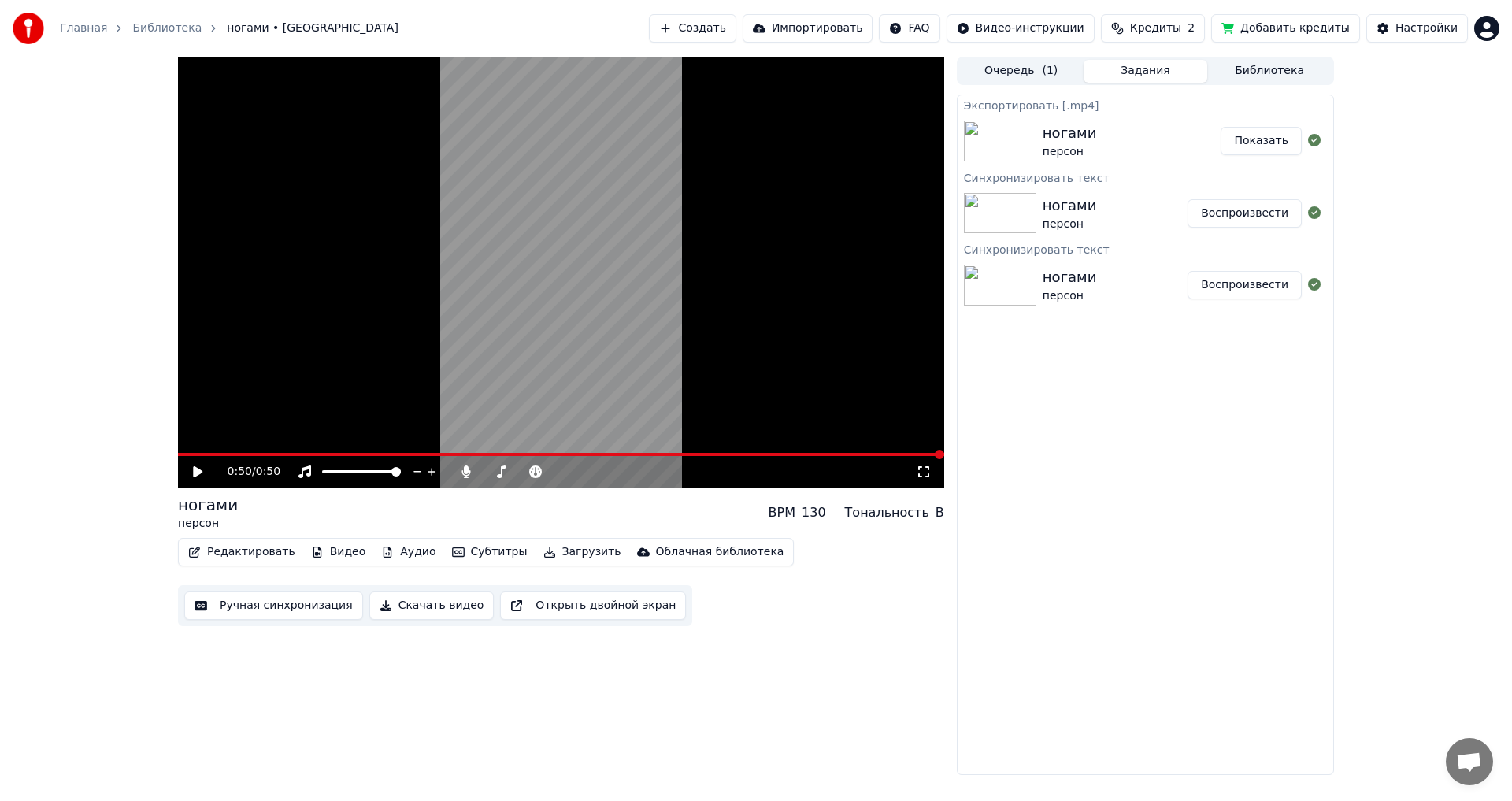
click at [1266, 150] on button "Показать" at bounding box center [1260, 141] width 81 height 28
